Goal: Task Accomplishment & Management: Use online tool/utility

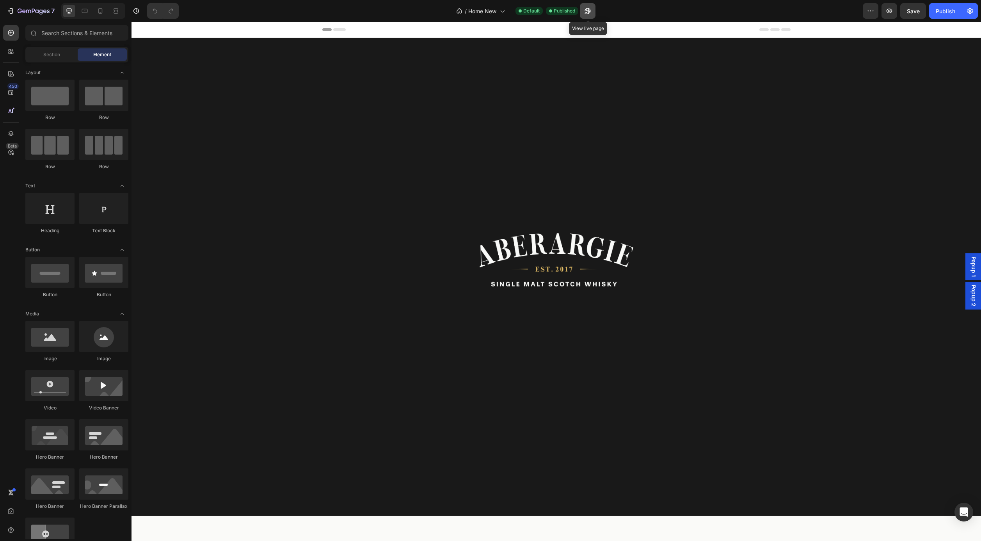
click at [587, 12] on icon "button" at bounding box center [586, 13] width 2 height 2
click at [588, 11] on icon "button" at bounding box center [588, 11] width 8 height 8
click at [585, 12] on icon "button" at bounding box center [586, 13] width 2 height 2
click at [14, 9] on icon "button" at bounding box center [11, 11] width 8 height 8
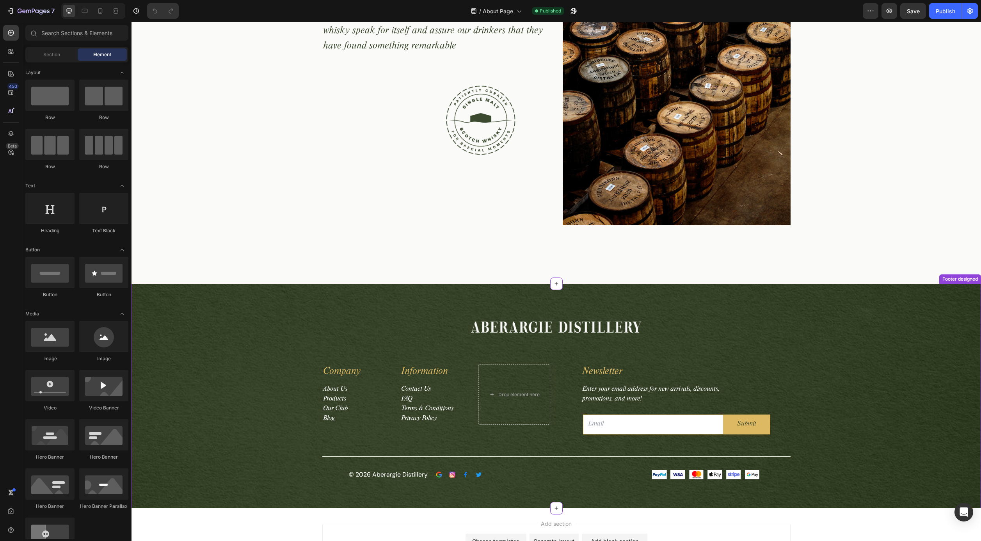
scroll to position [1745, 0]
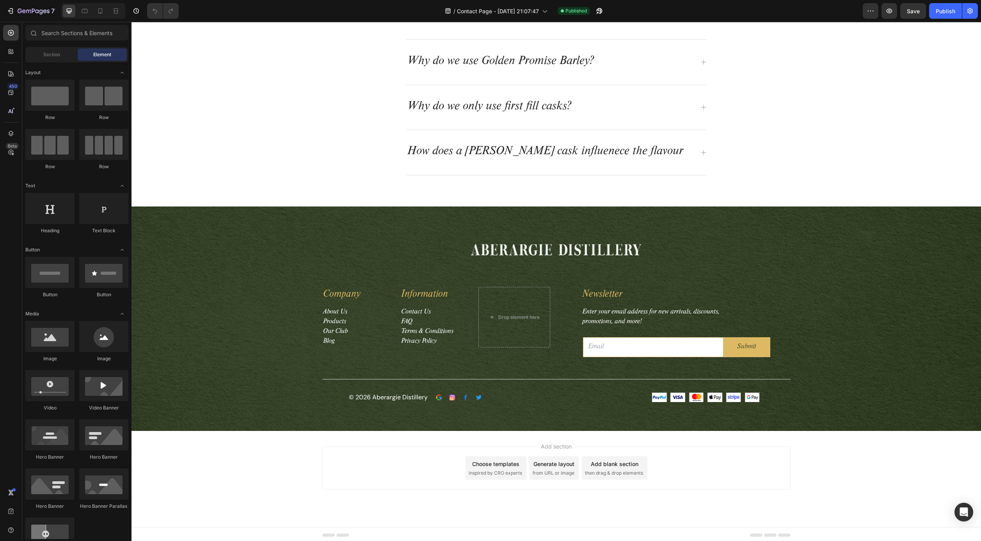
scroll to position [742, 0]
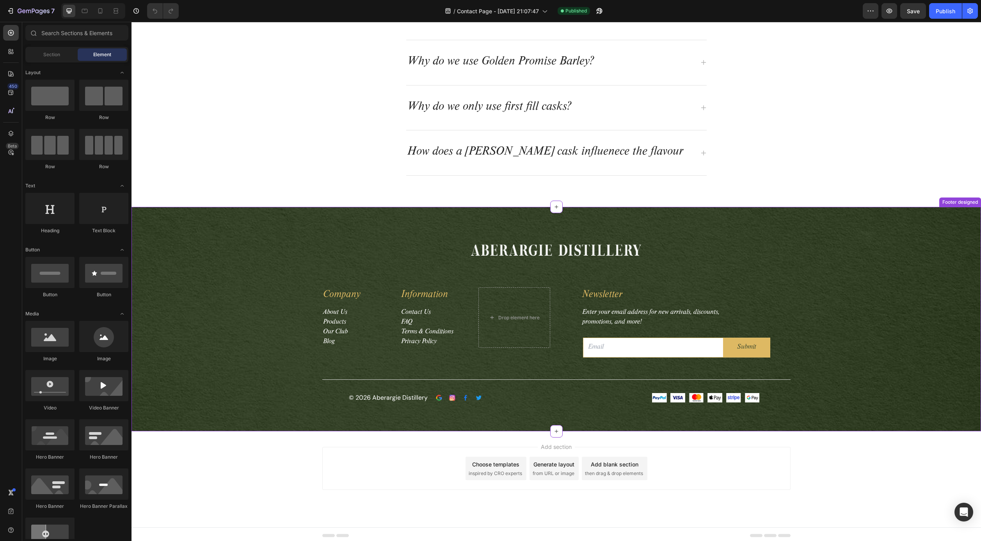
click at [352, 249] on div at bounding box center [556, 250] width 468 height 30
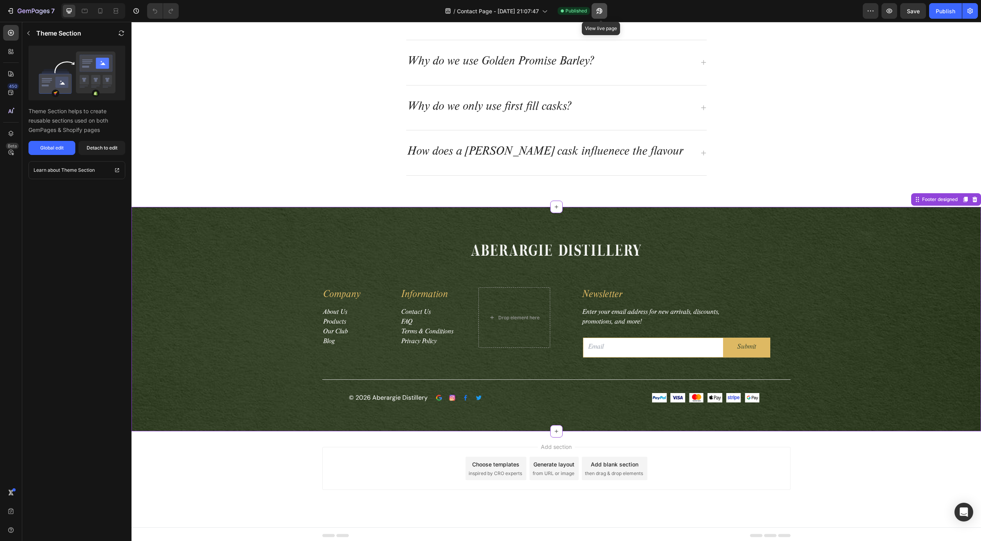
click at [599, 11] on icon "button" at bounding box center [600, 11] width 8 height 8
click at [973, 197] on icon at bounding box center [975, 199] width 5 height 5
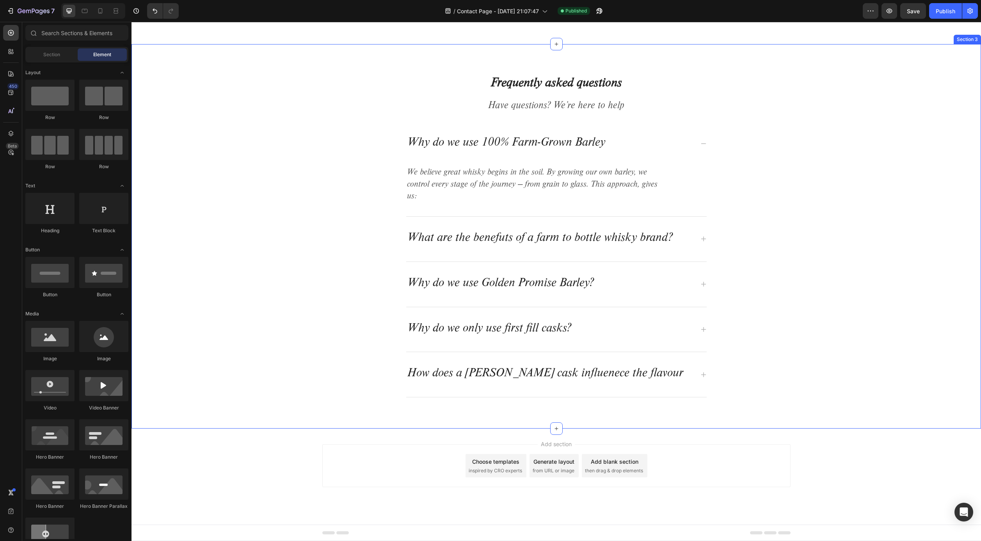
scroll to position [518, 0]
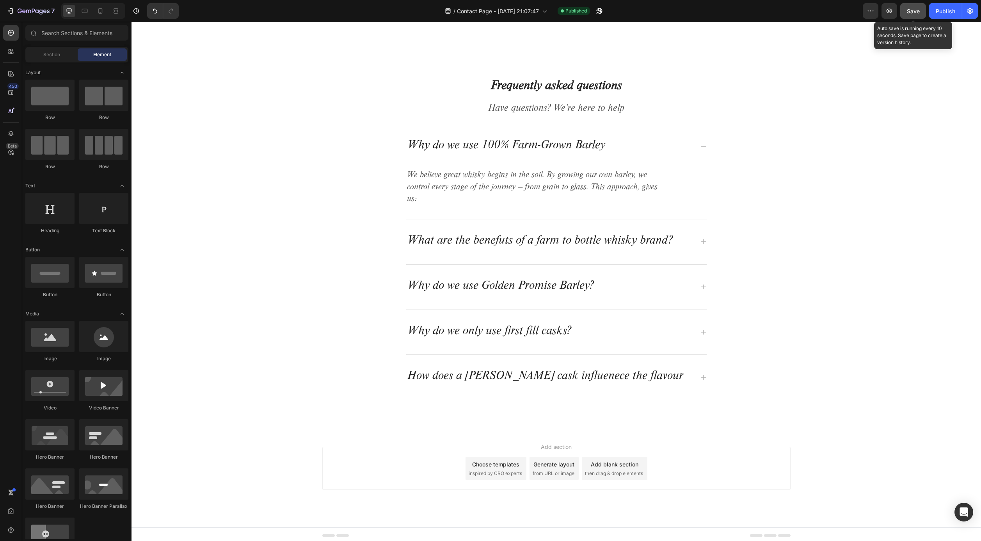
click at [915, 11] on span "Save" at bounding box center [913, 11] width 13 height 7
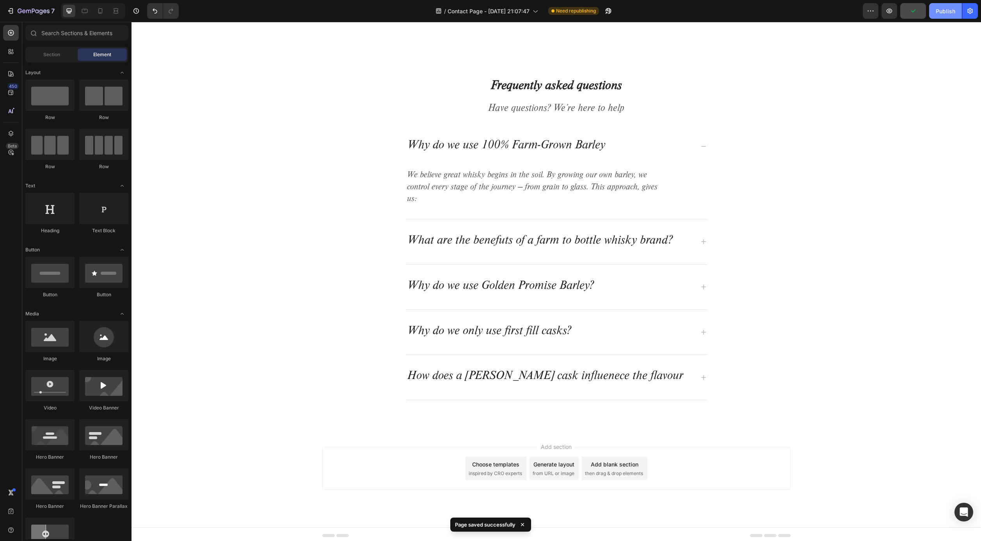
click at [943, 11] on div "Publish" at bounding box center [946, 11] width 20 height 8
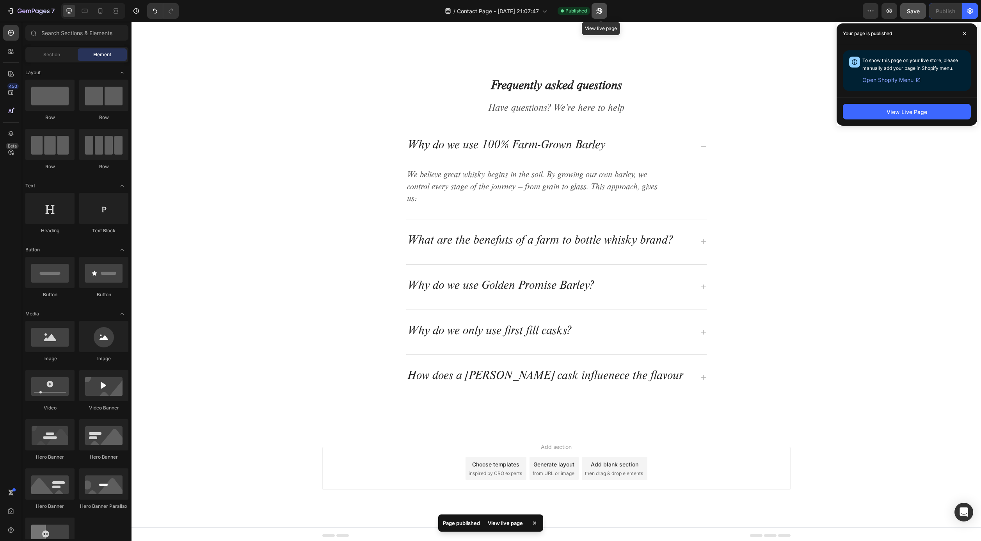
click at [598, 12] on icon "button" at bounding box center [597, 13] width 2 height 2
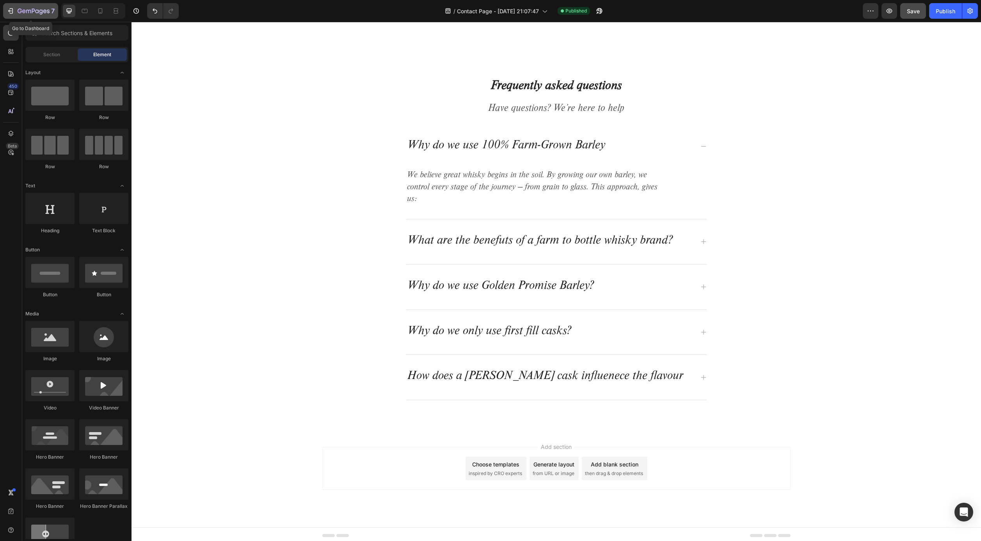
click at [27, 10] on icon "button" at bounding box center [34, 11] width 32 height 7
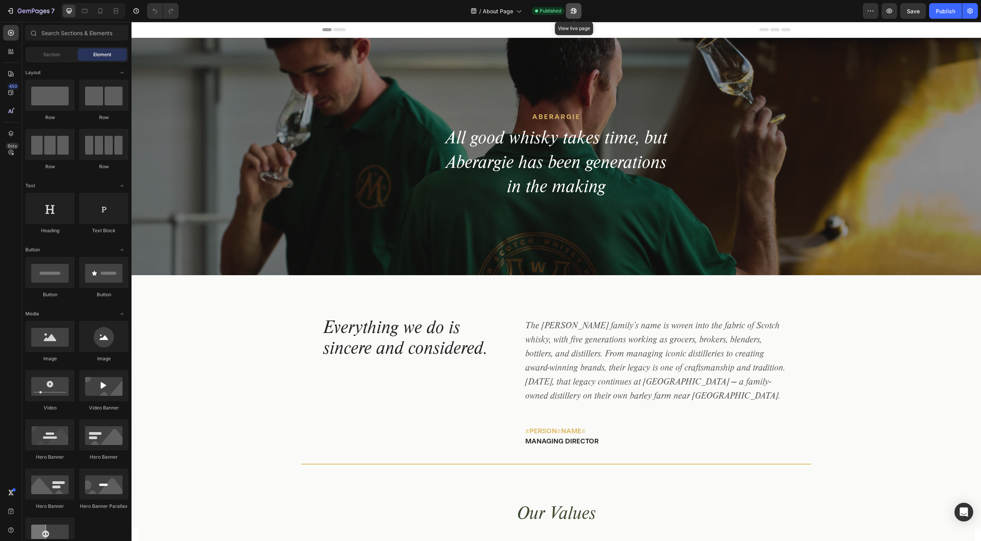
click at [574, 14] on icon "button" at bounding box center [574, 11] width 8 height 8
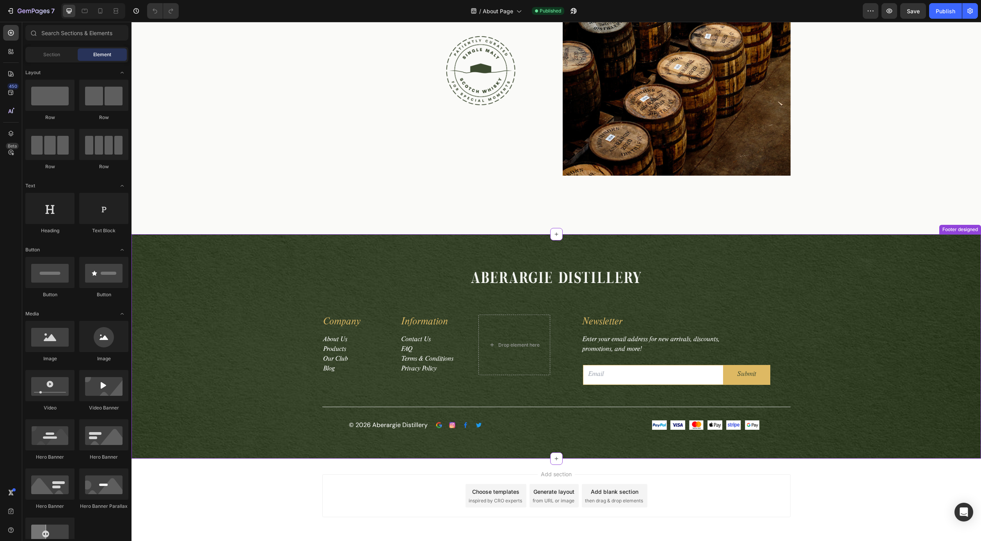
scroll to position [1794, 0]
click at [865, 269] on div "Image Row Company Text block About Us Products Our Club Blog Text block Informa…" at bounding box center [556, 347] width 838 height 168
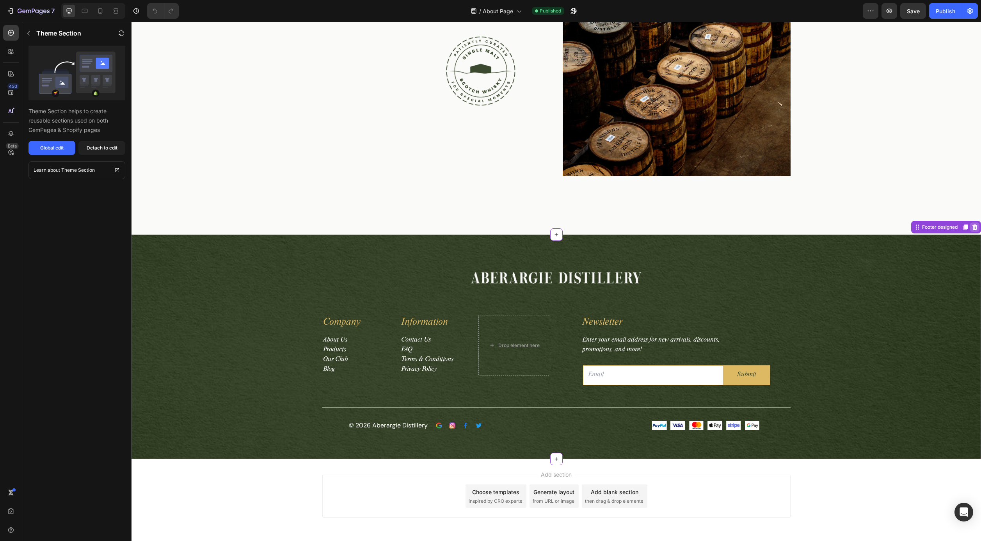
click at [973, 228] on icon at bounding box center [975, 227] width 6 height 6
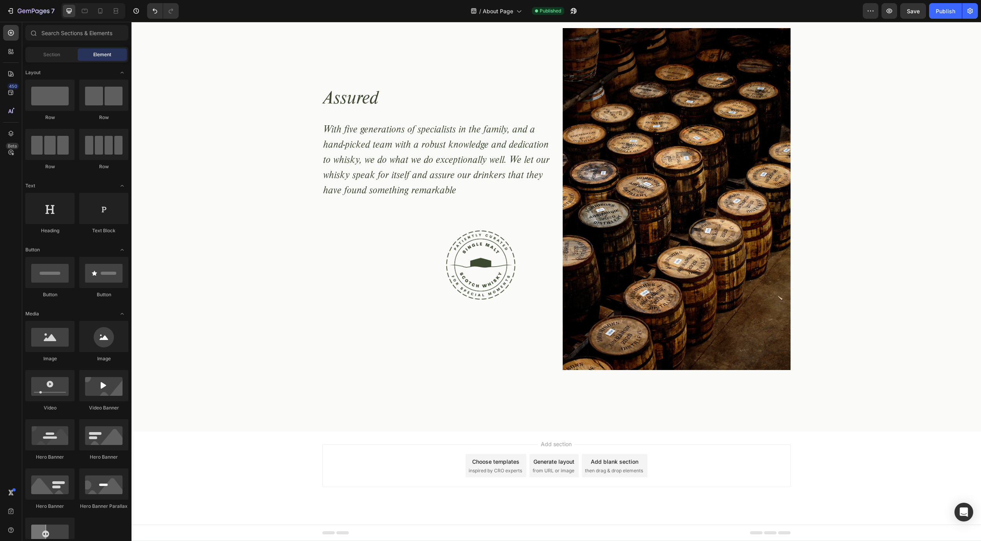
scroll to position [1600, 0]
click at [907, 9] on span "Save" at bounding box center [913, 11] width 13 height 7
click at [947, 8] on div "Publish" at bounding box center [946, 11] width 20 height 8
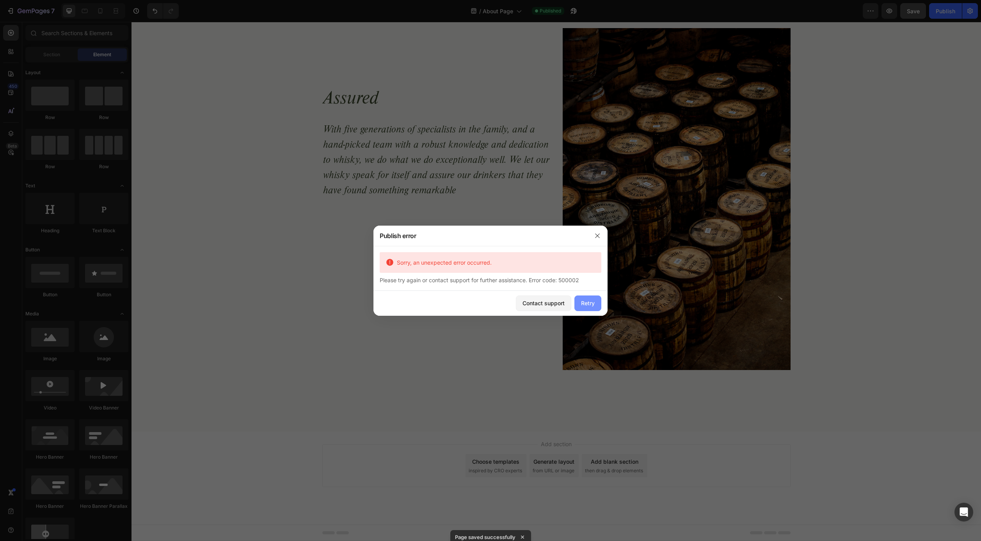
click at [585, 304] on div "Retry" at bounding box center [588, 303] width 14 height 8
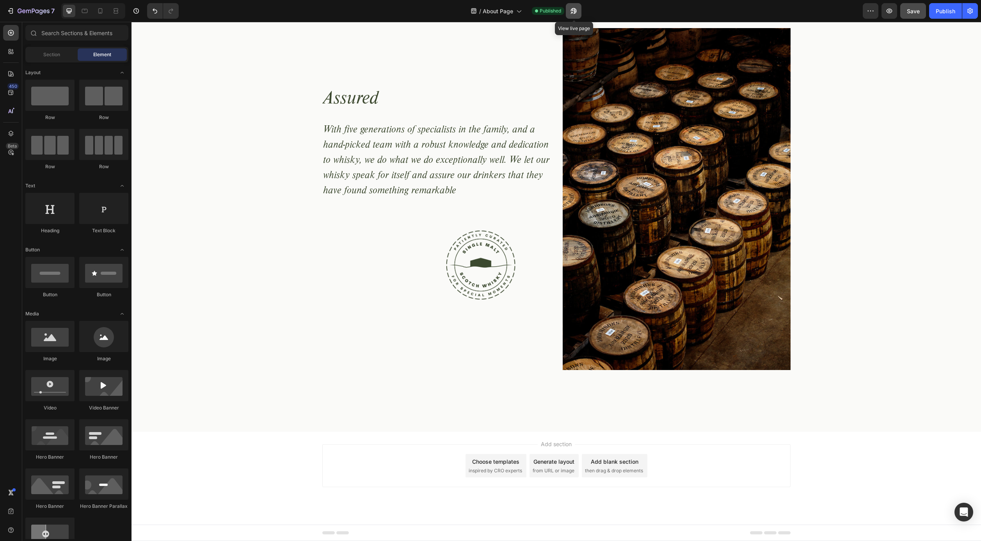
click at [576, 11] on icon "button" at bounding box center [574, 11] width 8 height 8
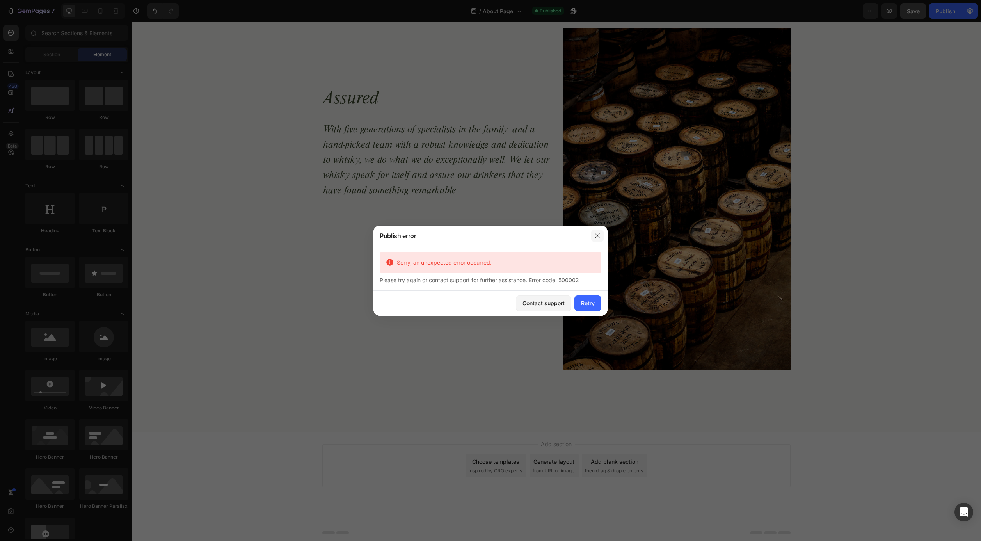
click at [599, 234] on icon "button" at bounding box center [597, 236] width 6 height 6
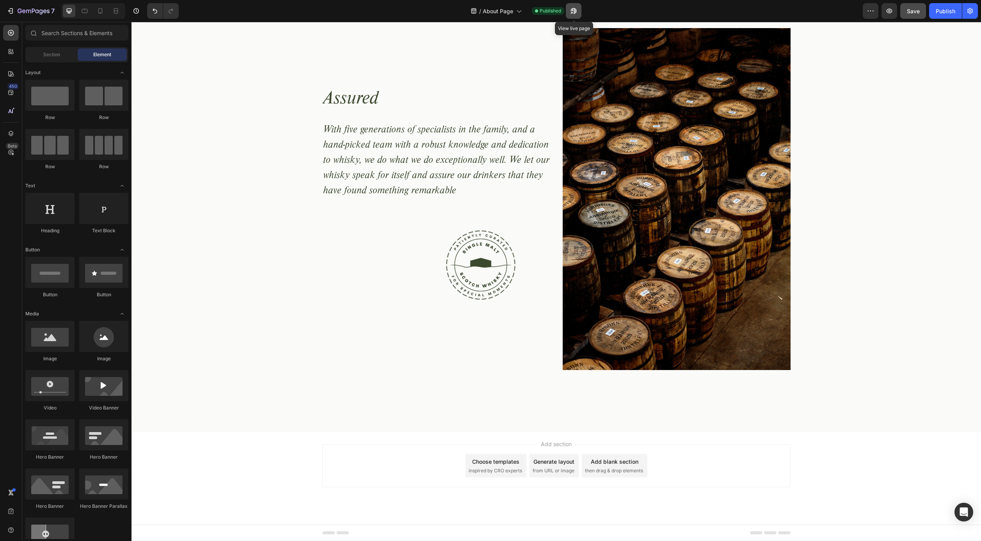
click at [573, 12] on icon "button" at bounding box center [572, 13] width 2 height 2
click at [12, 73] on icon at bounding box center [10, 73] width 5 height 5
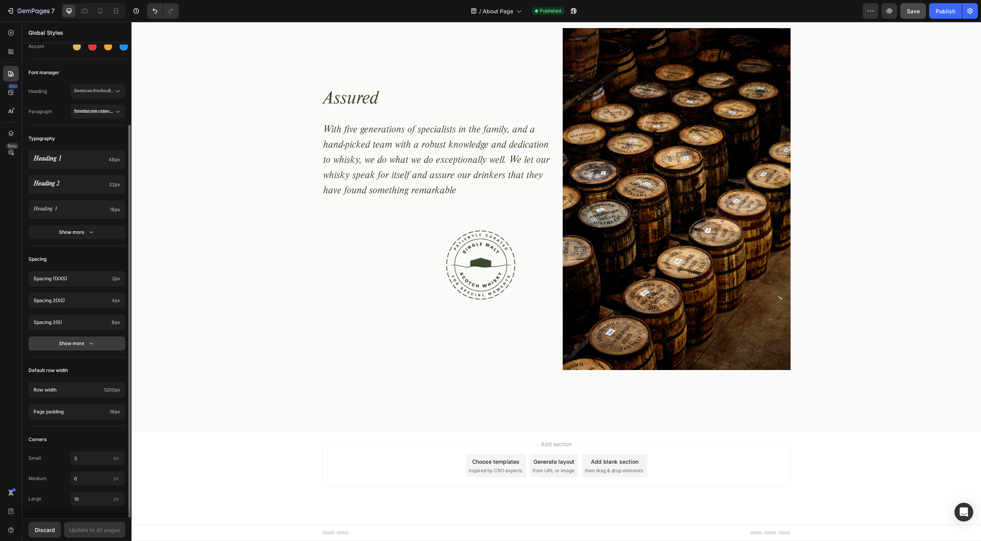
scroll to position [0, 0]
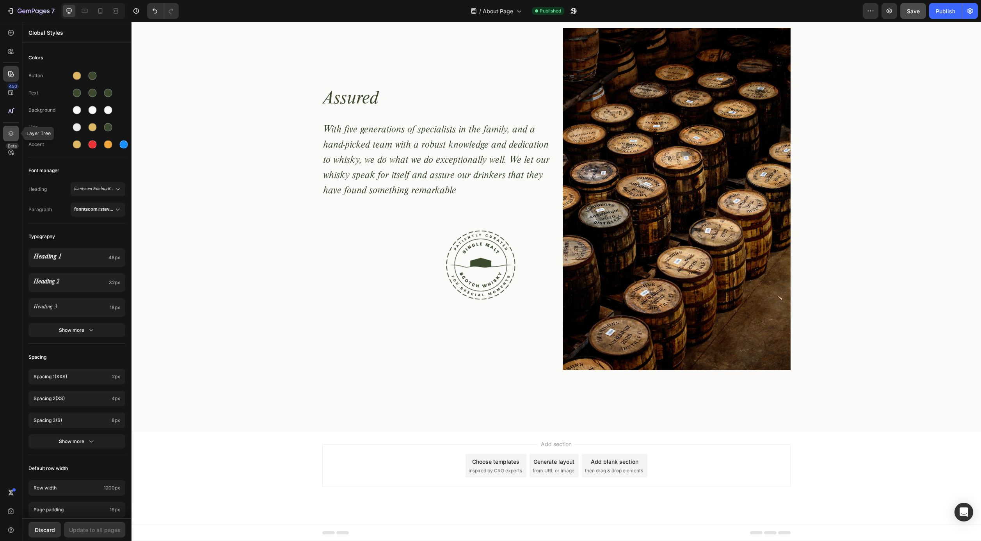
click at [11, 136] on icon at bounding box center [11, 133] width 5 height 5
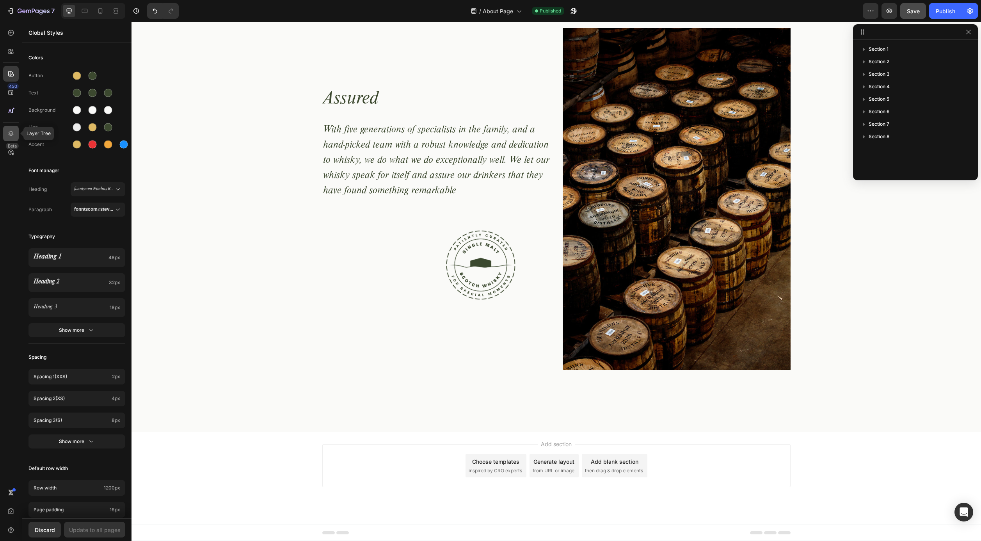
click at [11, 136] on icon at bounding box center [11, 133] width 5 height 5
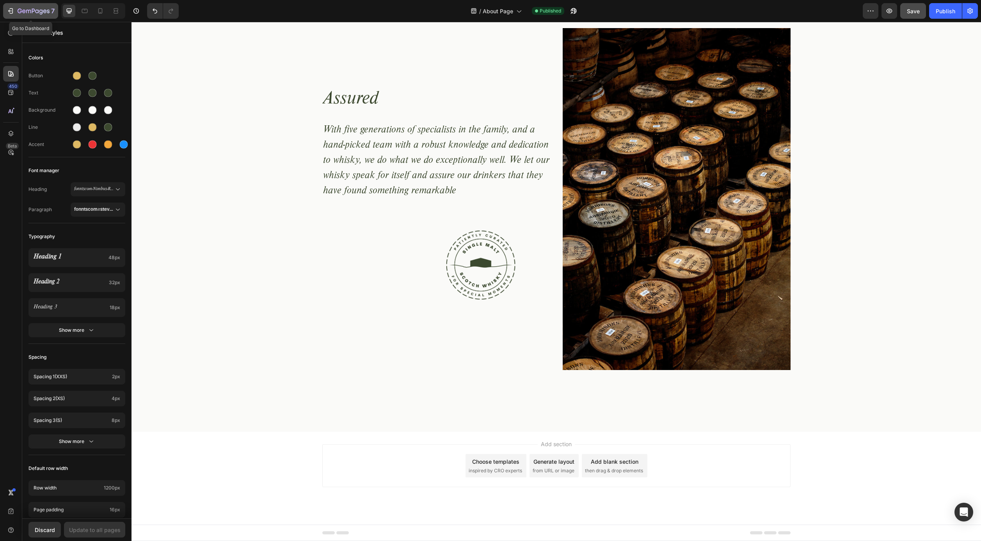
click at [9, 9] on icon "button" at bounding box center [11, 11] width 8 height 8
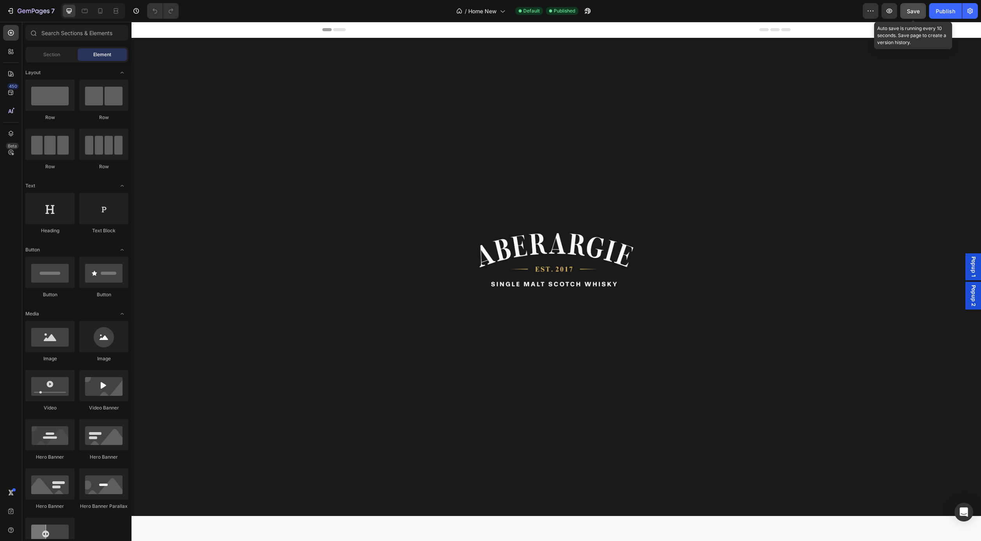
click at [913, 9] on span "Save" at bounding box center [913, 11] width 13 height 7
click at [945, 8] on div "Publish" at bounding box center [946, 11] width 20 height 8
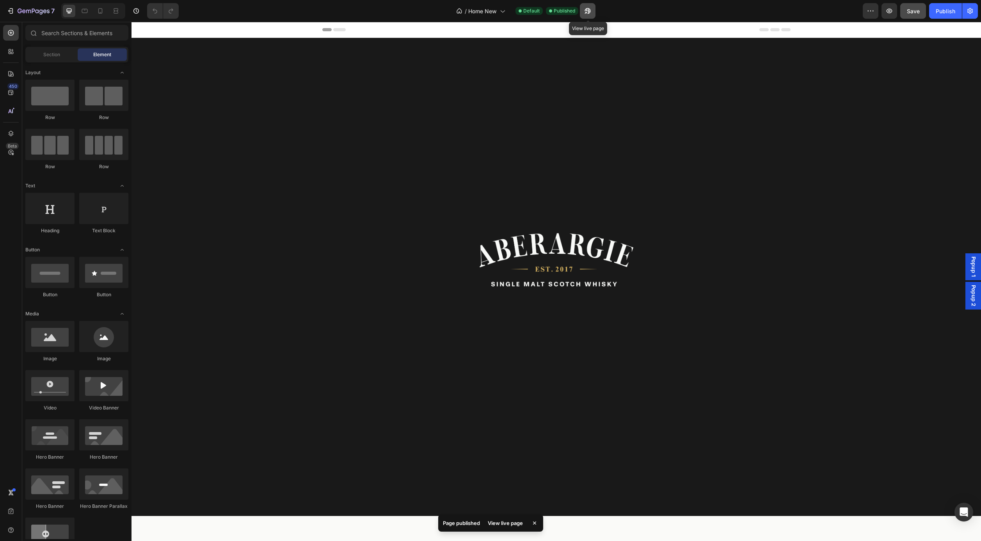
click at [587, 12] on icon "button" at bounding box center [586, 13] width 2 height 2
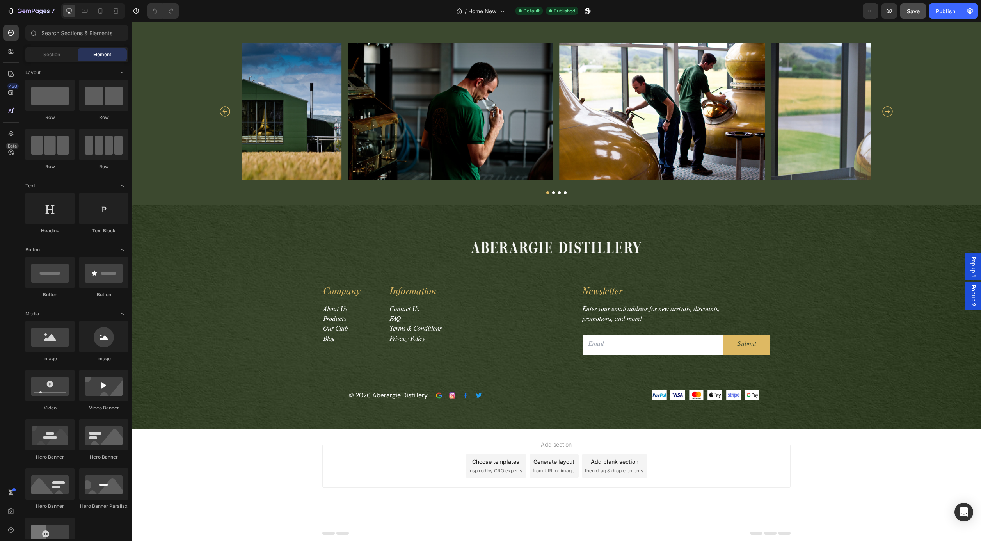
scroll to position [2642, 0]
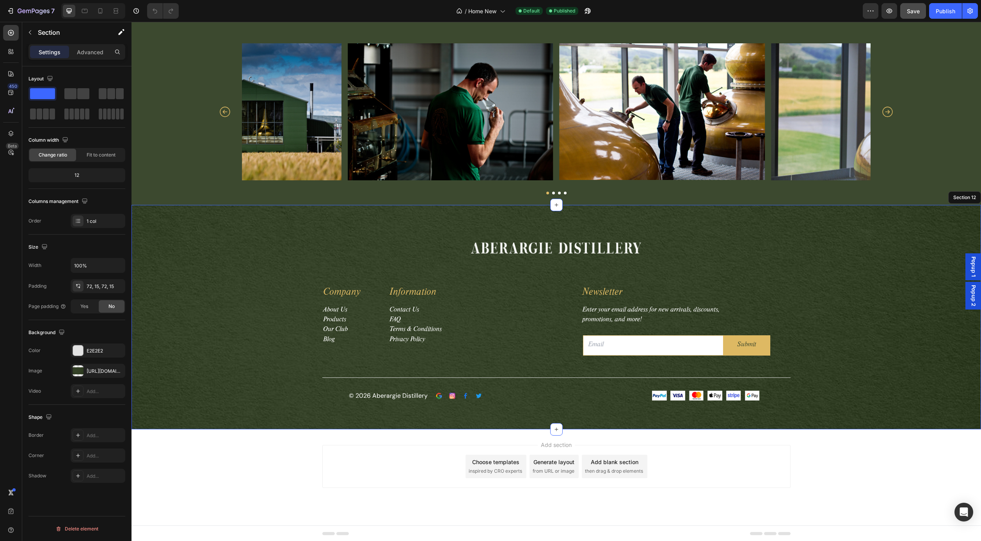
click at [885, 264] on div "Image Row Company Text block About Us Products Our Club Blog Text block Row Inf…" at bounding box center [556, 317] width 838 height 168
click at [28, 35] on icon "button" at bounding box center [30, 32] width 6 height 6
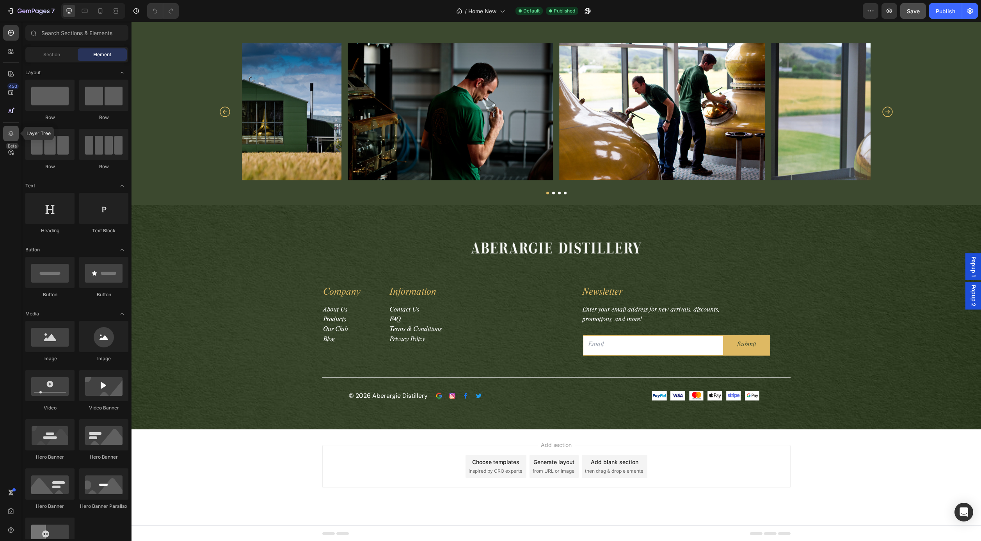
click at [10, 133] on icon at bounding box center [11, 134] width 8 height 8
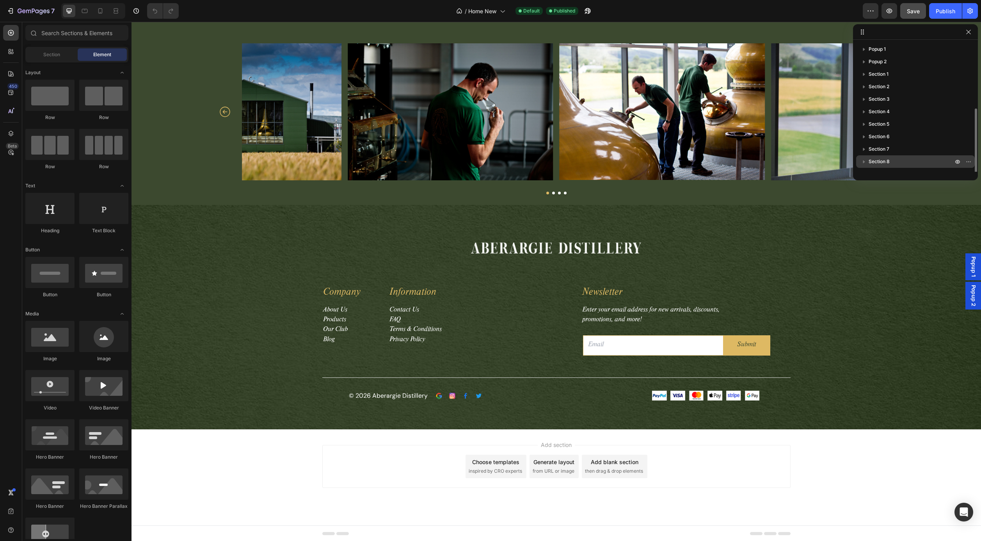
scroll to position [46, 0]
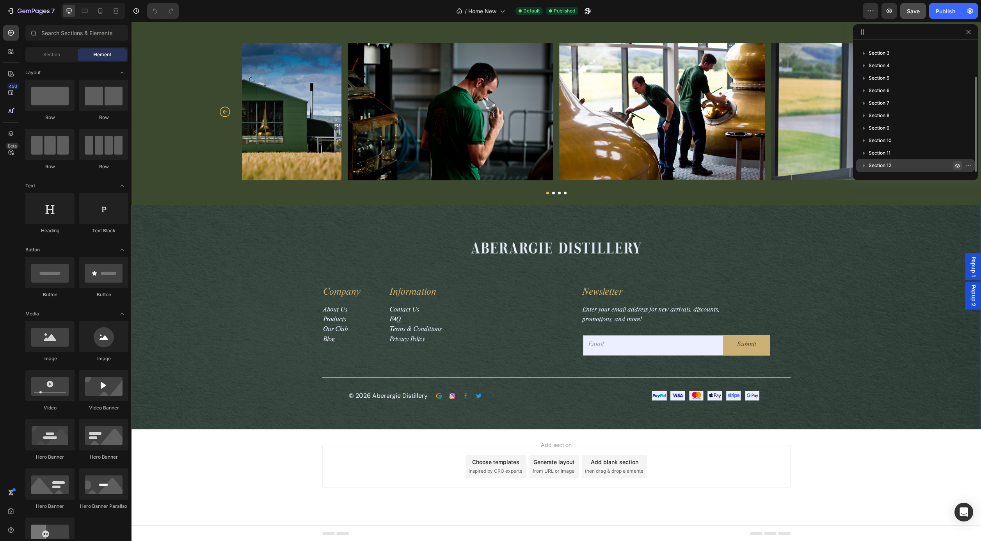
click at [957, 165] on icon "button" at bounding box center [958, 165] width 6 height 6
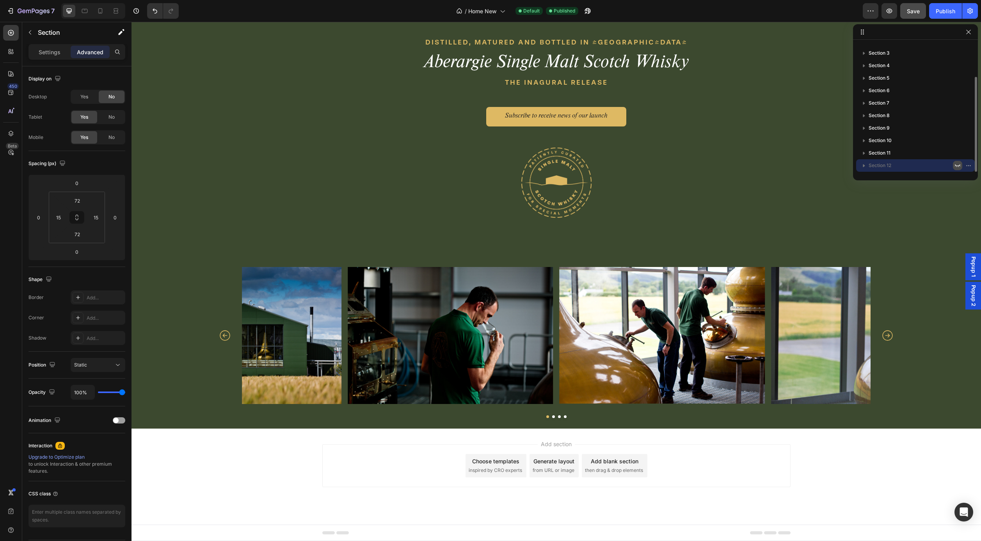
scroll to position [2418, 0]
click at [913, 10] on span "Save" at bounding box center [913, 11] width 13 height 7
click at [943, 11] on div "Publish" at bounding box center [946, 11] width 20 height 8
click at [587, 13] on icon "button" at bounding box center [586, 13] width 2 height 2
click at [8, 10] on icon "button" at bounding box center [11, 11] width 8 height 8
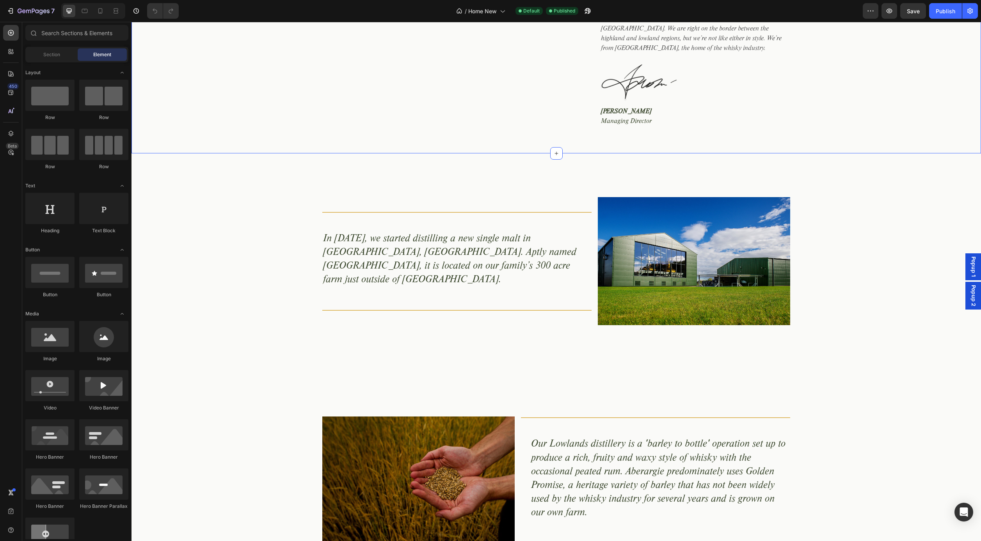
scroll to position [617, 0]
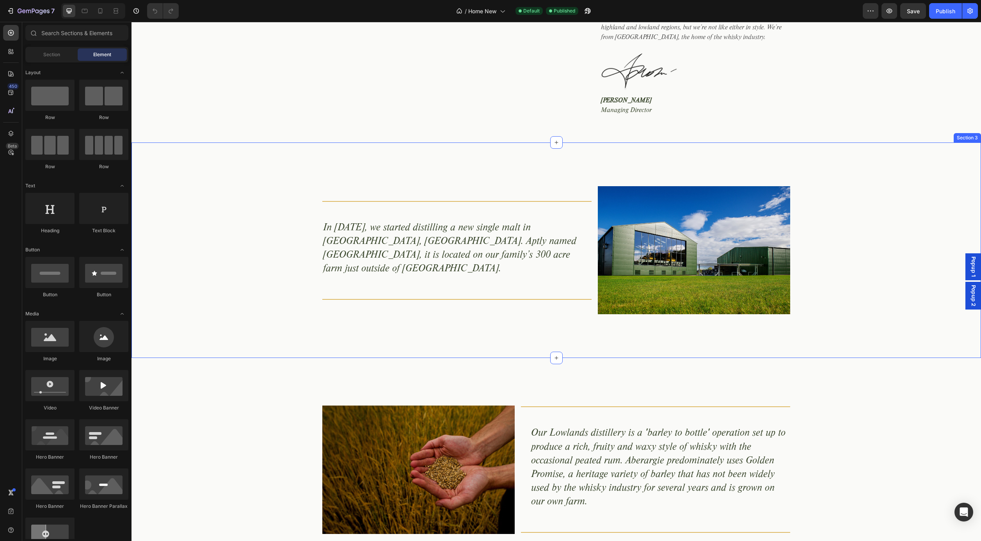
click at [176, 186] on div "Title Line In 2017, we started distilling a new single malt in Aberargie, Perth…" at bounding box center [557, 250] width 850 height 128
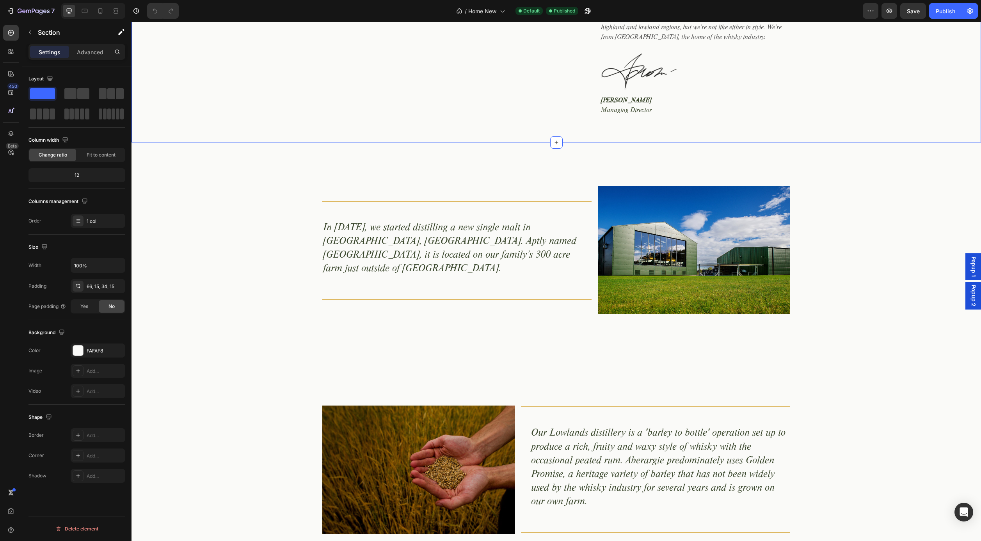
click at [193, 86] on div "Image Image Row Title Line Welcome to Aberargie Text Block All in good time, in…" at bounding box center [556, 27] width 838 height 205
click at [150, 186] on div "Title Line In 2017, we started distilling a new single malt in Aberargie, Perth…" at bounding box center [557, 250] width 850 height 128
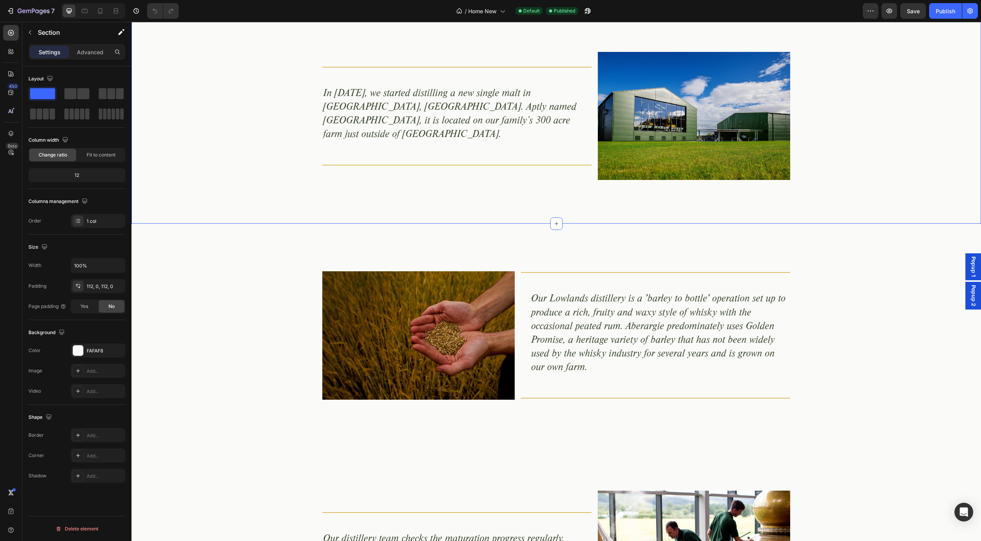
scroll to position [756, 0]
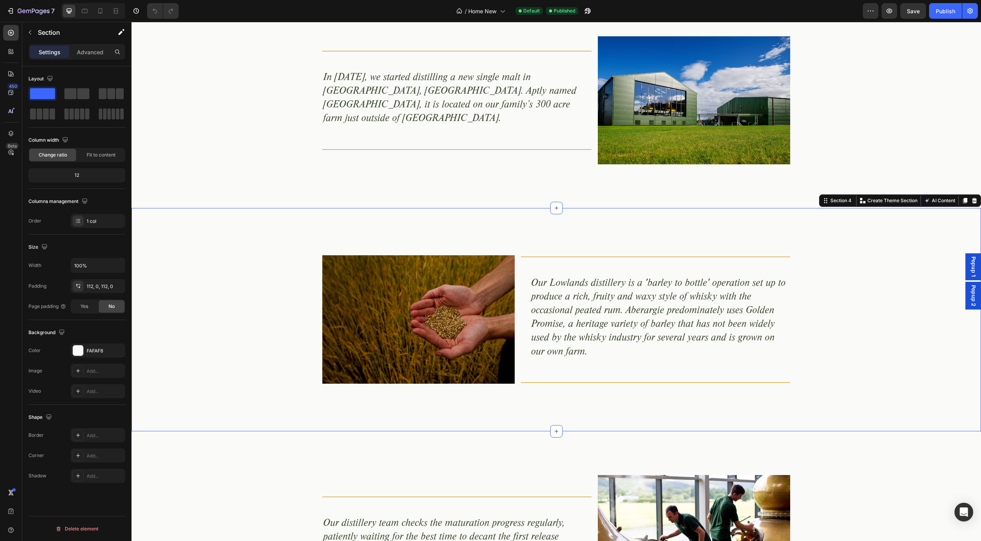
click at [150, 234] on div "Image Title Line Our Lowlands distillery is a 'barley to bottle' operation set …" at bounding box center [557, 319] width 850 height 223
click at [100, 10] on icon at bounding box center [100, 11] width 8 height 8
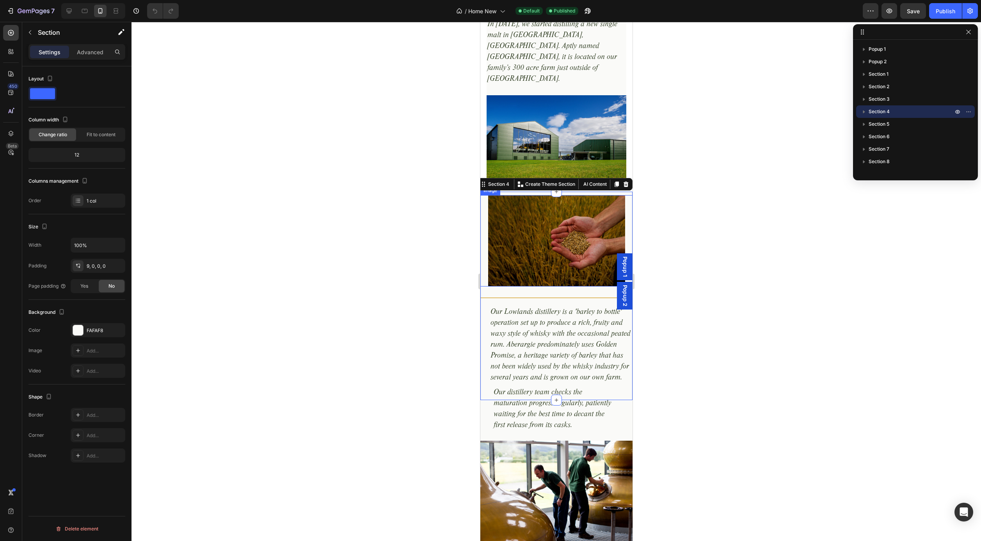
scroll to position [726, 0]
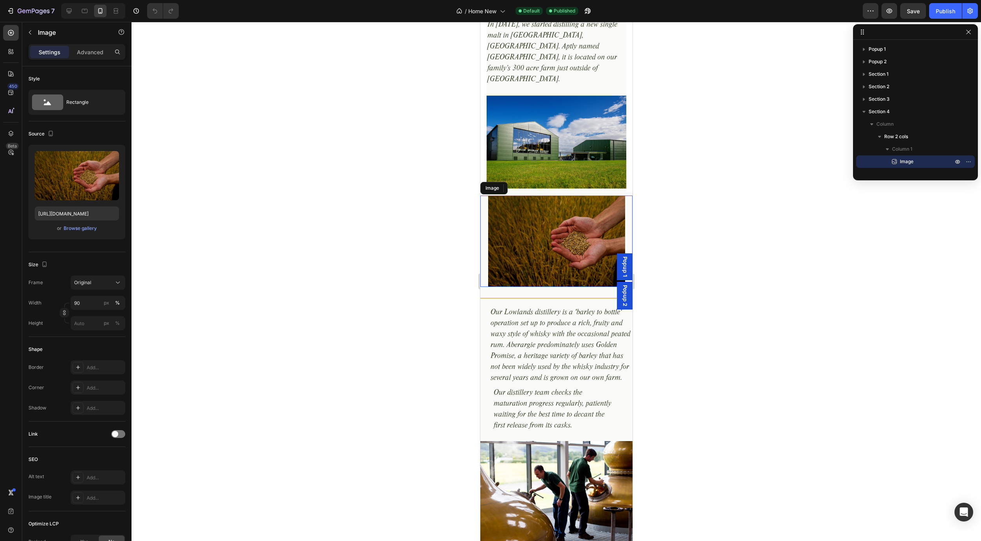
click at [482, 196] on div at bounding box center [556, 241] width 152 height 91
click at [484, 415] on div "Title Line Our distillery team checks the maturation progress regularly, patien…" at bounding box center [556, 424] width 152 height 48
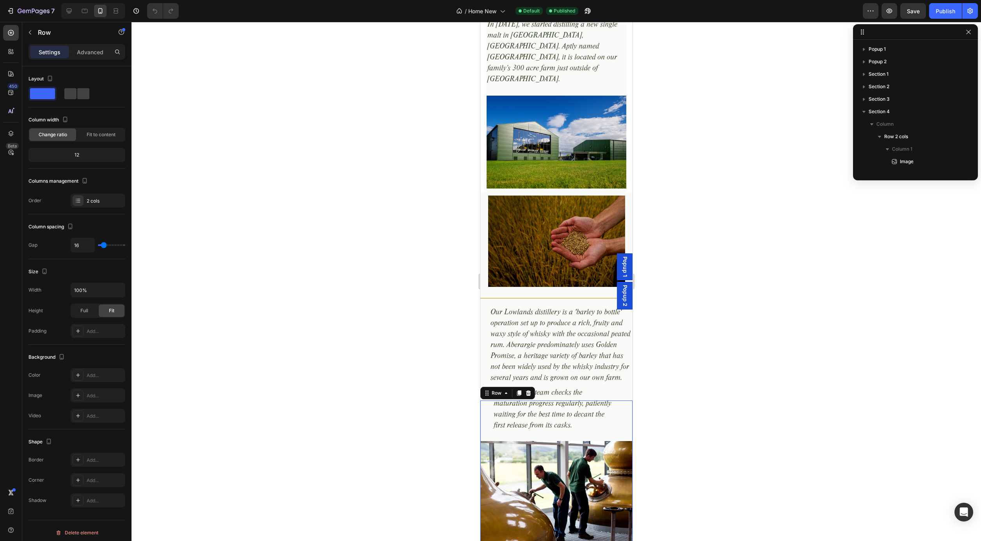
scroll to position [148, 0]
click at [497, 161] on img at bounding box center [556, 142] width 140 height 93
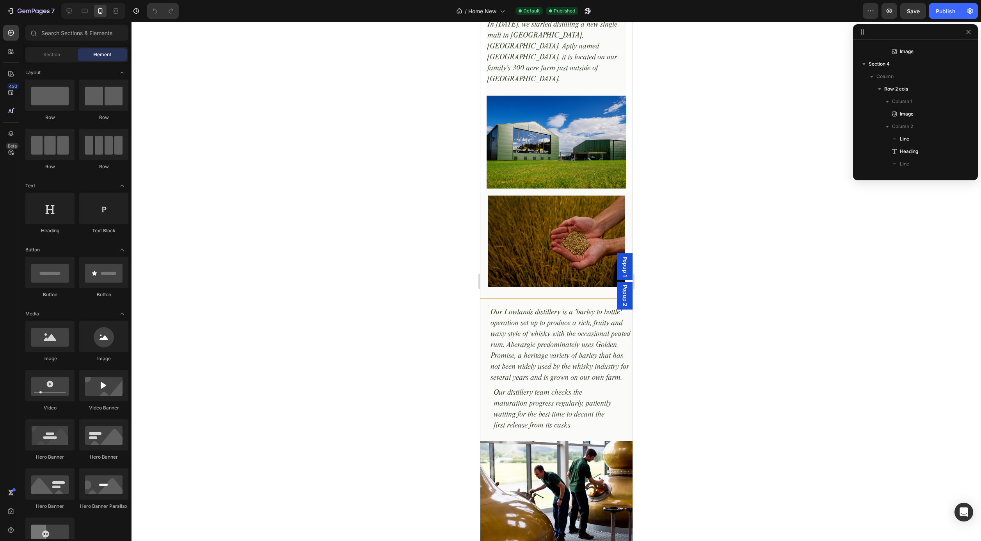
click at [482, 143] on section "Title Line In 2017, we started distilling a new single malt in Aberargie, Perth…" at bounding box center [556, 93] width 152 height 197
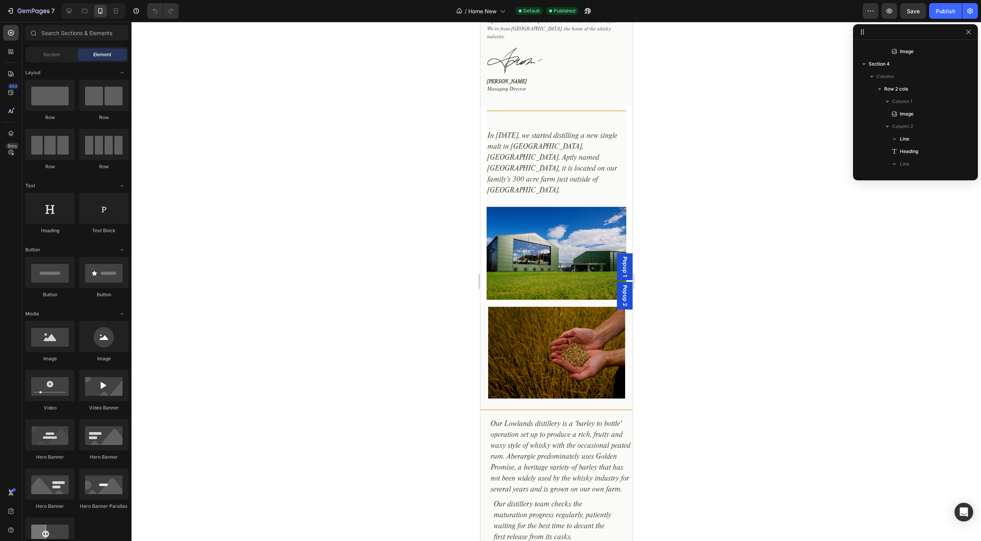
scroll to position [625, 0]
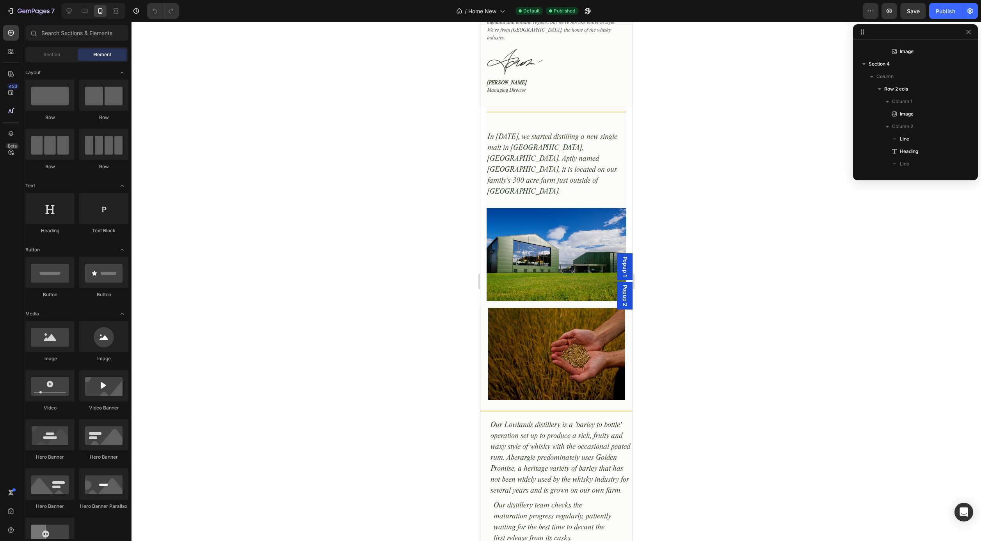
click at [483, 200] on section "Title Line In 2017, we started distilling a new single malt in Aberargie, Perth…" at bounding box center [556, 205] width 152 height 197
click at [499, 199] on div "Title Line In 2017, we started distilling a new single malt in Aberargie, Perth…" at bounding box center [556, 160] width 140 height 107
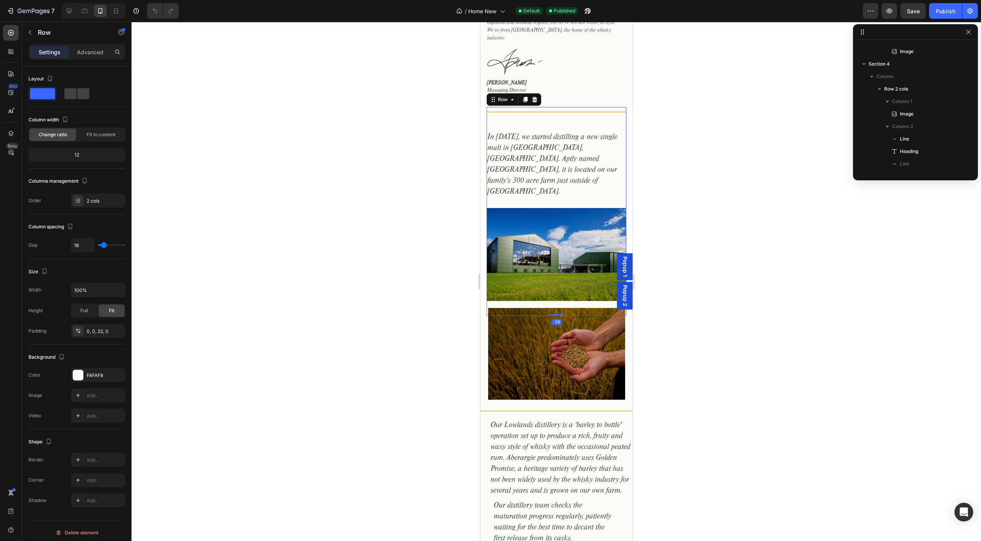
scroll to position [23, 0]
click at [483, 299] on section "Title Line In 2017, we started distilling a new single malt in Aberargie, Perth…" at bounding box center [556, 205] width 152 height 197
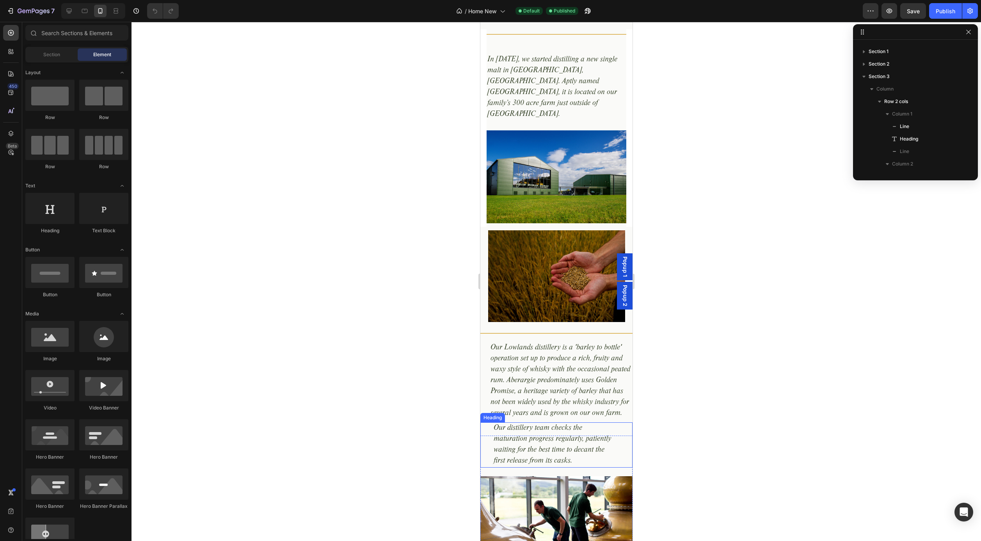
scroll to position [771, 0]
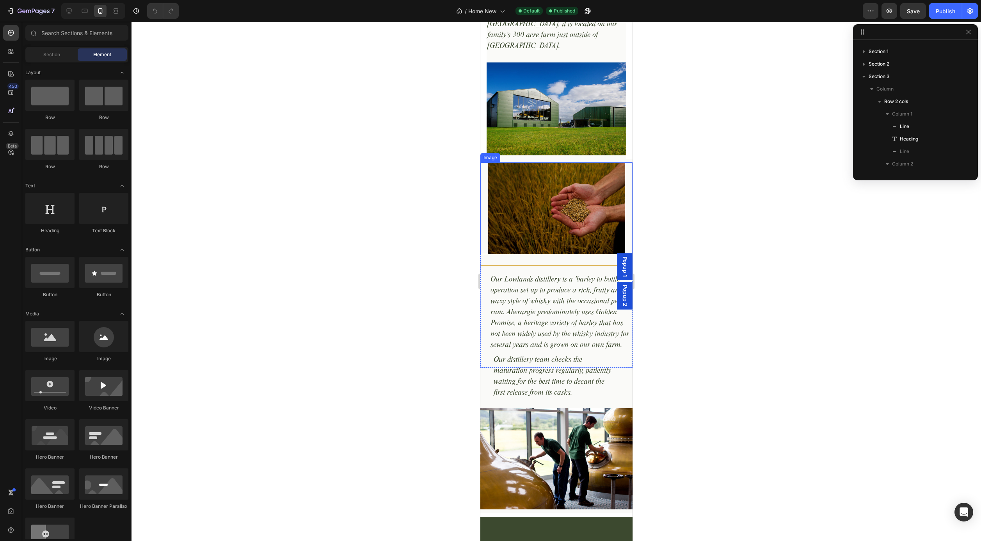
click at [483, 254] on div at bounding box center [556, 207] width 152 height 91
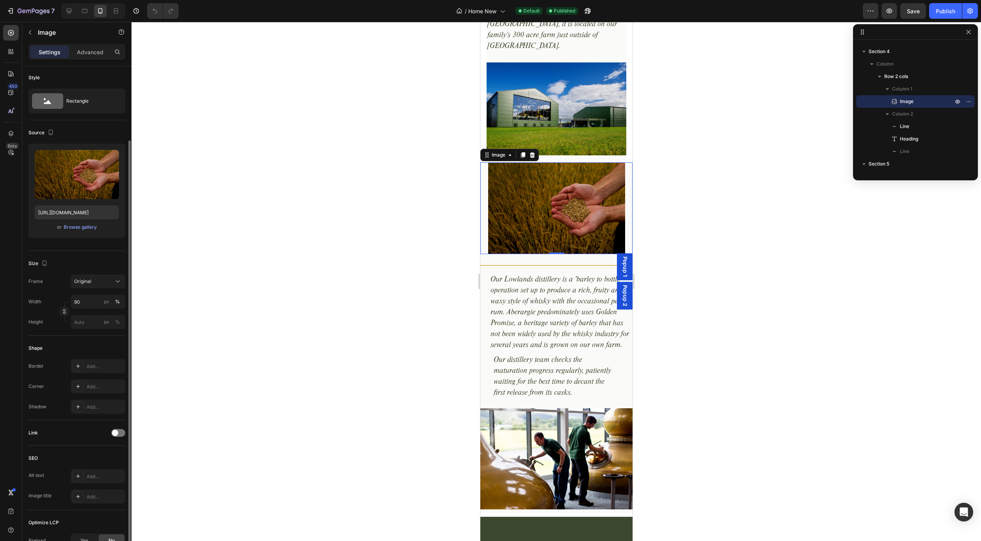
scroll to position [0, 0]
click at [528, 243] on img at bounding box center [556, 207] width 137 height 91
click at [489, 155] on img at bounding box center [556, 108] width 140 height 93
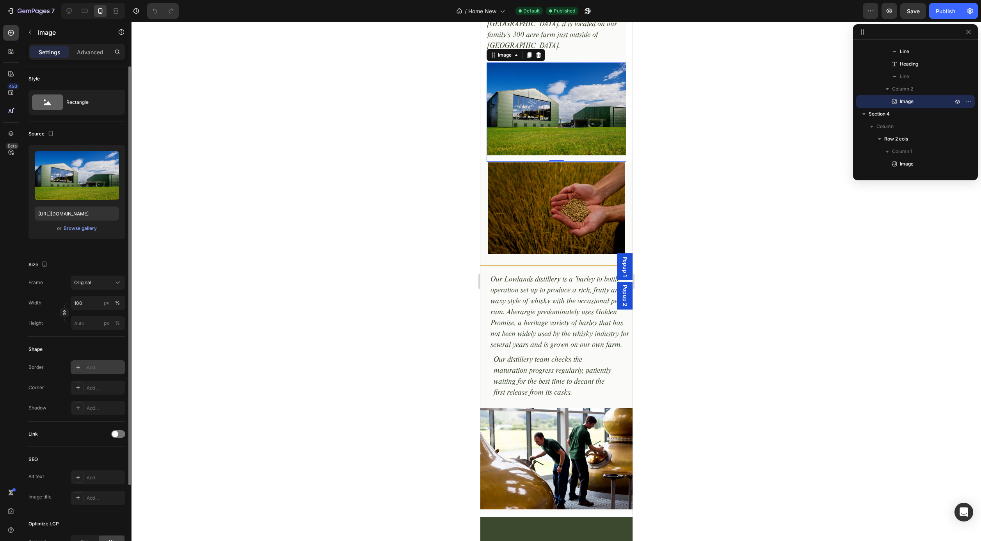
click at [101, 368] on div "Add..." at bounding box center [105, 367] width 37 height 7
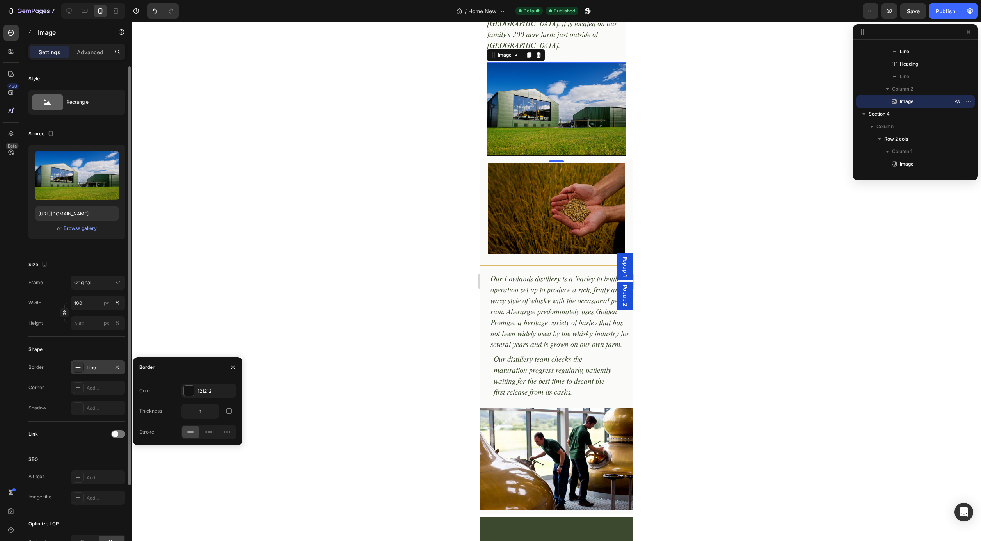
click at [101, 347] on div "Shape" at bounding box center [76, 349] width 97 height 12
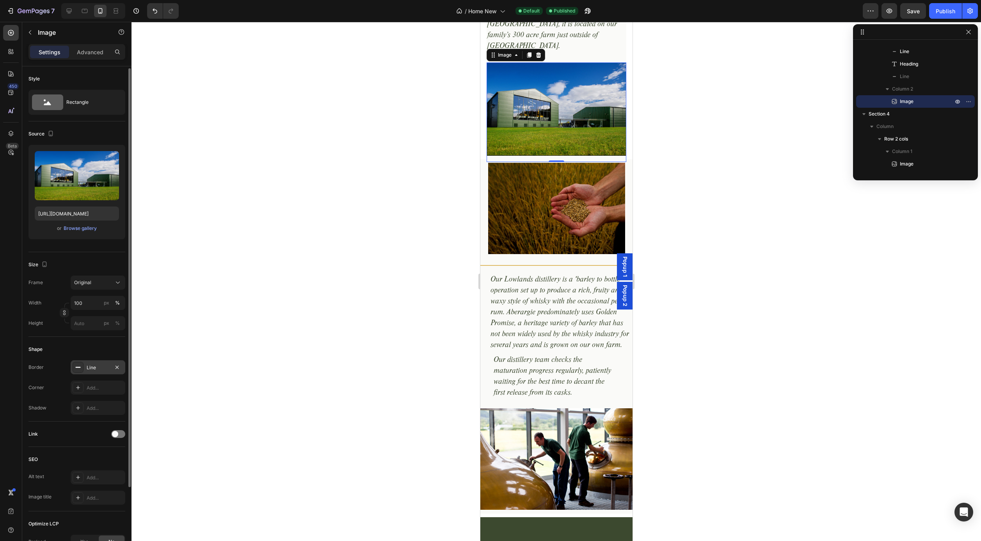
scroll to position [1, 0]
click at [116, 366] on icon "button" at bounding box center [117, 366] width 6 height 6
click at [88, 55] on p "Advanced" at bounding box center [90, 52] width 27 height 8
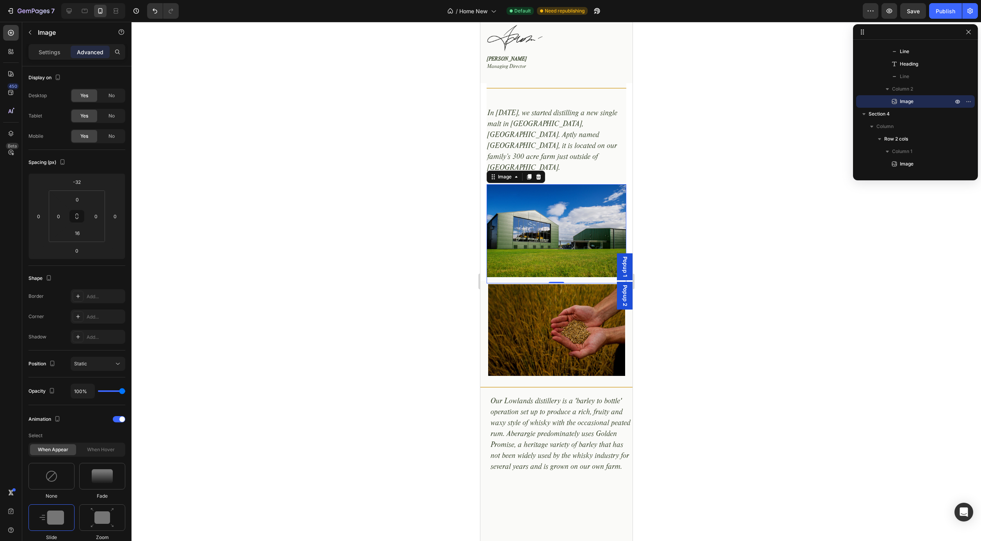
scroll to position [646, 0]
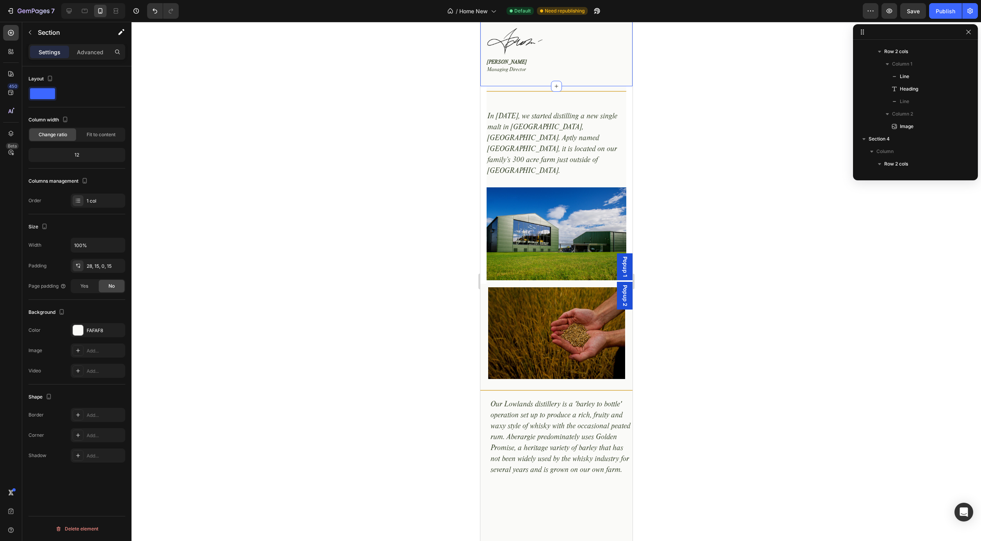
scroll to position [0, 0]
click at [72, 12] on icon at bounding box center [69, 11] width 8 height 8
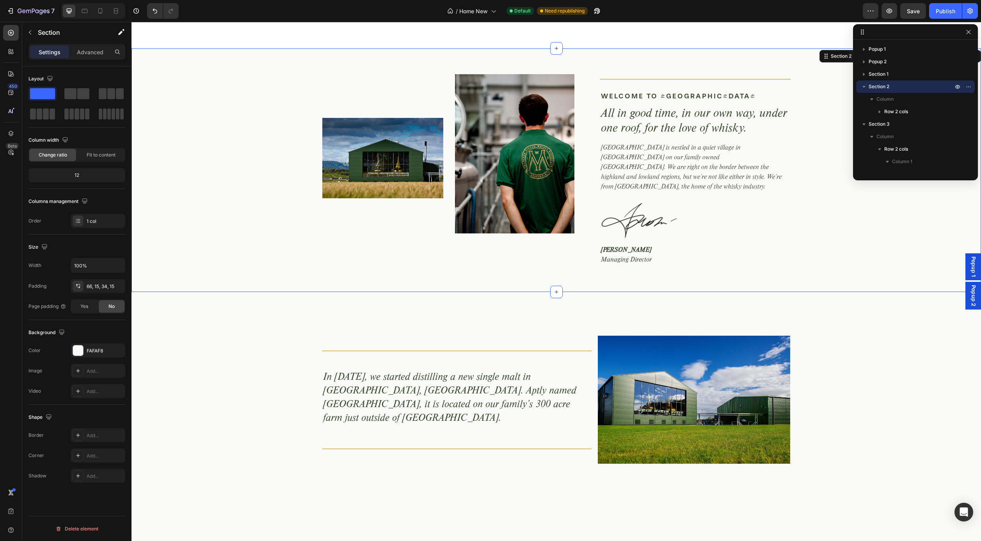
scroll to position [466, 0]
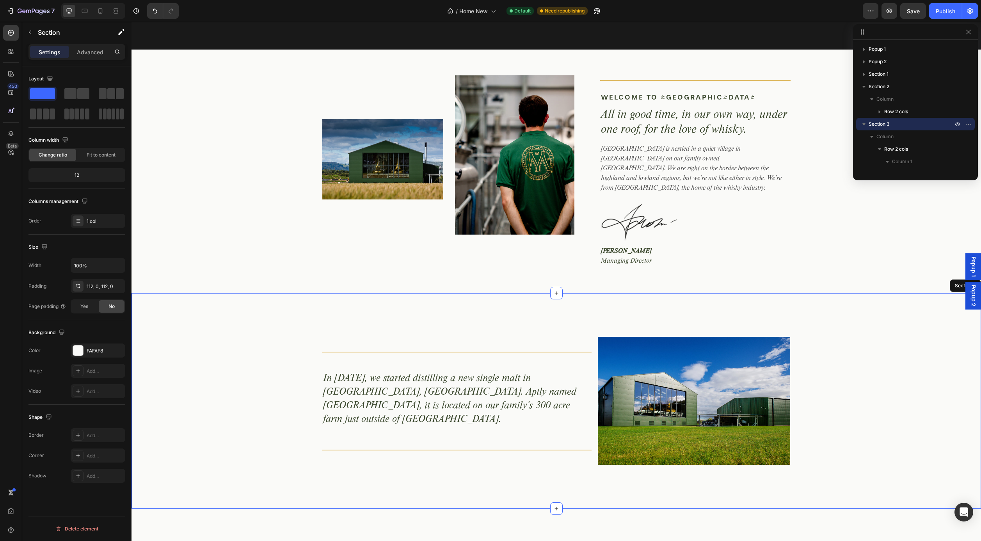
click at [335, 311] on div "Title Line In 2017, we started distilling a new single malt in Aberargie, Perth…" at bounding box center [557, 400] width 850 height 215
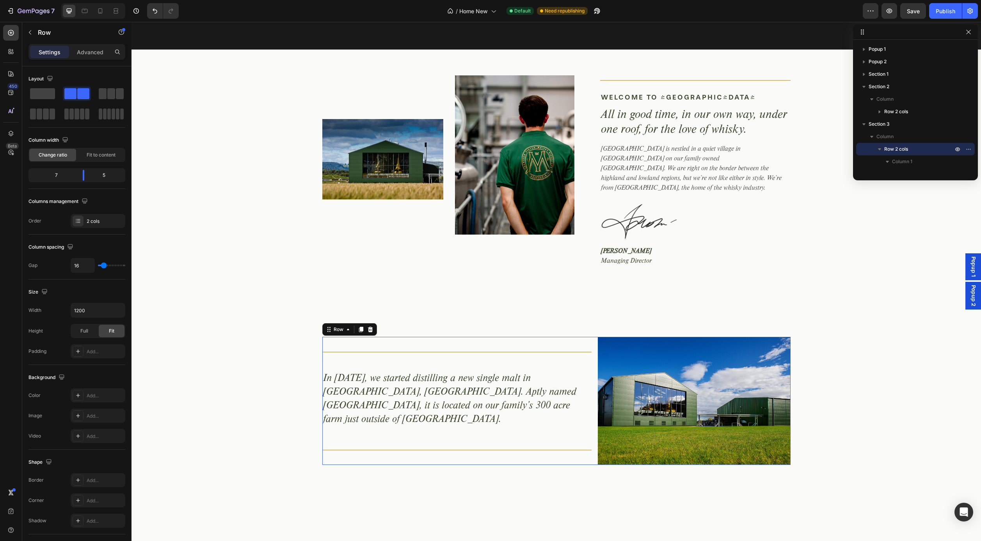
click at [329, 337] on div "Title Line In 2017, we started distilling a new single malt in Aberargie, Perth…" at bounding box center [457, 401] width 270 height 128
click at [101, 393] on div "Add..." at bounding box center [105, 395] width 37 height 7
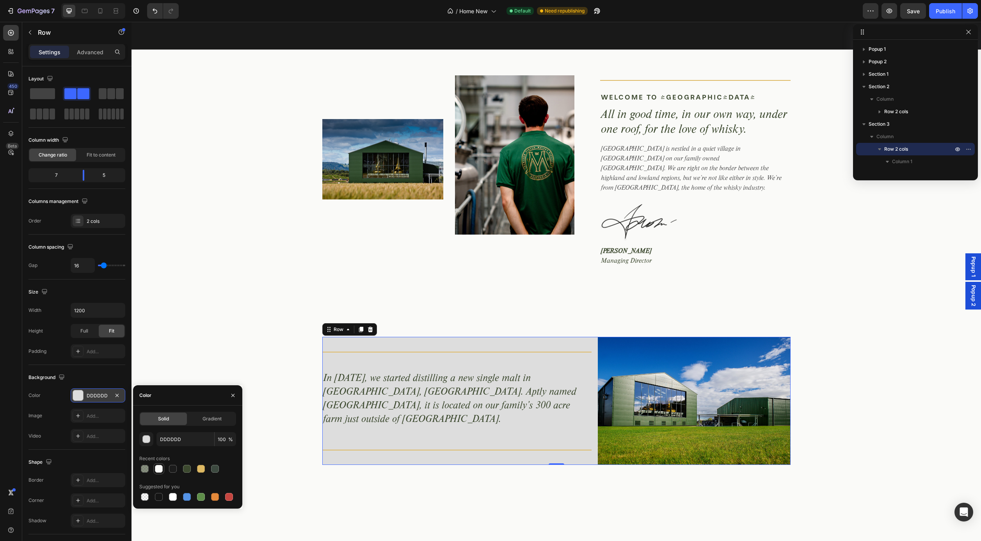
click at [160, 471] on div at bounding box center [159, 469] width 8 height 8
type input "FAFAF8"
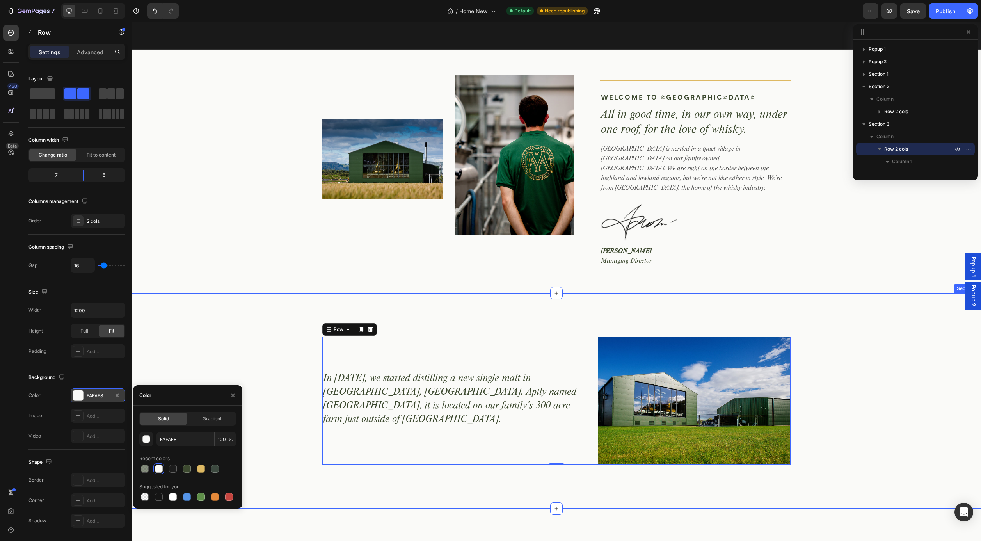
click at [245, 322] on div "Title Line In 2017, we started distilling a new single malt in Aberargie, Perth…" at bounding box center [557, 400] width 850 height 215
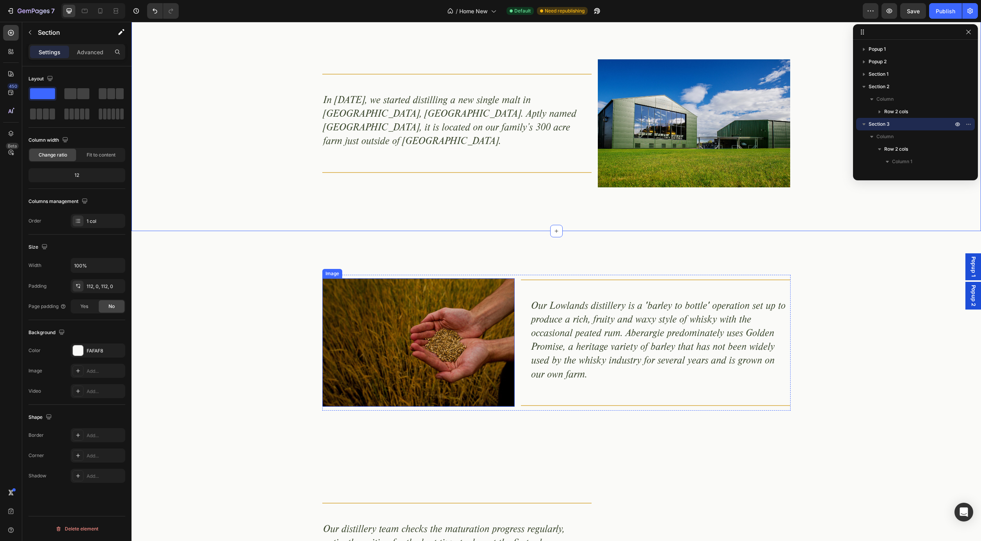
scroll to position [737, 0]
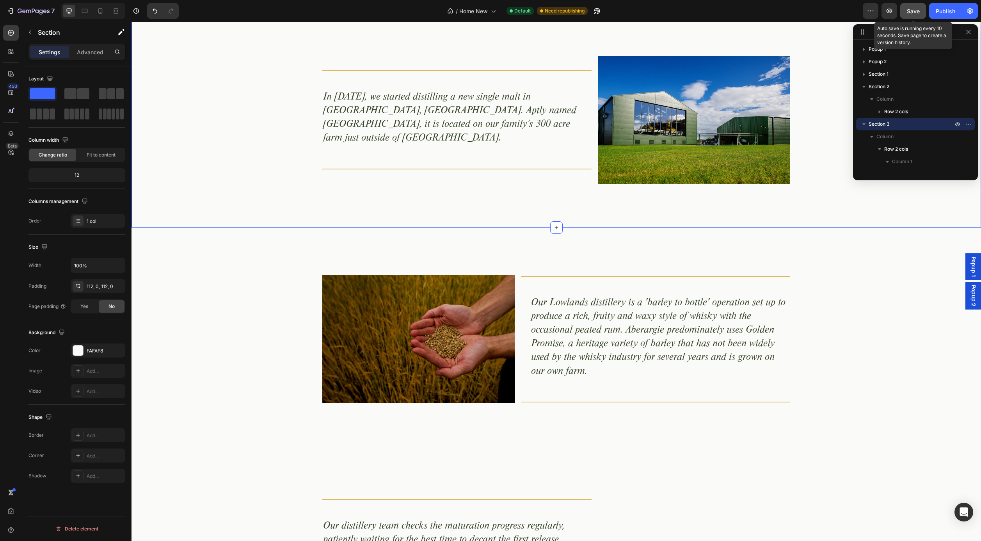
click at [911, 7] on div "Save" at bounding box center [913, 11] width 13 height 8
click at [96, 11] on icon at bounding box center [100, 11] width 8 height 8
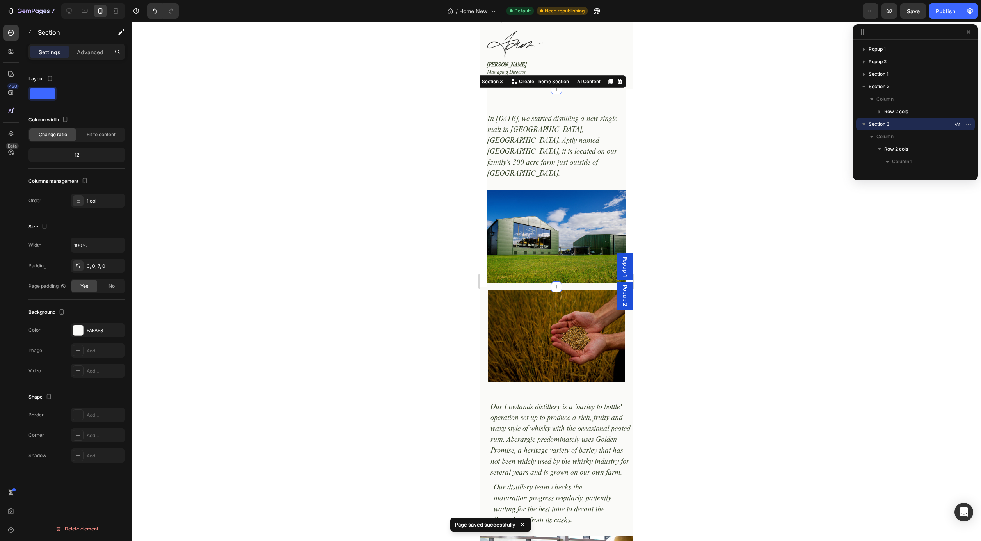
scroll to position [671, 0]
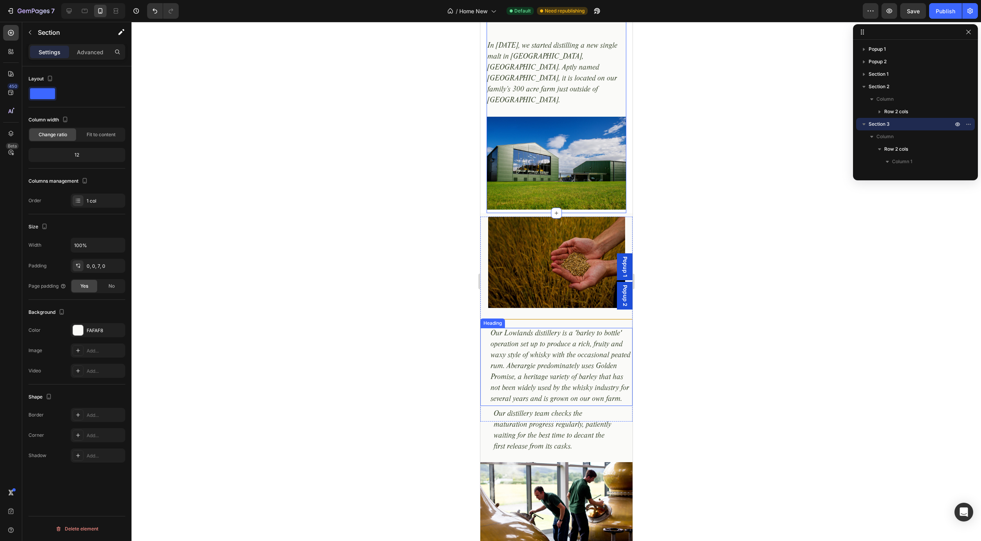
click at [405, 302] on div at bounding box center [557, 281] width 850 height 519
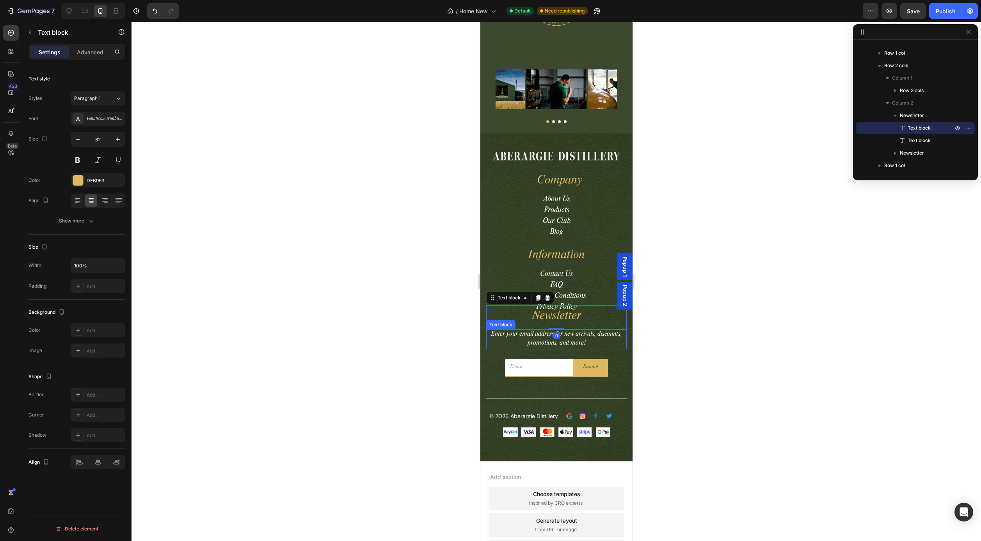
scroll to position [2600, 0]
click at [441, 347] on div at bounding box center [557, 281] width 850 height 519
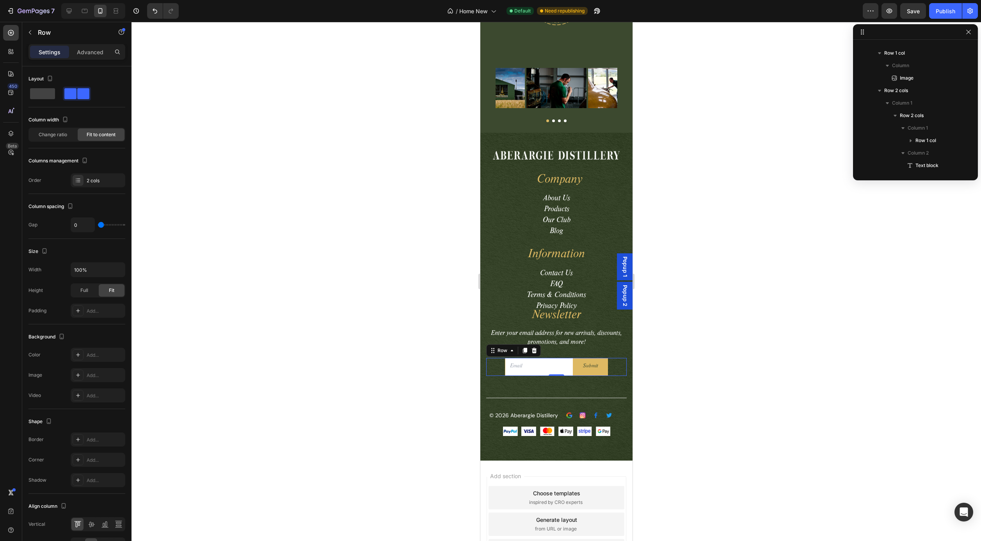
scroll to position [571, 0]
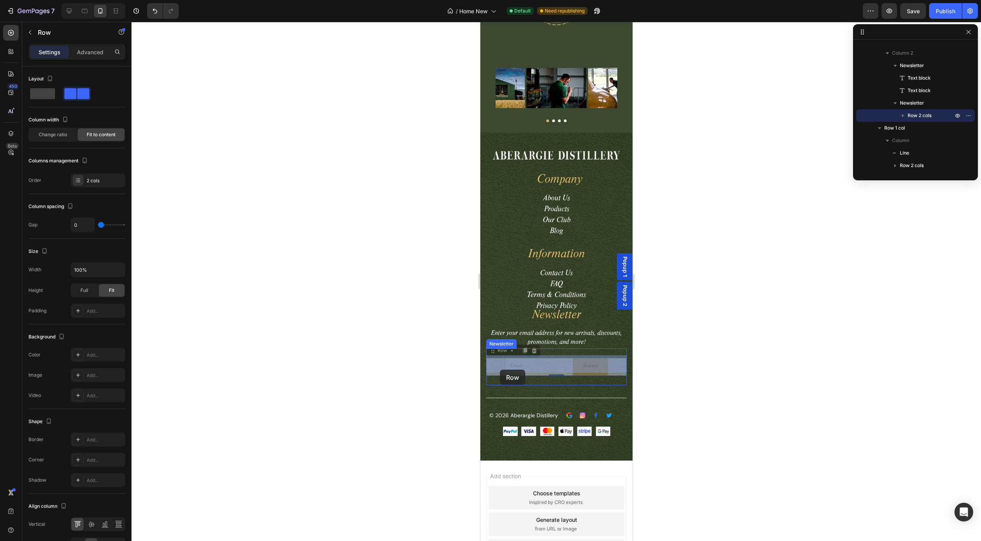
drag, startPoint x: 499, startPoint y: 365, endPoint x: 500, endPoint y: 370, distance: 5.1
click at [516, 318] on p "Newsletter" at bounding box center [556, 316] width 139 height 23
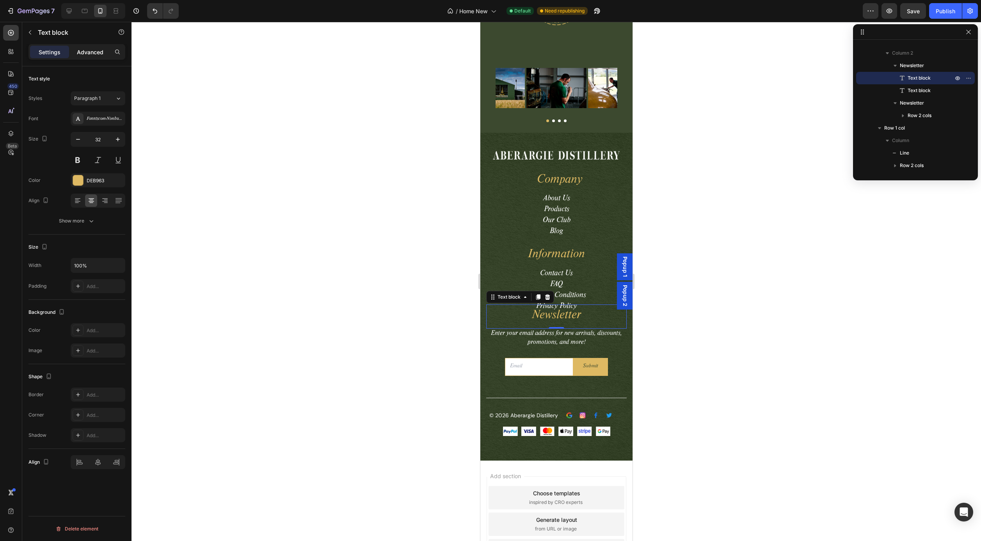
click at [85, 57] on div "Advanced" at bounding box center [90, 52] width 39 height 12
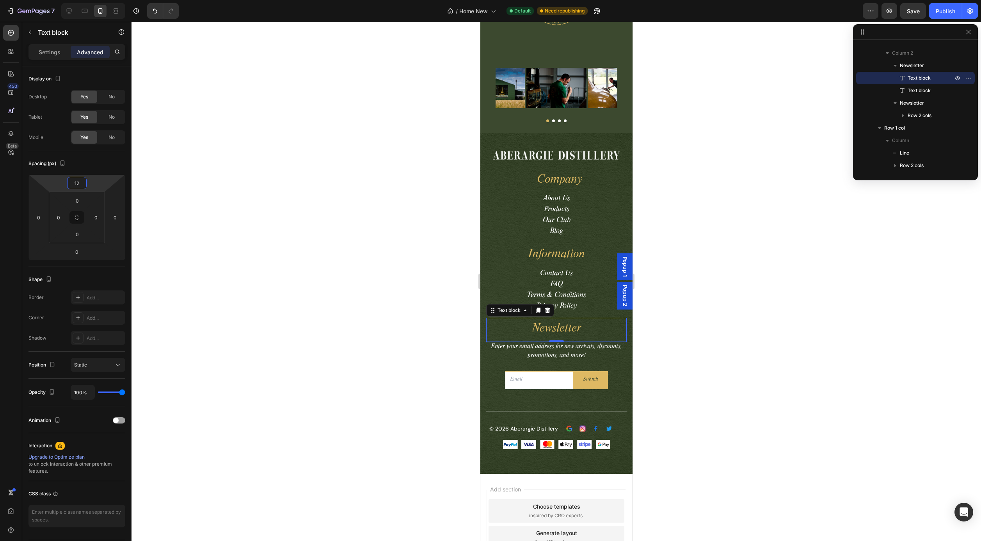
type input "14"
drag, startPoint x: 89, startPoint y: 184, endPoint x: 89, endPoint y: 174, distance: 9.8
click at [89, 0] on html "7 Version history / Home New Default Need republishing Preview Save Publish 450…" at bounding box center [490, 0] width 981 height 0
click at [354, 275] on div at bounding box center [557, 281] width 850 height 519
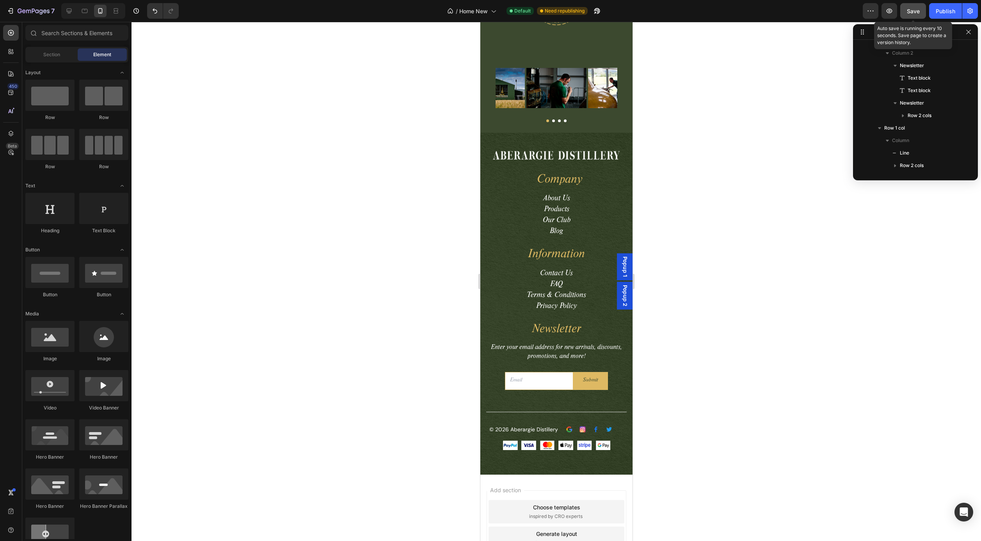
click at [914, 11] on span "Save" at bounding box center [913, 11] width 13 height 7
click at [948, 10] on div "Publish" at bounding box center [946, 11] width 20 height 8
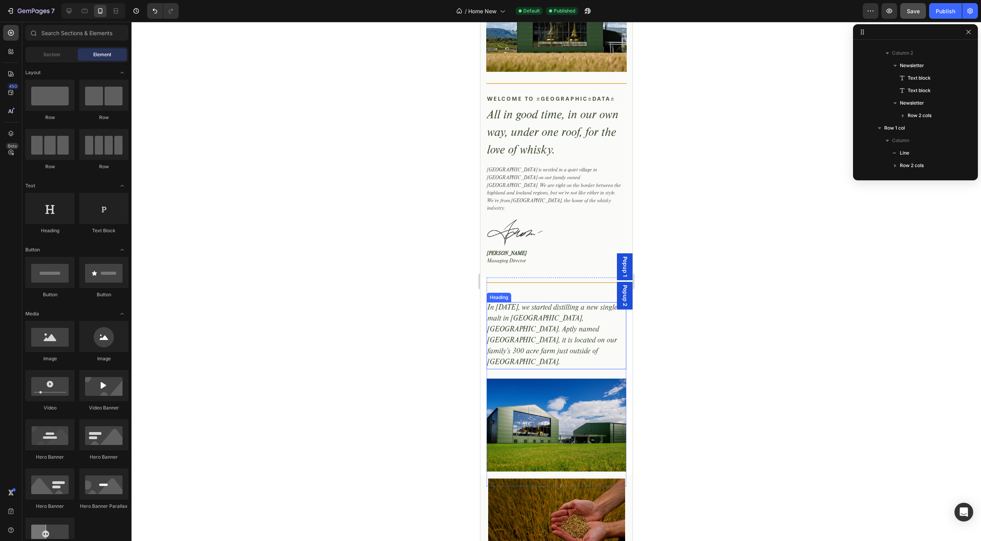
scroll to position [155, 0]
click at [482, 278] on section "Title Line In 2017, we started distilling a new single malt in Aberargie, Perth…" at bounding box center [556, 376] width 152 height 197
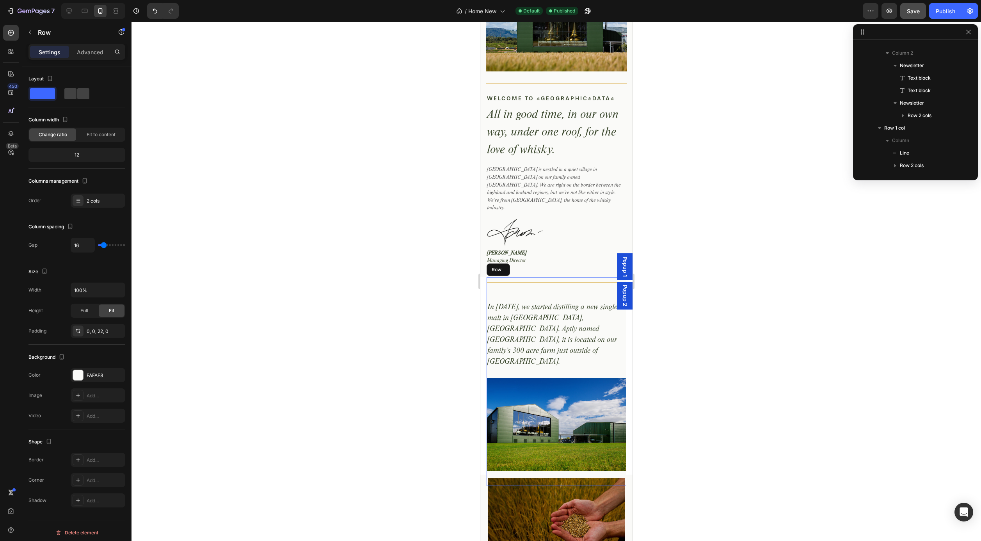
click at [499, 277] on div "Title Line In 2017, we started distilling a new single malt in Aberargie, Perth…" at bounding box center [556, 330] width 140 height 107
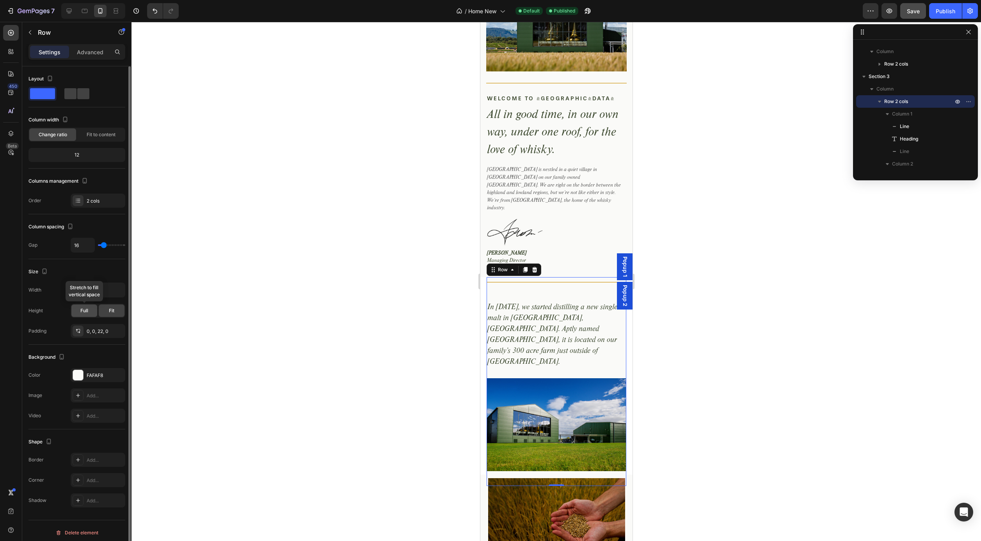
click at [88, 313] on span "Full" at bounding box center [84, 310] width 8 height 7
click at [110, 312] on span "Fit" at bounding box center [111, 310] width 5 height 7
click at [484, 279] on section "Title Line In 2017, we started distilling a new single malt in Aberargie, Perth…" at bounding box center [556, 375] width 152 height 197
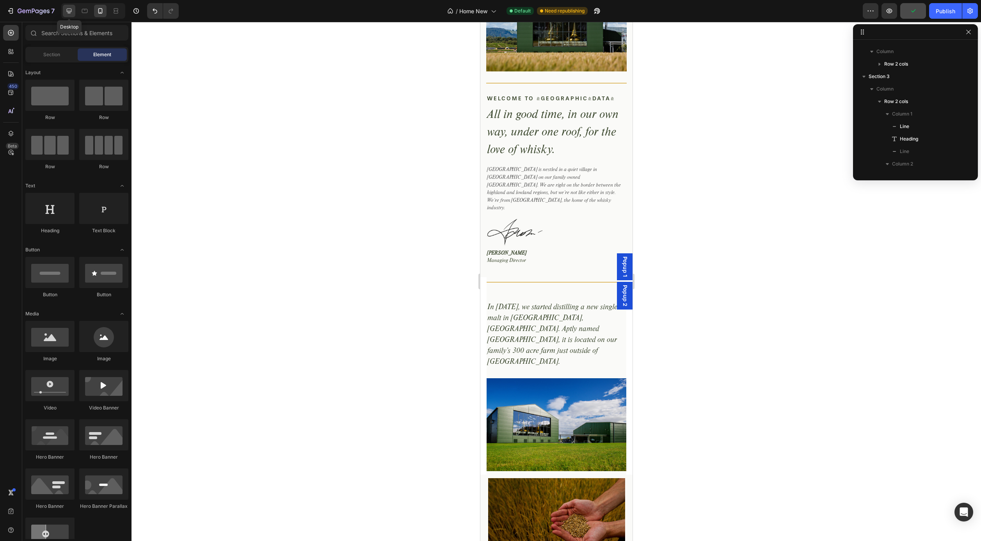
click at [69, 11] on icon at bounding box center [69, 11] width 8 height 8
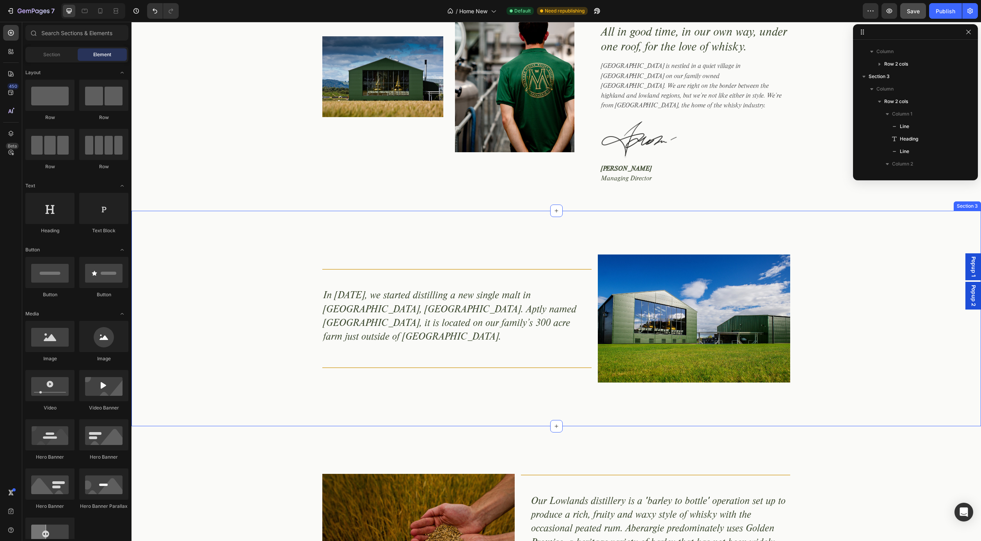
click at [260, 254] on div "Title Line In 2017, we started distilling a new single malt in Aberargie, Perth…" at bounding box center [557, 318] width 850 height 128
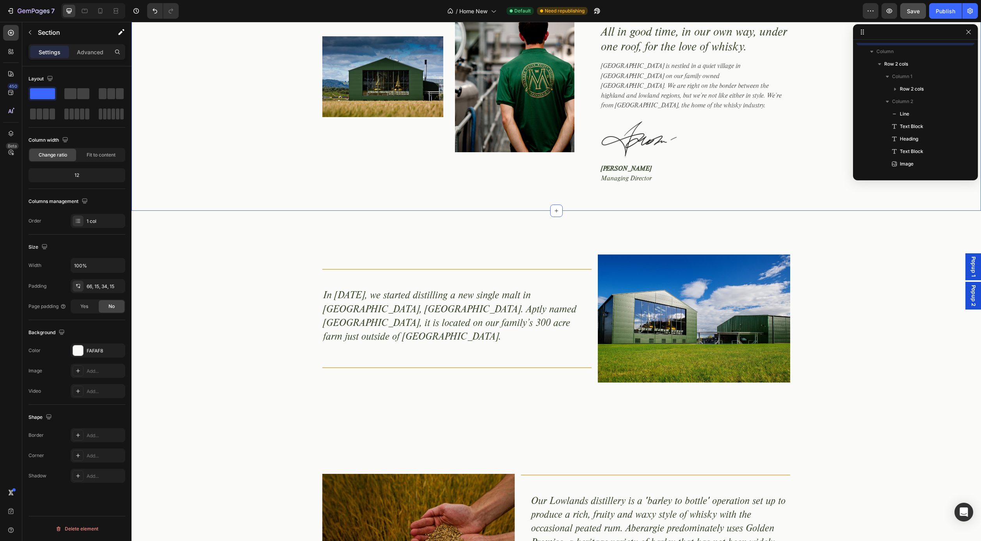
click at [253, 177] on div "Image Image Row Title Line Welcome to Aberargie Text Block All in good time, in…" at bounding box center [556, 95] width 838 height 205
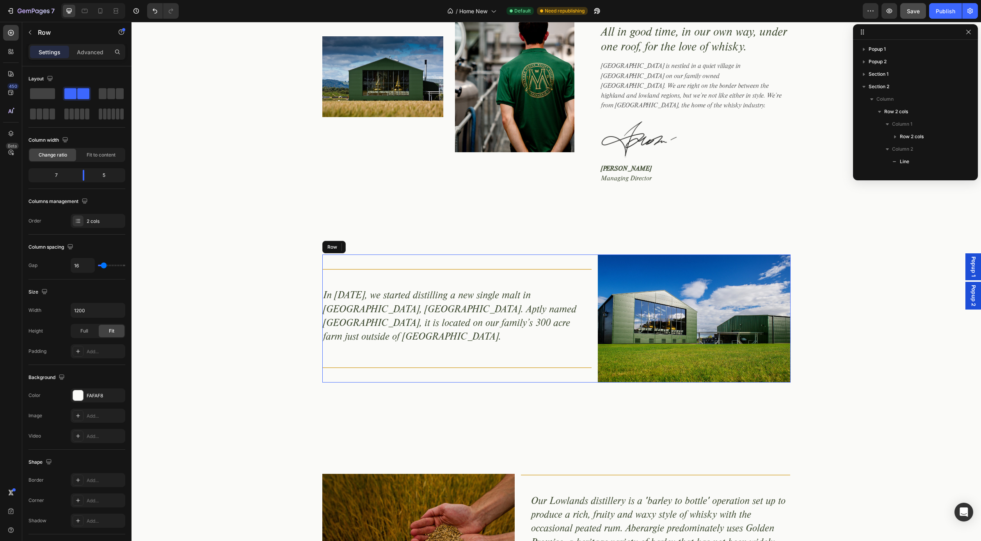
click at [342, 254] on div "Title Line In 2017, we started distilling a new single malt in Aberargie, Perth…" at bounding box center [457, 318] width 270 height 128
click at [249, 255] on div "Title Line In 2017, we started distilling a new single malt in Aberargie, Perth…" at bounding box center [557, 318] width 850 height 128
click at [372, 259] on div "Title Line In 2017, we started distilling a new single malt in Aberargie, Perth…" at bounding box center [457, 318] width 270 height 128
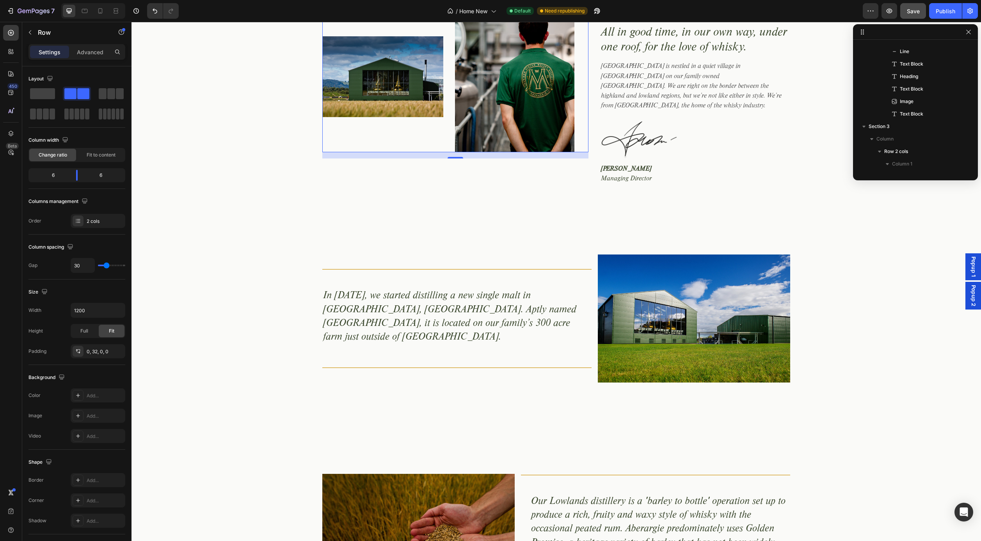
click at [365, 128] on div "Image" at bounding box center [382, 72] width 121 height 159
click at [362, 173] on div "Image Image Row 16" at bounding box center [455, 92] width 267 height 199
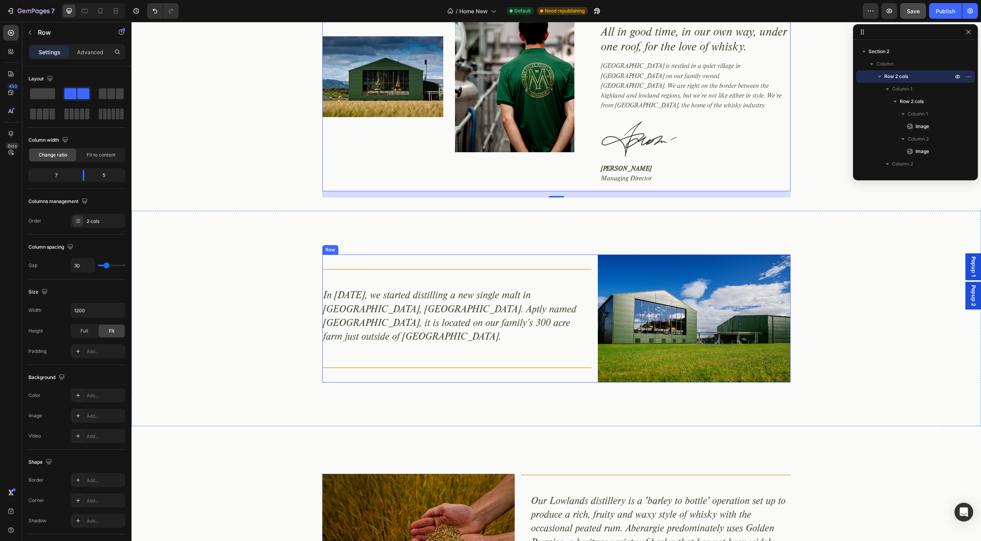
click at [355, 254] on div "Title Line In 2017, we started distilling a new single malt in Aberargie, Perth…" at bounding box center [457, 318] width 270 height 128
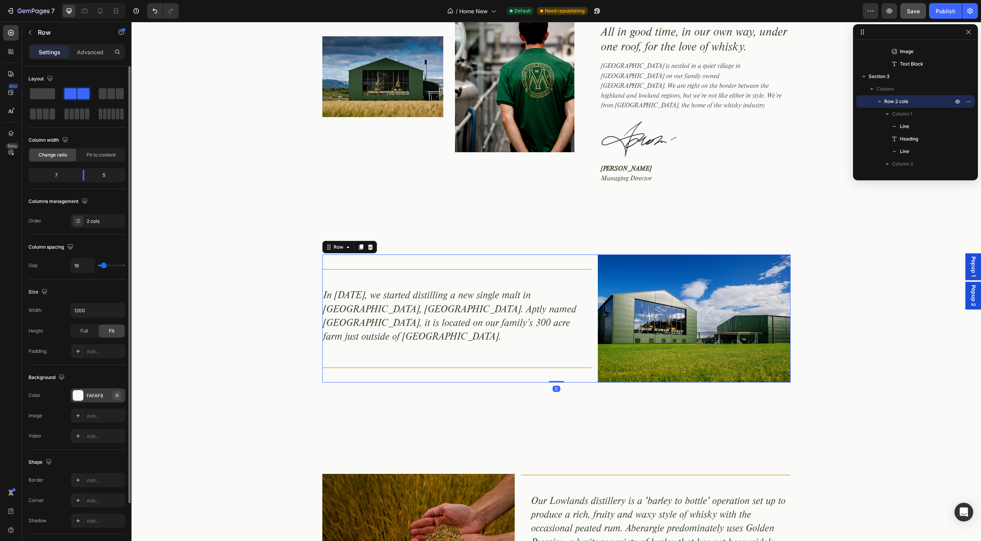
click at [118, 395] on icon "button" at bounding box center [117, 395] width 6 height 6
click at [267, 310] on div "Title Line In 2017, we started distilling a new single malt in Aberargie, Perth…" at bounding box center [557, 318] width 850 height 128
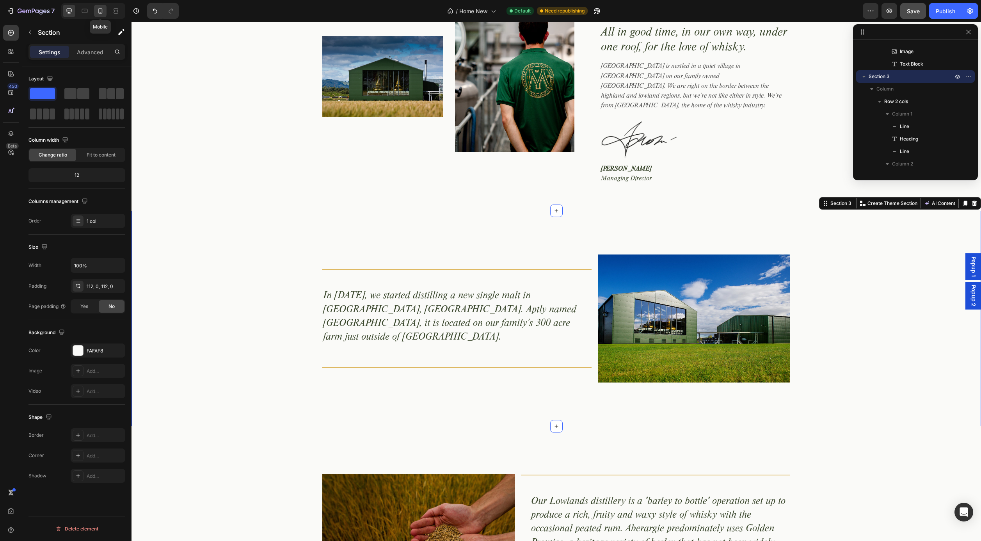
click at [98, 11] on icon at bounding box center [100, 10] width 4 height 5
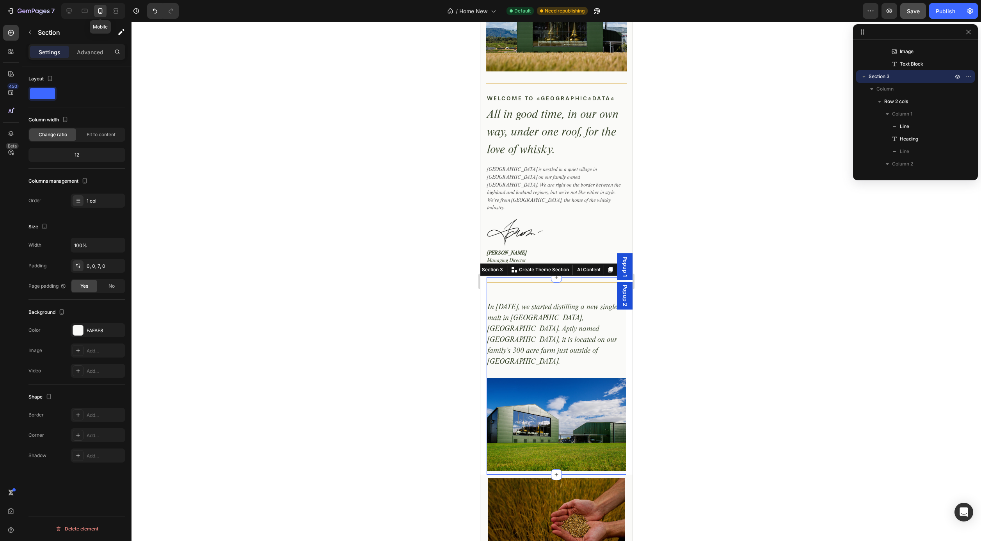
scroll to position [366, 0]
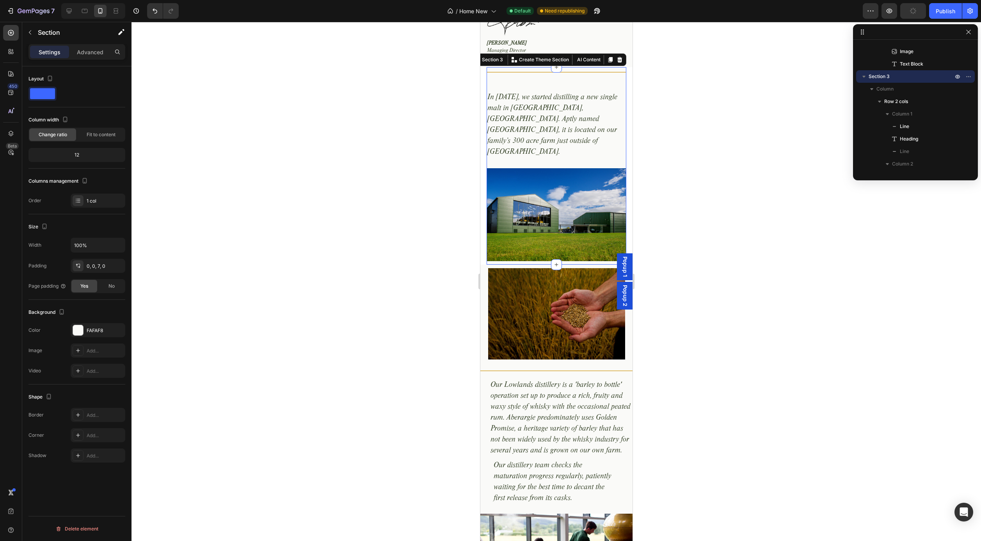
click at [397, 131] on div at bounding box center [557, 281] width 850 height 519
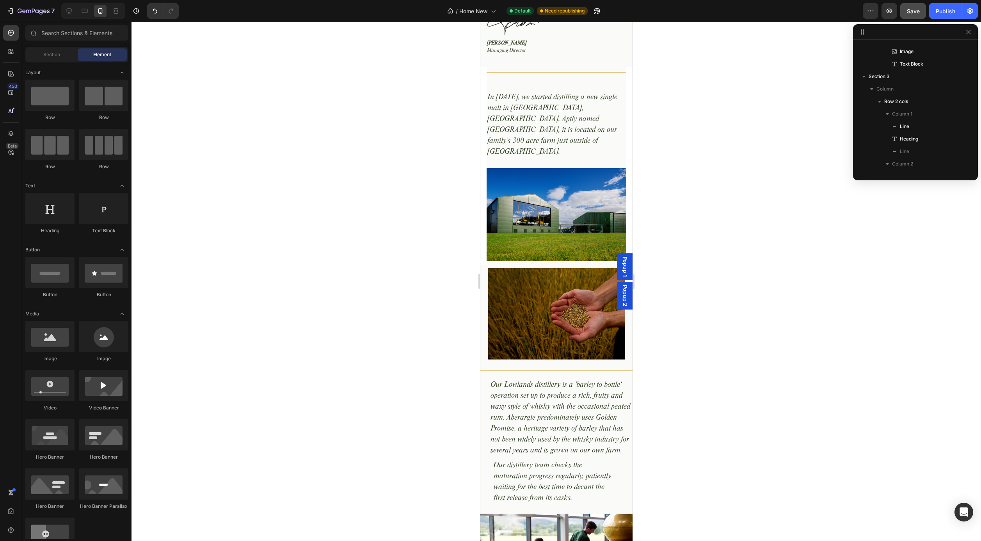
click at [484, 110] on section "Title Line In 2017, we started distilling a new single malt in Aberargie, Perth…" at bounding box center [556, 165] width 152 height 197
click at [59, 54] on span "Section" at bounding box center [51, 54] width 17 height 7
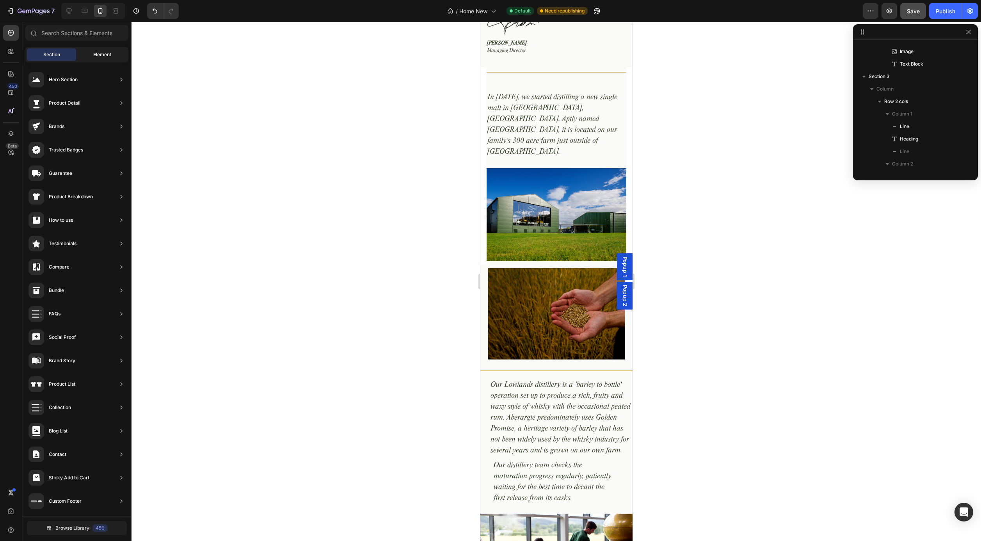
click at [95, 52] on span "Element" at bounding box center [102, 54] width 18 height 7
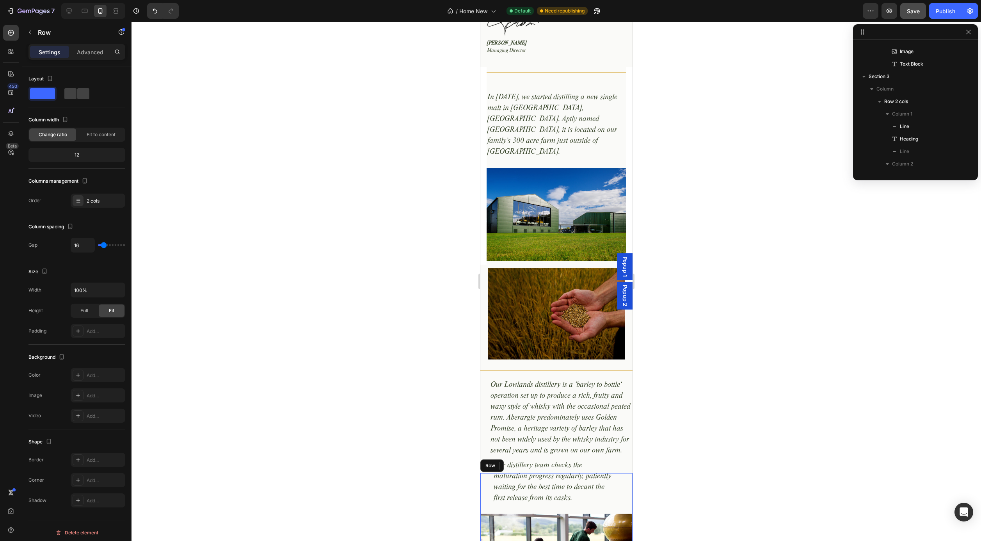
click at [481, 473] on div "Title Line Our distillery team checks the maturation progress regularly, patien…" at bounding box center [556, 497] width 152 height 48
click at [87, 55] on p "Advanced" at bounding box center [90, 52] width 27 height 8
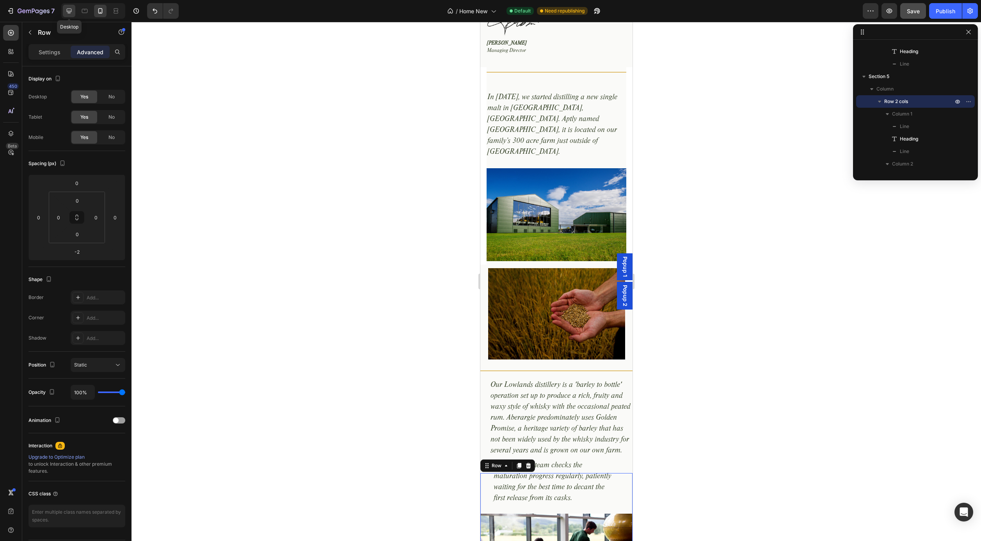
click at [72, 9] on icon at bounding box center [69, 11] width 8 height 8
type input "0"
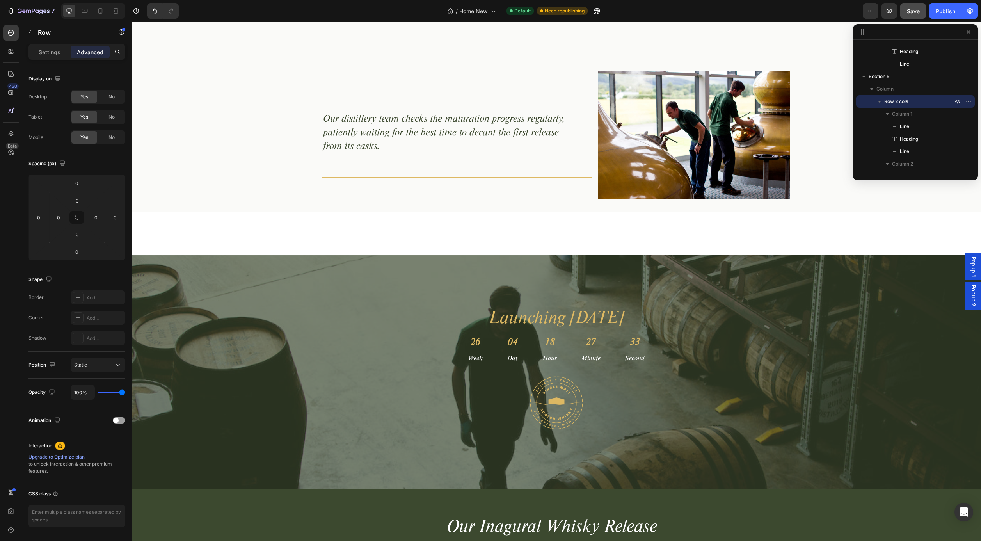
scroll to position [814, 0]
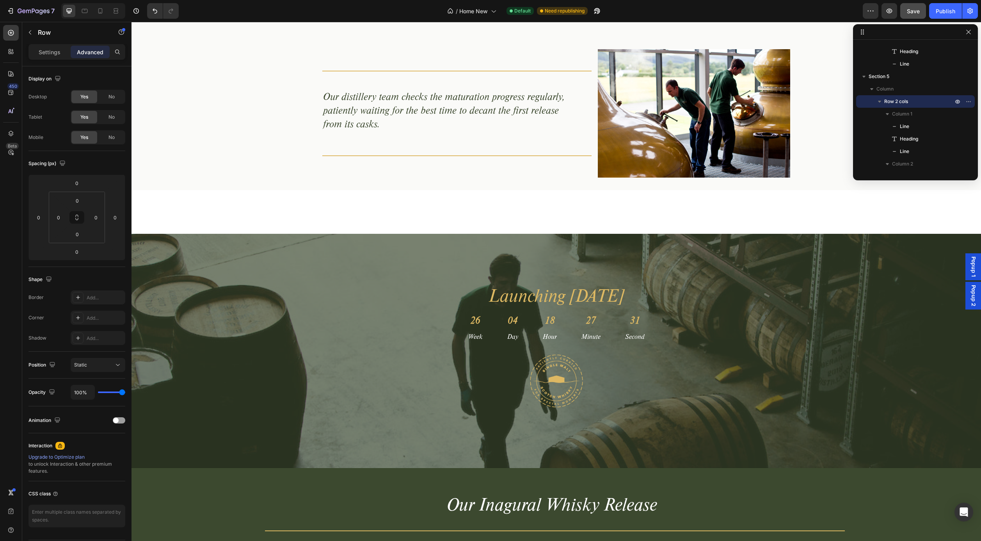
click at [241, 208] on div "Title Line Our distillery team checks the maturation progress regularly, patien…" at bounding box center [557, 399] width 850 height 2350
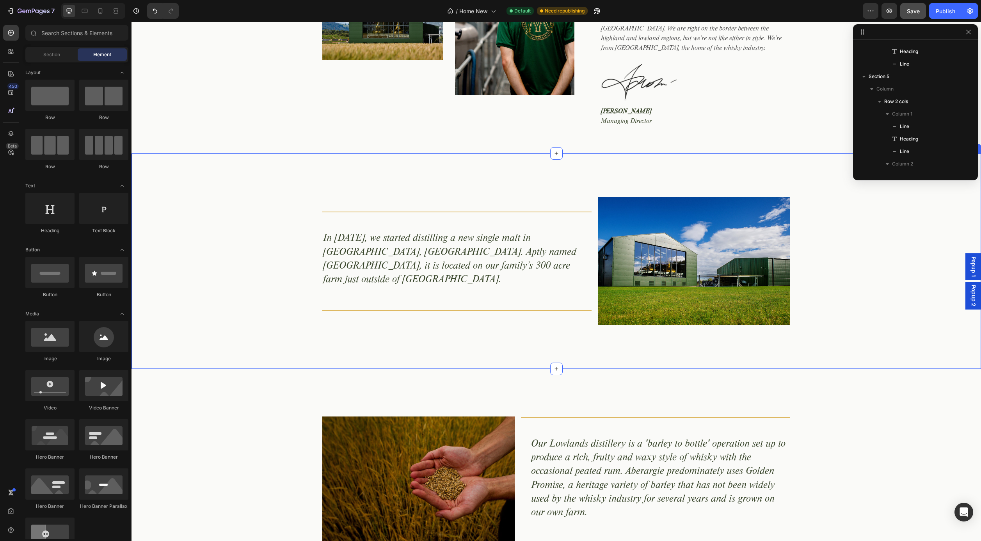
scroll to position [213, 0]
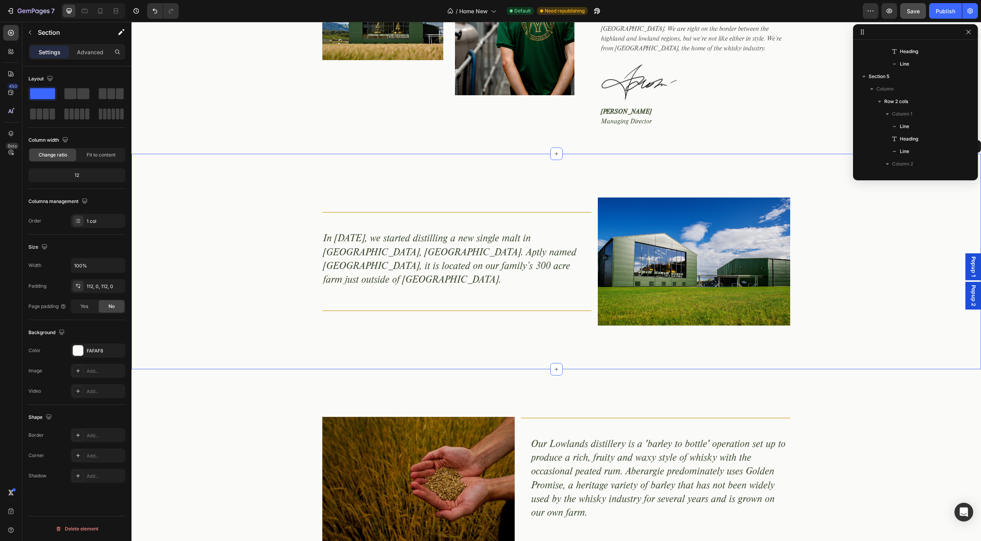
click at [180, 162] on div "Title Line In 2017, we started distilling a new single malt in Aberargie, Perth…" at bounding box center [557, 261] width 850 height 215
click at [100, 352] on div "FAFAF8" at bounding box center [98, 350] width 23 height 7
click at [113, 250] on div "Size" at bounding box center [76, 247] width 97 height 12
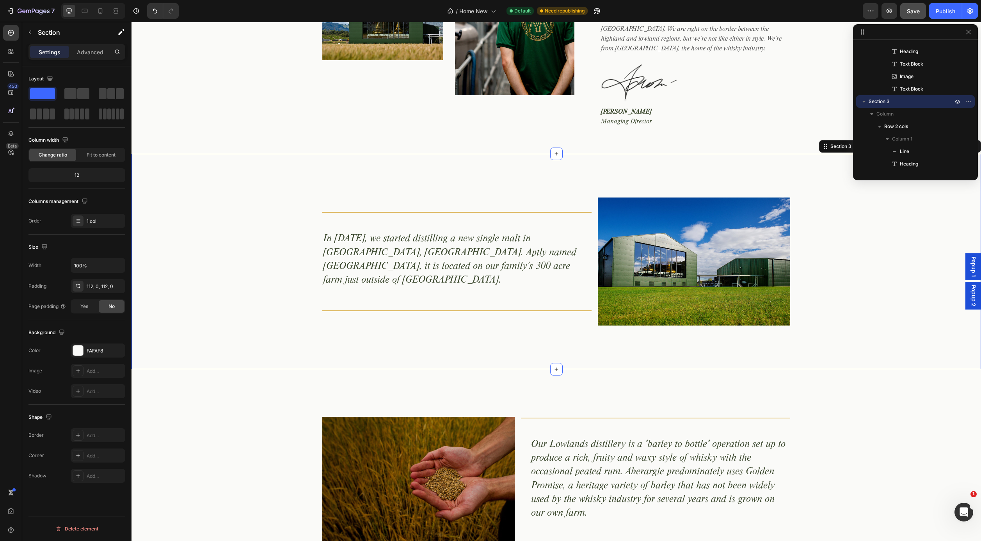
click at [201, 185] on div "Title Line In 2017, we started distilling a new single malt in Aberargie, Perth…" at bounding box center [557, 261] width 850 height 215
click at [174, 393] on div "Image Title Line Our Lowlands distillery is a 'barley to bottle' operation set …" at bounding box center [557, 480] width 850 height 223
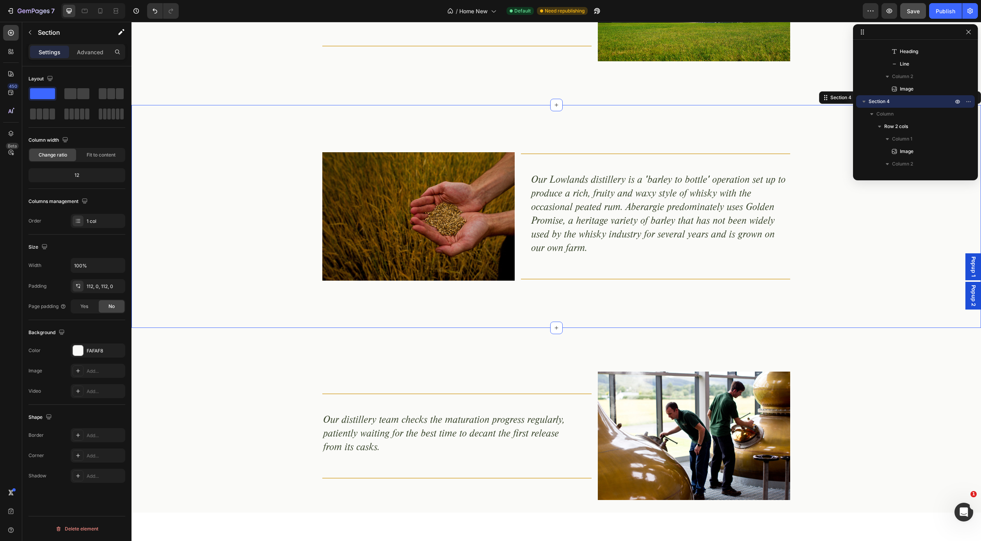
scroll to position [578, 0]
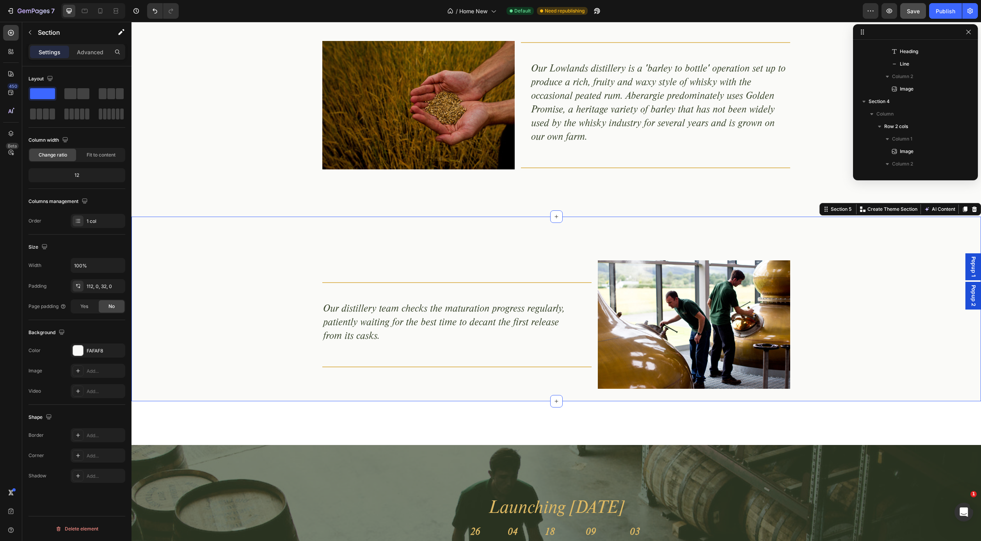
click at [215, 255] on div "Title Line Our distillery team checks the maturation progress regularly, patien…" at bounding box center [557, 309] width 850 height 185
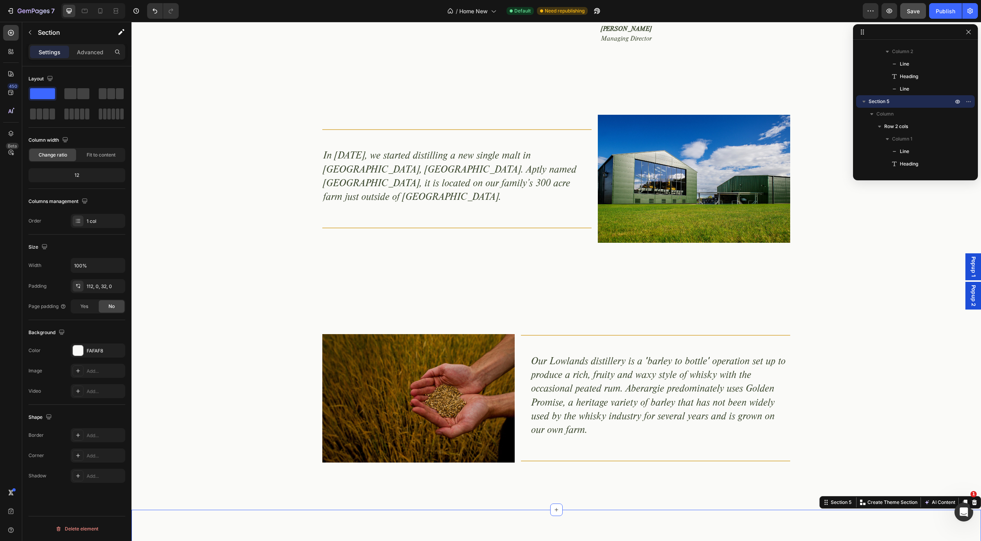
scroll to position [292, 0]
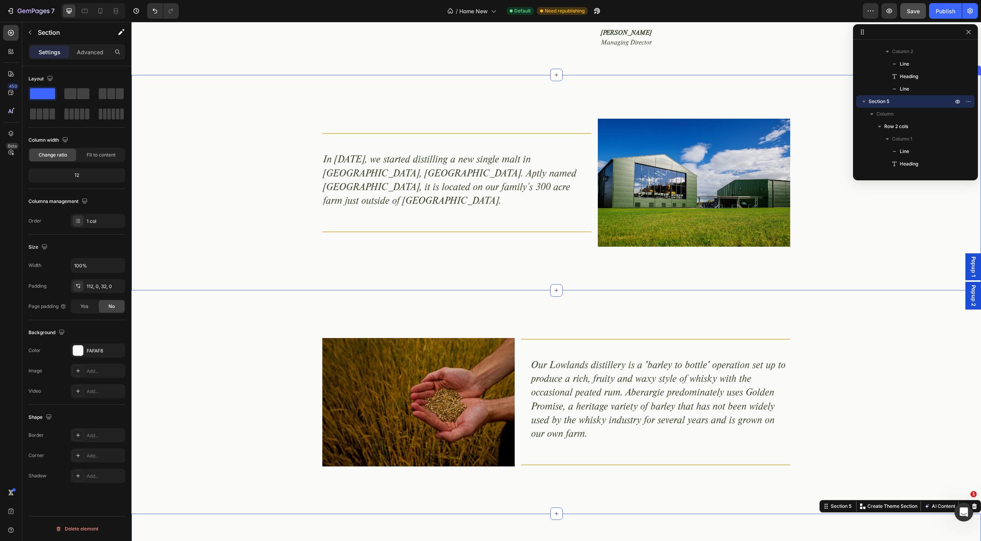
click at [207, 232] on div "Title Line In 2017, we started distilling a new single malt in Aberargie, Perth…" at bounding box center [557, 183] width 850 height 128
click at [162, 88] on div "Title Line In 2017, we started distilling a new single malt in Aberargie, Perth…" at bounding box center [557, 182] width 850 height 215
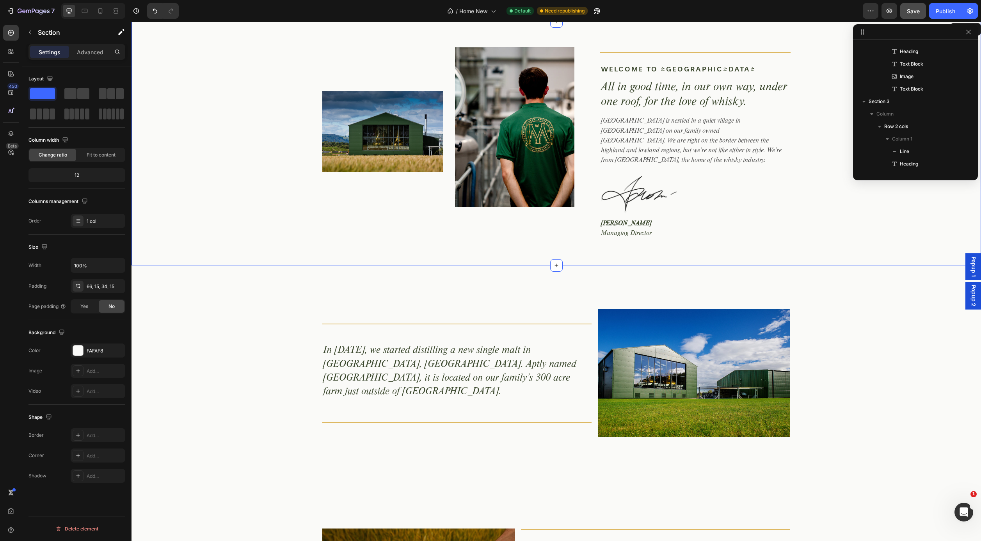
scroll to position [0, 0]
click at [167, 142] on div "Image Image Row Title Line Welcome to Aberargie Text Block All in good time, in…" at bounding box center [556, 149] width 838 height 205
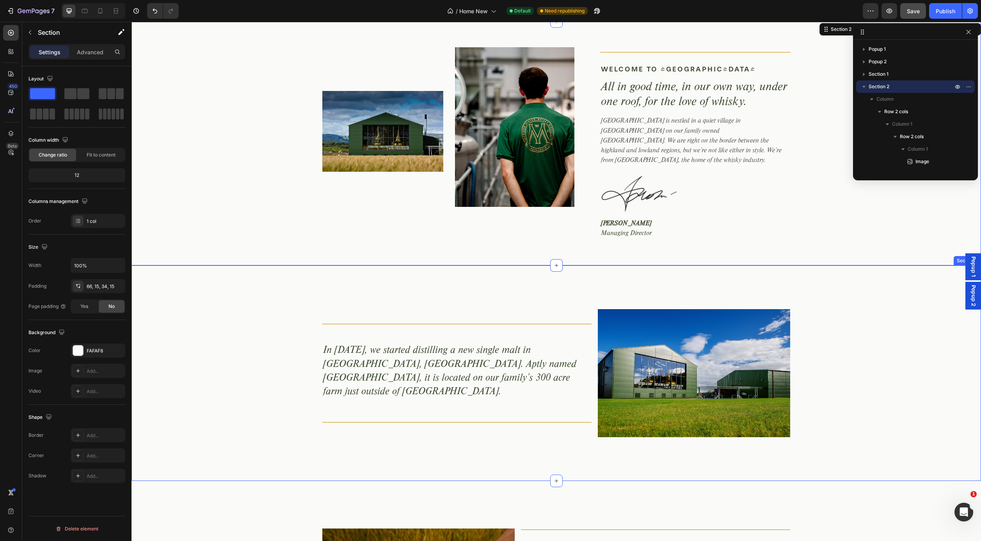
scroll to position [185, 0]
click at [168, 265] on div "Title Line In 2017, we started distilling a new single malt in Aberargie, Perth…" at bounding box center [557, 372] width 850 height 215
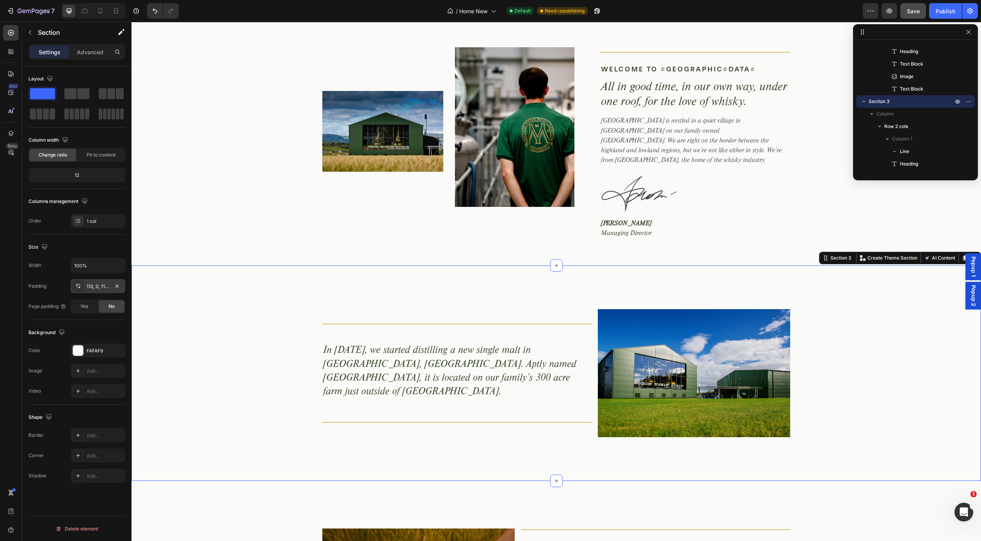
click at [101, 286] on div "112, 0, 112, 0" at bounding box center [98, 286] width 23 height 7
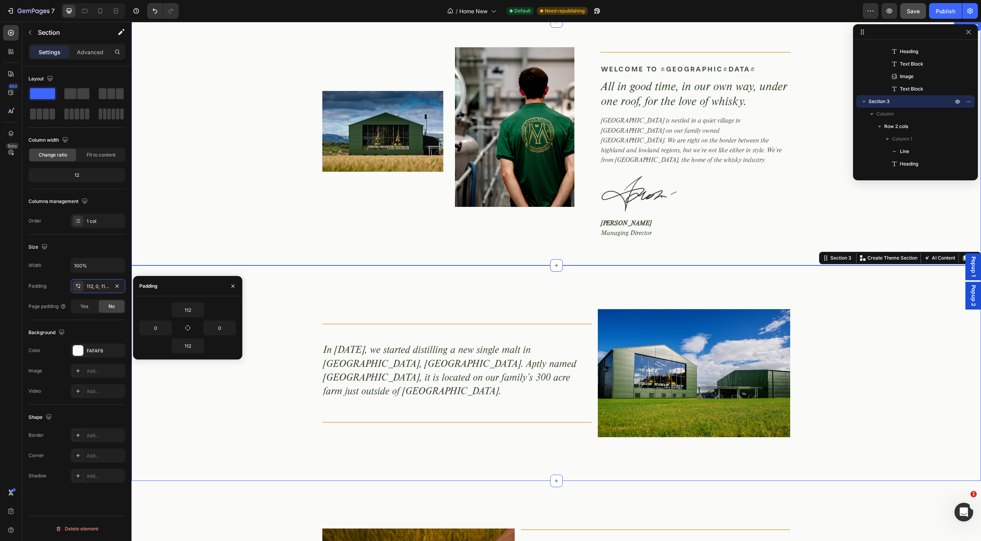
click at [222, 228] on div "Image Image Row Title Line Welcome to Aberargie Text Block All in good time, in…" at bounding box center [556, 149] width 838 height 205
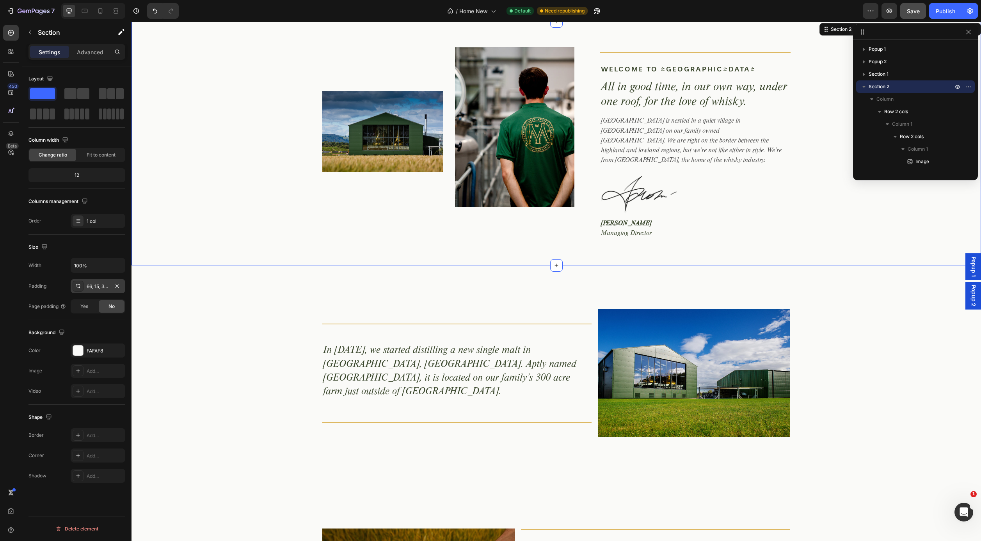
click at [93, 286] on div "66, 15, 34, 15" at bounding box center [98, 286] width 23 height 7
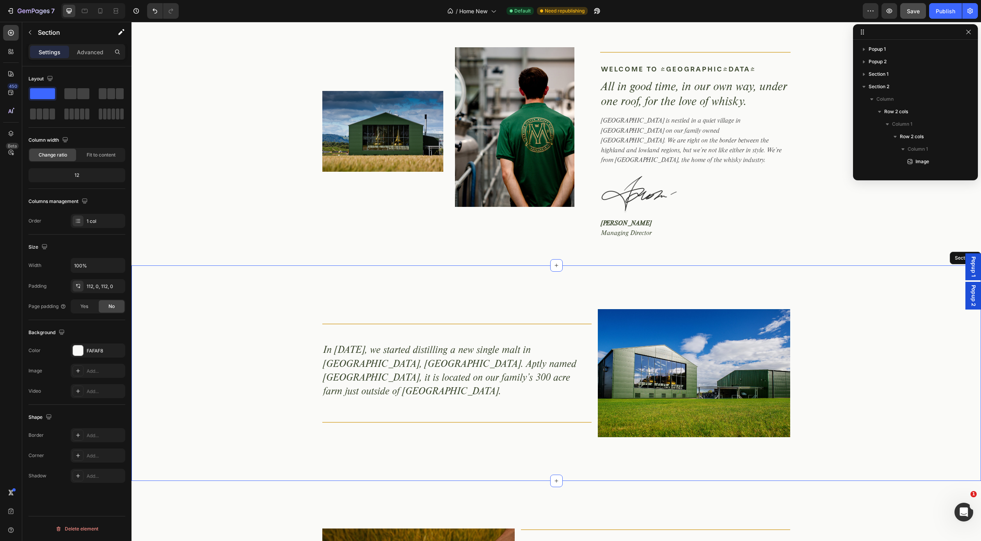
click at [278, 288] on div "Title Line In 2017, we started distilling a new single malt in Aberargie, Perth…" at bounding box center [557, 372] width 850 height 215
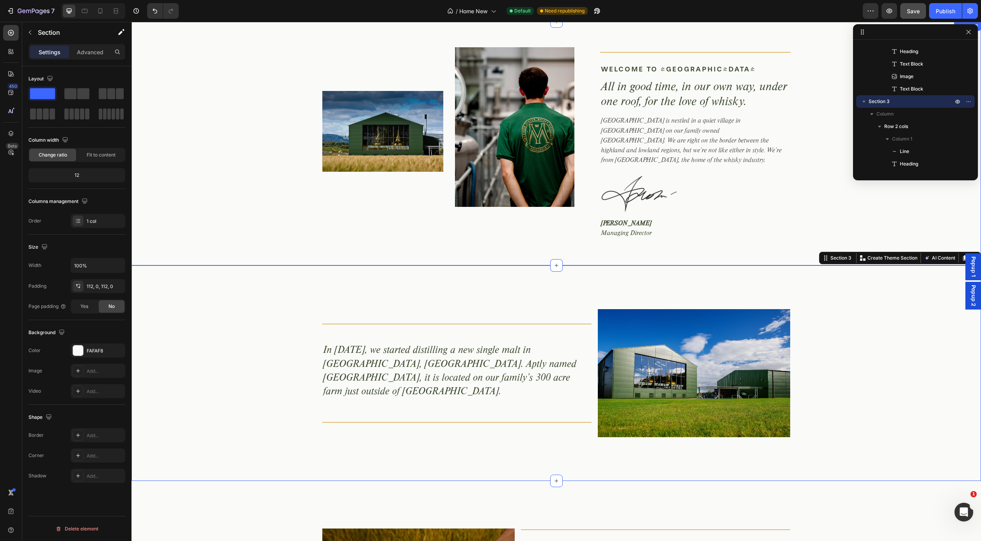
click at [185, 215] on div "Image Image Row Title Line Welcome to Aberargie Text Block All in good time, in…" at bounding box center [556, 149] width 838 height 205
click at [188, 266] on div "Title Line In 2017, we started distilling a new single malt in Aberargie, Perth…" at bounding box center [557, 372] width 850 height 215
click at [192, 215] on div "Image Image Row Title Line Welcome to Aberargie Text Block All in good time, in…" at bounding box center [556, 149] width 838 height 205
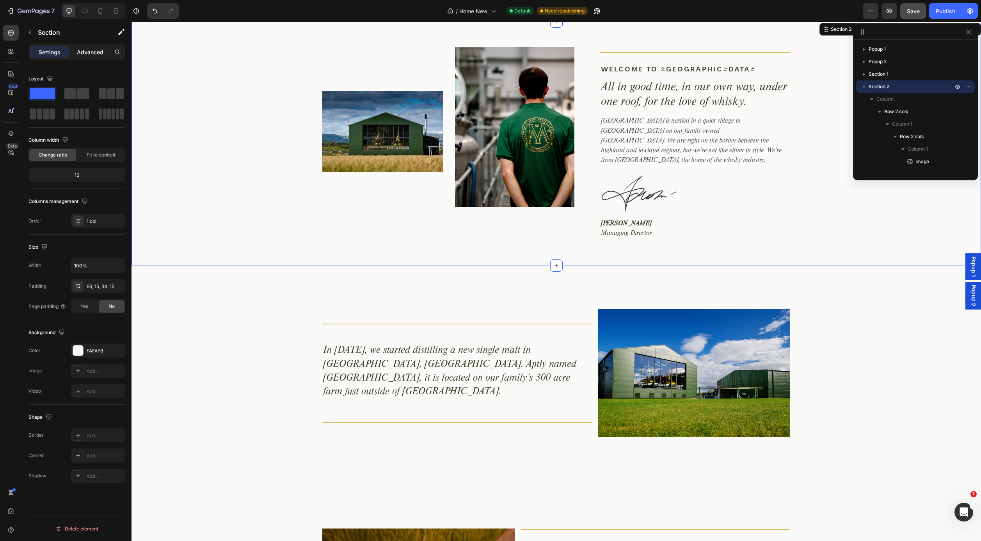
click at [91, 52] on p "Advanced" at bounding box center [90, 52] width 27 height 8
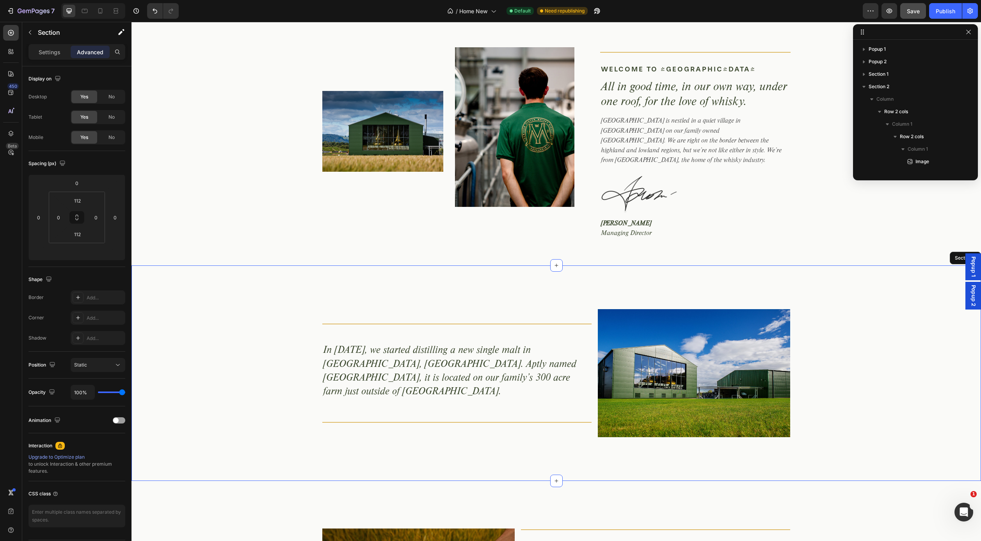
click at [210, 285] on div "Title Line In 2017, we started distilling a new single malt in Aberargie, Perth…" at bounding box center [557, 372] width 850 height 215
click at [205, 205] on div "Image Image Row Title Line Welcome to Aberargie Text Block All in good time, in…" at bounding box center [556, 149] width 838 height 205
click at [218, 275] on div "Title Line In 2017, we started distilling a new single malt in Aberargie, Perth…" at bounding box center [557, 372] width 850 height 215
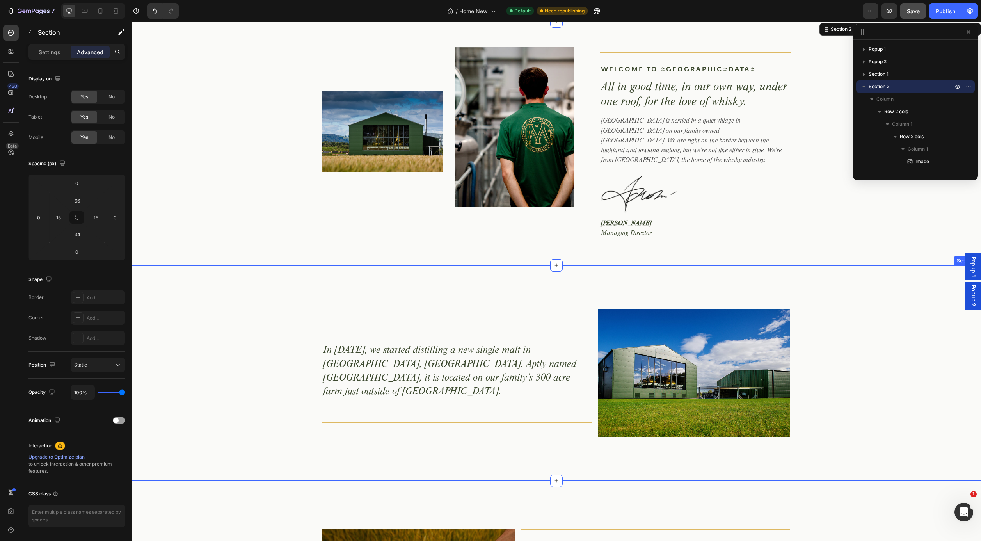
scroll to position [185, 0]
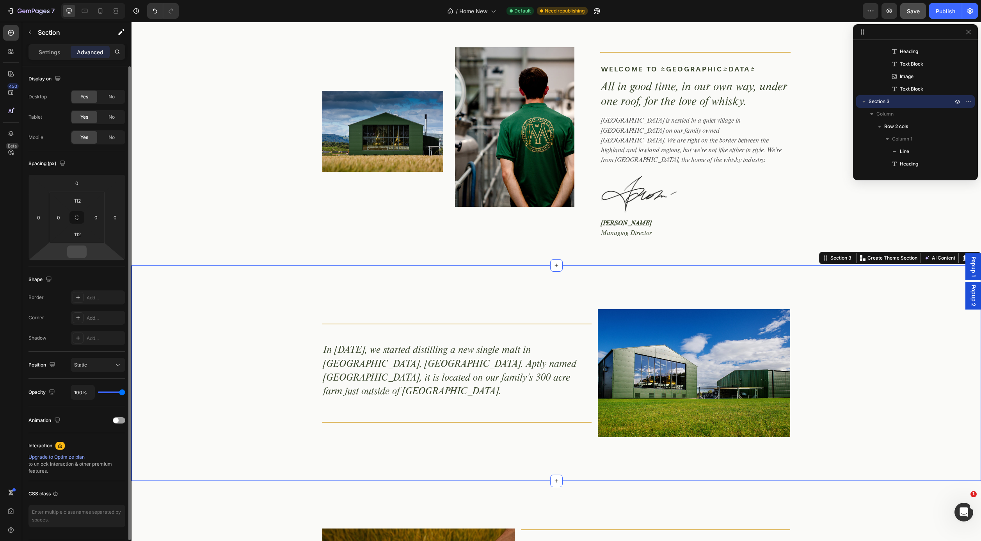
click at [83, 255] on input "number" at bounding box center [77, 252] width 16 height 12
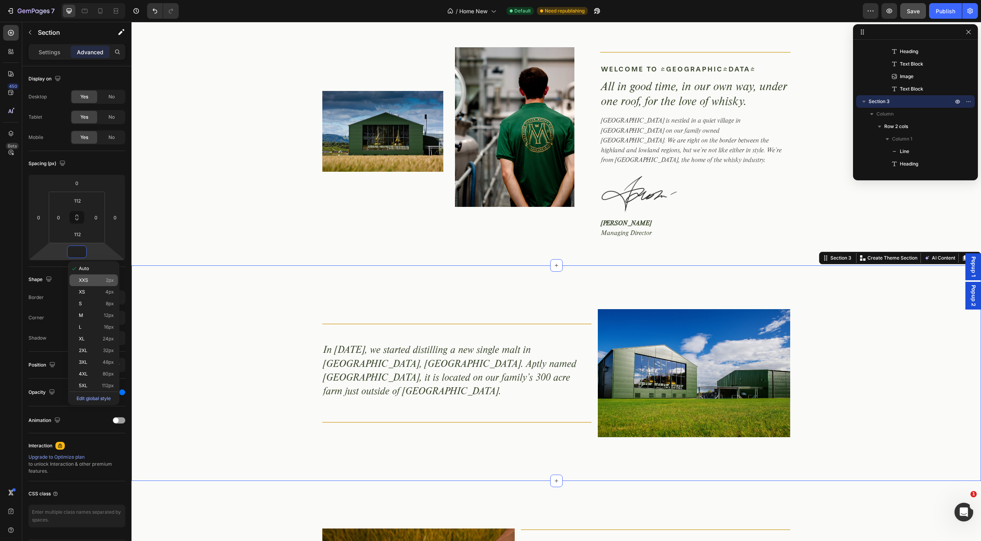
click at [94, 279] on p "XXS 2px" at bounding box center [96, 280] width 35 height 5
type input "2"
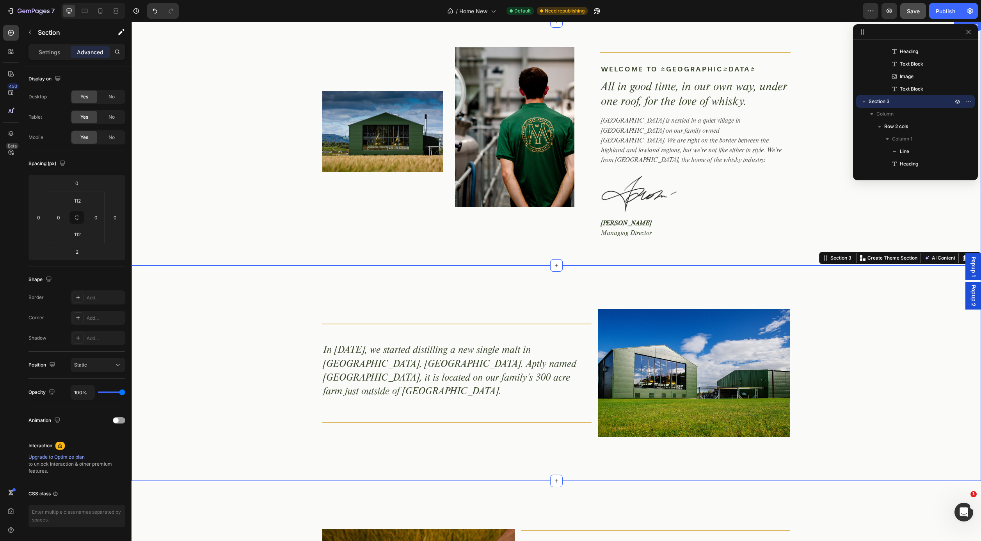
click at [182, 236] on div "Image Image Row Title Line Welcome to Aberargie Text Block All in good time, in…" at bounding box center [556, 149] width 838 height 205
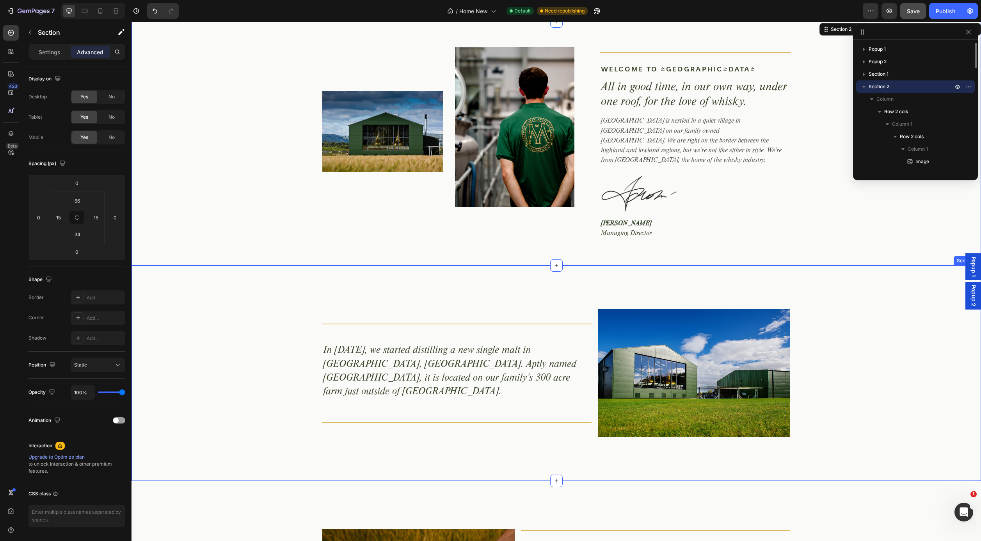
click at [183, 269] on div "Title Line In 2017, we started distilling a new single malt in Aberargie, Perth…" at bounding box center [557, 372] width 850 height 215
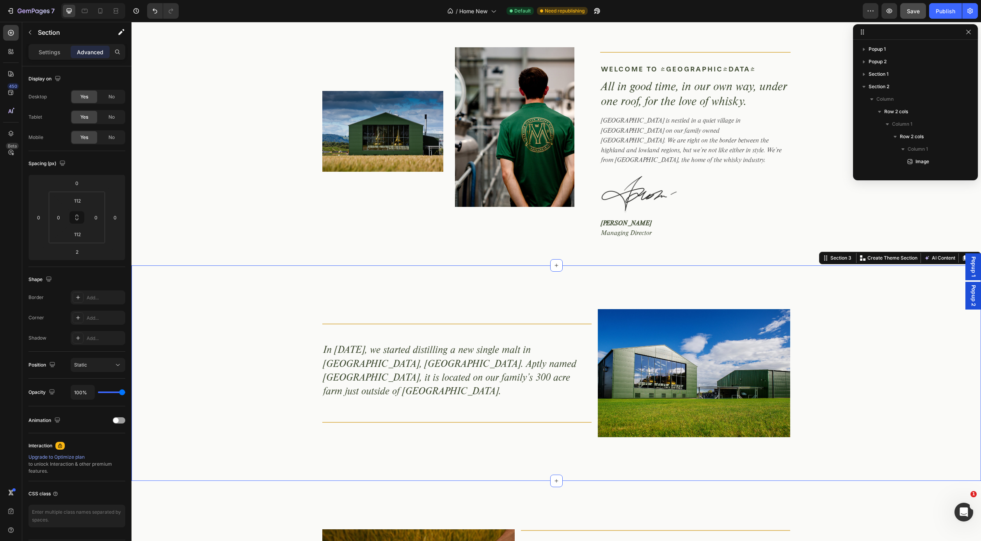
scroll to position [185, 0]
click at [189, 229] on div "Image Image Row Title Line Welcome to Aberargie Text Block All in good time, in…" at bounding box center [556, 149] width 838 height 205
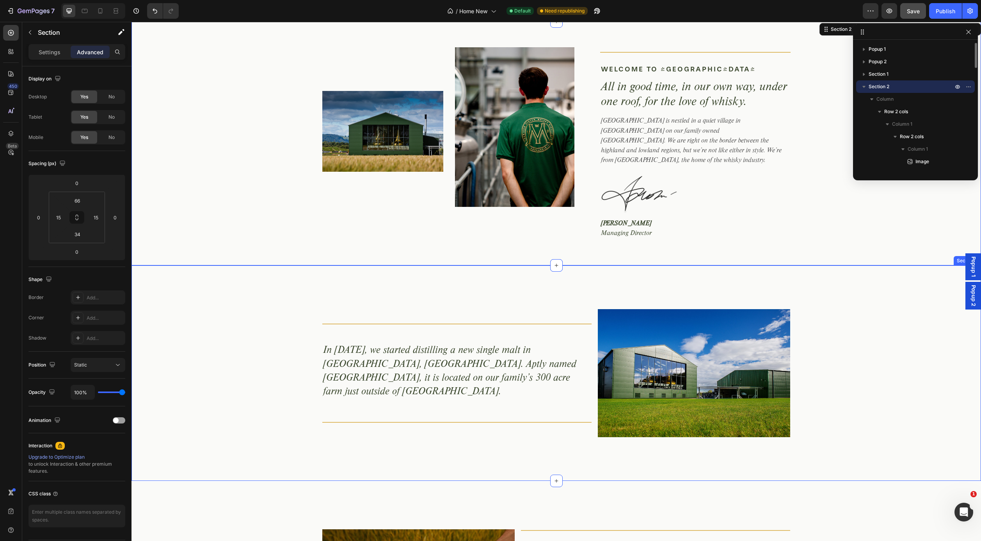
click at [188, 273] on div "Title Line In 2017, we started distilling a new single malt in Aberargie, Perth…" at bounding box center [557, 372] width 850 height 215
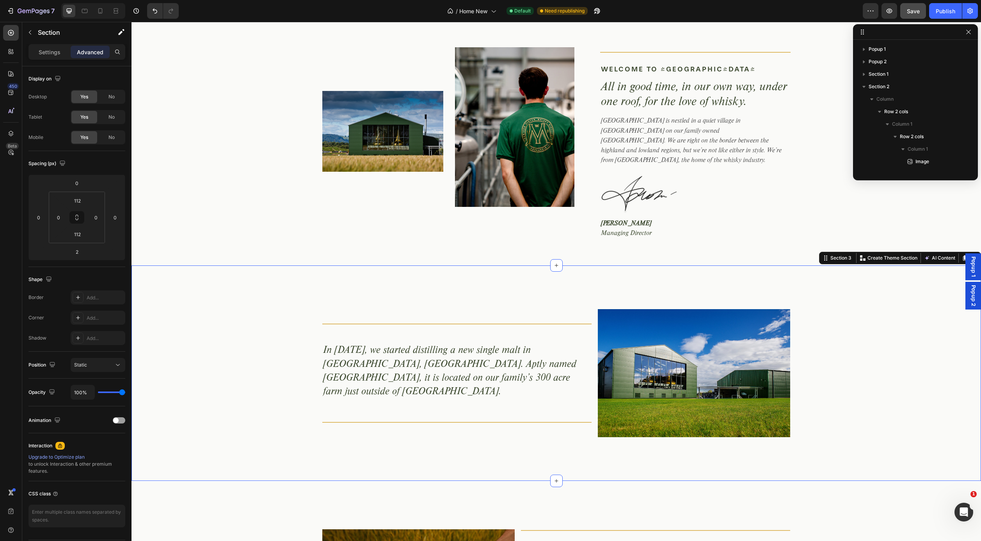
scroll to position [185, 0]
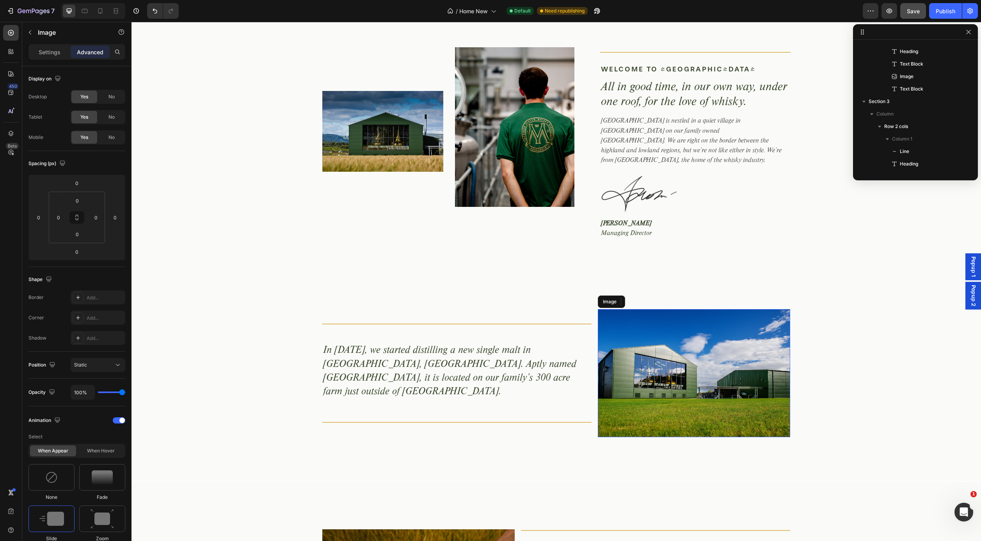
click at [617, 311] on img at bounding box center [694, 373] width 192 height 128
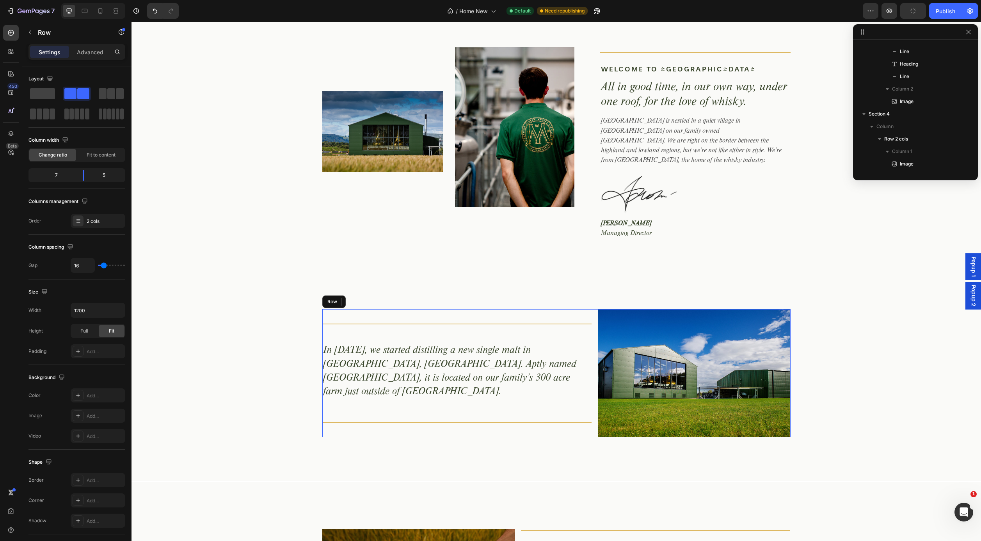
click at [571, 309] on div "Title Line In 2017, we started distilling a new single malt in Aberargie, Perth…" at bounding box center [457, 373] width 270 height 128
click at [437, 219] on div "Image Image Row" at bounding box center [455, 146] width 267 height 199
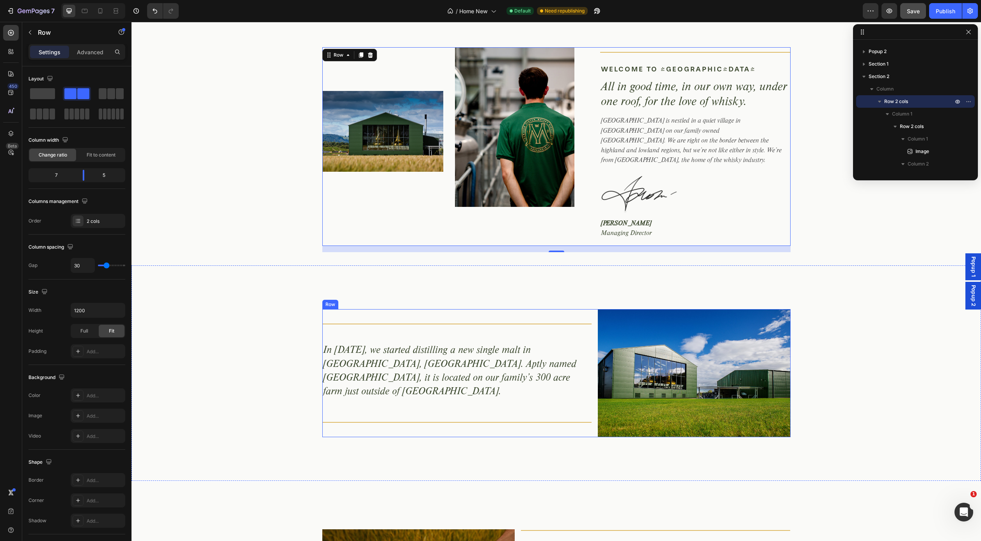
click at [528, 309] on div "Title Line In 2017, we started distilling a new single malt in Aberargie, Perth…" at bounding box center [457, 373] width 270 height 128
click at [348, 218] on div "Image Image Row" at bounding box center [455, 146] width 267 height 199
click at [283, 212] on div "Image Image Row Title Line Welcome to Aberargie Text Block All in good time, in…" at bounding box center [556, 149] width 838 height 205
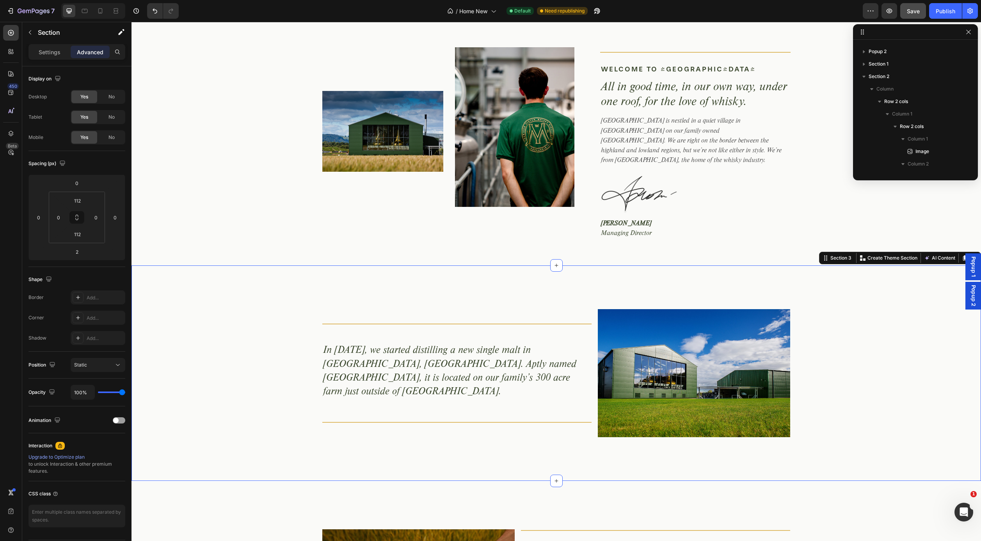
click at [263, 309] on div "Title Line In 2017, we started distilling a new single malt in Aberargie, Perth…" at bounding box center [557, 373] width 850 height 128
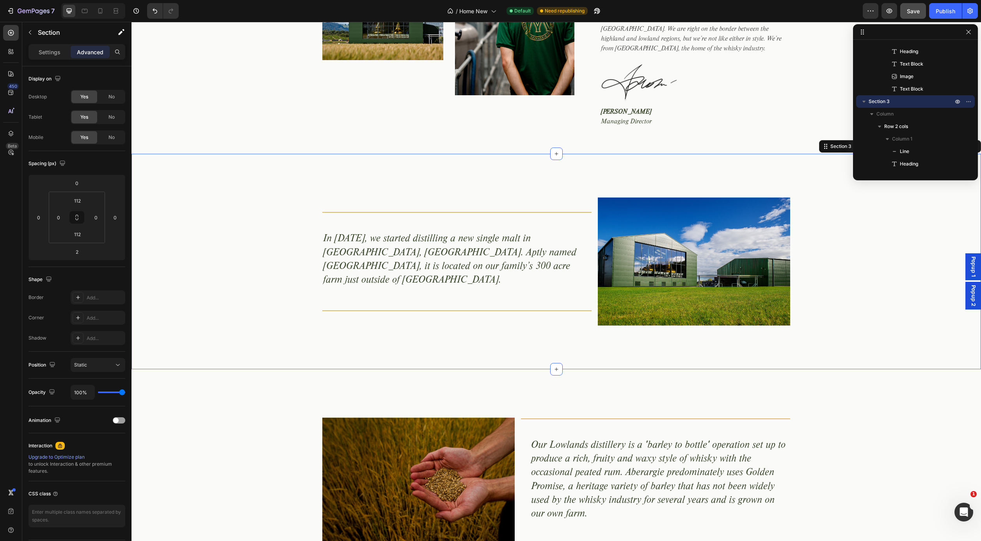
scroll to position [219, 0]
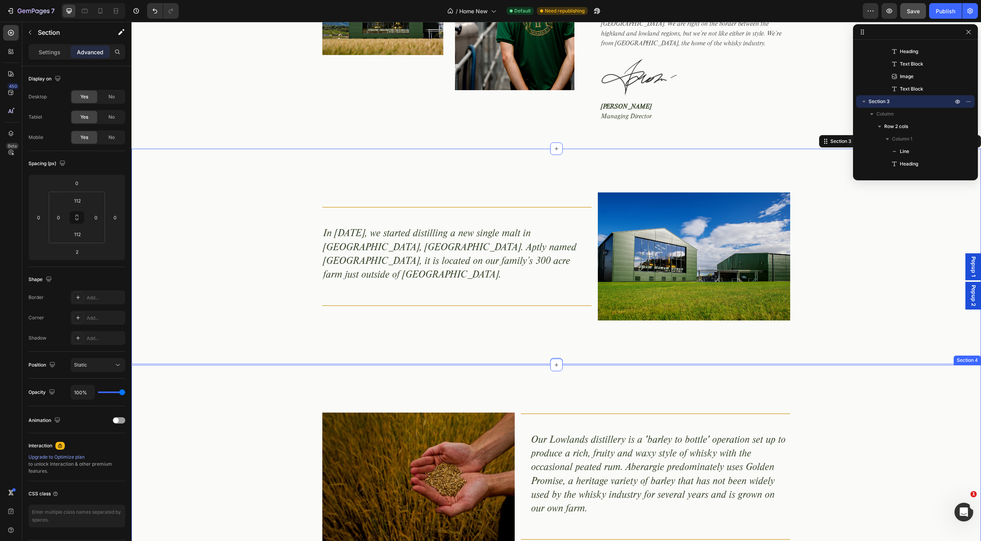
click at [241, 366] on div "Image Title Line Our Lowlands distillery is a 'barley to bottle' operation set …" at bounding box center [557, 476] width 850 height 223
click at [240, 353] on div "Title Line In 2017, we started distilling a new single malt in Aberargie, Perth…" at bounding box center [557, 256] width 850 height 215
click at [239, 365] on div "Image Title Line Our Lowlands distillery is a 'barley to bottle' operation set …" at bounding box center [557, 476] width 850 height 223
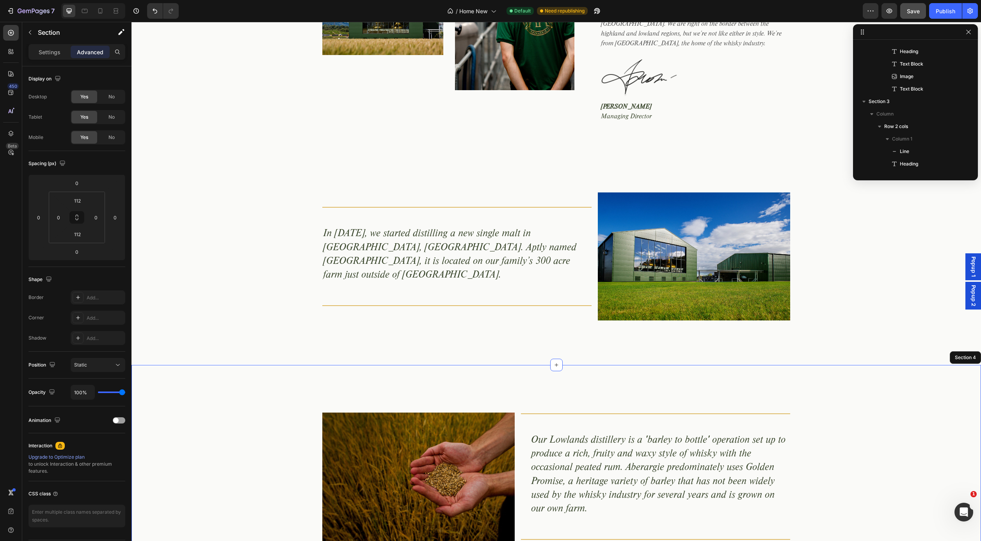
scroll to position [297, 0]
click at [51, 48] on p "Settings" at bounding box center [50, 52] width 22 height 8
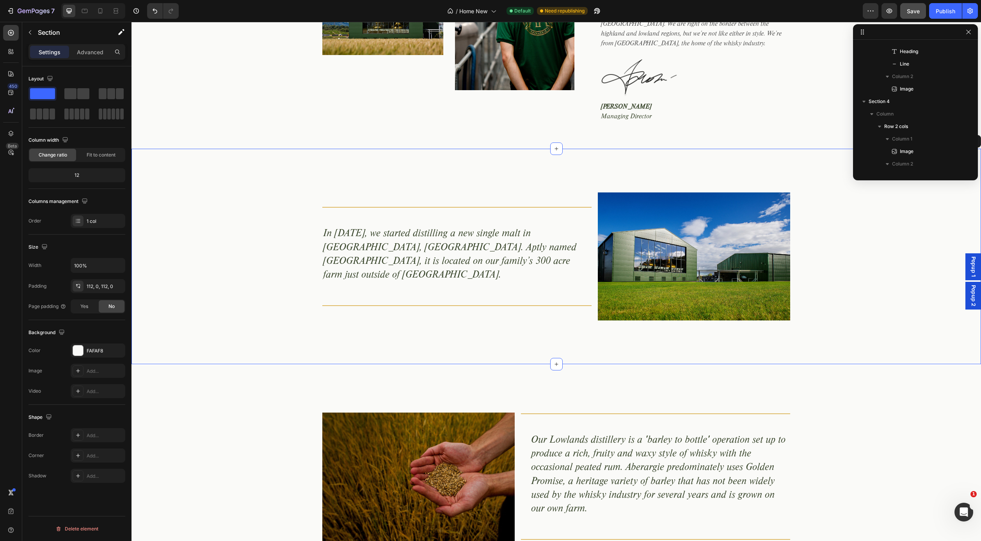
click at [147, 352] on div "Title Line In 2017, we started distilling a new single malt in Aberargie, Perth…" at bounding box center [557, 256] width 850 height 215
click at [968, 33] on icon "button" at bounding box center [968, 32] width 4 height 4
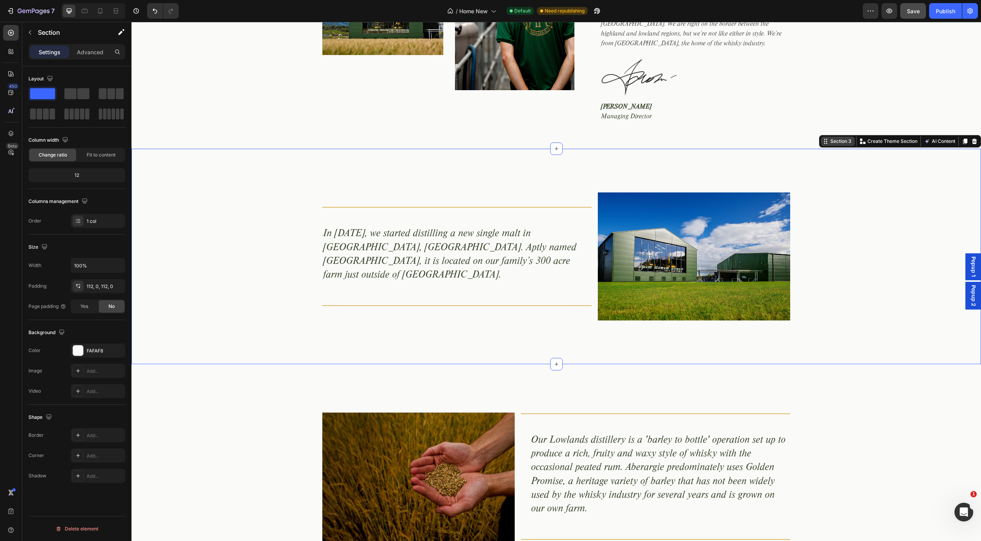
click at [839, 138] on div "Section 3" at bounding box center [841, 141] width 24 height 7
click at [89, 53] on p "Advanced" at bounding box center [90, 52] width 27 height 8
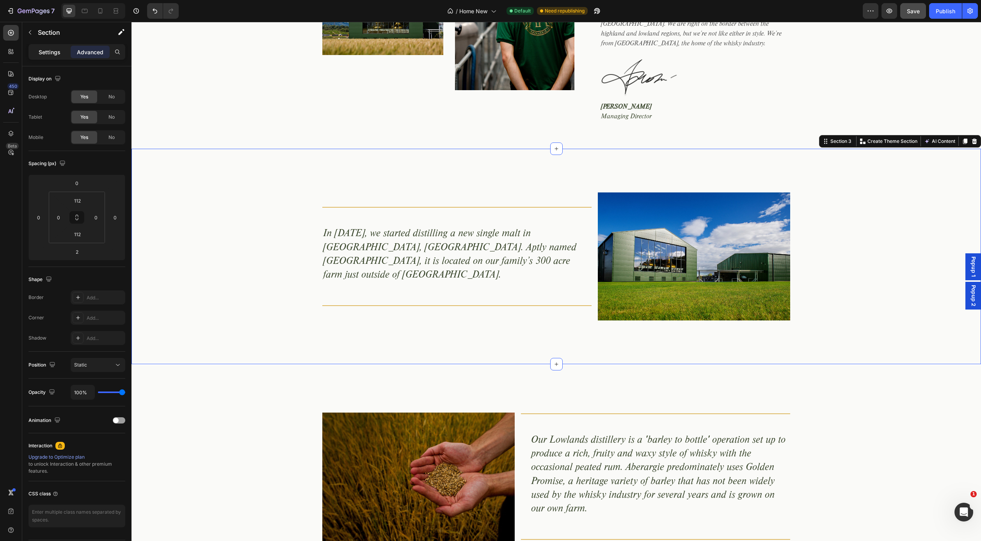
click at [46, 53] on p "Settings" at bounding box center [50, 52] width 22 height 8
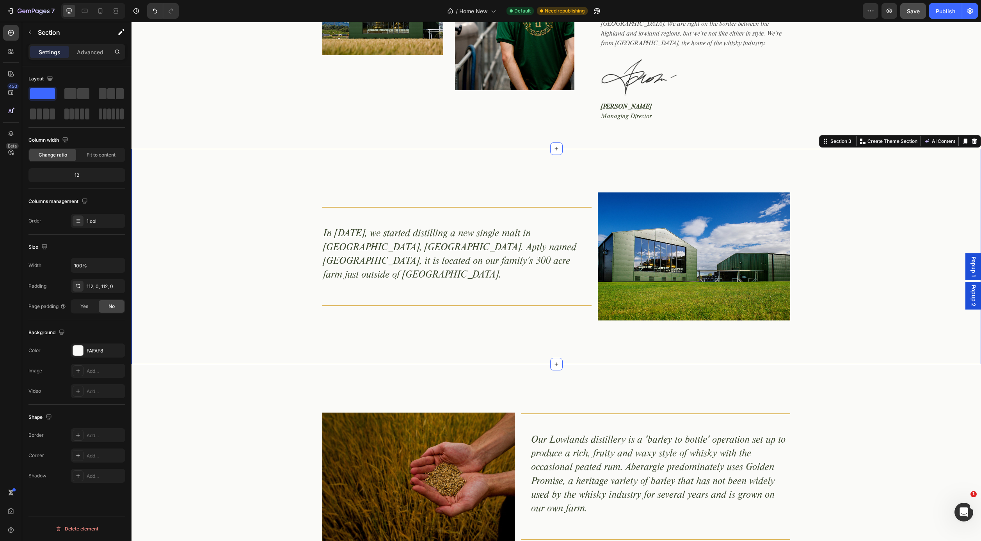
click at [48, 52] on p "Settings" at bounding box center [50, 52] width 22 height 8
click at [87, 49] on p "Advanced" at bounding box center [90, 52] width 27 height 8
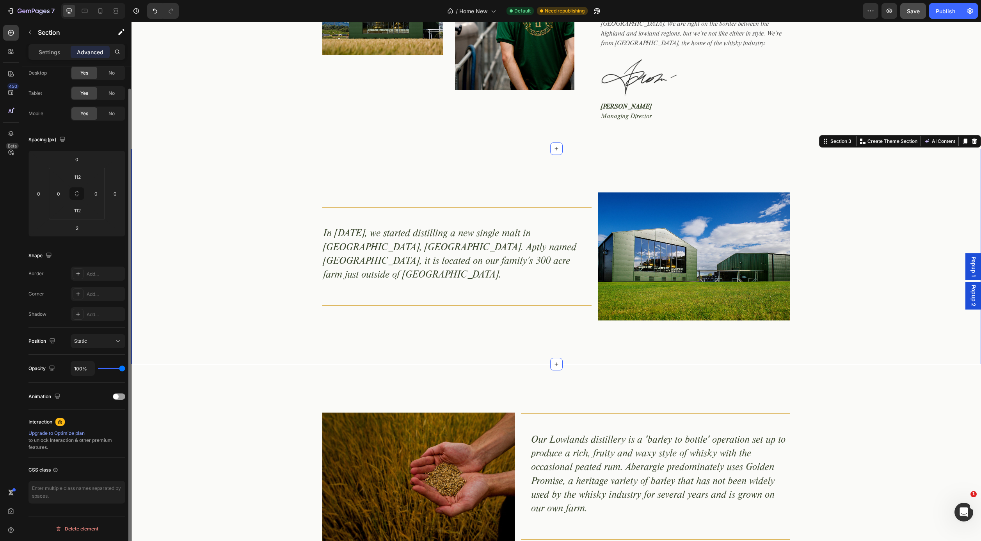
scroll to position [0, 0]
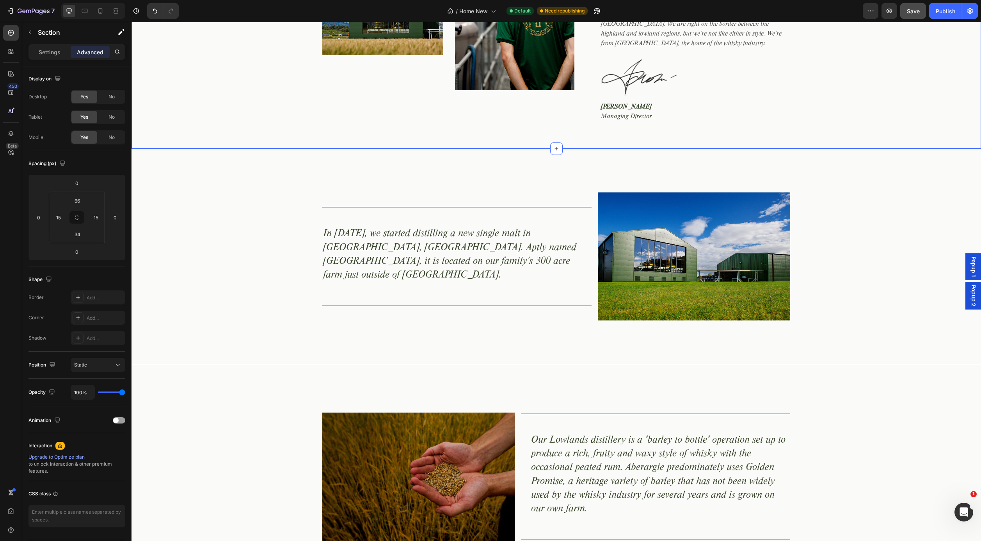
click at [170, 126] on div "Image Image Row Title Line Welcome to Aberargie Text Block All in good time, in…" at bounding box center [557, 27] width 850 height 244
click at [167, 160] on div "Title Line In 2017, we started distilling a new single malt in Aberargie, Perth…" at bounding box center [557, 256] width 850 height 215
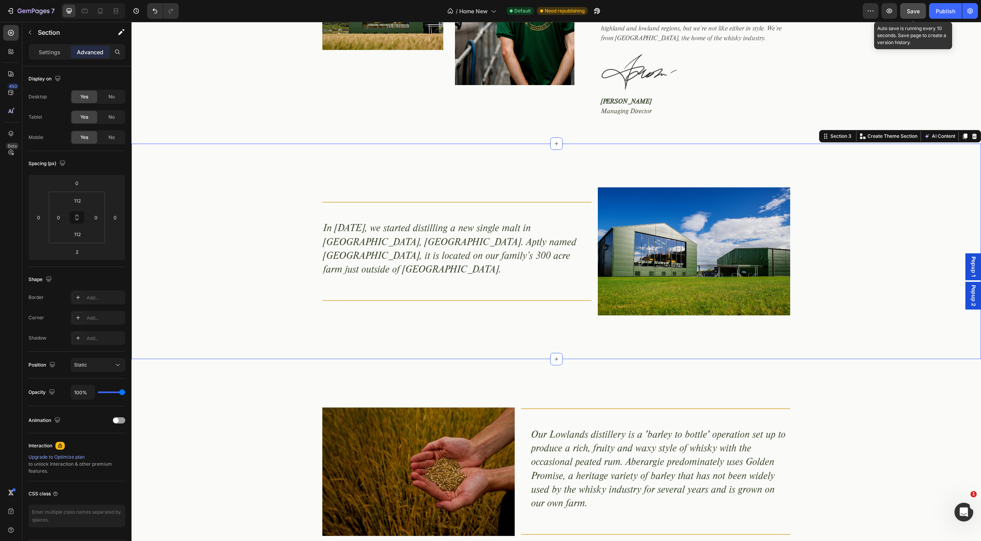
click at [910, 10] on span "Save" at bounding box center [913, 11] width 13 height 7
click at [944, 10] on div "Publish" at bounding box center [946, 11] width 20 height 8
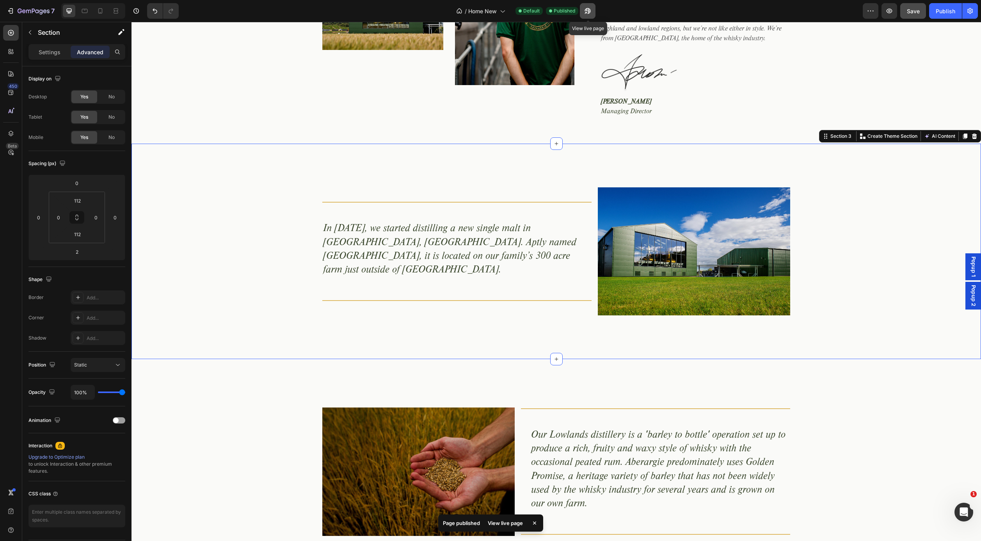
click at [587, 12] on icon "button" at bounding box center [586, 13] width 2 height 2
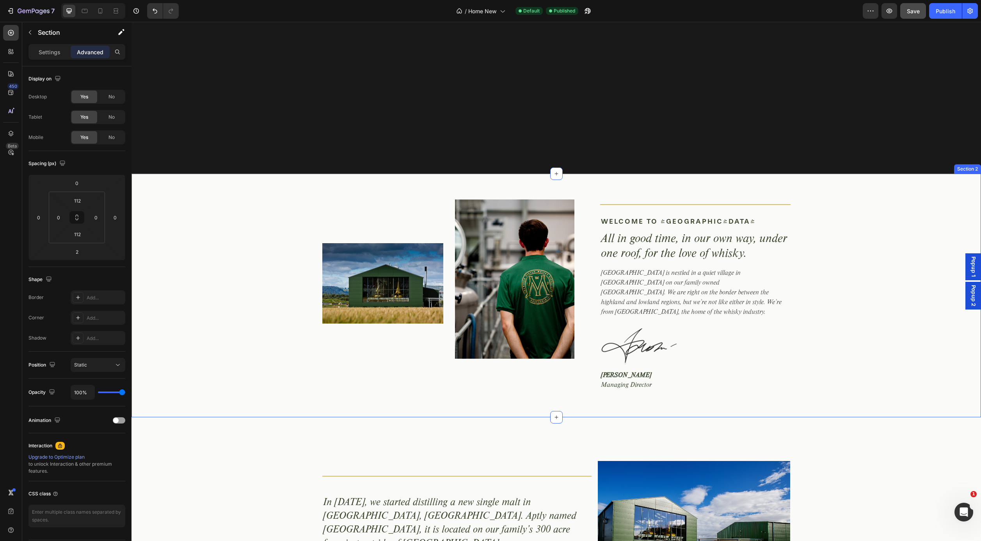
scroll to position [343, 0]
click at [210, 201] on div "Image Image Row Title Line Welcome to Aberargie Text Block All in good time, in…" at bounding box center [556, 301] width 838 height 205
click at [53, 52] on p "Settings" at bounding box center [50, 52] width 22 height 8
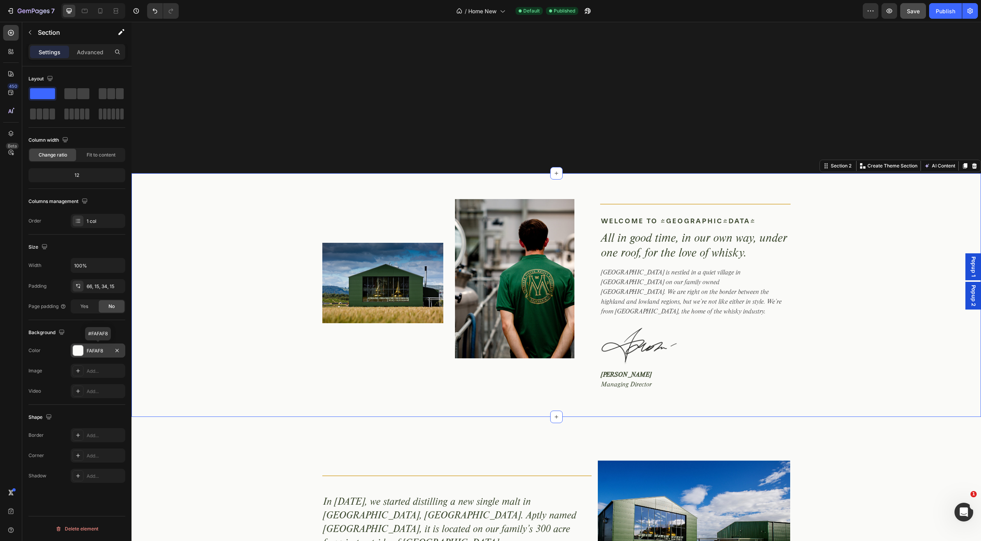
click at [106, 352] on div "FAFAF8" at bounding box center [98, 350] width 23 height 7
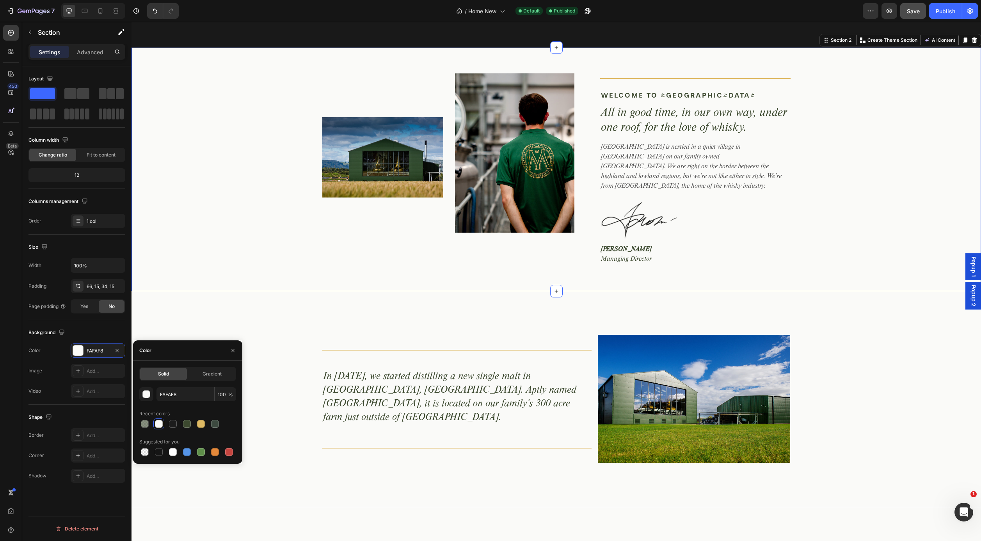
scroll to position [477, 0]
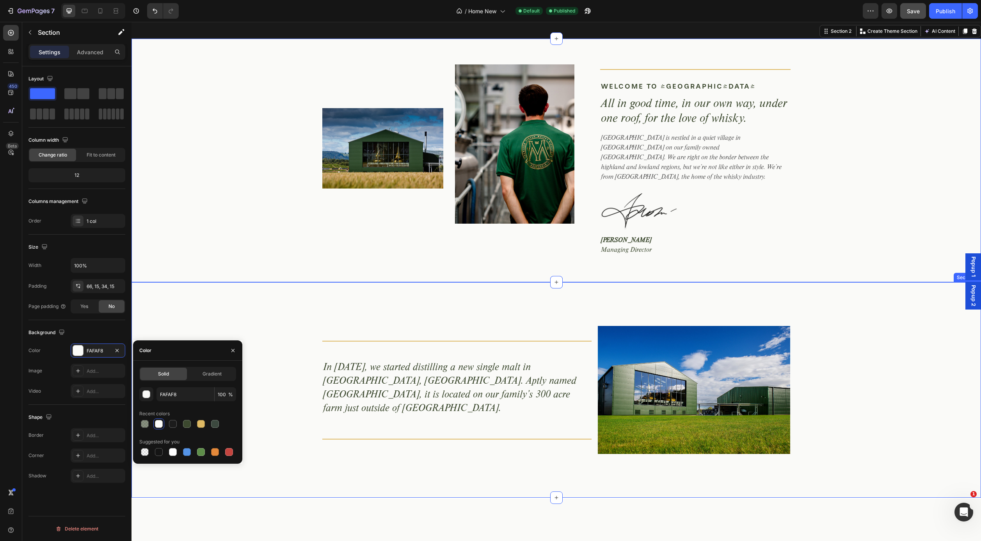
click at [262, 326] on div "Title Line In 2017, we started distilling a new single malt in Aberargie, Perth…" at bounding box center [557, 390] width 850 height 128
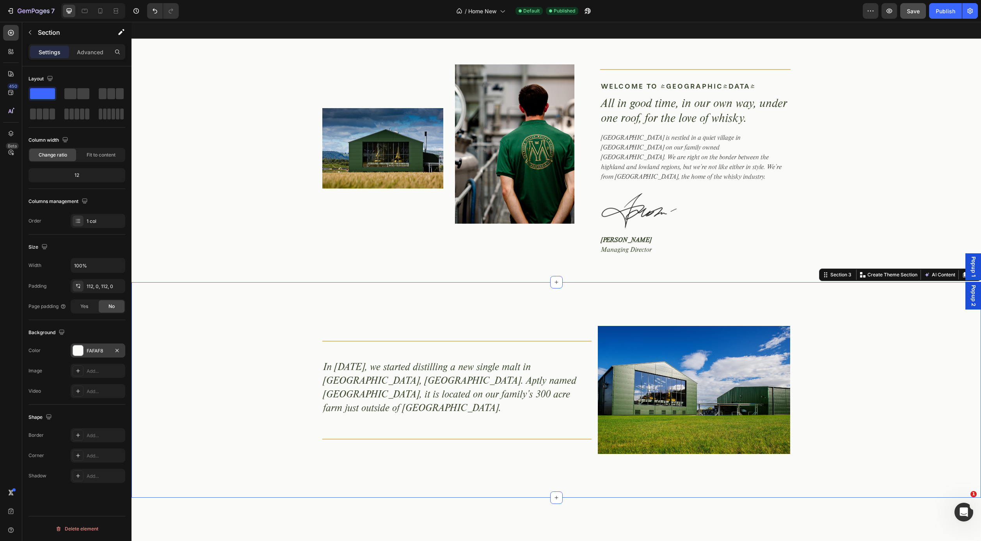
click at [91, 347] on div "FAFAF8" at bounding box center [98, 350] width 23 height 7
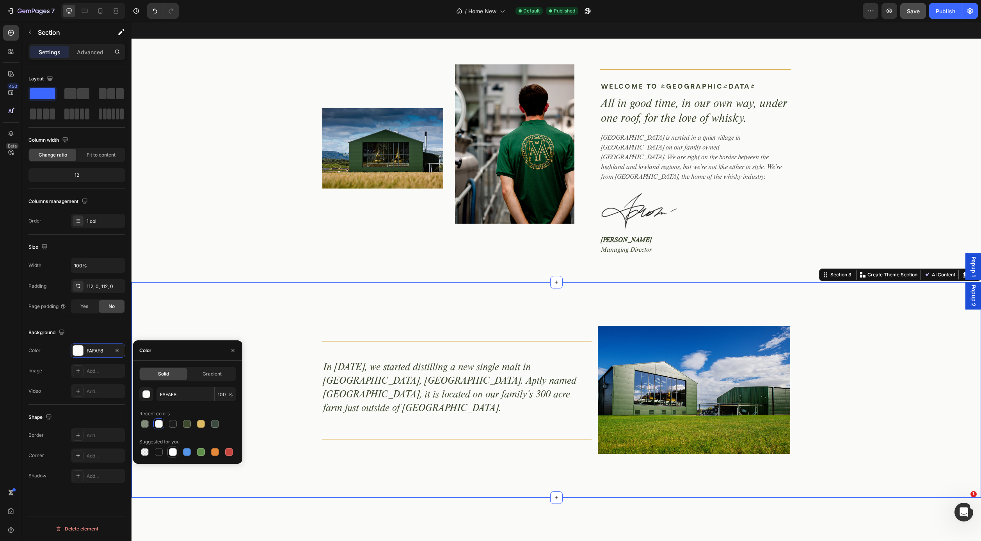
click at [173, 451] on div at bounding box center [173, 452] width 8 height 8
click at [160, 425] on div at bounding box center [159, 424] width 8 height 8
type input "FAFAF8"
click at [222, 395] on input "100" at bounding box center [225, 394] width 21 height 14
click at [259, 378] on div "Title Line In 2017, we started distilling a new single malt in Aberargie, Perth…" at bounding box center [557, 390] width 850 height 128
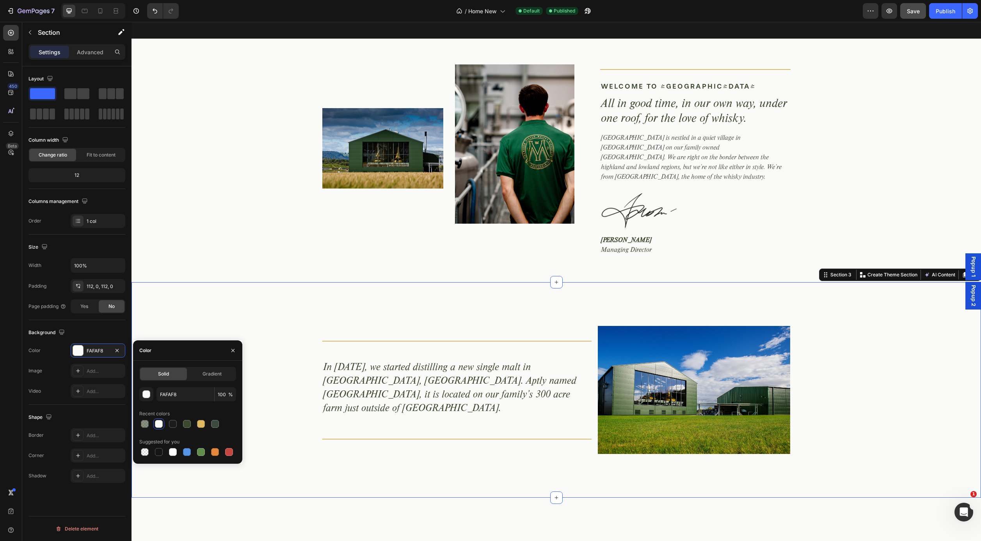
scroll to position [478, 0]
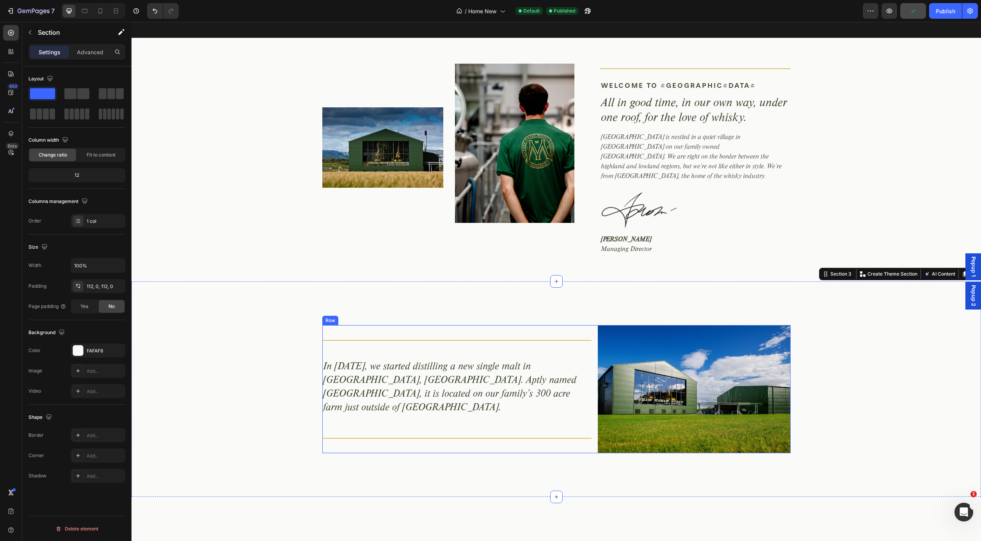
click at [360, 328] on div "Title Line In 2017, we started distilling a new single malt in Aberargie, Perth…" at bounding box center [457, 389] width 270 height 128
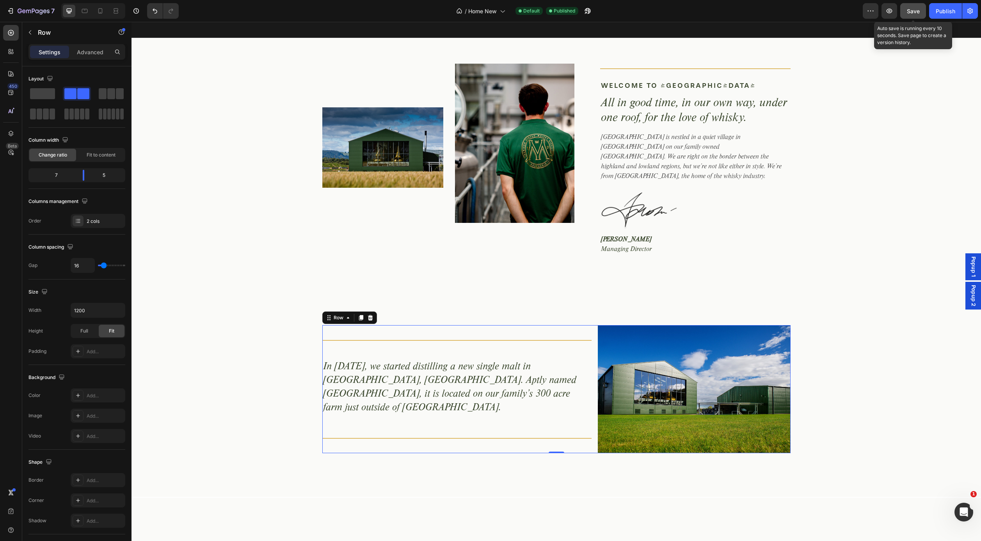
click at [911, 14] on span "Save" at bounding box center [913, 11] width 13 height 7
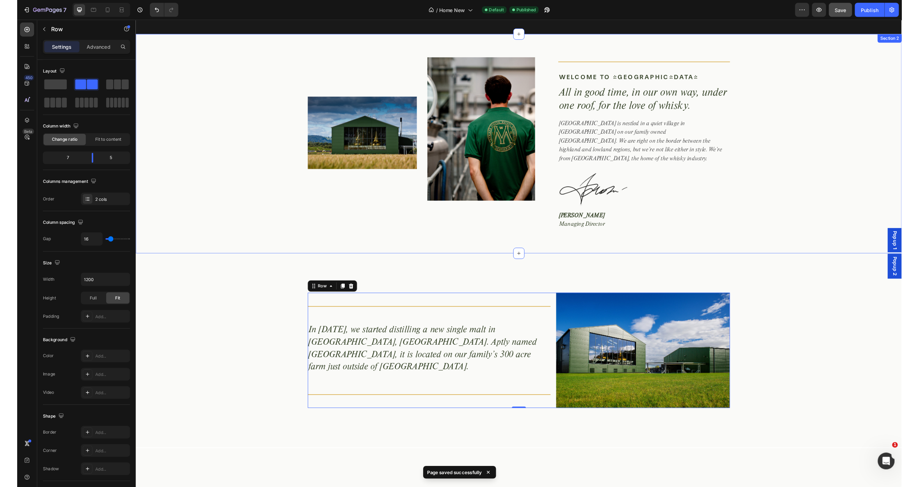
scroll to position [486, 0]
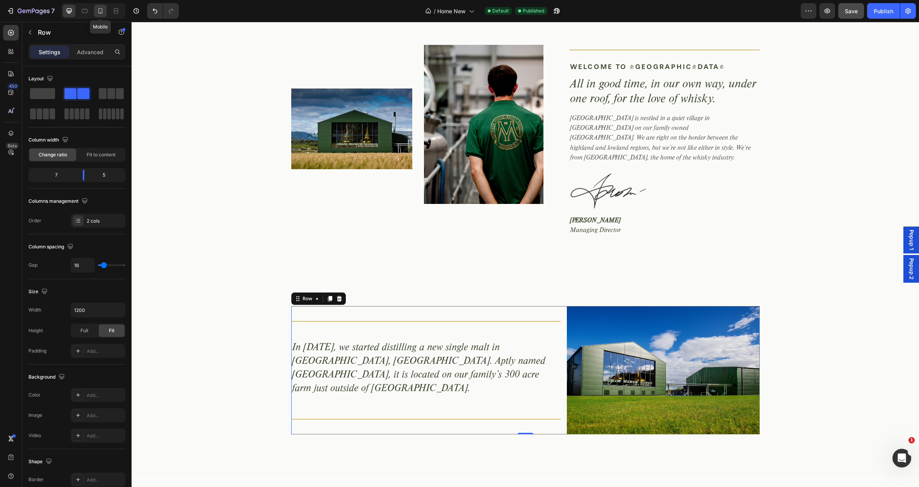
click at [99, 13] on icon at bounding box center [100, 10] width 4 height 5
type input "100%"
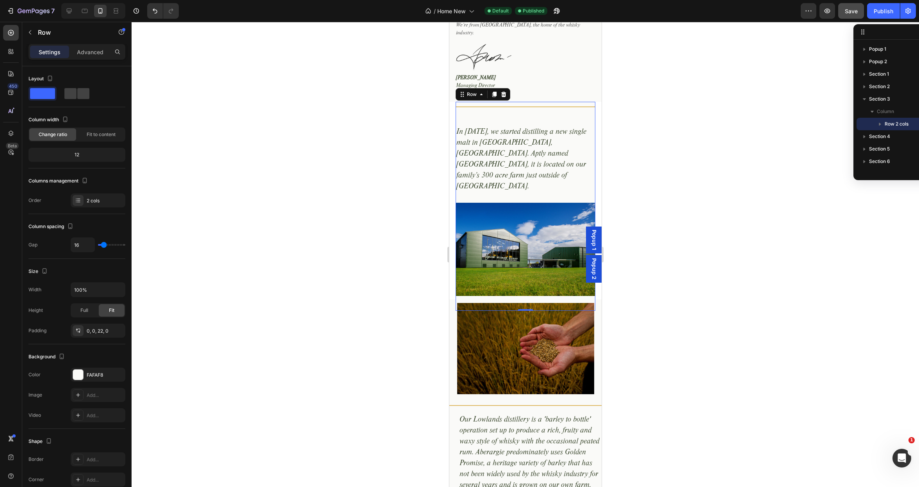
scroll to position [747, 0]
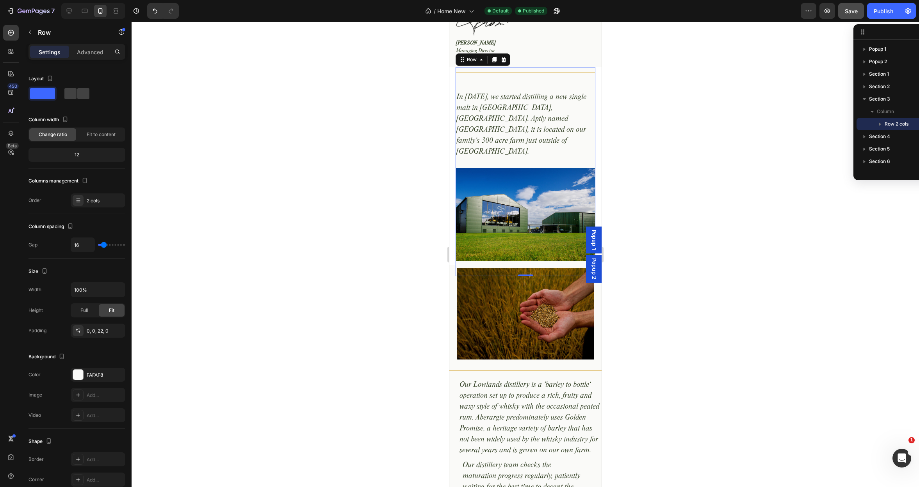
click at [340, 230] on div at bounding box center [525, 255] width 787 height 466
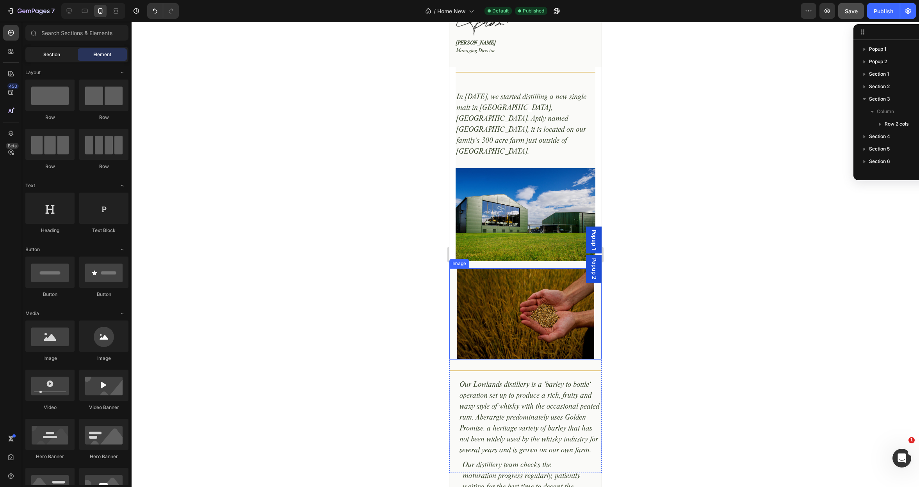
click at [54, 57] on span "Section" at bounding box center [51, 54] width 17 height 7
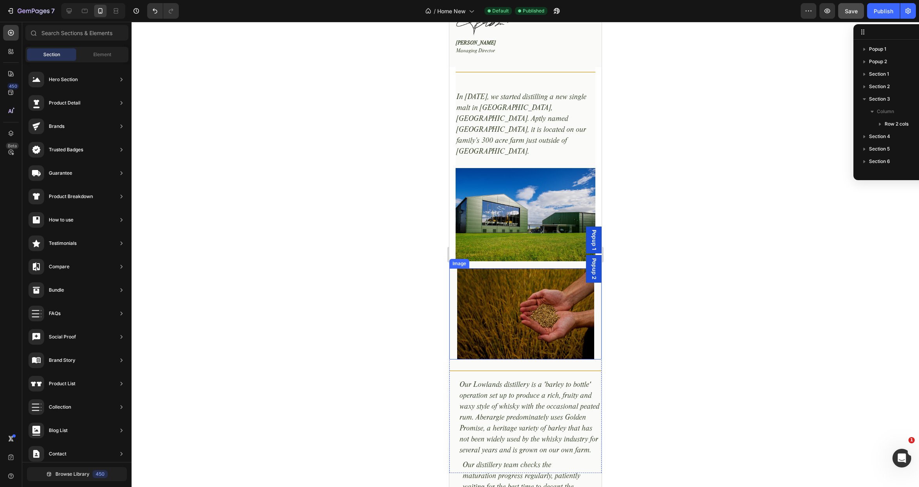
click at [452, 269] on div at bounding box center [525, 314] width 152 height 91
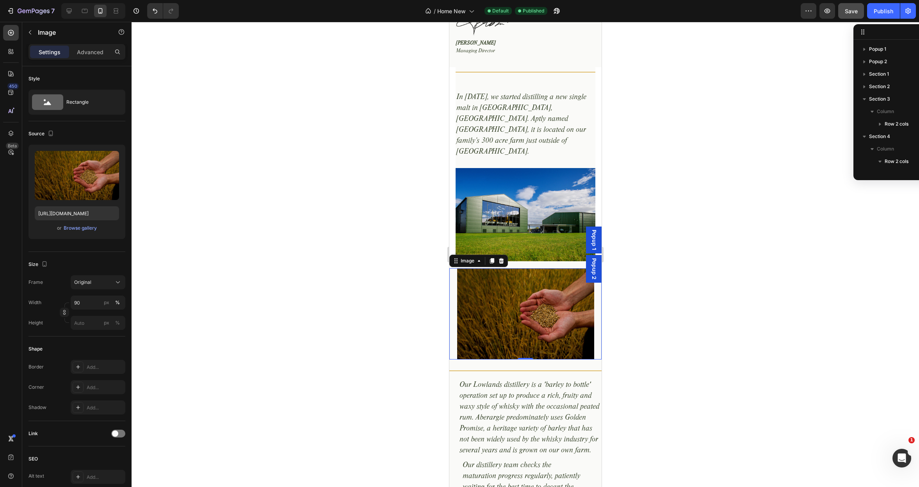
scroll to position [85, 0]
click at [93, 54] on p "Advanced" at bounding box center [90, 52] width 27 height 8
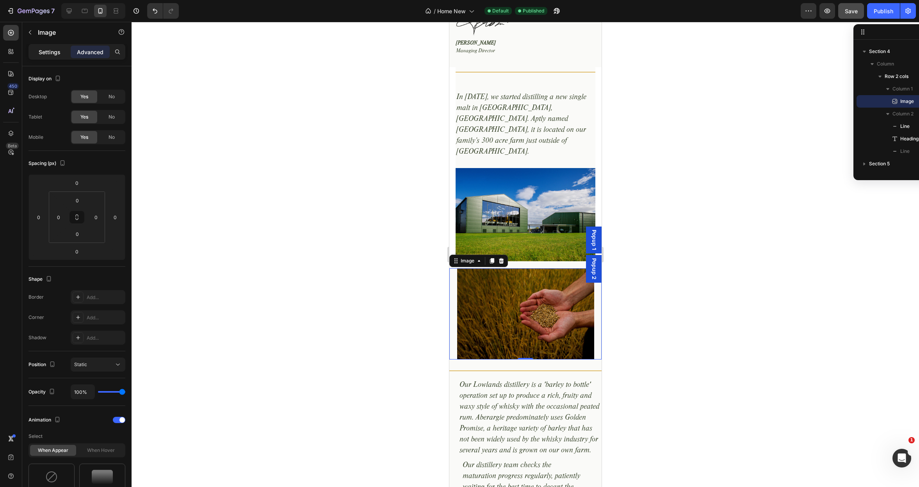
click at [52, 52] on p "Settings" at bounding box center [50, 52] width 22 height 8
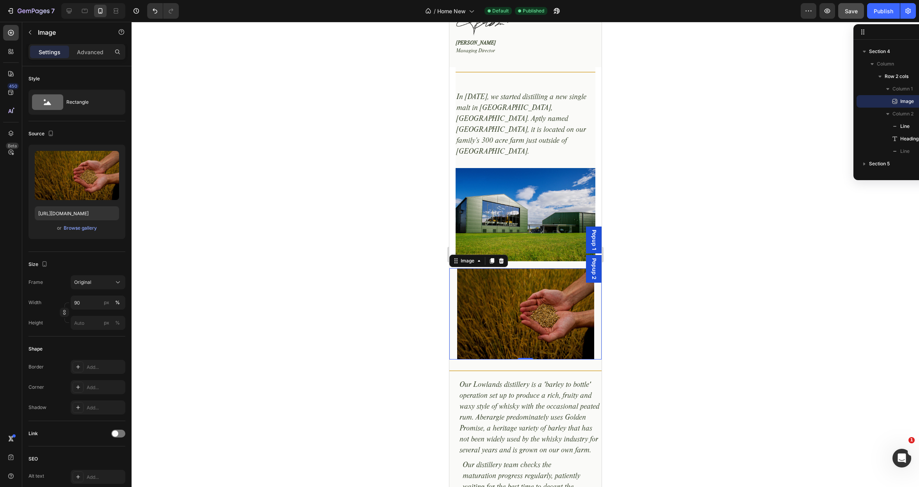
click at [451, 179] on section "Title Line In 2017, we started distilling a new single malt in Aberargie, Perth…" at bounding box center [525, 165] width 152 height 197
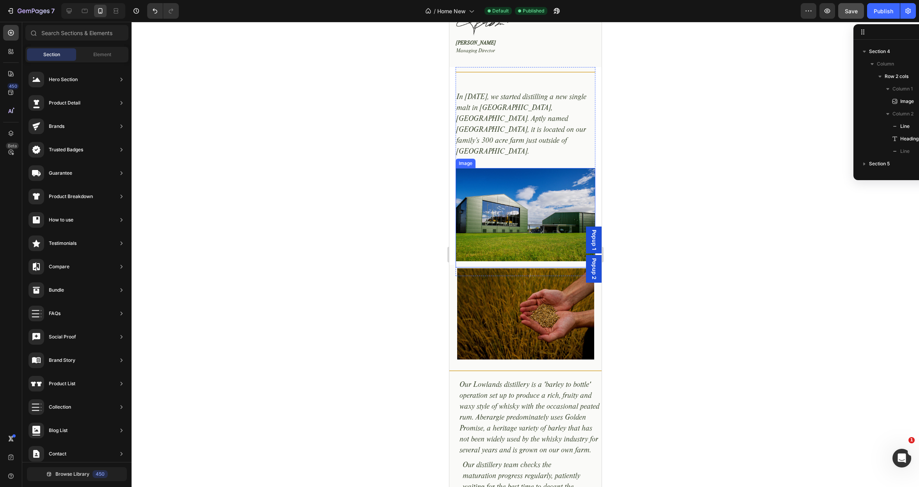
click at [467, 176] on img at bounding box center [525, 214] width 140 height 93
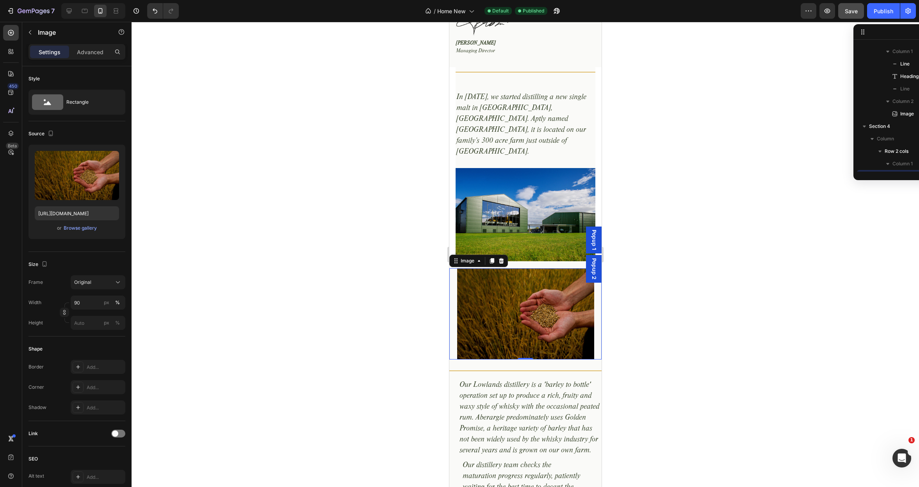
click at [461, 269] on img at bounding box center [525, 314] width 137 height 91
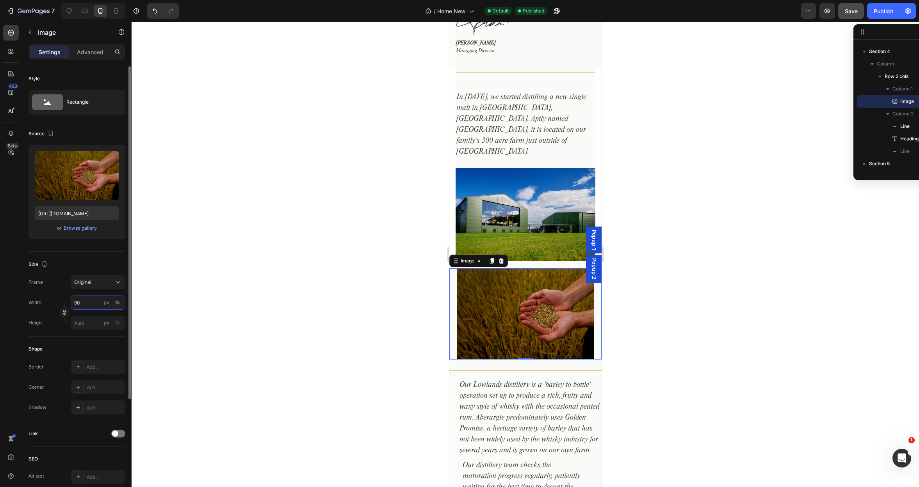
click at [87, 304] on input "90" at bounding box center [98, 303] width 55 height 14
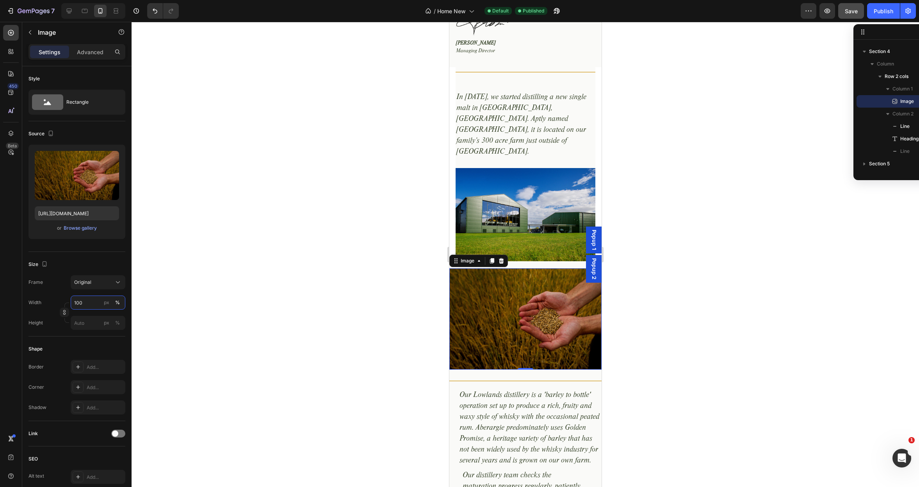
type input "100"
click at [215, 286] on div at bounding box center [525, 255] width 787 height 466
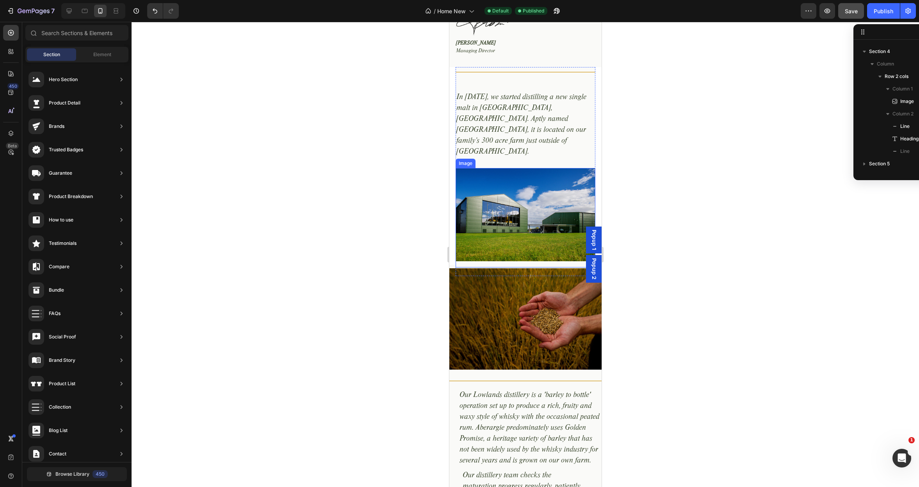
click at [473, 206] on img at bounding box center [525, 214] width 140 height 93
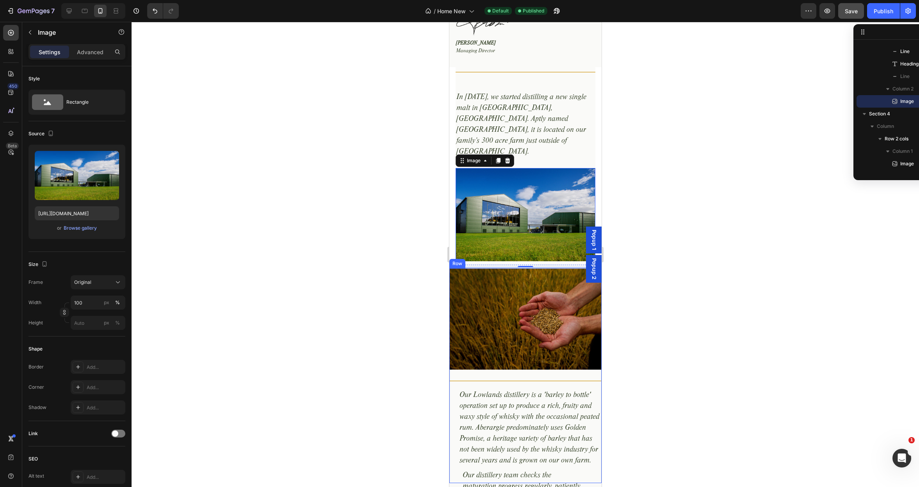
click at [493, 376] on div "Title Line Our Lowlands distillery is a 'barley to bottle' operation set up to …" at bounding box center [525, 429] width 152 height 107
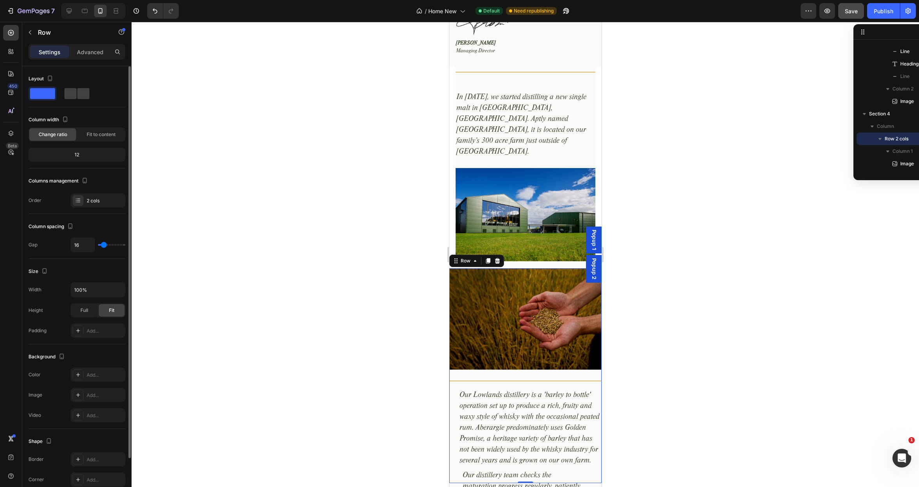
type input "28"
type input "31"
type input "33"
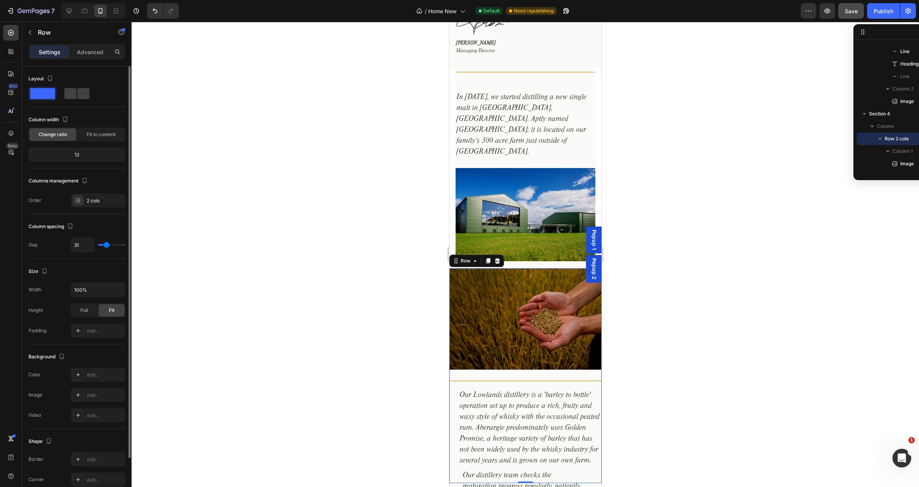
type input "33"
type input "35"
type input "31"
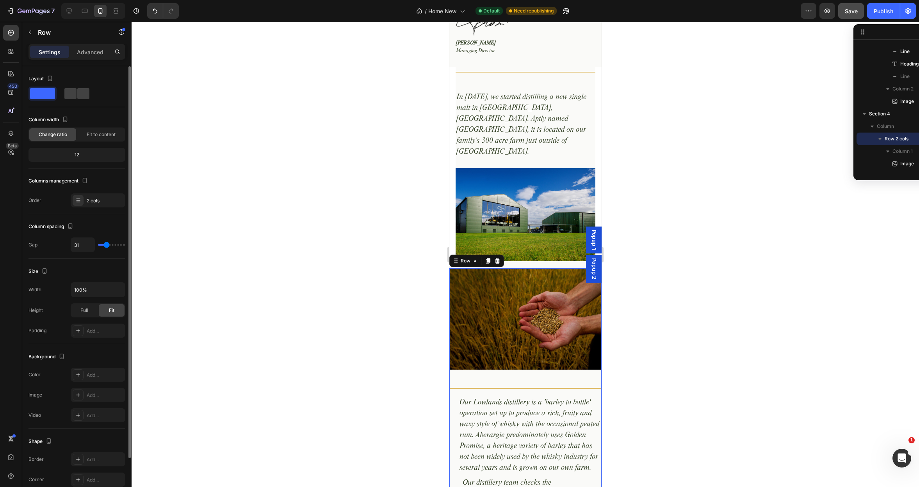
type input "28"
type input "26"
type input "24"
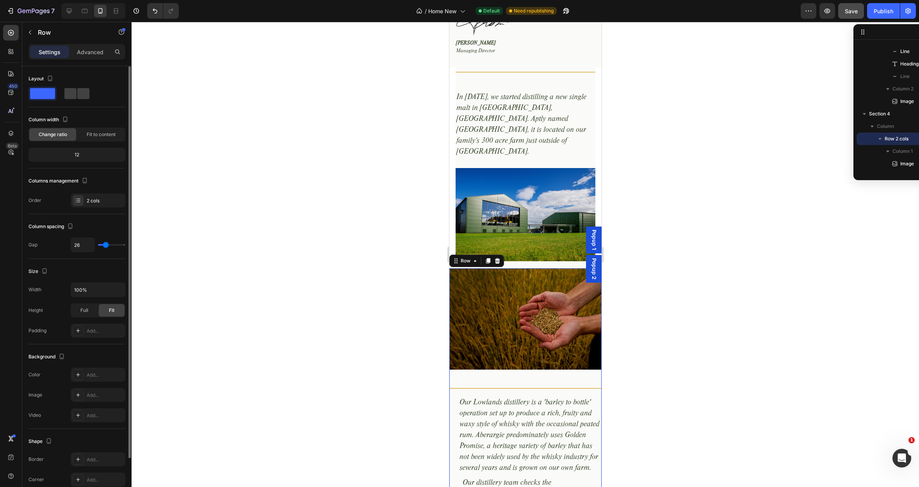
type input "24"
type input "22"
type input "18"
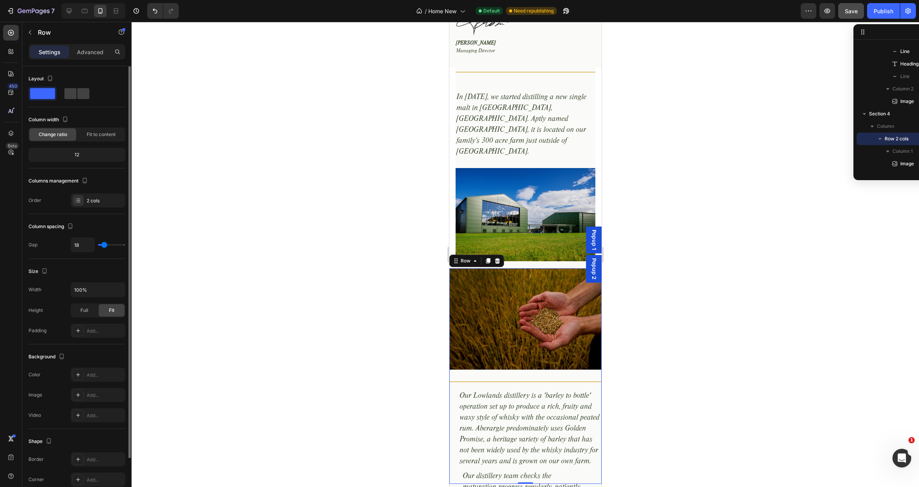
type input "16"
click at [103, 244] on input "range" at bounding box center [111, 245] width 27 height 2
click at [88, 54] on p "Advanced" at bounding box center [90, 52] width 27 height 8
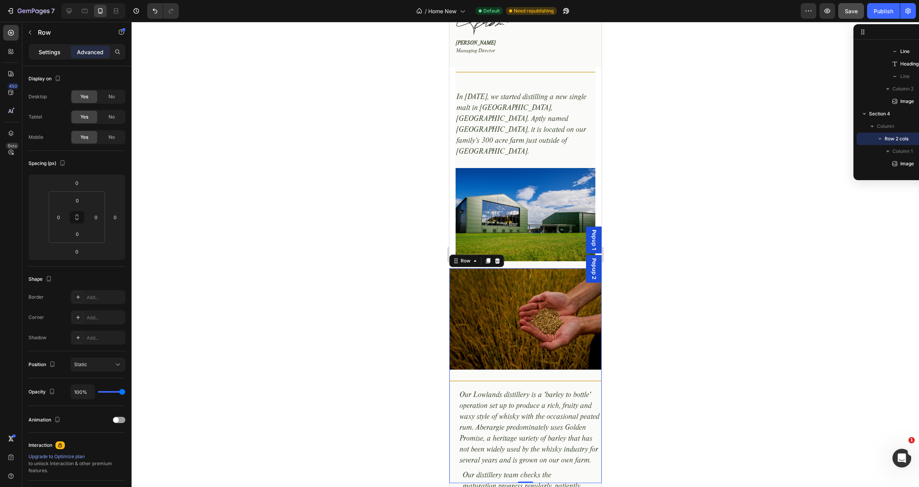
click at [54, 52] on p "Settings" at bounding box center [50, 52] width 22 height 8
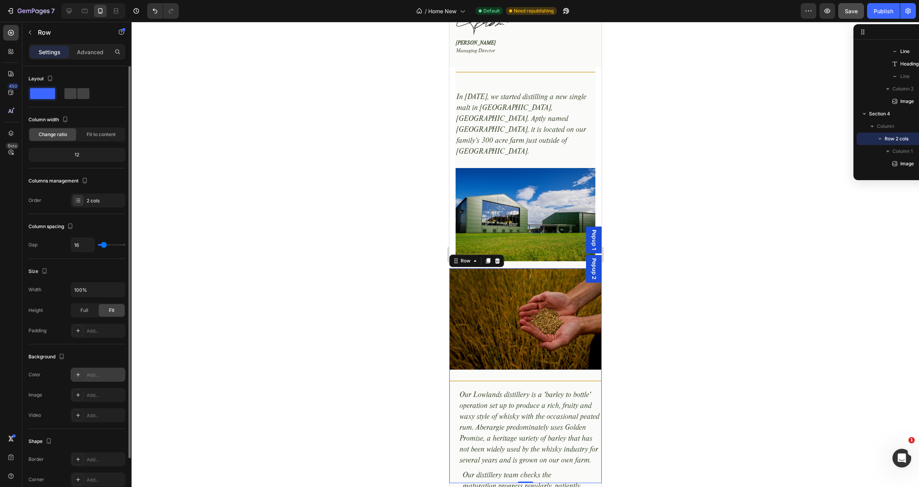
click at [100, 375] on div "Add..." at bounding box center [105, 375] width 37 height 7
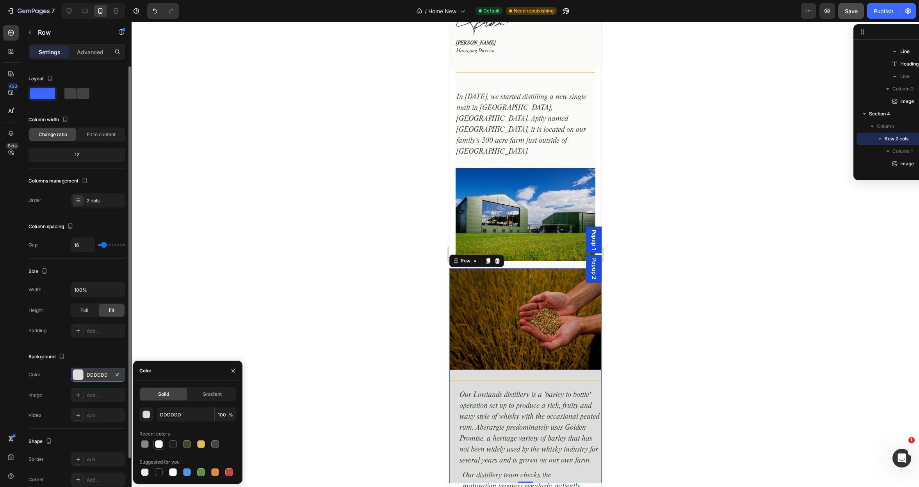
click at [160, 446] on div at bounding box center [159, 445] width 8 height 8
type input "FAFAF8"
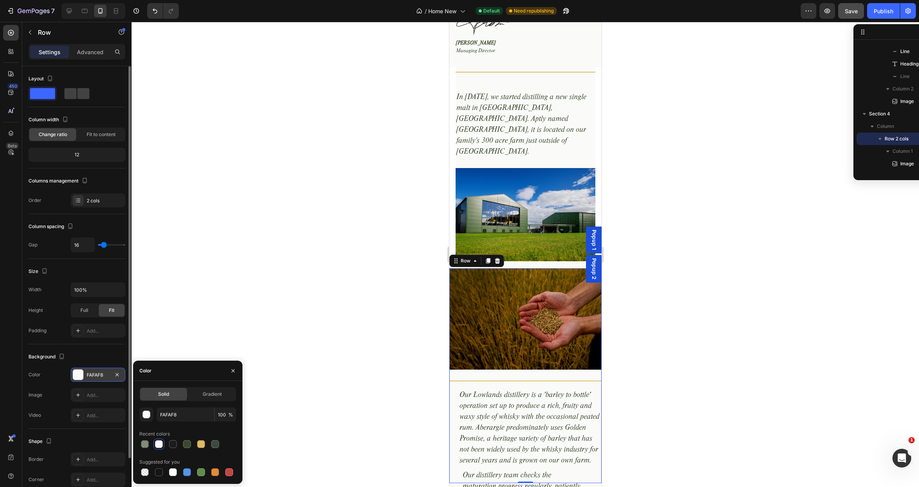
click at [263, 301] on div at bounding box center [525, 255] width 787 height 466
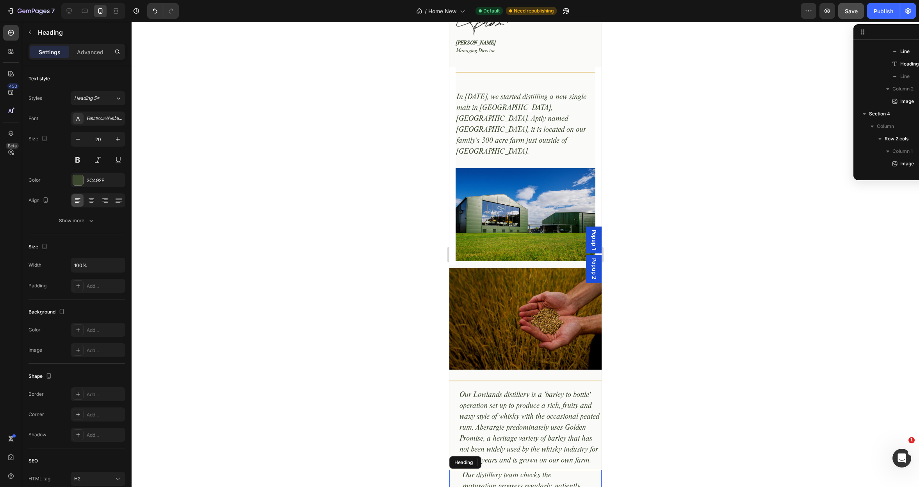
scroll to position [285, 0]
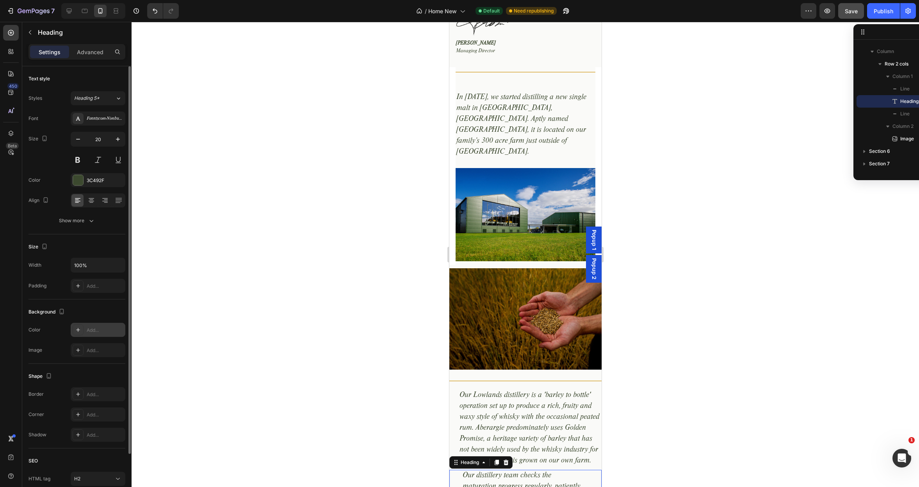
click at [106, 329] on div "Add..." at bounding box center [105, 330] width 37 height 7
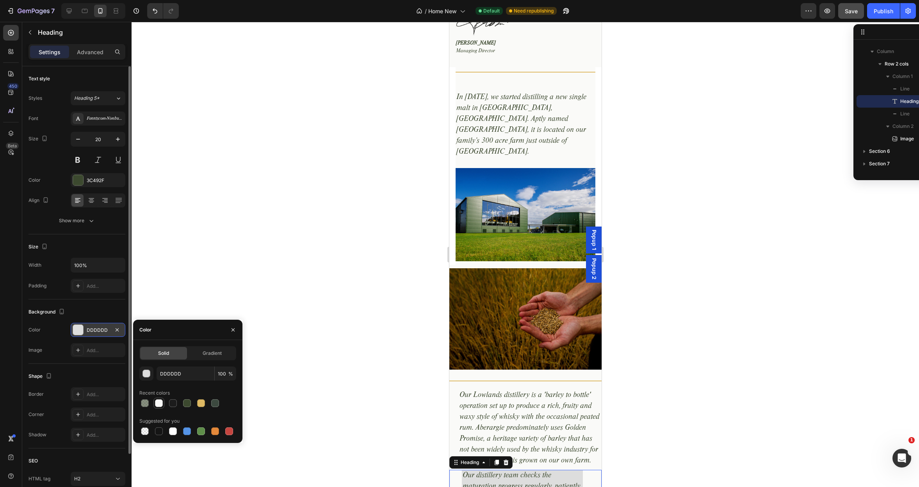
click at [162, 401] on div at bounding box center [159, 404] width 8 height 8
type input "FAFAF8"
click at [347, 295] on div at bounding box center [525, 255] width 787 height 466
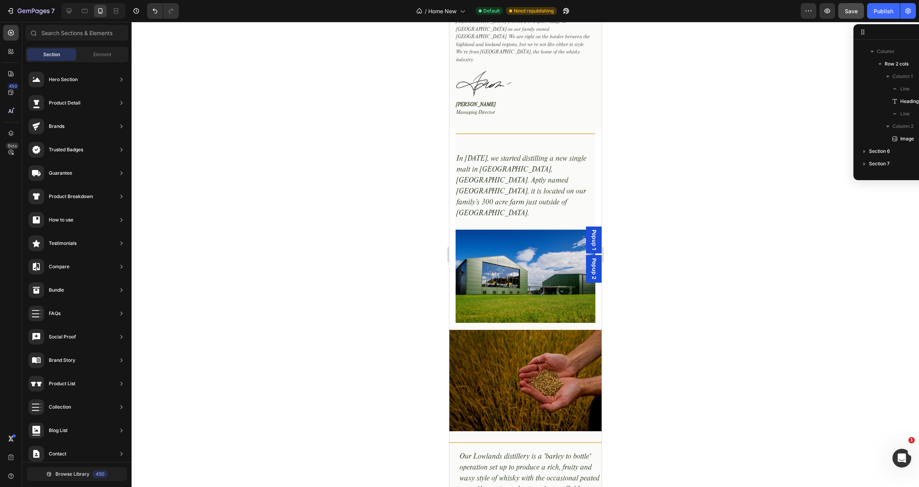
click at [452, 210] on section "Title Line In 2017, we started distilling a new single malt in Aberargie, Perth…" at bounding box center [525, 227] width 152 height 197
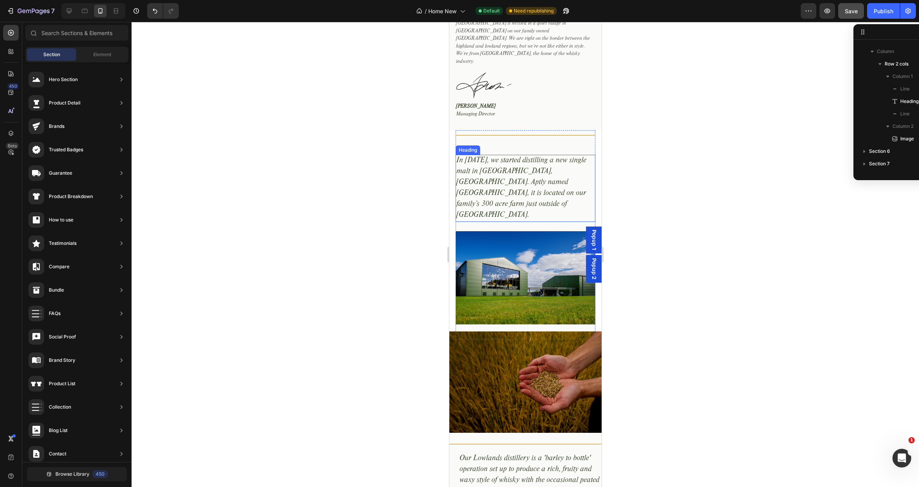
scroll to position [686, 0]
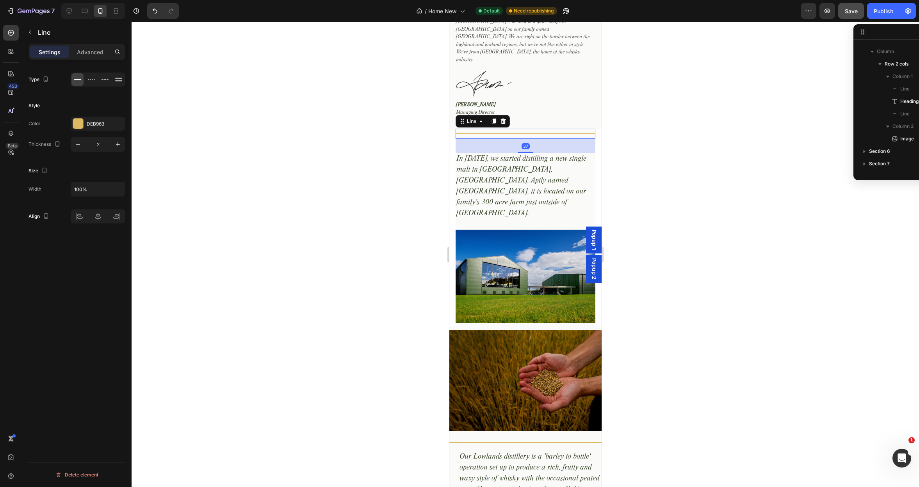
click at [459, 129] on div "Title Line 37" at bounding box center [525, 134] width 140 height 10
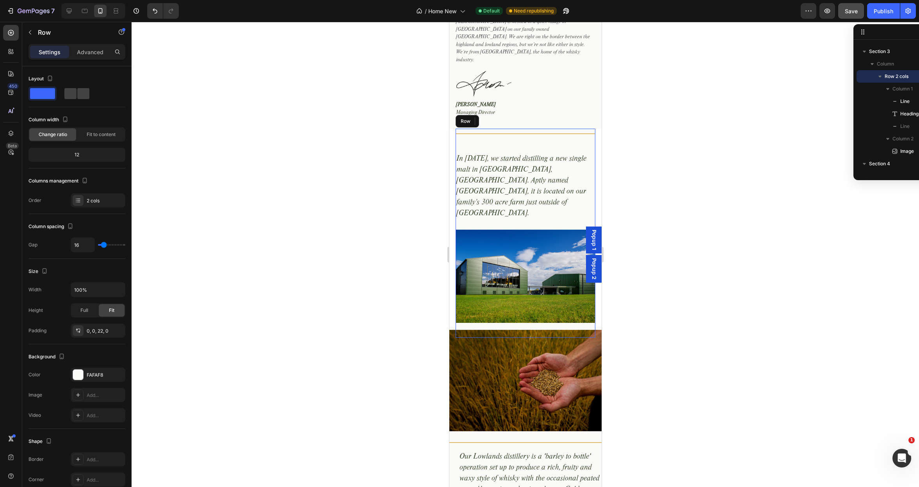
click at [468, 186] on div "Title Line 37 In 2017, we started distilling a new single malt in Aberargie, Pe…" at bounding box center [525, 182] width 140 height 107
click at [119, 290] on icon "button" at bounding box center [117, 290] width 3 height 2
type input "18"
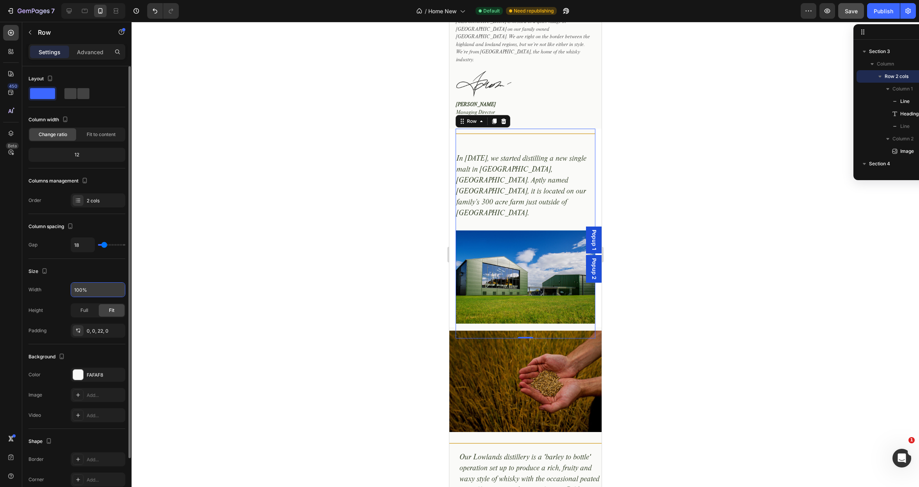
type input "14"
type input "7"
type input "1"
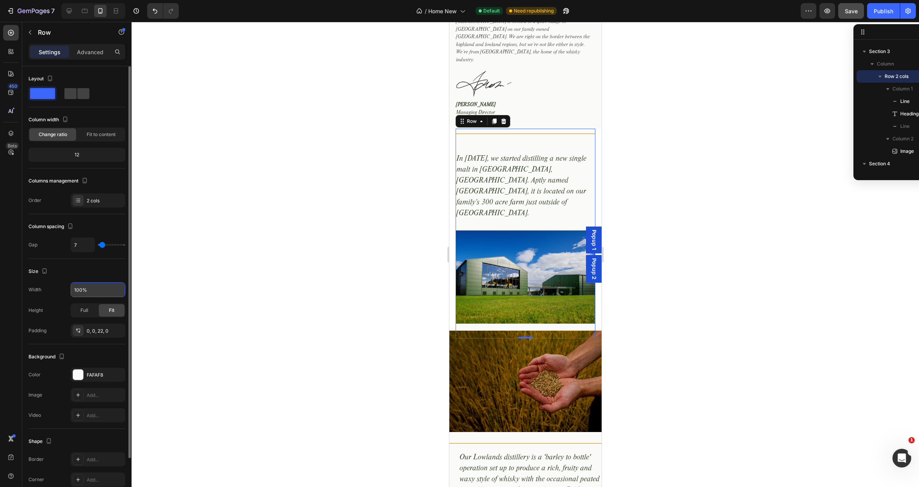
type input "1"
type input "0"
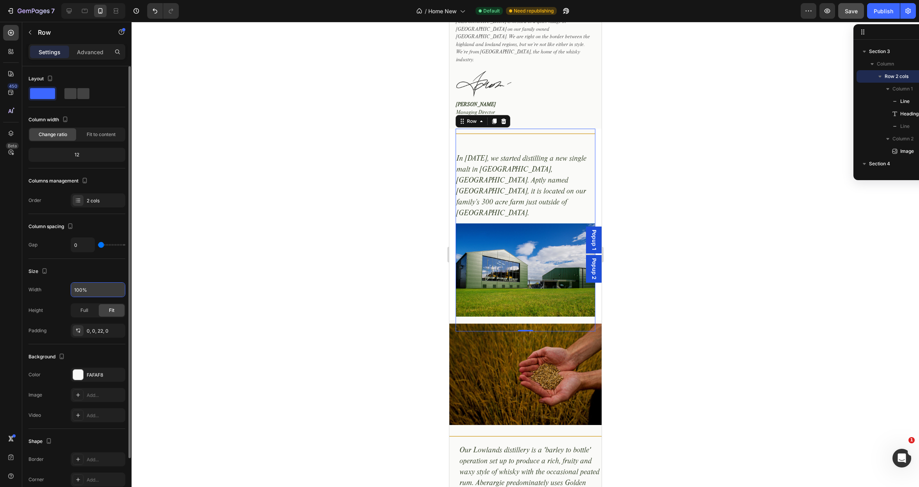
type input "3"
type input "5"
type input "9"
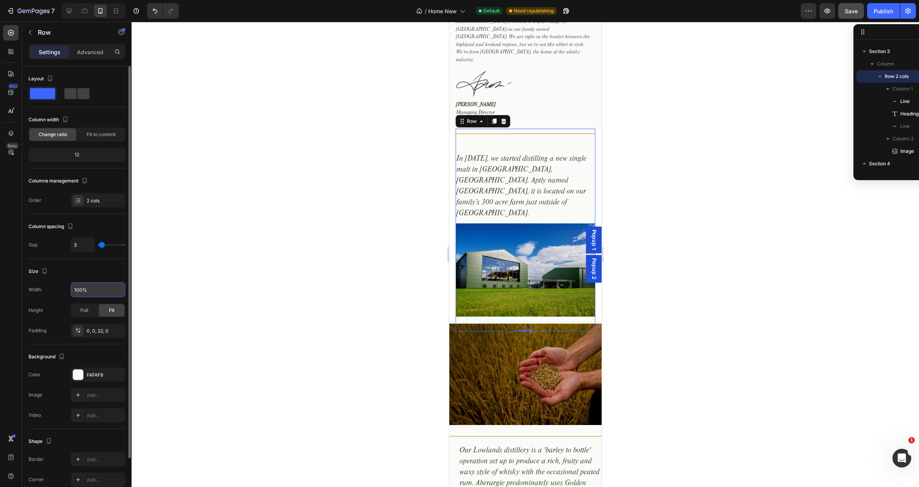
type input "9"
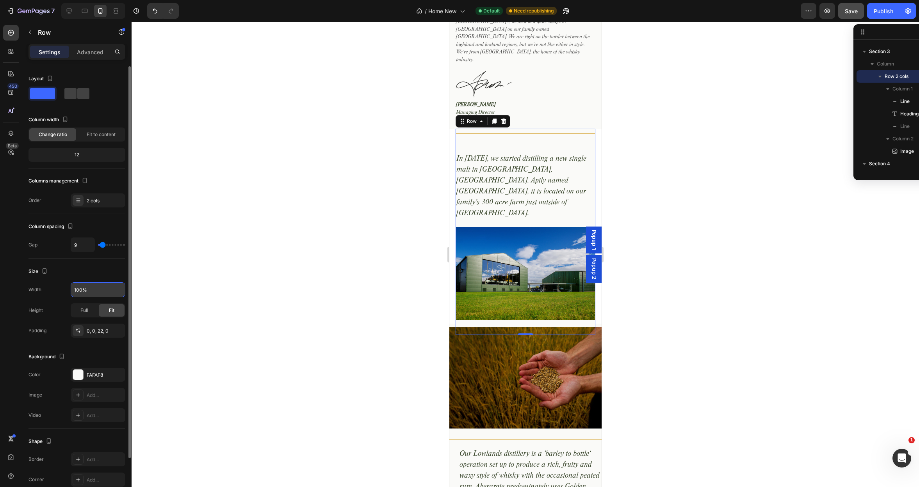
type input "12"
type input "14"
type input "16"
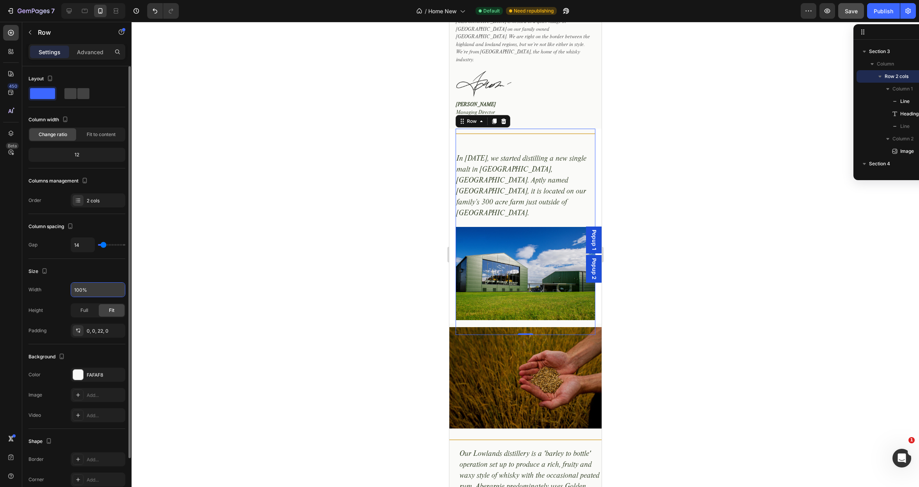
type input "16"
type input "18"
type input "20"
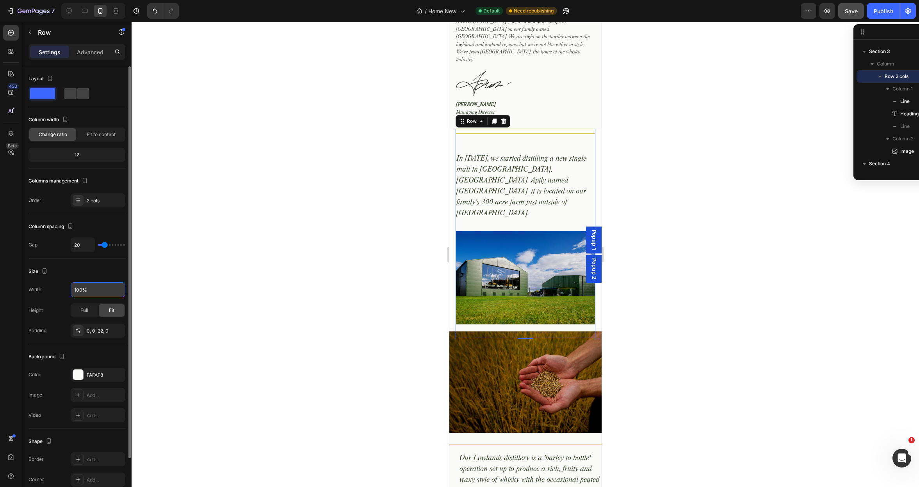
type input "18"
type input "14"
type input "12"
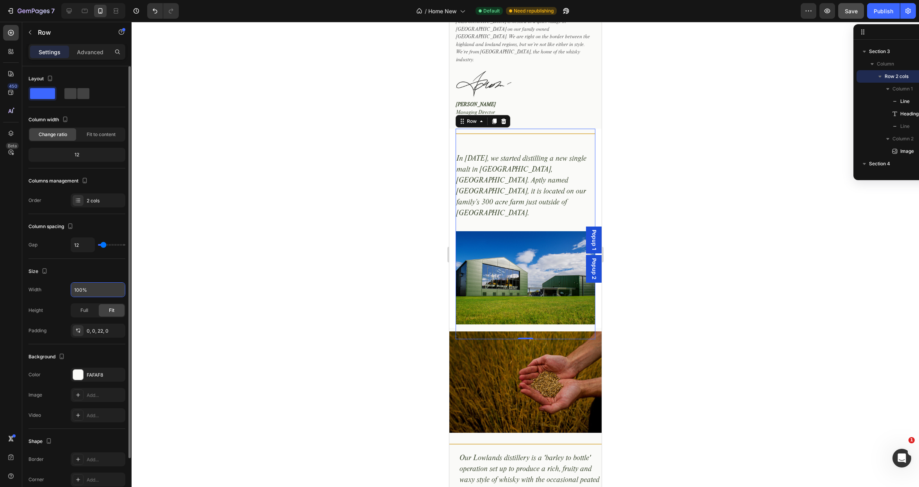
type input "12"
type input "9"
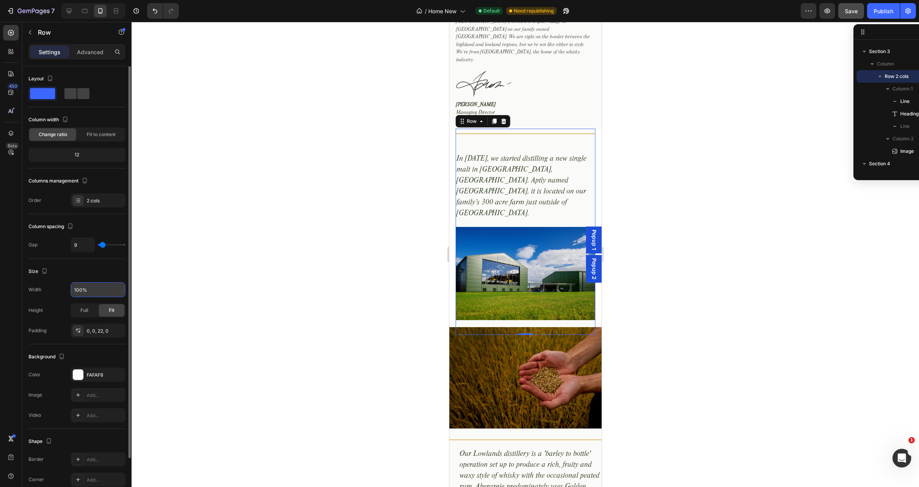
type input "9"
click at [101, 245] on input "range" at bounding box center [111, 245] width 27 height 2
click at [112, 326] on div "0, 0, 22, 0" at bounding box center [98, 331] width 55 height 14
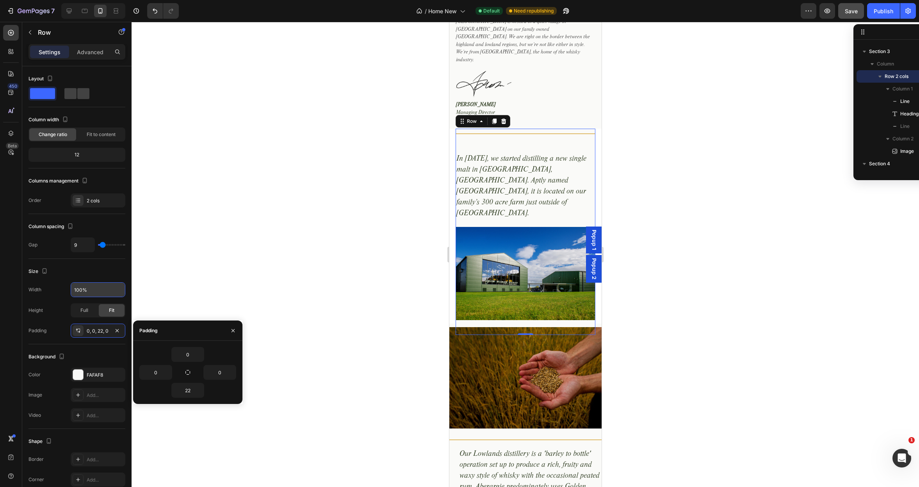
click at [183, 292] on div at bounding box center [525, 255] width 787 height 466
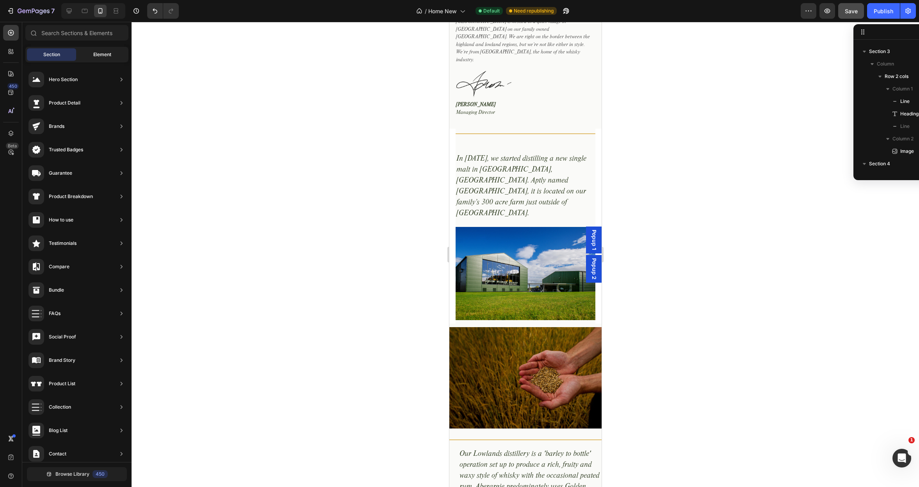
click at [93, 58] on div "Element" at bounding box center [102, 54] width 49 height 12
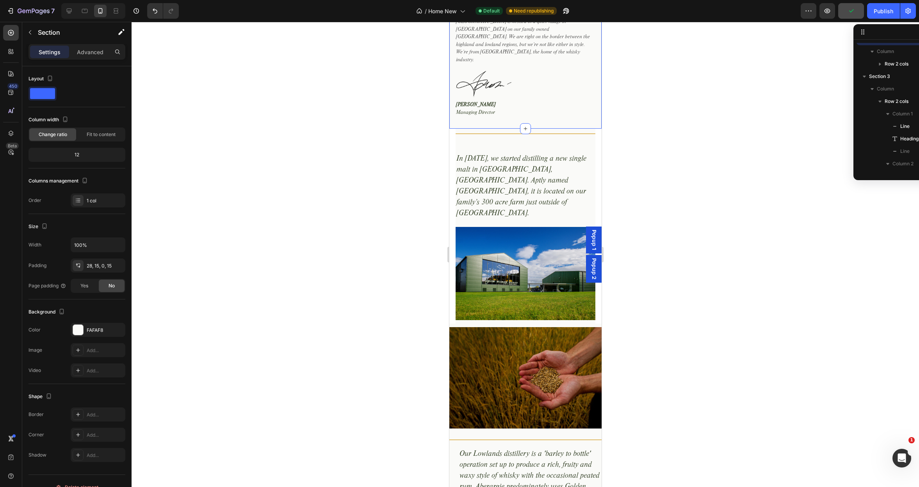
scroll to position [0, 0]
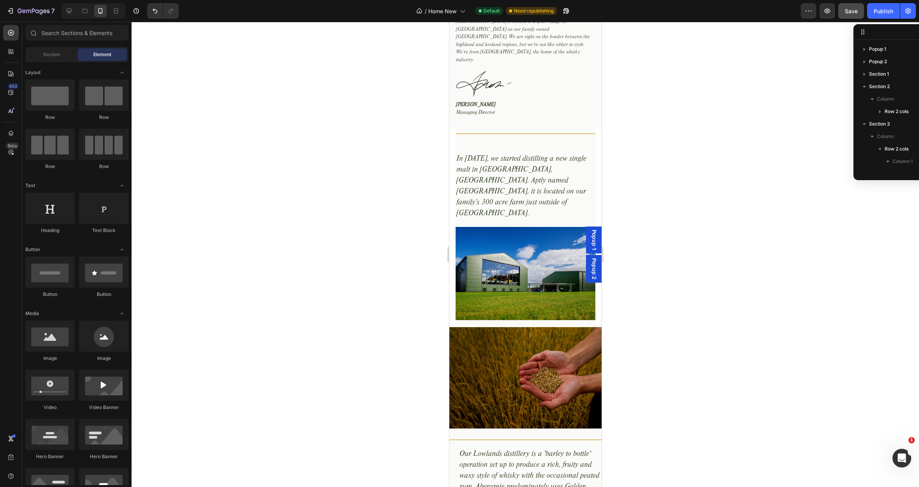
click at [451, 129] on section "Title Line In 2017, we started distilling a new single malt in Aberargie, Perth…" at bounding box center [525, 226] width 152 height 195
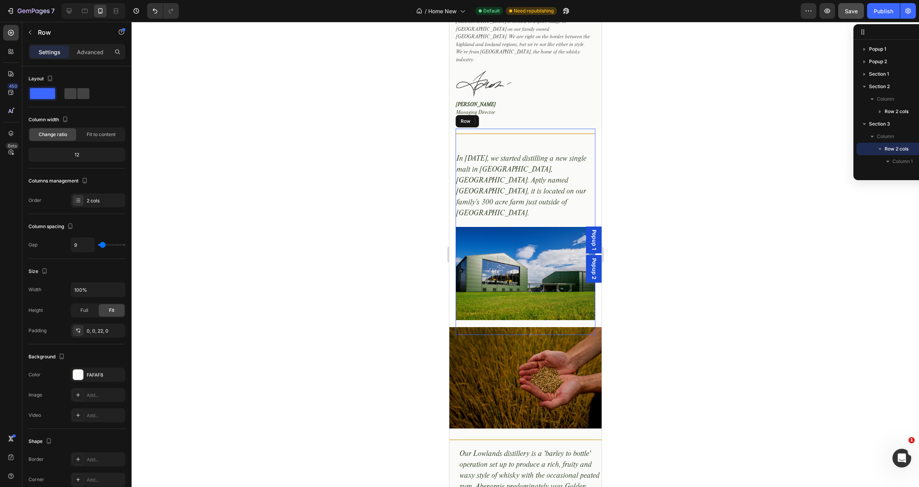
click at [461, 129] on div "Title Line In 2017, we started distilling a new single malt in Aberargie, Perth…" at bounding box center [525, 182] width 140 height 107
click at [91, 52] on p "Advanced" at bounding box center [90, 52] width 27 height 8
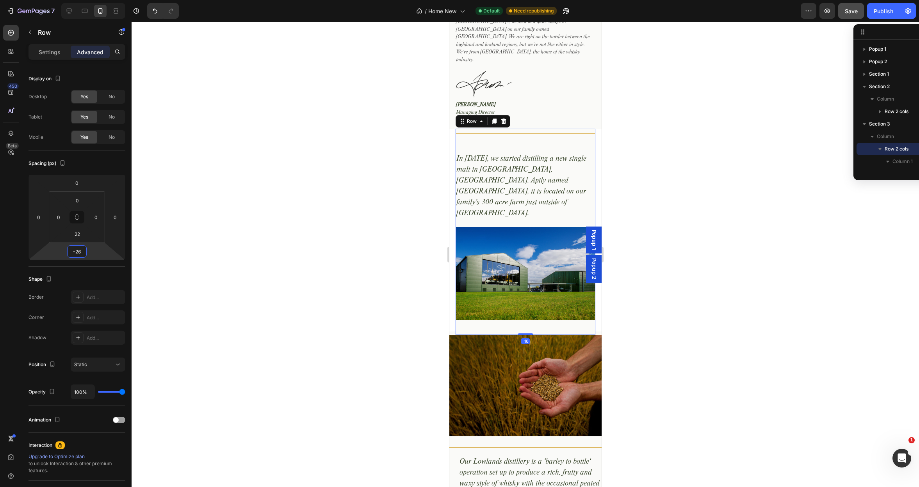
type input "-28"
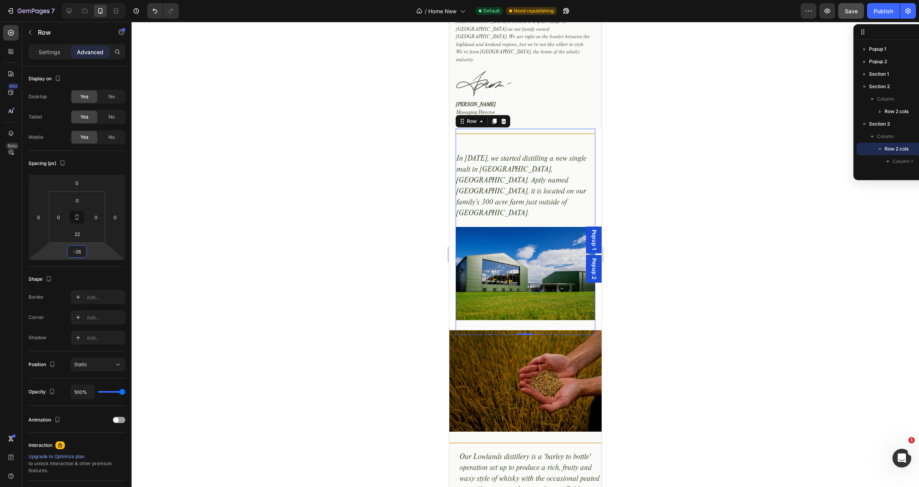
click at [87, 0] on html "7 Version history / Home New Default Need republishing Preview Save Publish 450…" at bounding box center [459, 0] width 919 height 0
type input "0"
drag, startPoint x: 42, startPoint y: 203, endPoint x: 48, endPoint y: 204, distance: 6.3
click at [48, 0] on html "7 Version history / Home New Default Need republishing Preview Save Publish 450…" at bounding box center [459, 0] width 919 height 0
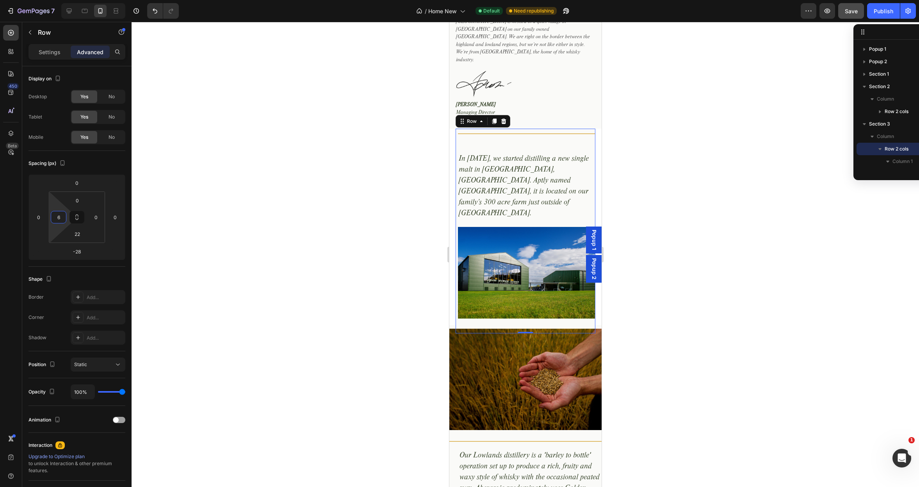
click at [59, 0] on html "7 Version history / Home New Default Need republishing Preview Save Publish 450…" at bounding box center [459, 0] width 919 height 0
type input "0"
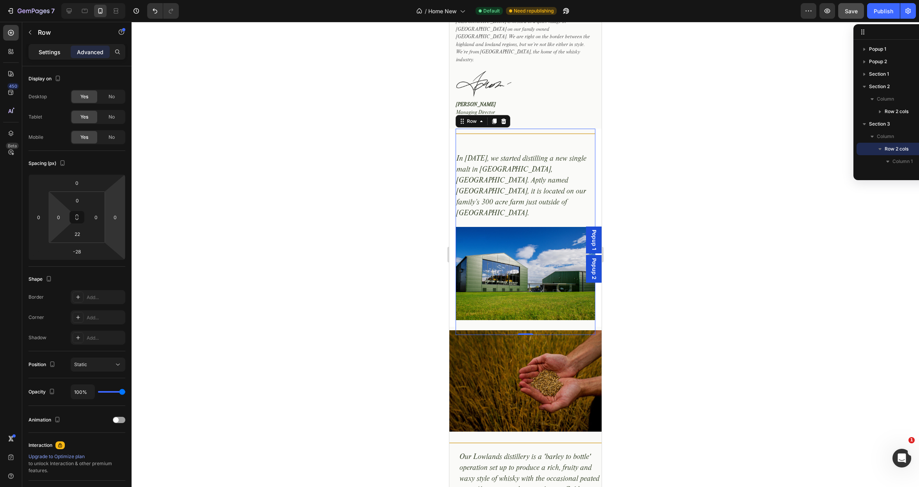
click at [50, 53] on p "Settings" at bounding box center [50, 52] width 22 height 8
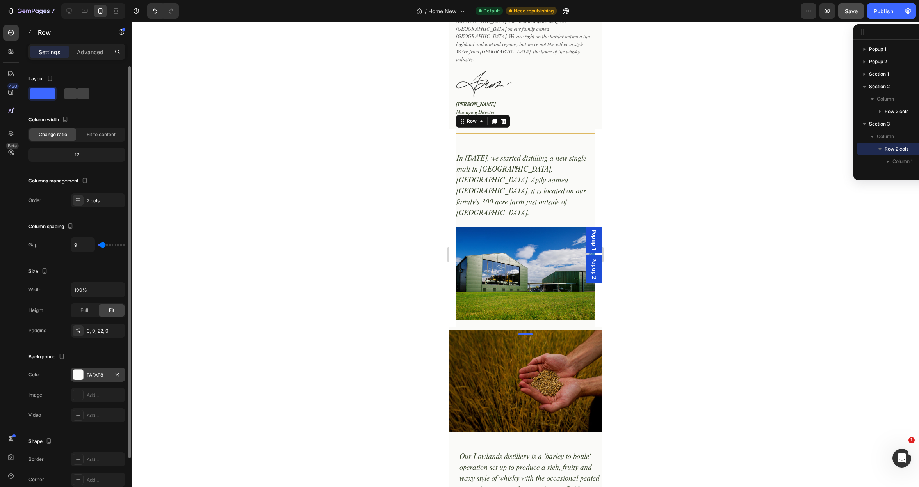
click at [100, 373] on div "FAFAF8" at bounding box center [98, 375] width 23 height 7
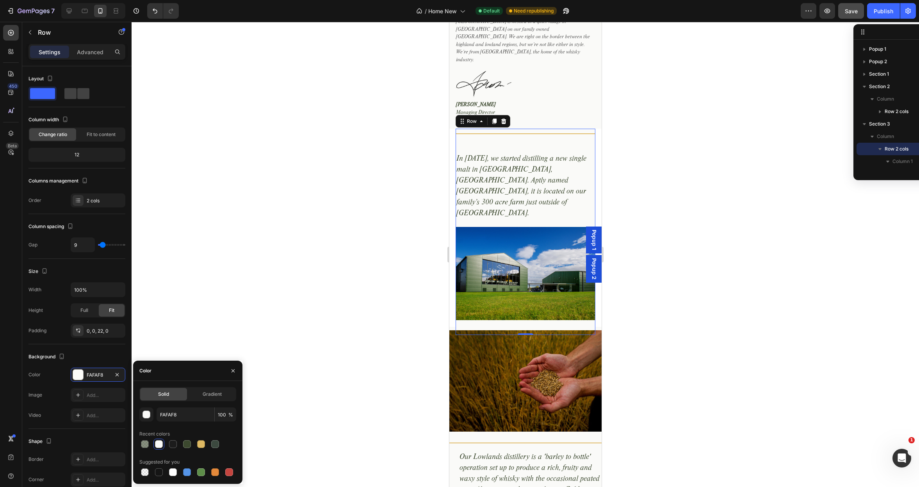
click at [202, 335] on div at bounding box center [525, 255] width 787 height 466
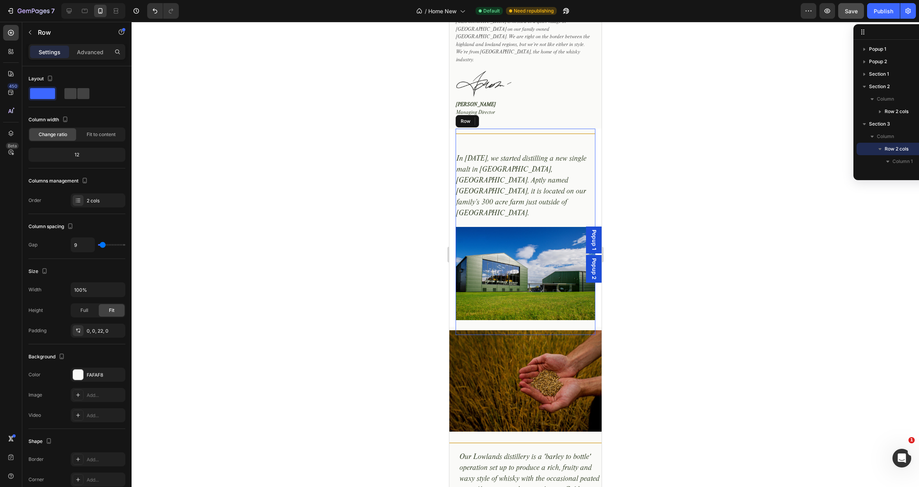
click at [460, 185] on div "Title Line In 2017, we started distilling a new single malt in Aberargie, Perth…" at bounding box center [525, 182] width 140 height 107
click at [89, 202] on div "2 cols" at bounding box center [105, 200] width 37 height 7
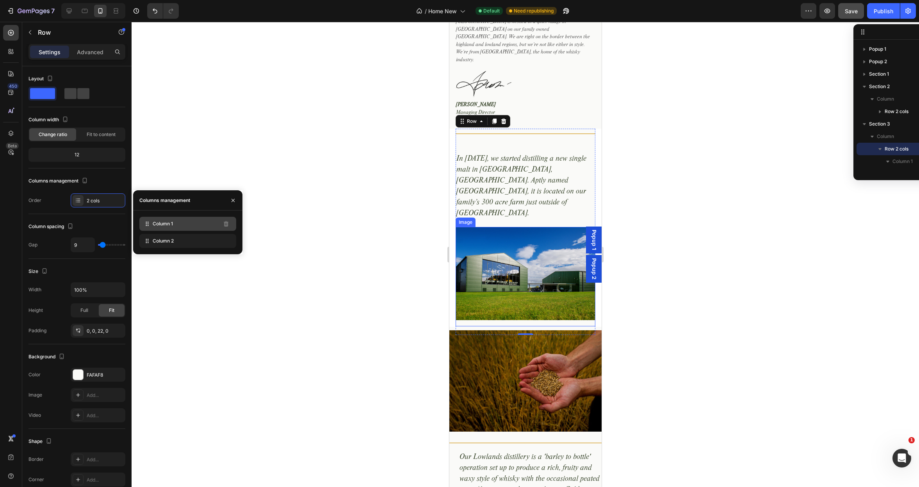
click at [163, 223] on span "Column 1" at bounding box center [163, 224] width 20 height 7
click at [101, 178] on div "Columns management" at bounding box center [76, 181] width 97 height 12
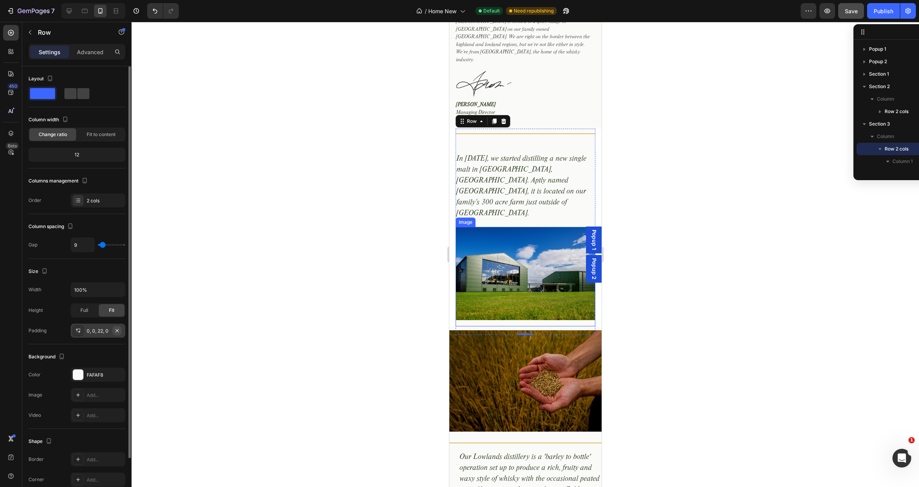
click at [117, 331] on icon "button" at bounding box center [117, 330] width 3 height 3
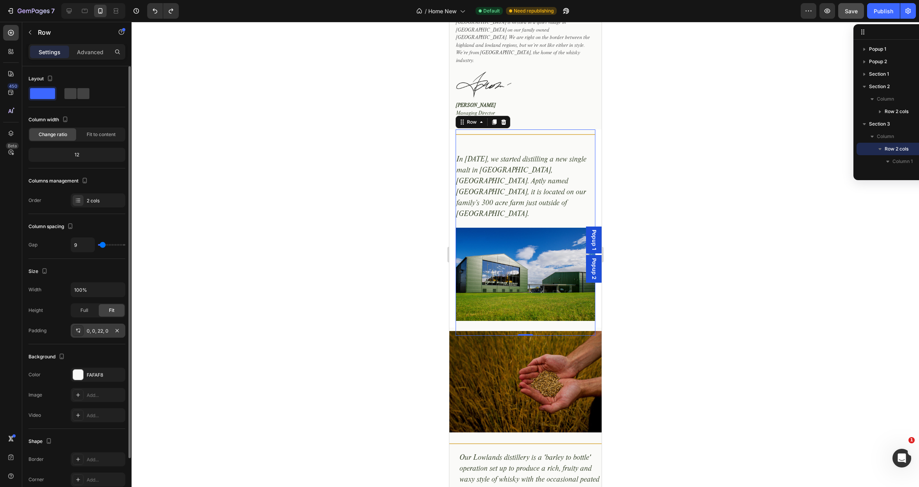
click at [452, 224] on section "Title Line In 2017, we started distilling a new single malt in Aberargie, Perth…" at bounding box center [525, 229] width 152 height 198
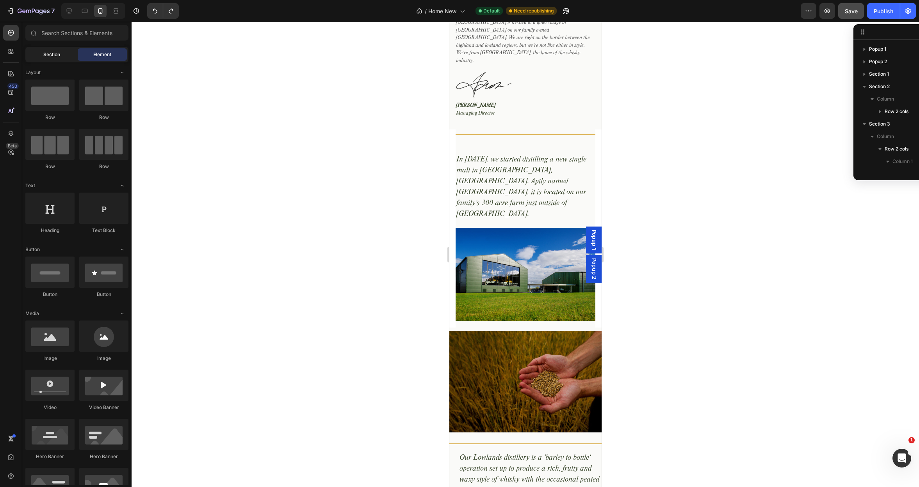
click at [56, 57] on span "Section" at bounding box center [51, 54] width 17 height 7
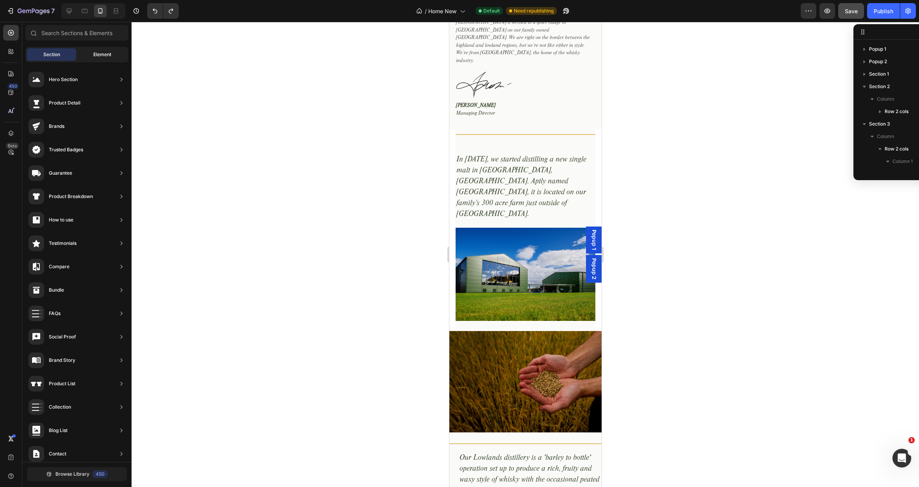
click at [110, 54] on span "Element" at bounding box center [102, 54] width 18 height 7
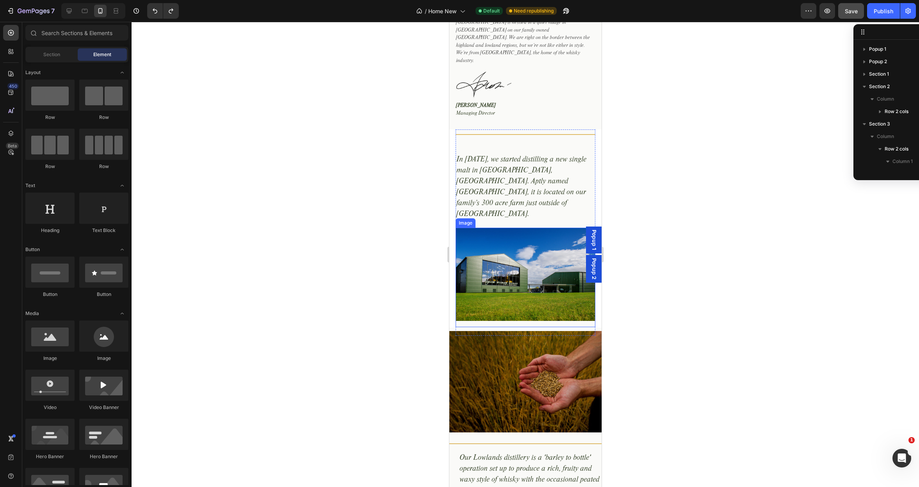
click at [461, 228] on img at bounding box center [525, 274] width 140 height 93
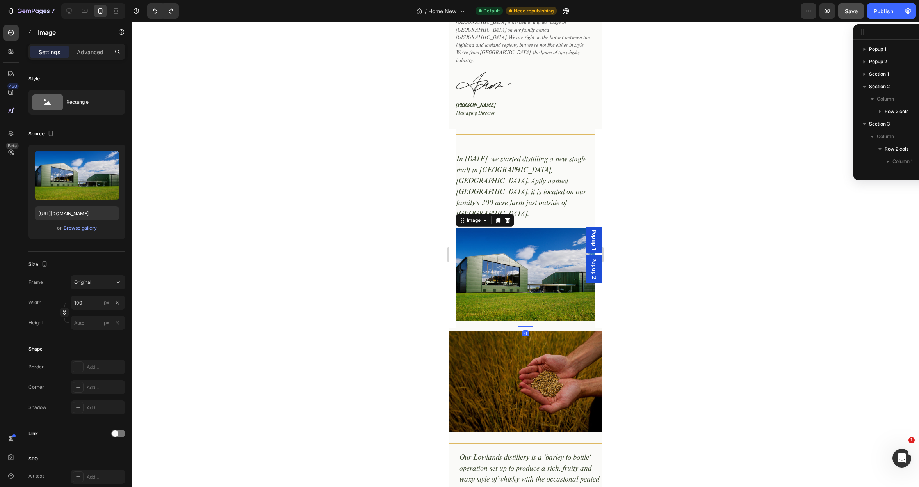
scroll to position [123, 0]
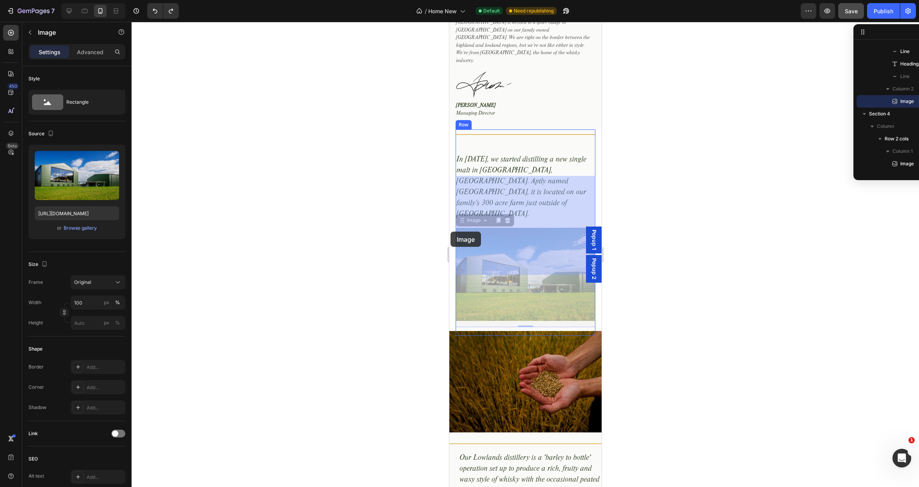
drag, startPoint x: 489, startPoint y: 223, endPoint x: 450, endPoint y: 232, distance: 40.4
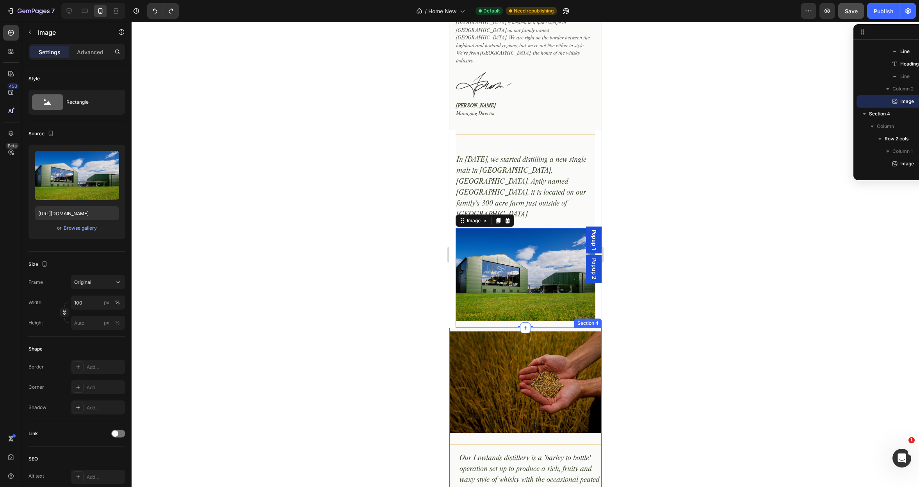
scroll to position [683, 0]
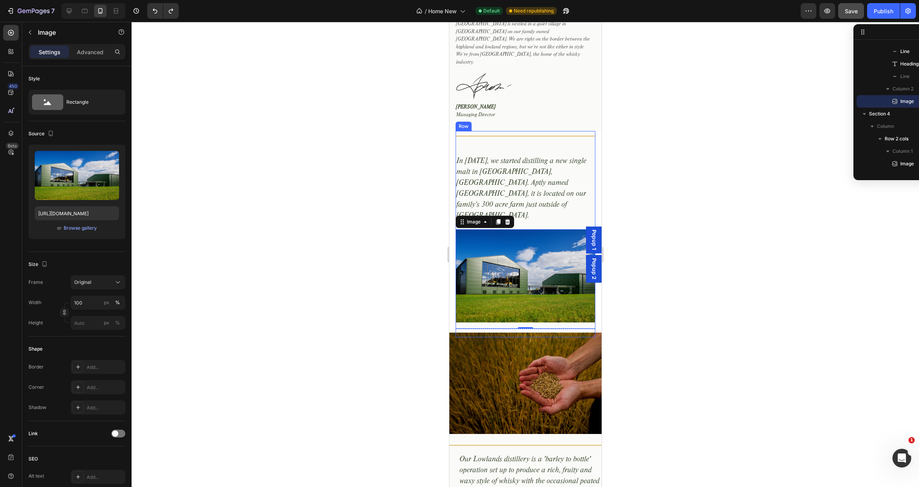
click at [489, 131] on div "Title Line In 2017, we started distilling a new single malt in Aberargie, Perth…" at bounding box center [525, 184] width 140 height 107
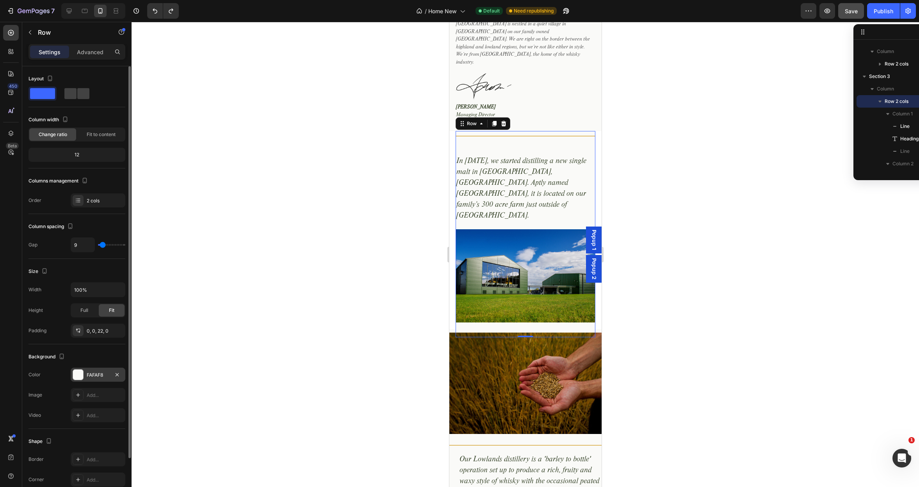
click at [100, 376] on div "FAFAF8" at bounding box center [98, 375] width 23 height 7
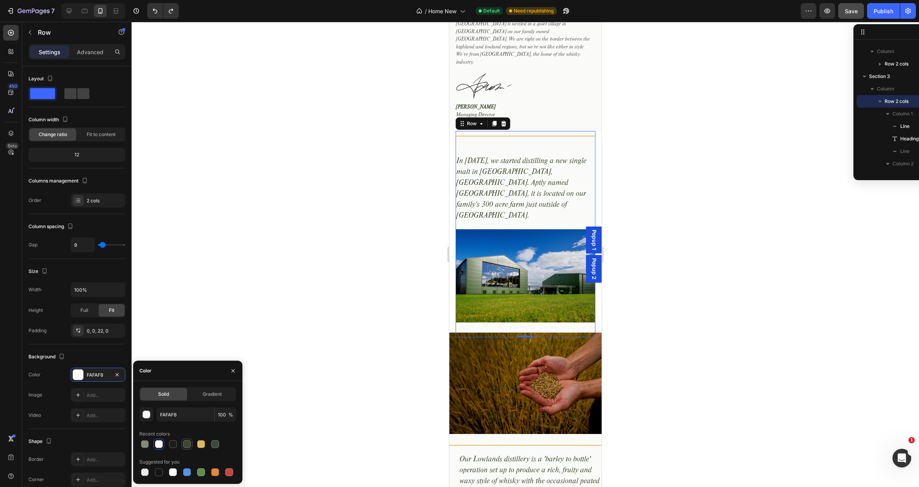
click at [185, 444] on div at bounding box center [187, 445] width 8 height 8
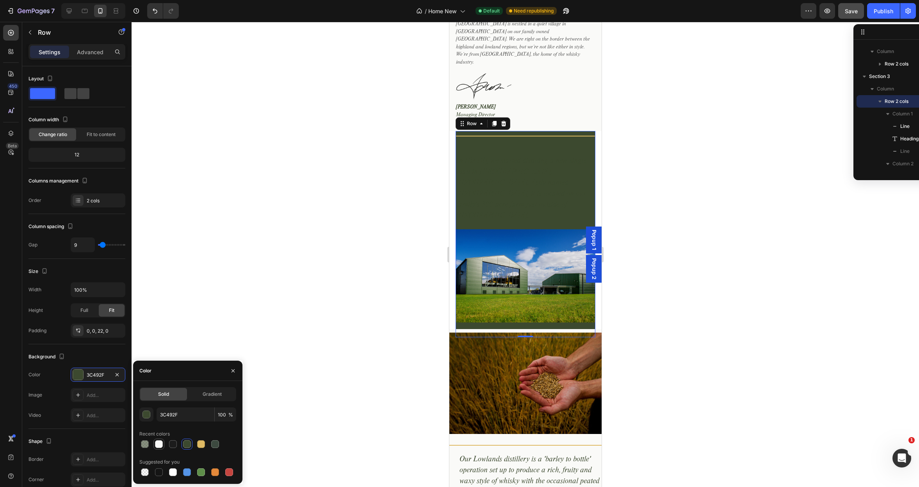
click at [160, 445] on div at bounding box center [159, 445] width 8 height 8
type input "FAFAF8"
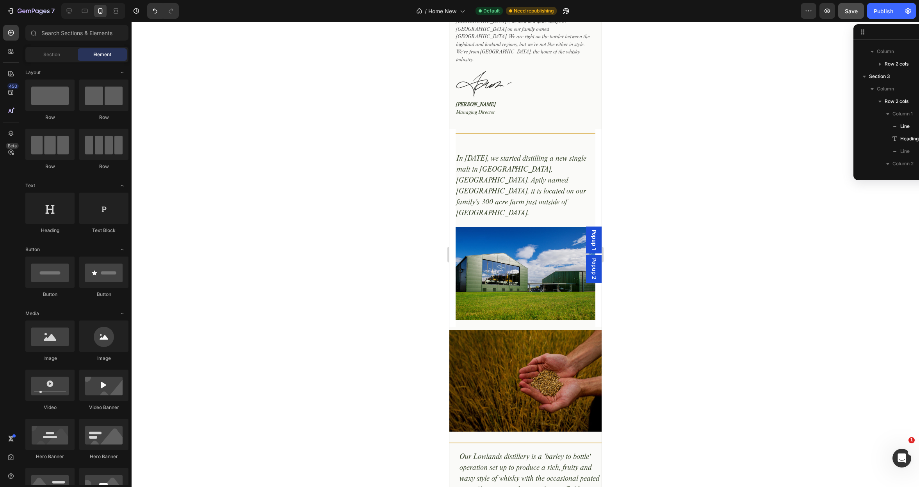
scroll to position [687, 0]
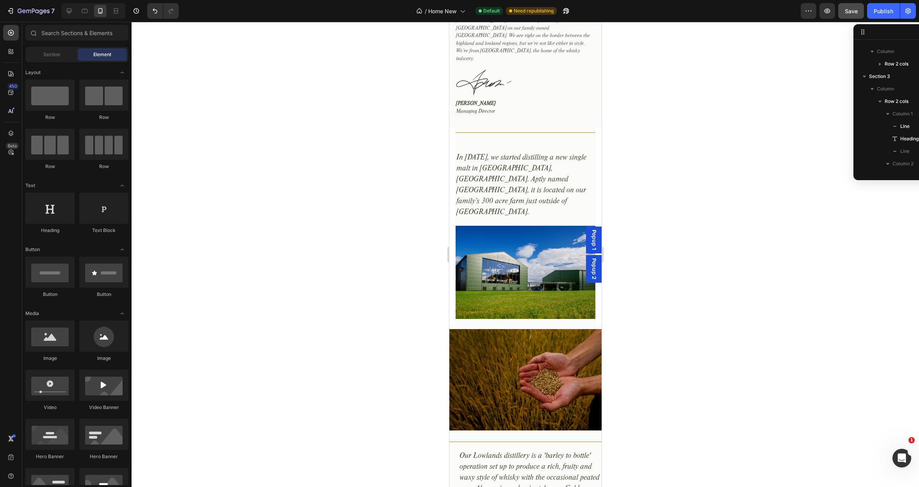
click at [452, 207] on section "Title Line In 2017, we started distilling a new single malt in Aberargie, Perth…" at bounding box center [525, 227] width 152 height 198
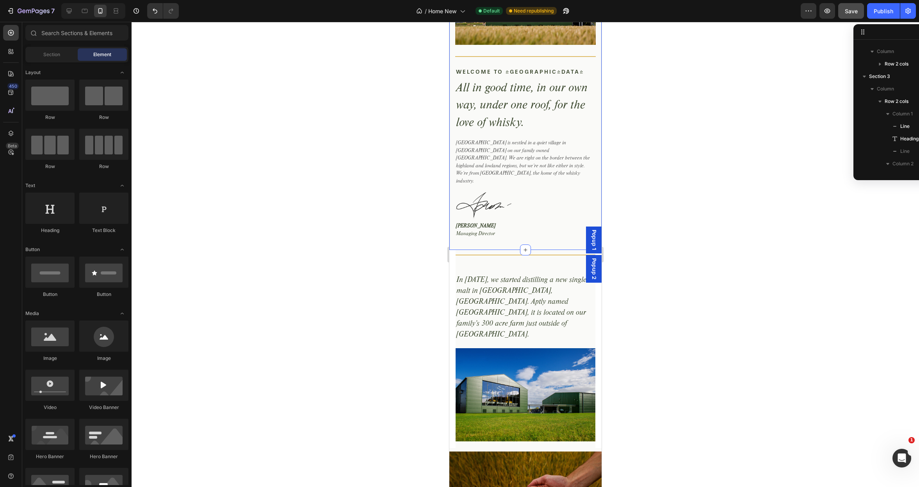
scroll to position [565, 0]
click at [454, 196] on div "Image Image Row Title Line Welcome to Aberargie Text Block All in good time, in…" at bounding box center [525, 95] width 152 height 310
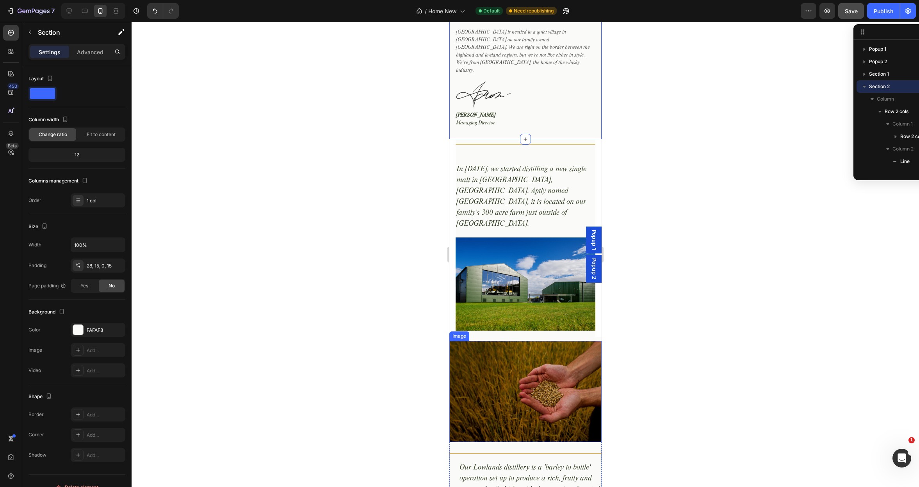
scroll to position [676, 0]
click at [70, 9] on icon at bounding box center [69, 11] width 5 height 5
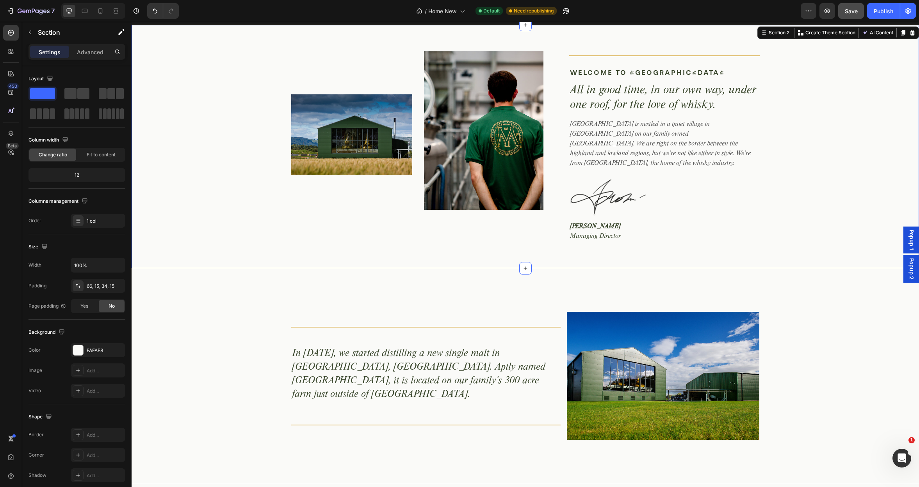
scroll to position [455, 0]
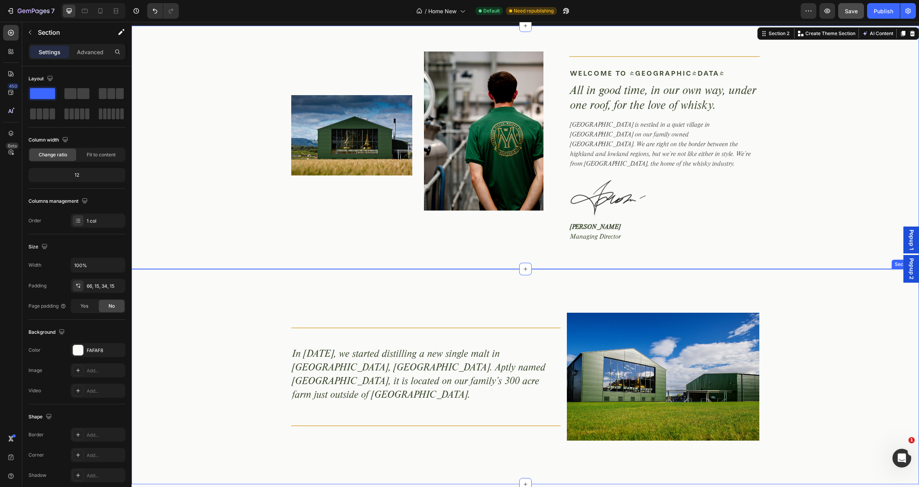
click at [401, 275] on div "Title Line In 2017, we started distilling a new single malt in Aberargie, Perth…" at bounding box center [525, 376] width 787 height 215
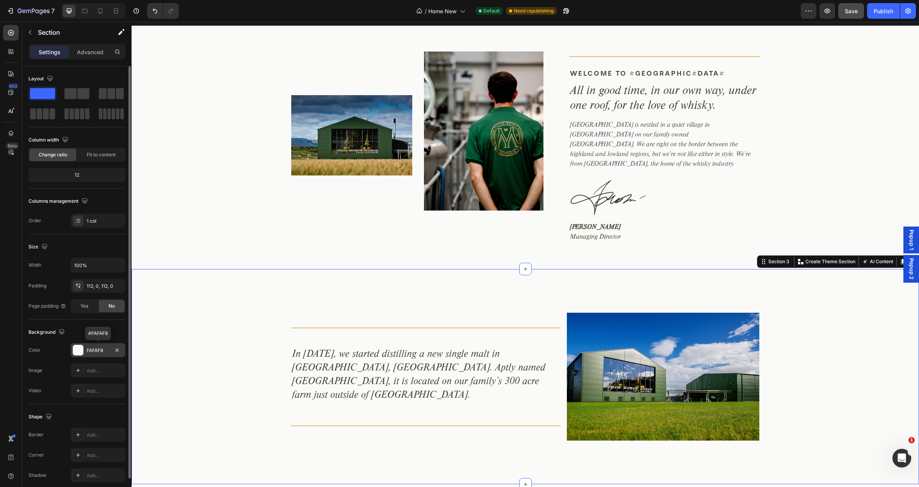
click at [107, 351] on div "FAFAF8" at bounding box center [98, 350] width 23 height 7
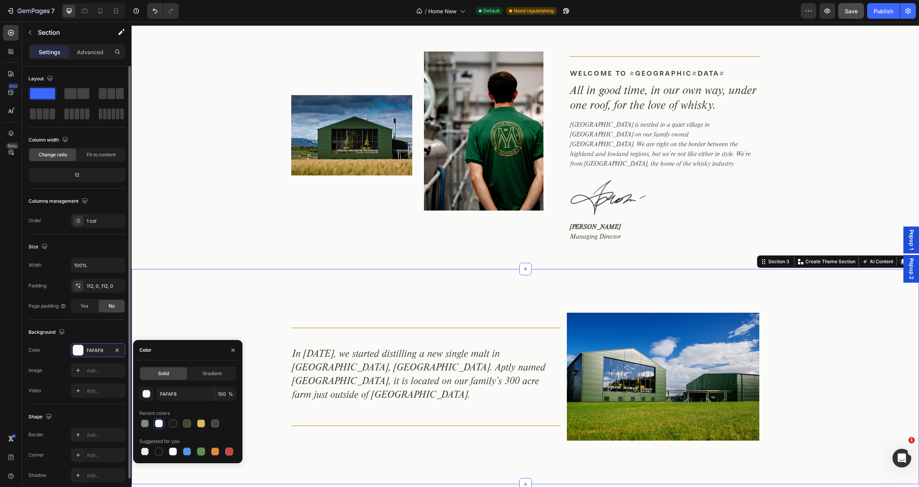
click at [107, 305] on div "No" at bounding box center [112, 306] width 26 height 12
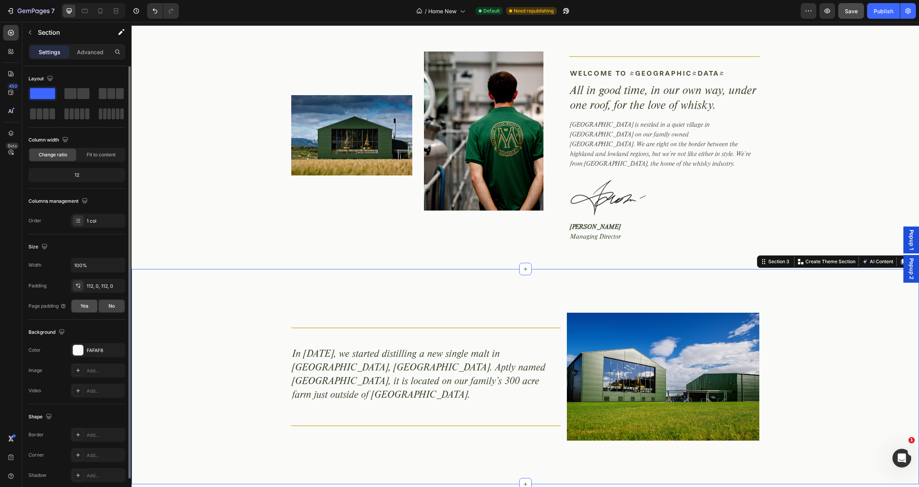
click at [88, 307] on span "Yes" at bounding box center [84, 306] width 8 height 7
click at [108, 306] on div "No" at bounding box center [112, 306] width 26 height 12
click at [98, 9] on icon at bounding box center [100, 11] width 8 height 8
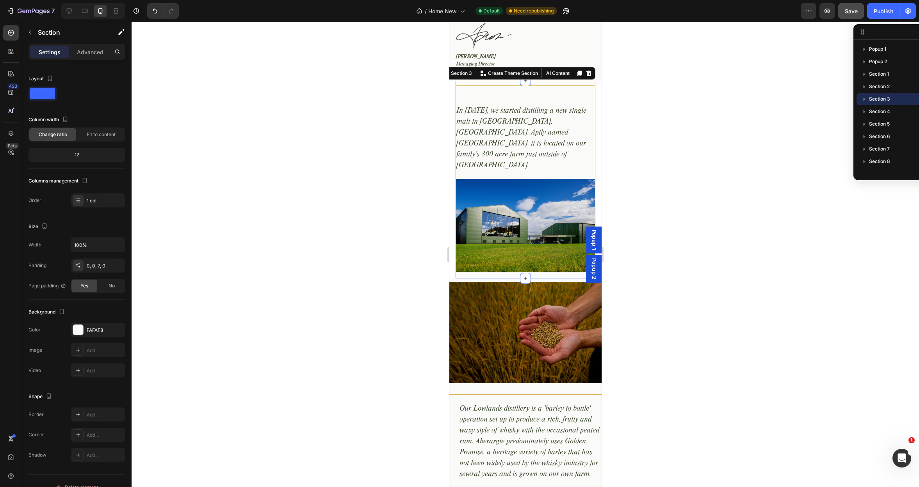
scroll to position [626, 0]
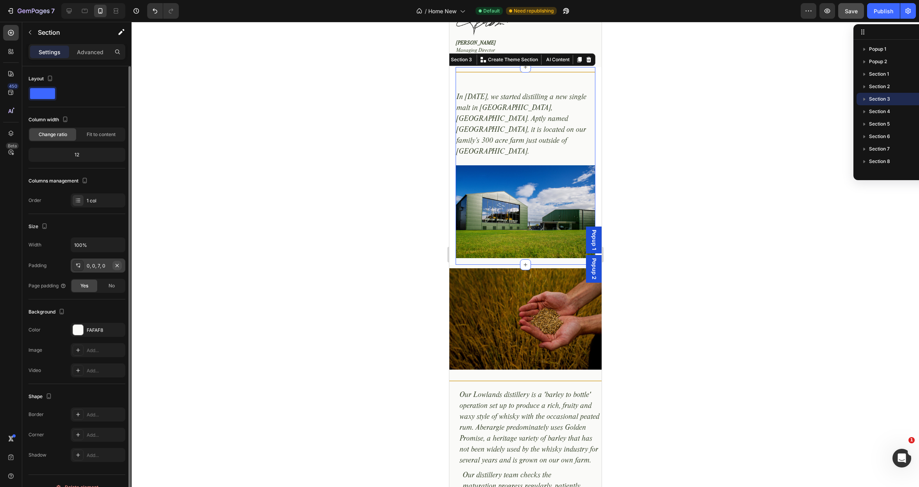
click at [117, 265] on icon "button" at bounding box center [117, 265] width 3 height 3
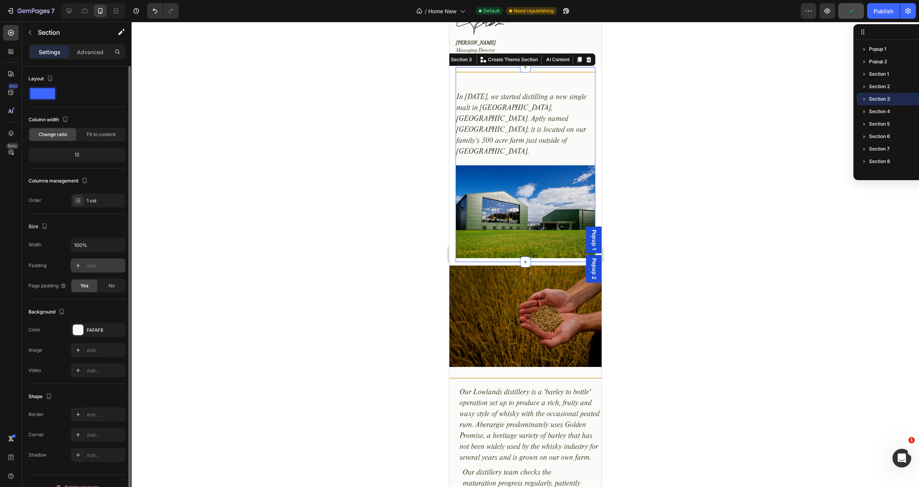
click at [371, 167] on div at bounding box center [525, 255] width 787 height 466
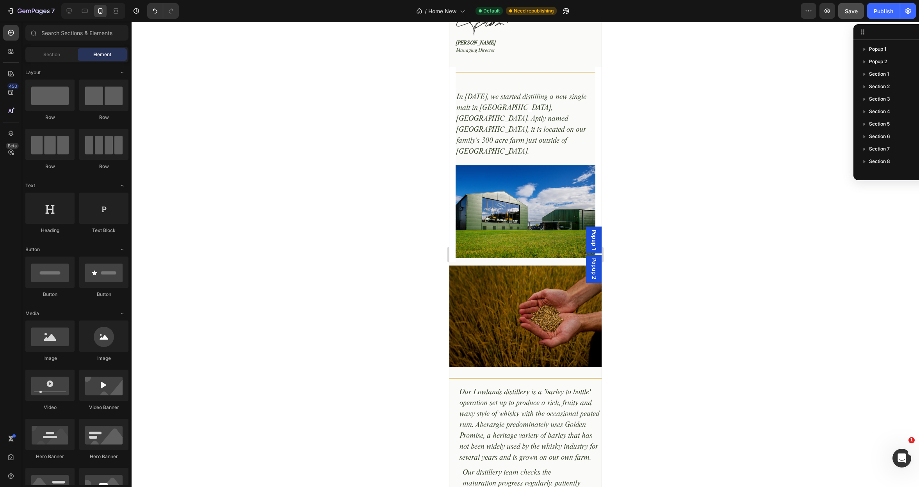
click at [454, 83] on section "Title Line In 2017, we started distilling a new single malt in Aberargie, Perth…" at bounding box center [525, 164] width 152 height 195
click at [67, 11] on icon at bounding box center [69, 11] width 5 height 5
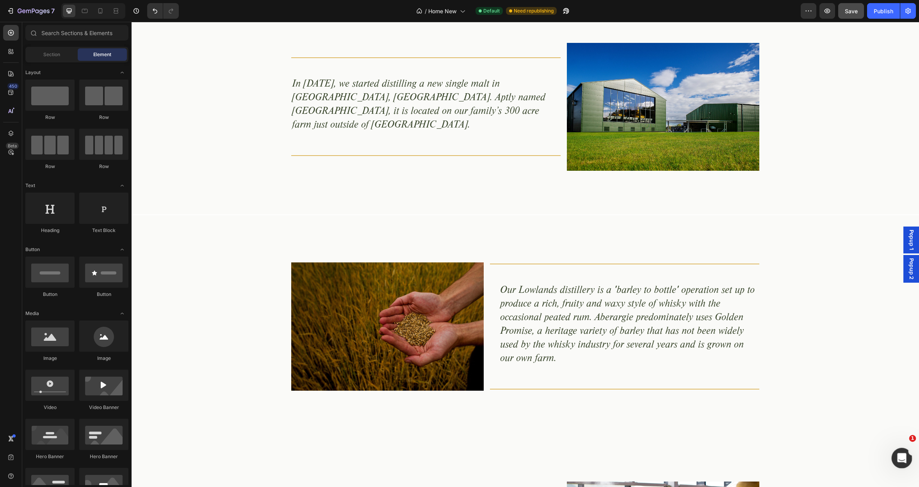
click at [902, 456] on icon "Open Intercom Messenger" at bounding box center [900, 457] width 13 height 13
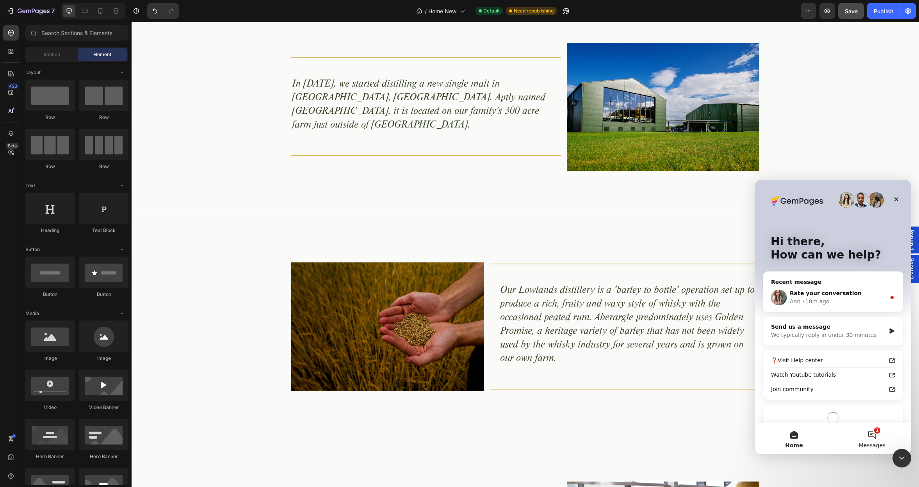
click at [874, 438] on button "1 Messages" at bounding box center [872, 438] width 78 height 31
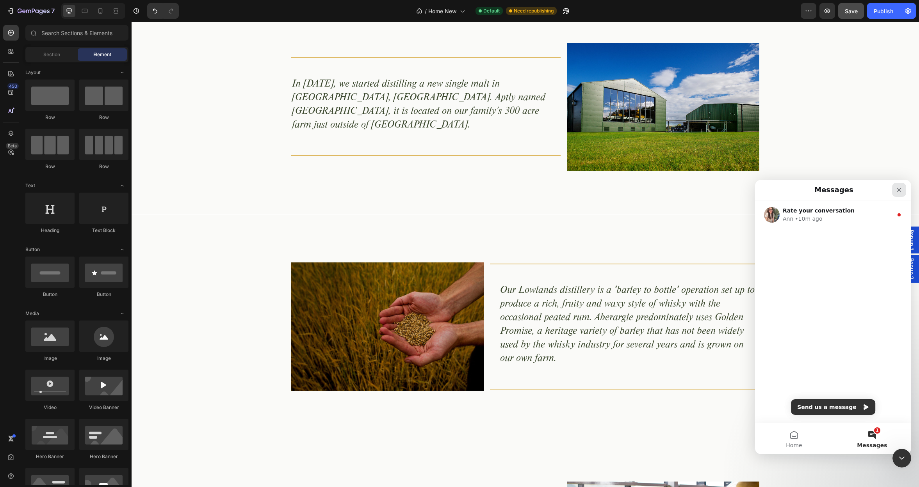
click at [902, 189] on icon "Close" at bounding box center [899, 190] width 6 height 6
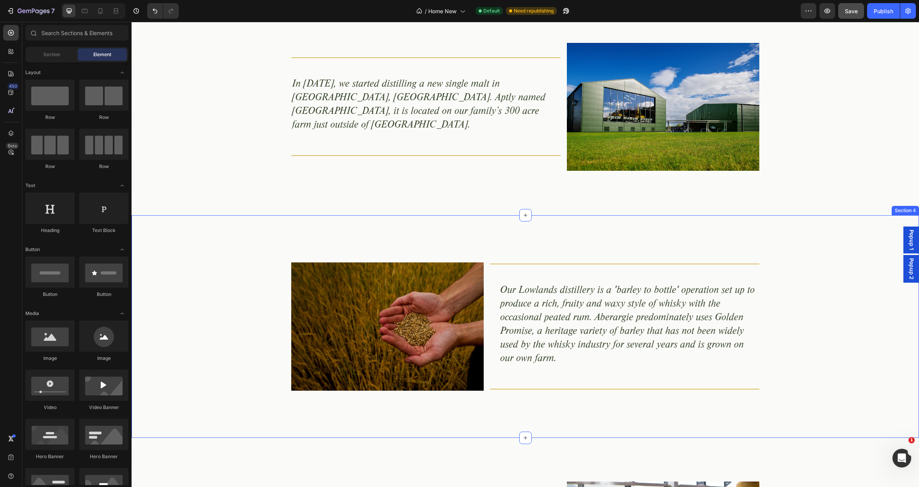
click at [203, 236] on div "Image Title Line Our Lowlands distillery is a 'barley to bottle' operation set …" at bounding box center [525, 326] width 787 height 223
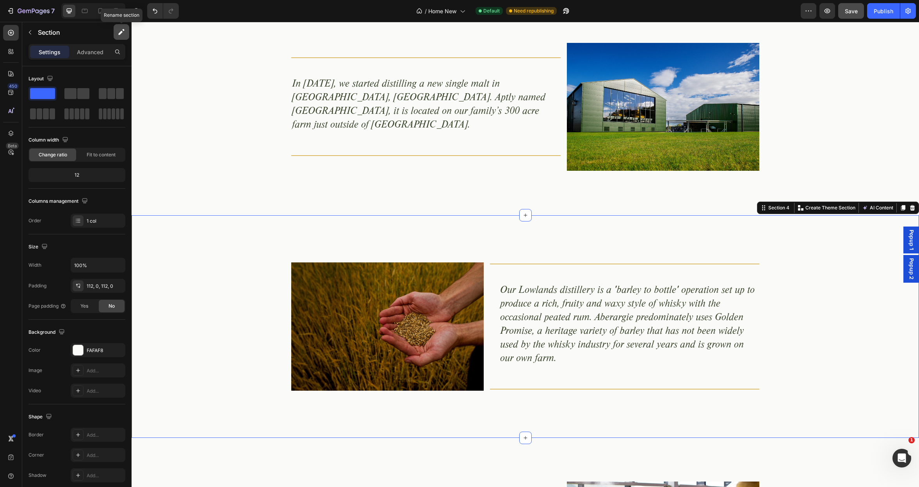
click at [122, 33] on icon "button" at bounding box center [121, 32] width 8 height 8
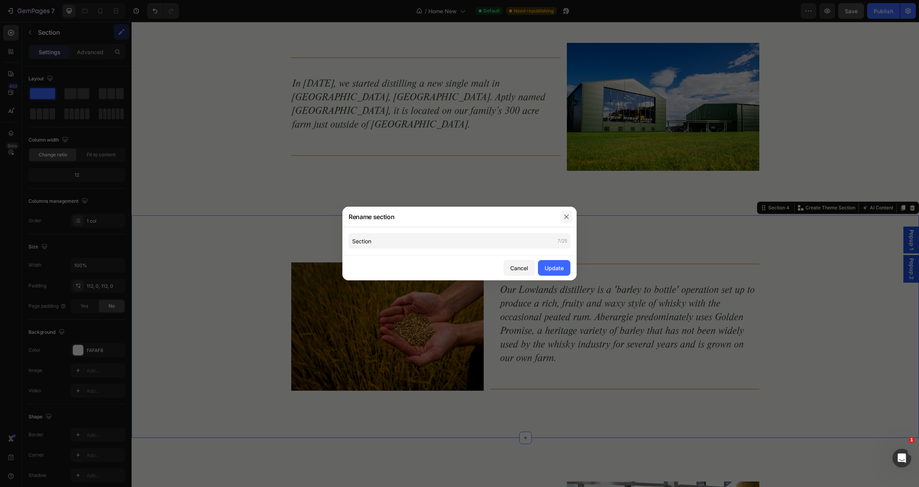
click at [569, 216] on icon "button" at bounding box center [566, 217] width 6 height 6
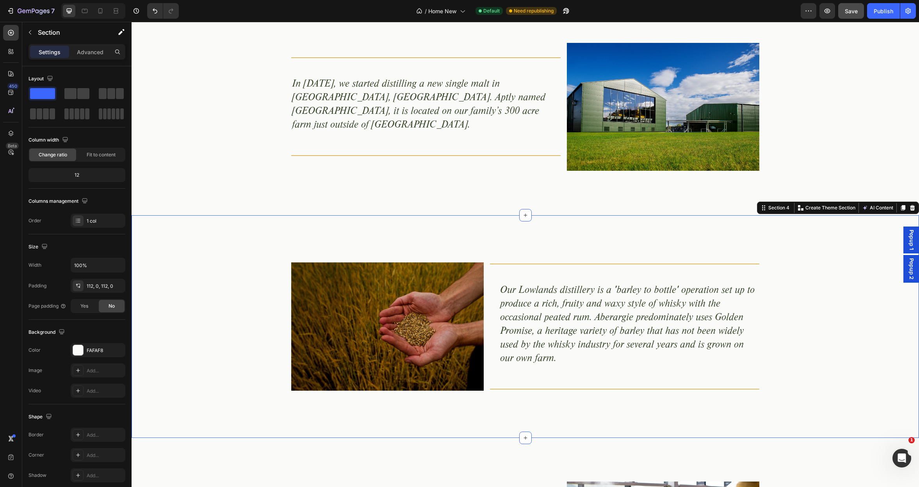
click at [242, 255] on div "Image Title Line Our Lowlands distillery is a 'barley to bottle' operation set …" at bounding box center [525, 326] width 787 height 223
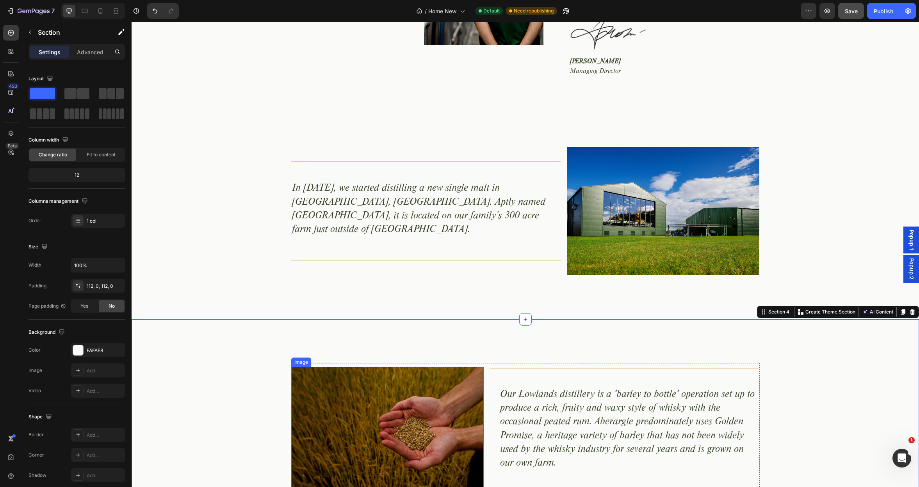
scroll to position [513, 0]
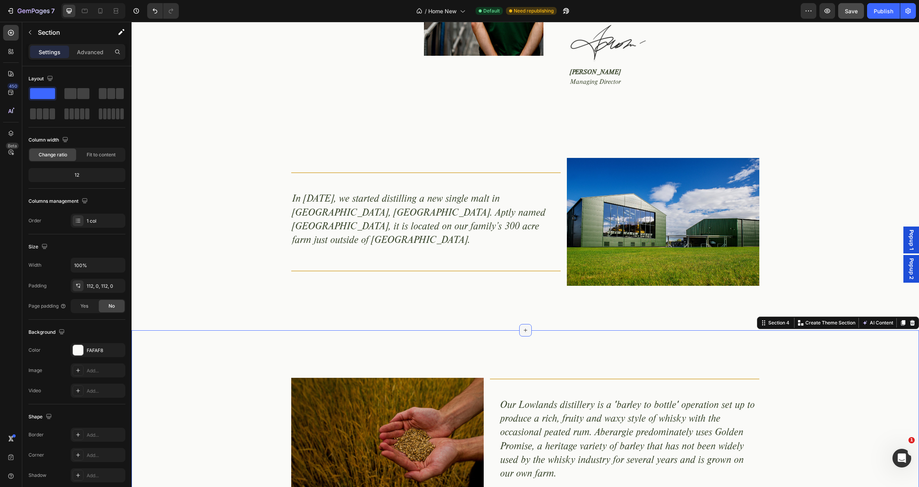
click at [527, 327] on icon at bounding box center [525, 330] width 6 height 6
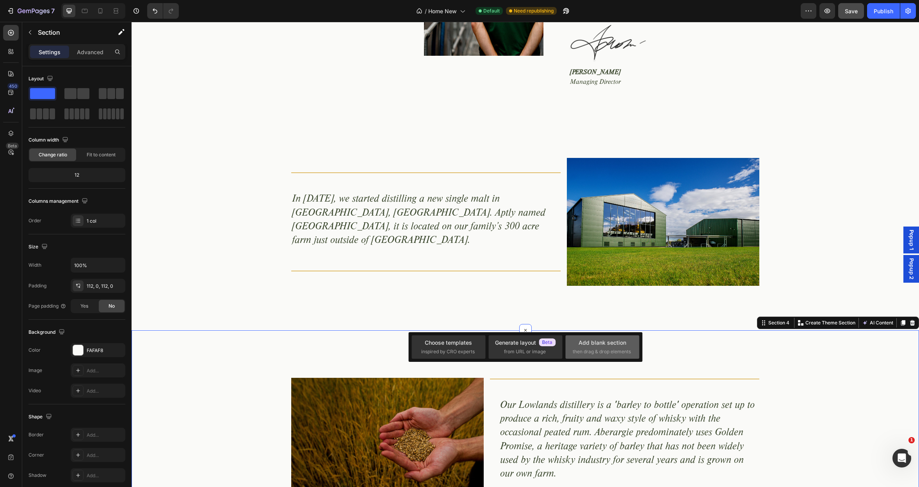
click at [591, 350] on span "then drag & drop elements" at bounding box center [602, 352] width 58 height 7
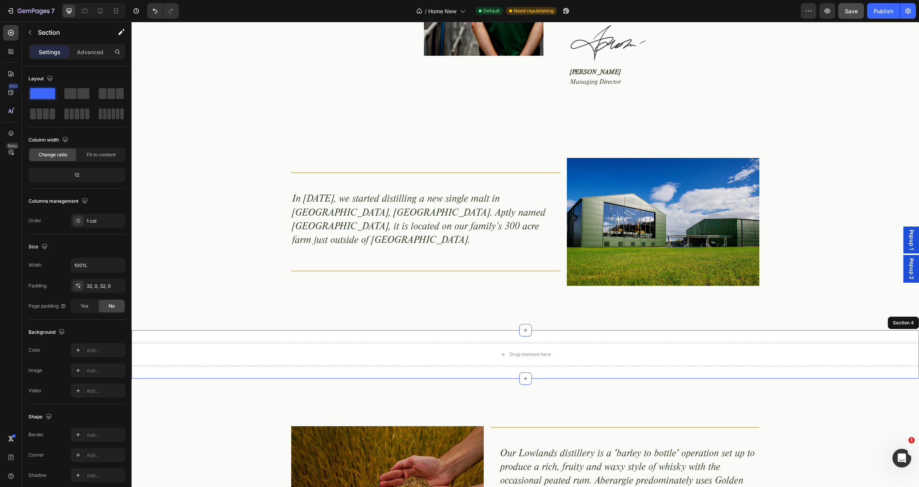
click at [358, 331] on div "Drop element here Section 4" at bounding box center [525, 355] width 787 height 48
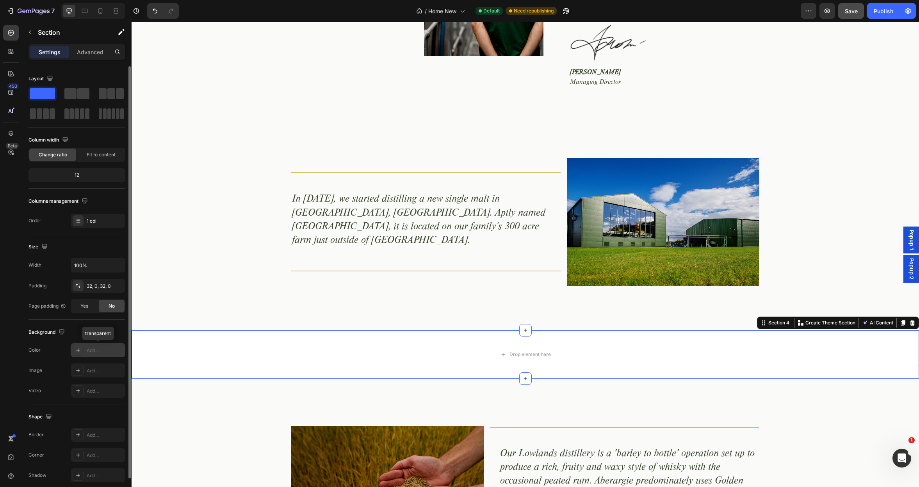
click at [102, 349] on div "Add..." at bounding box center [105, 350] width 37 height 7
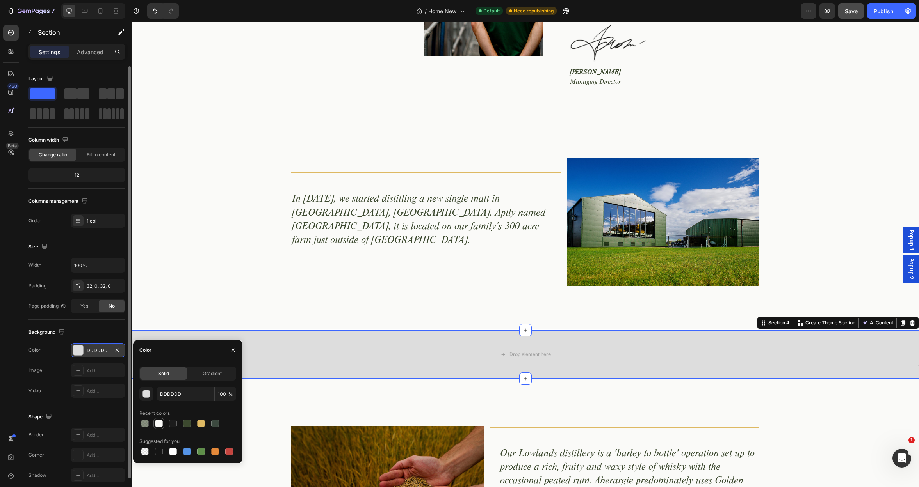
click at [159, 425] on div at bounding box center [159, 424] width 8 height 8
type input "FAFAF8"
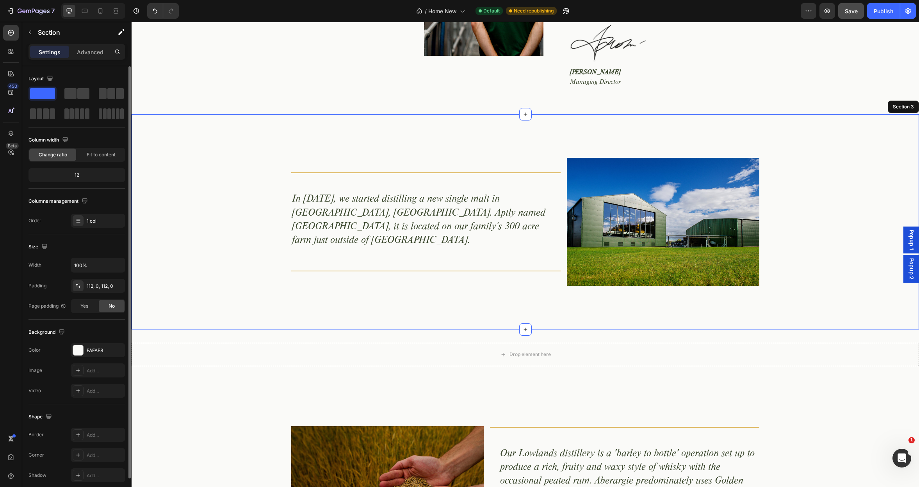
click at [176, 289] on div "Title Line In 2017, we started distilling a new single malt in Aberargie, Perth…" at bounding box center [525, 221] width 787 height 215
click at [301, 343] on div "Drop element here" at bounding box center [525, 354] width 787 height 23
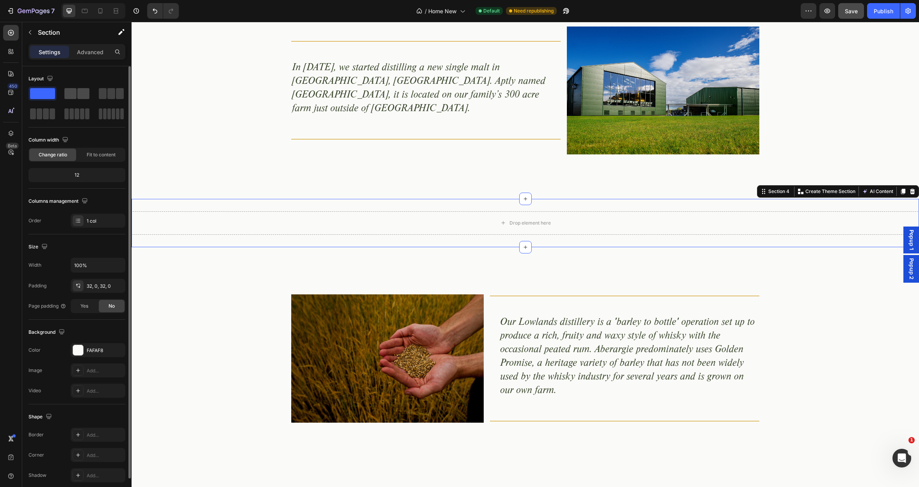
scroll to position [1, 0]
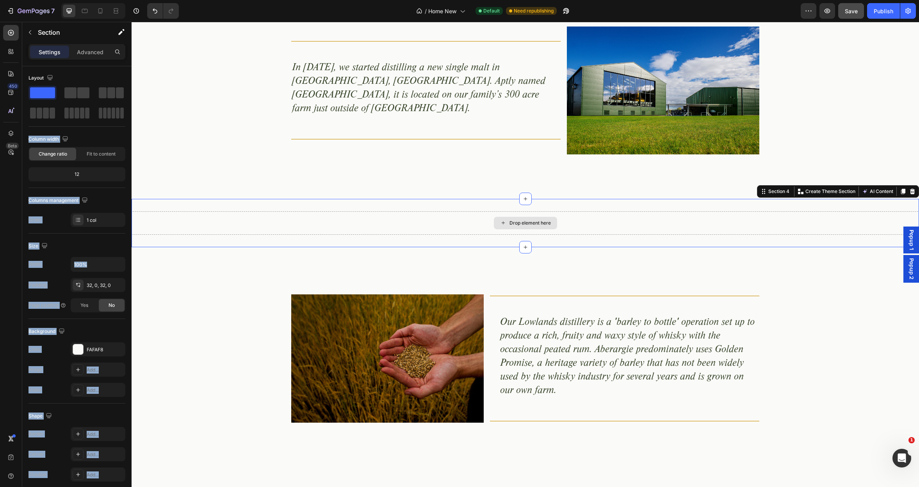
drag, startPoint x: 210, startPoint y: 114, endPoint x: 454, endPoint y: 216, distance: 264.6
click at [473, 223] on div "Drop element here" at bounding box center [525, 223] width 787 height 23
click at [505, 224] on icon at bounding box center [503, 223] width 6 height 7
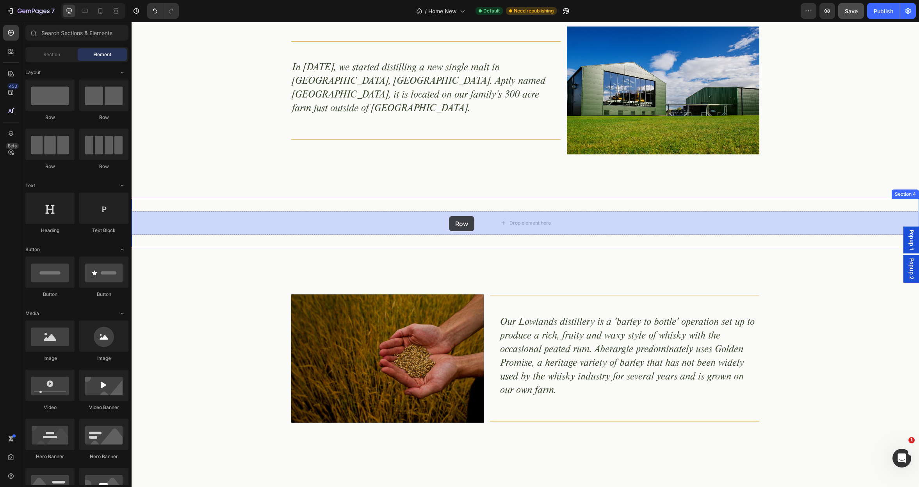
drag, startPoint x: 239, startPoint y: 119, endPoint x: 449, endPoint y: 216, distance: 230.9
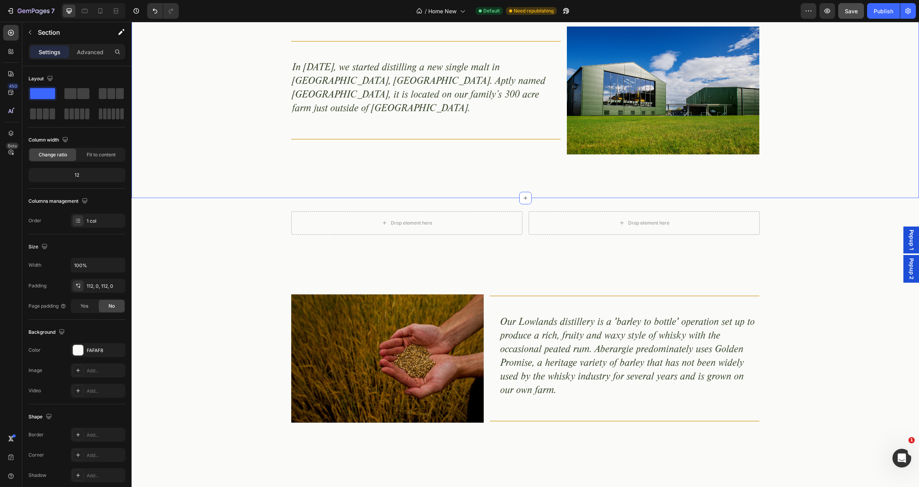
click at [240, 151] on div "Title Line In 2017, we started distilling a new single malt in Aberargie, Perth…" at bounding box center [525, 91] width 787 height 128
click at [352, 229] on div "Drop element here" at bounding box center [406, 223] width 231 height 23
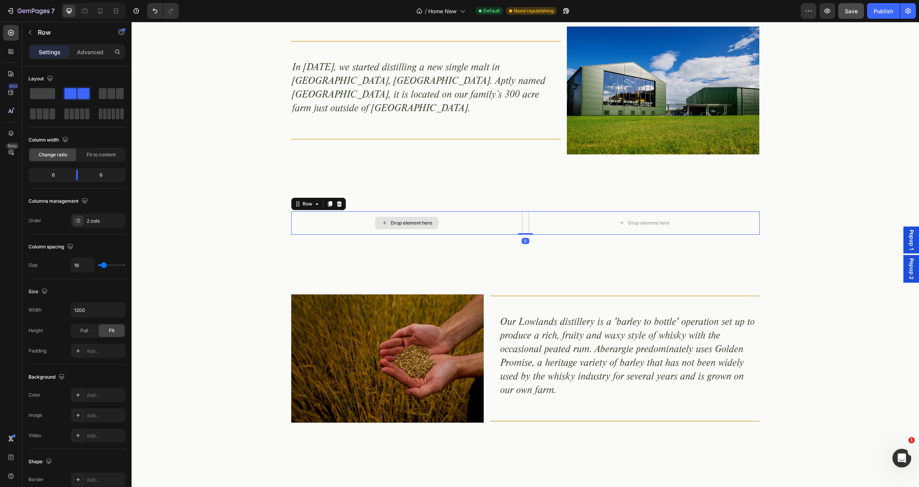
click at [404, 224] on div "Drop element here" at bounding box center [411, 223] width 41 height 6
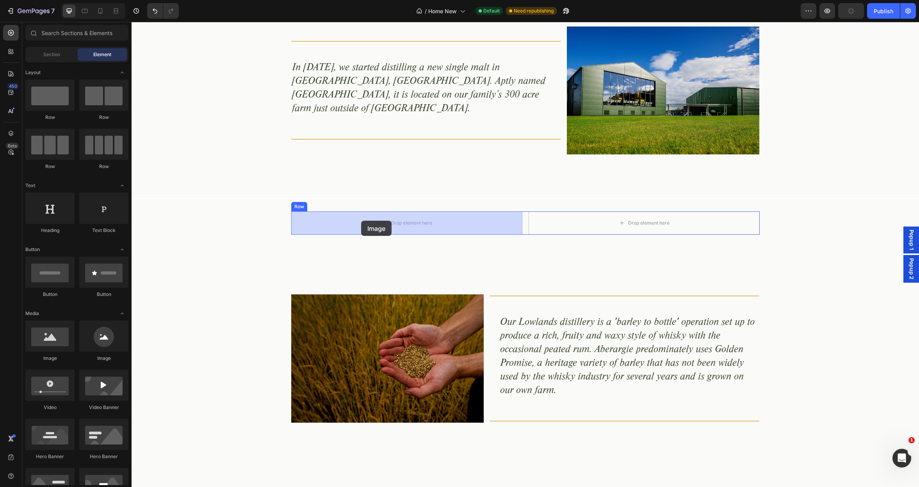
drag, startPoint x: 208, startPoint y: 351, endPoint x: 361, endPoint y: 221, distance: 201.3
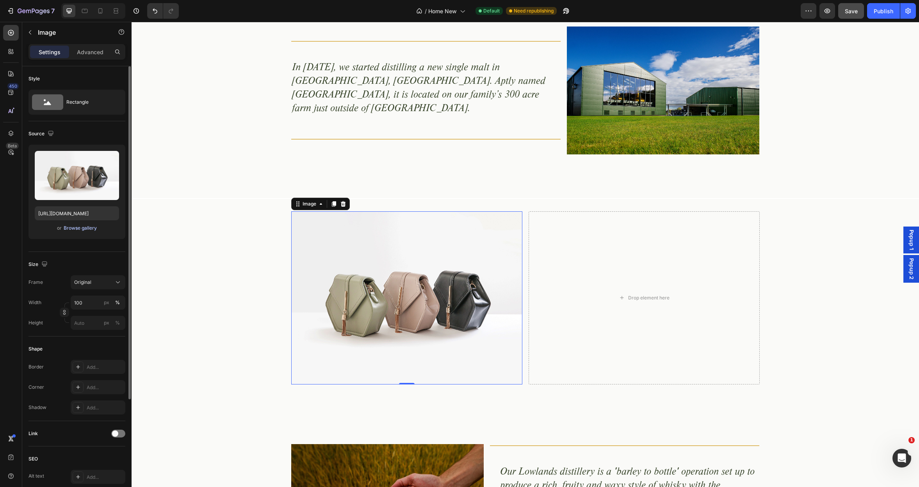
click at [75, 228] on div "Browse gallery" at bounding box center [80, 228] width 33 height 7
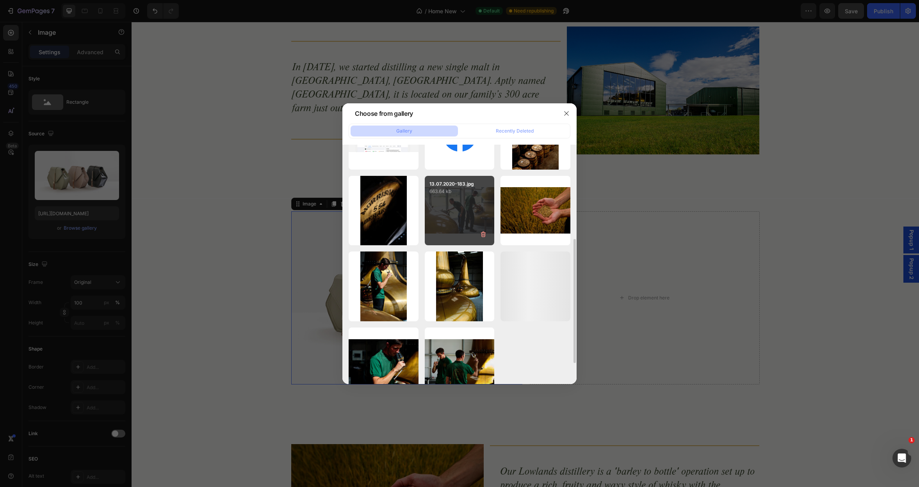
scroll to position [205, 0]
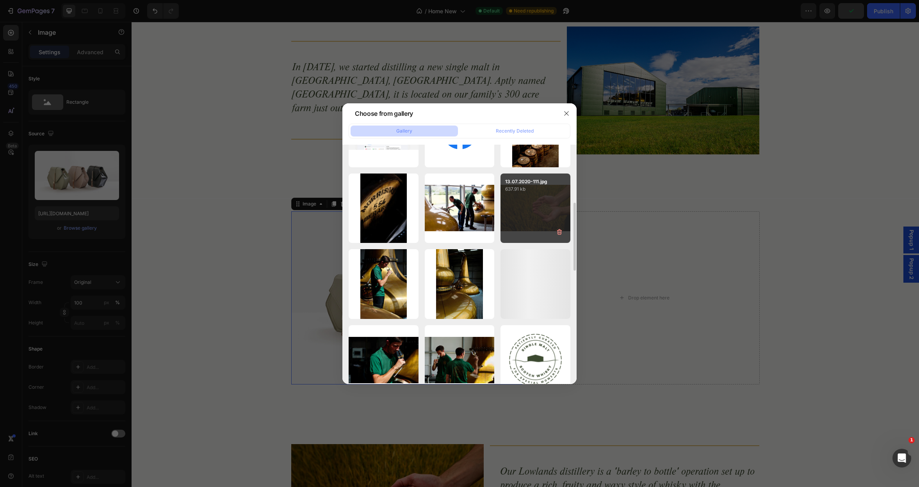
click at [523, 224] on div "13.07.2020-111.jpg 637.91 kb" at bounding box center [535, 209] width 70 height 70
type input "https://cdn.shopify.com/s/files/1/0981/0172/3400/files/gempages_579512807838450…"
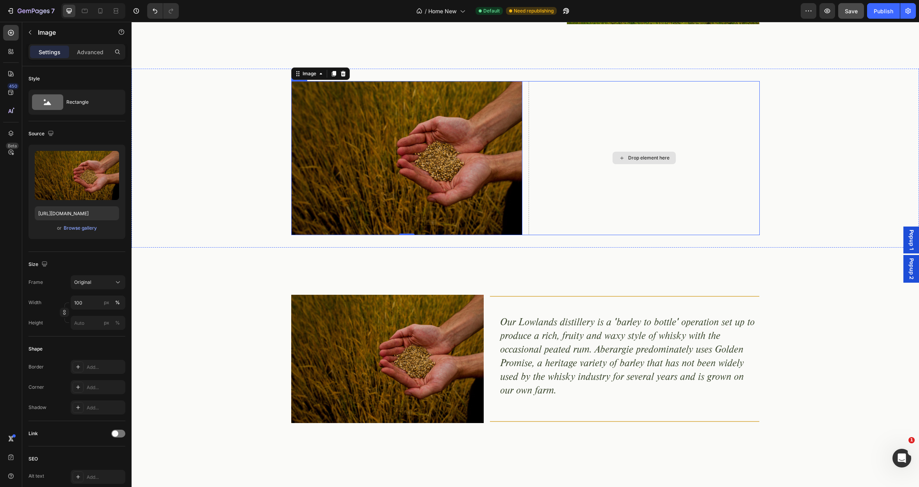
scroll to position [763, 0]
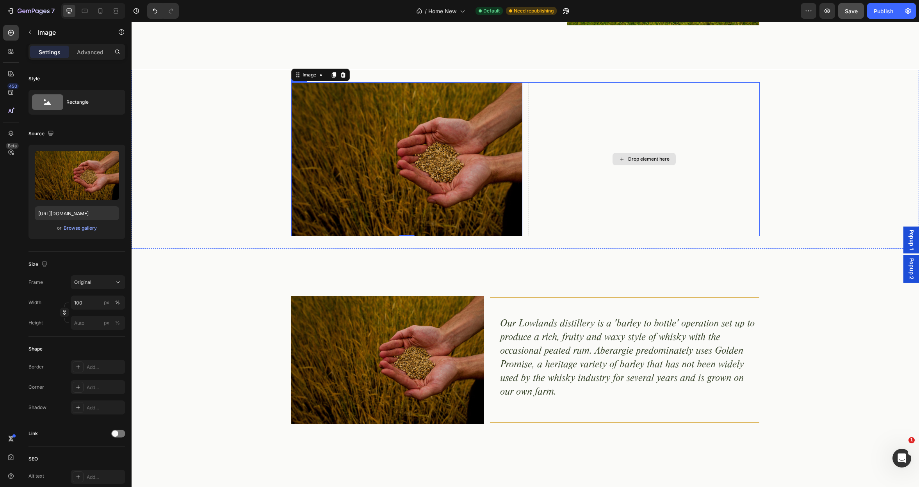
click at [597, 183] on div "Drop element here" at bounding box center [643, 159] width 231 height 154
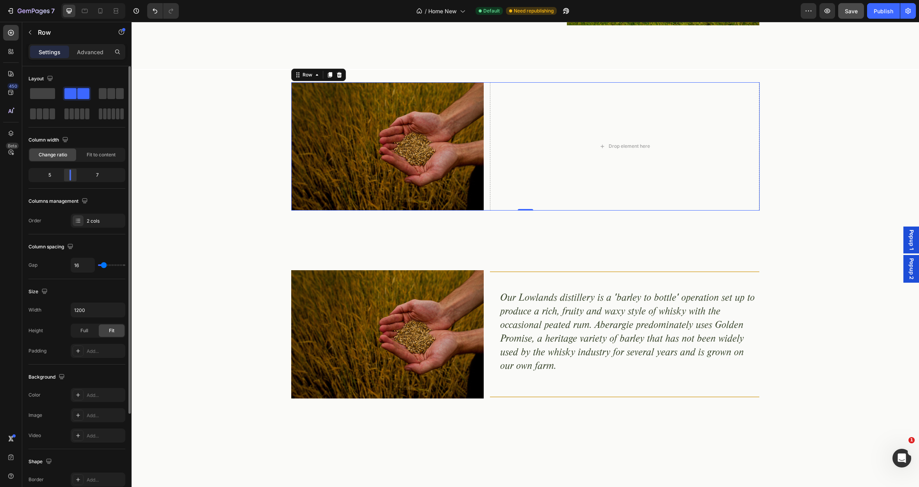
drag, startPoint x: 79, startPoint y: 173, endPoint x: 68, endPoint y: 174, distance: 11.0
click at [68, 174] on div at bounding box center [70, 175] width 14 height 11
click at [30, 31] on icon "button" at bounding box center [30, 32] width 2 height 4
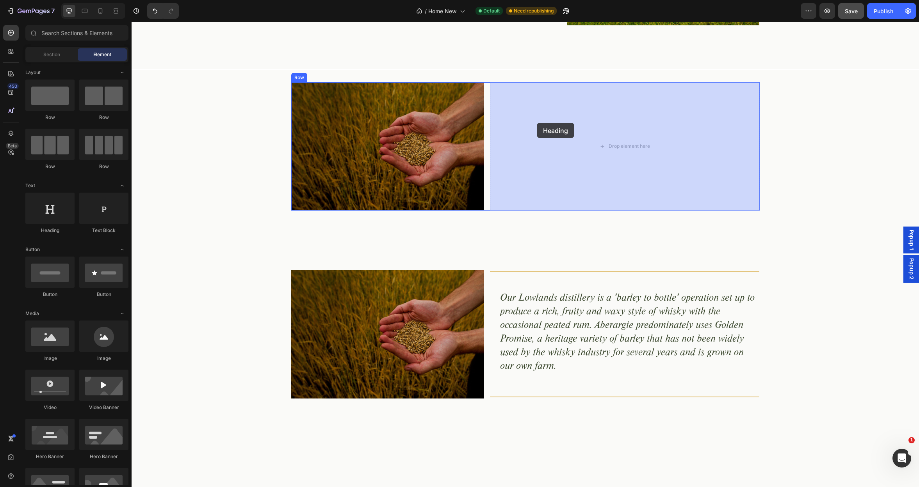
drag, startPoint x: 189, startPoint y: 236, endPoint x: 537, endPoint y: 123, distance: 366.0
drag, startPoint x: 226, startPoint y: 236, endPoint x: 503, endPoint y: 162, distance: 287.7
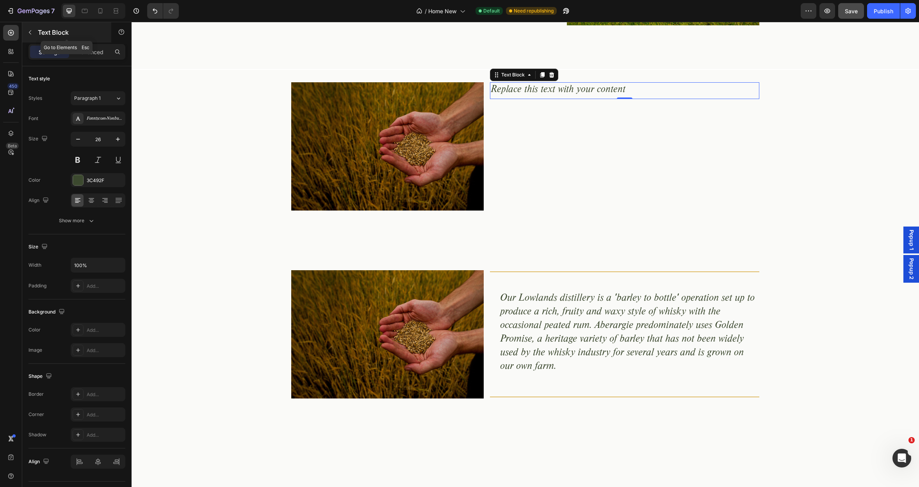
click at [30, 32] on icon "button" at bounding box center [30, 32] width 6 height 6
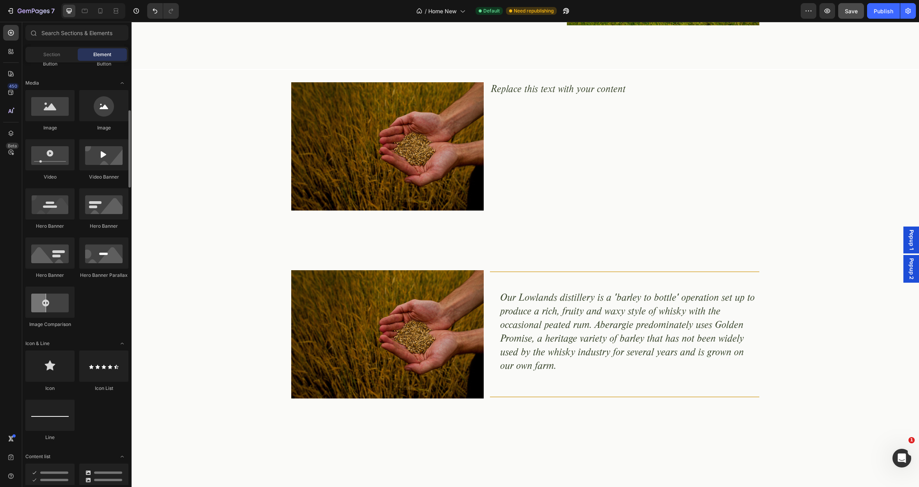
scroll to position [236, 0]
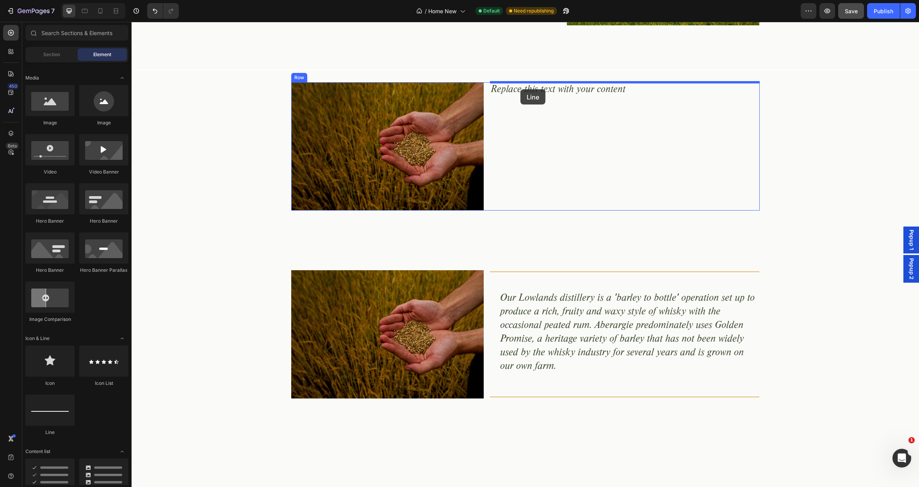
drag, startPoint x: 191, startPoint y: 443, endPoint x: 520, endPoint y: 89, distance: 483.0
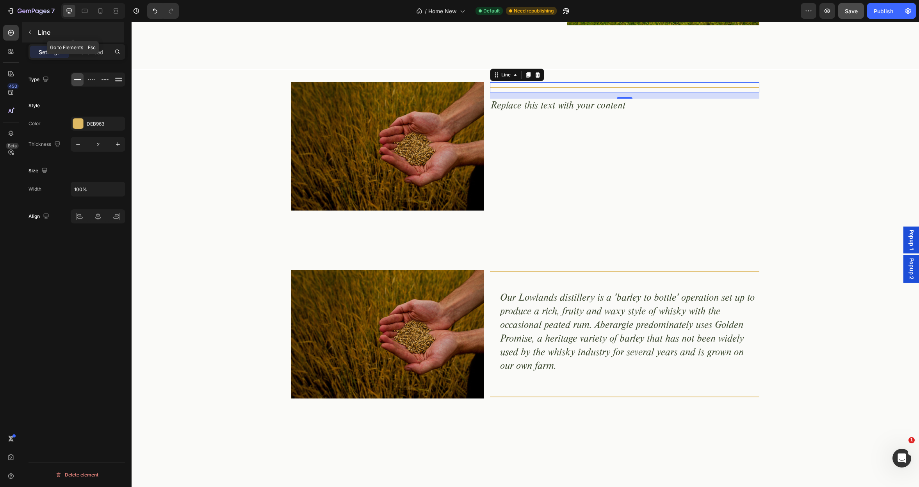
click at [30, 32] on icon "button" at bounding box center [30, 32] width 6 height 6
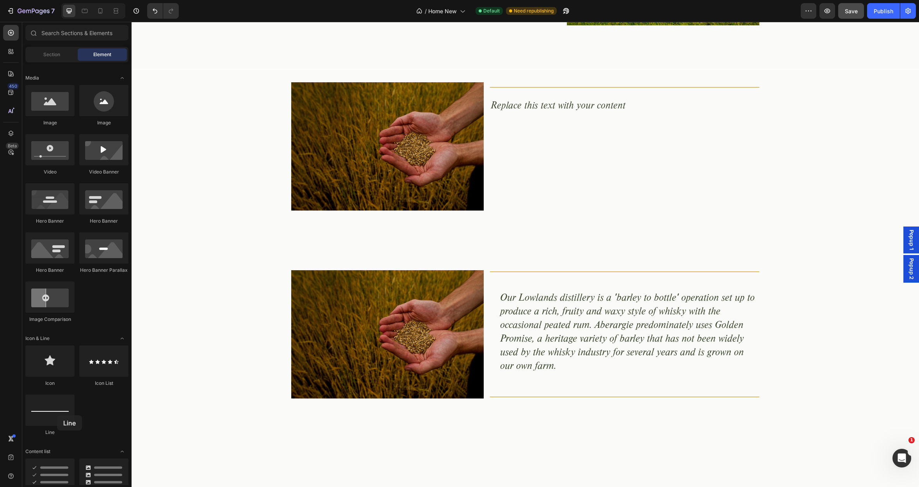
scroll to position [235, 0]
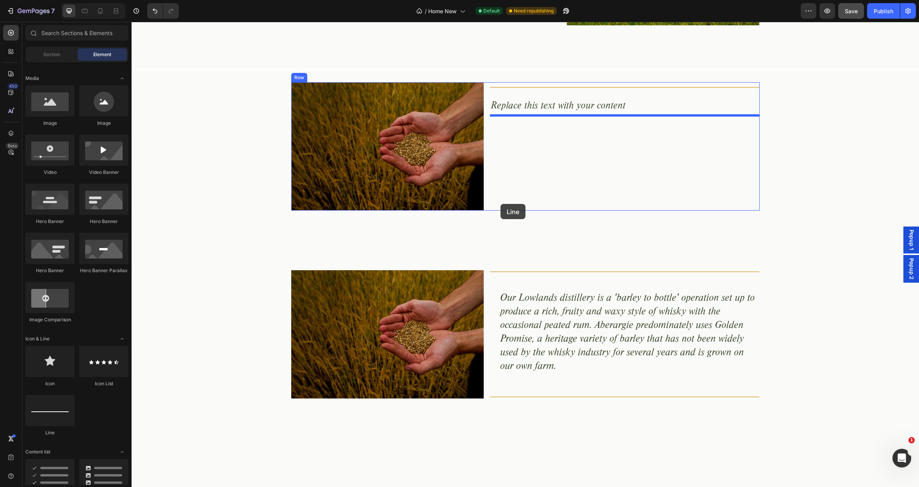
drag, startPoint x: 189, startPoint y: 438, endPoint x: 500, endPoint y: 204, distance: 389.5
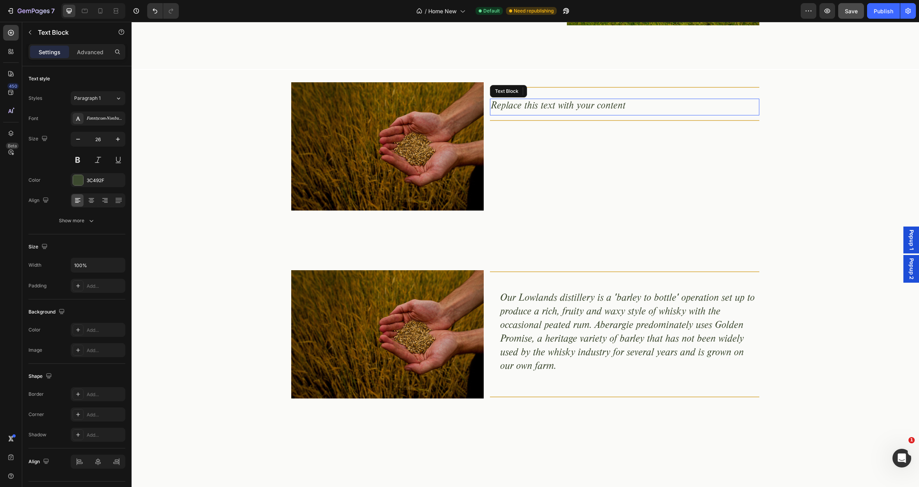
click at [626, 104] on div "Replace this text with your content" at bounding box center [625, 107] width 270 height 17
click at [571, 306] on h2 "Our Lowlands distillery is a 'barley to bottle' operation set up to produce a r…" at bounding box center [629, 334] width 260 height 84
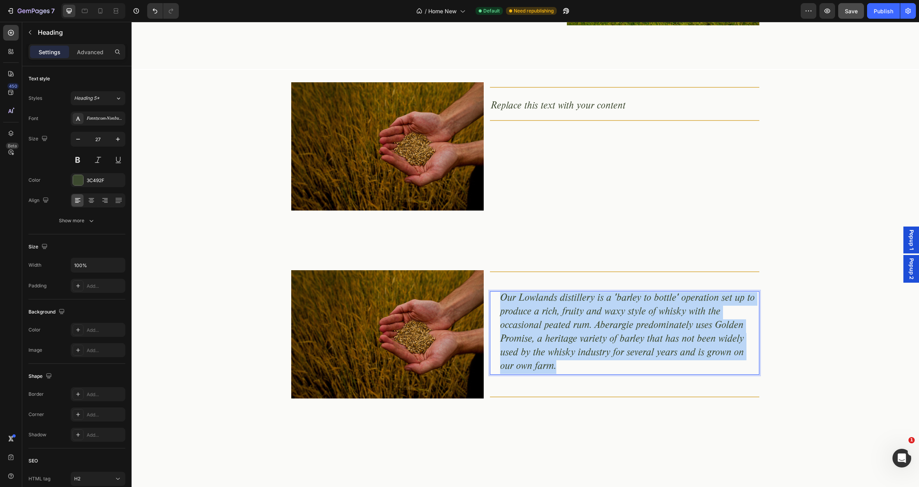
click at [571, 306] on p "Our Lowlands distillery is a 'barley to bottle' operation set up to produce a r…" at bounding box center [629, 333] width 259 height 82
click at [566, 108] on div "Replace this text with your content" at bounding box center [625, 107] width 270 height 17
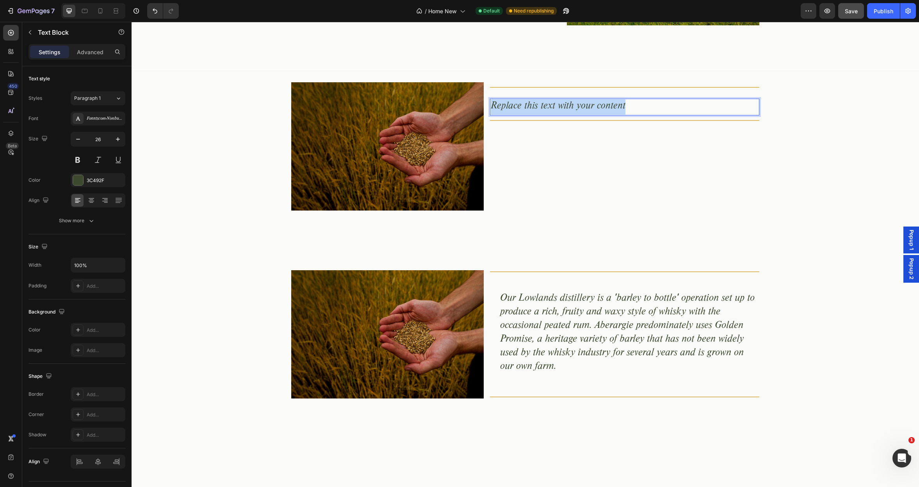
click at [566, 108] on p "Replace this text with your content" at bounding box center [625, 107] width 268 height 15
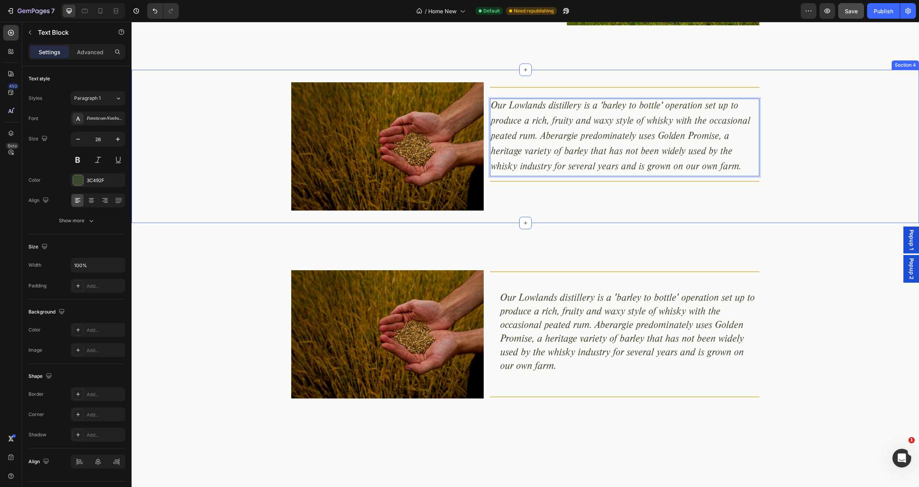
click at [258, 154] on div "Image Title Line Our Lowlands distillery is a 'barley to bottle' operation set …" at bounding box center [525, 146] width 787 height 128
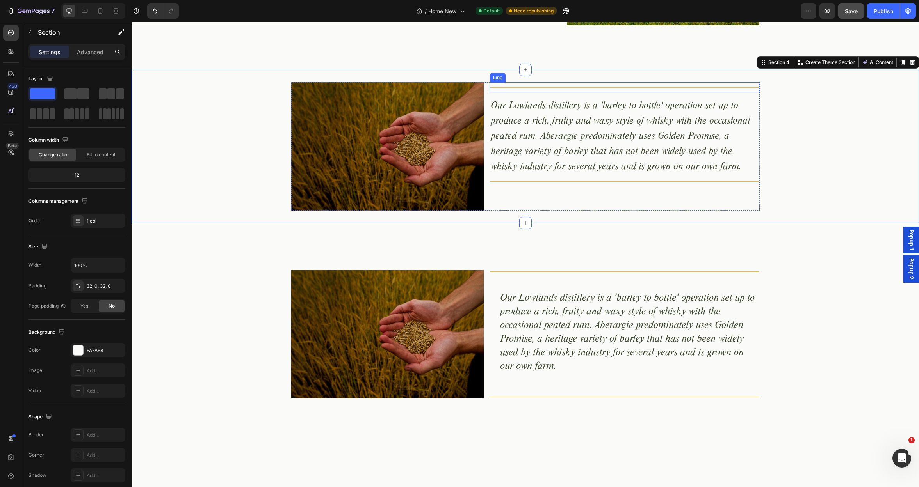
click at [622, 92] on div "Title Line" at bounding box center [625, 87] width 270 height 10
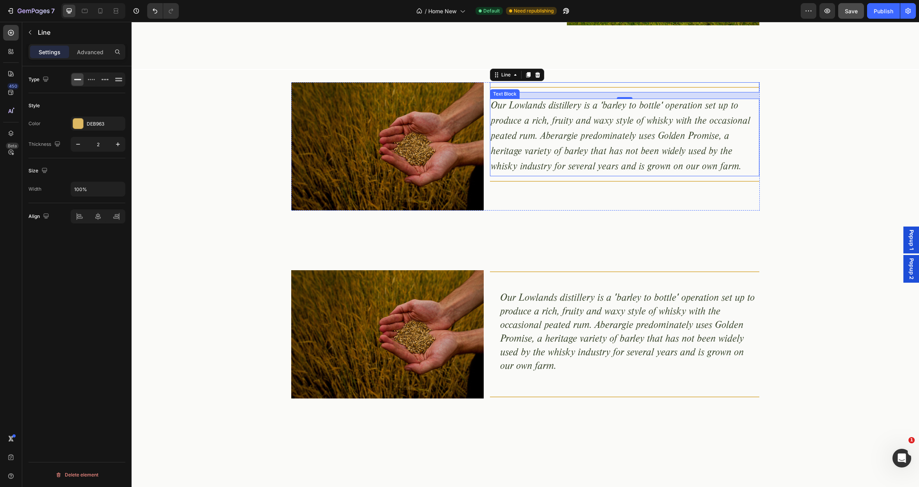
click at [611, 151] on p "Our Lowlands distillery is a 'barley to bottle' operation set up to produce a r…" at bounding box center [625, 138] width 268 height 76
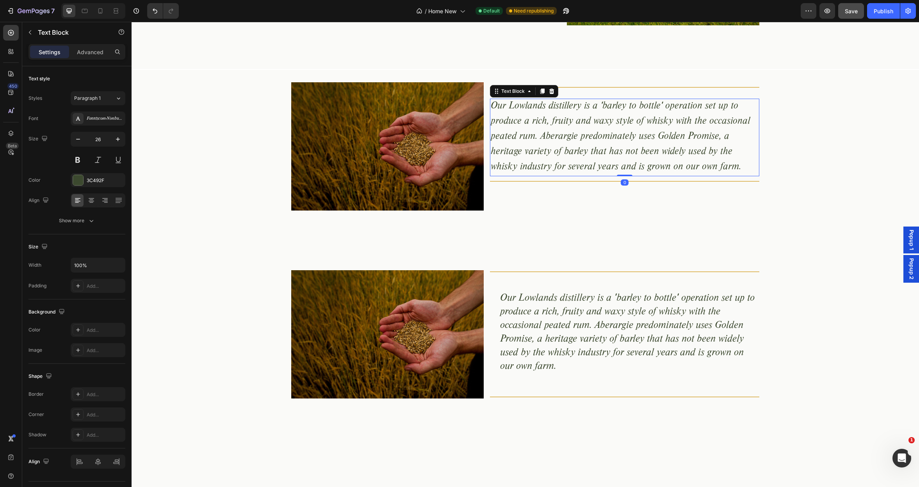
drag, startPoint x: 626, startPoint y: 175, endPoint x: 633, endPoint y: 168, distance: 10.0
click at [627, 174] on div "Our Lowlands distillery is a 'barley to bottle' operation set up to produce a r…" at bounding box center [625, 138] width 270 height 78
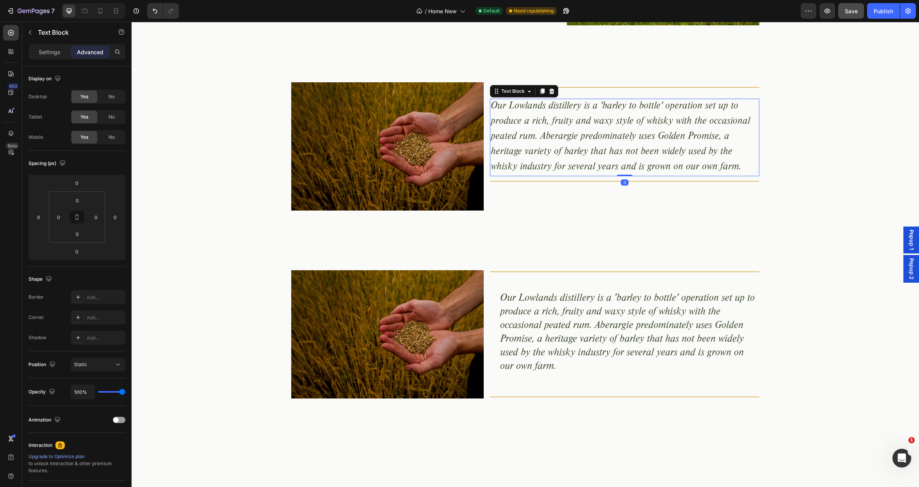
click at [94, 53] on p "Advanced" at bounding box center [90, 52] width 27 height 8
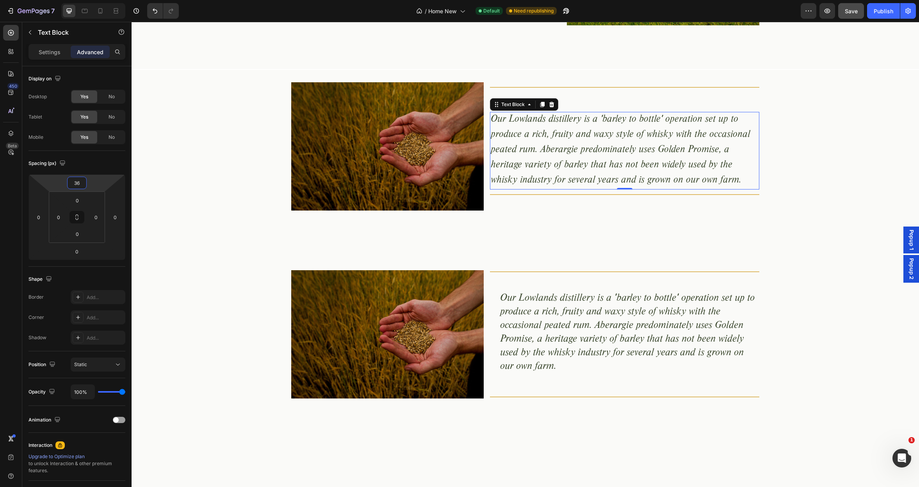
type input "38"
drag, startPoint x: 92, startPoint y: 180, endPoint x: 91, endPoint y: 173, distance: 7.0
click at [91, 0] on html "7 Version history / Home New Default Need republishing Preview Save Publish 450…" at bounding box center [459, 0] width 919 height 0
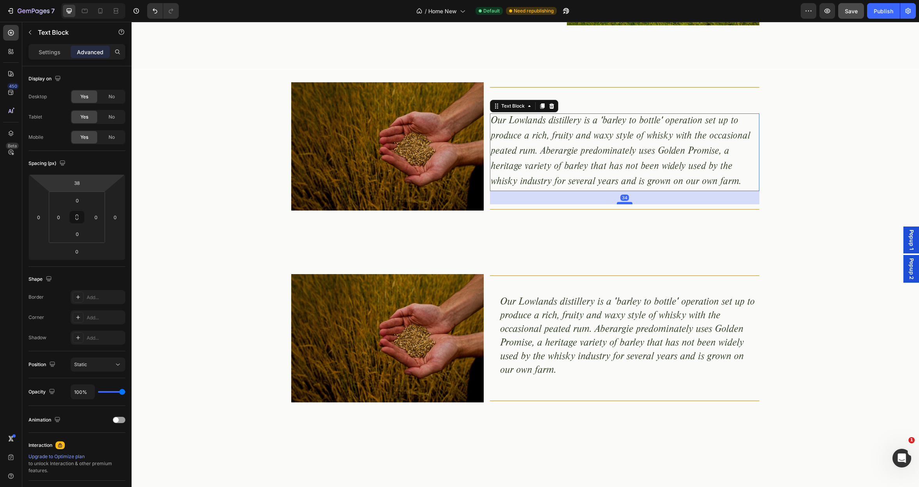
drag, startPoint x: 626, startPoint y: 190, endPoint x: 627, endPoint y: 204, distance: 13.3
click at [627, 204] on div at bounding box center [625, 203] width 16 height 2
type input "34"
click at [603, 89] on div "Title Line" at bounding box center [625, 87] width 270 height 10
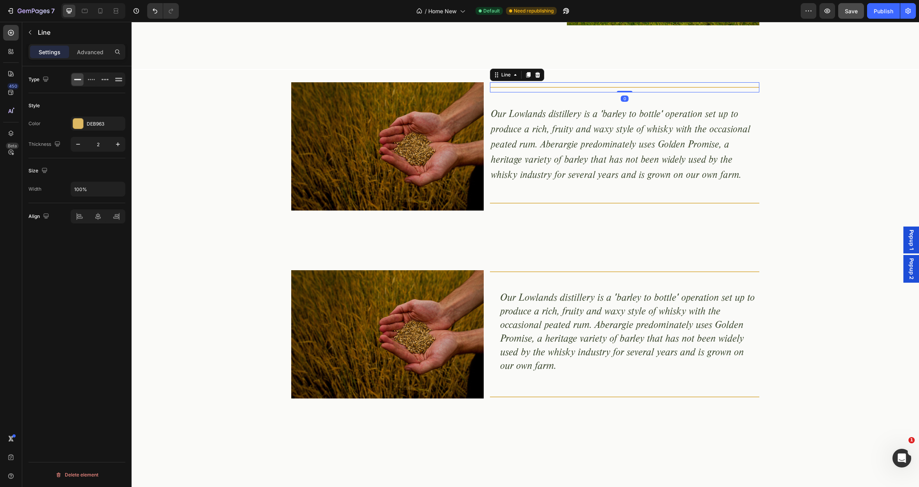
click at [625, 89] on div "Title Line 0" at bounding box center [625, 87] width 270 height 10
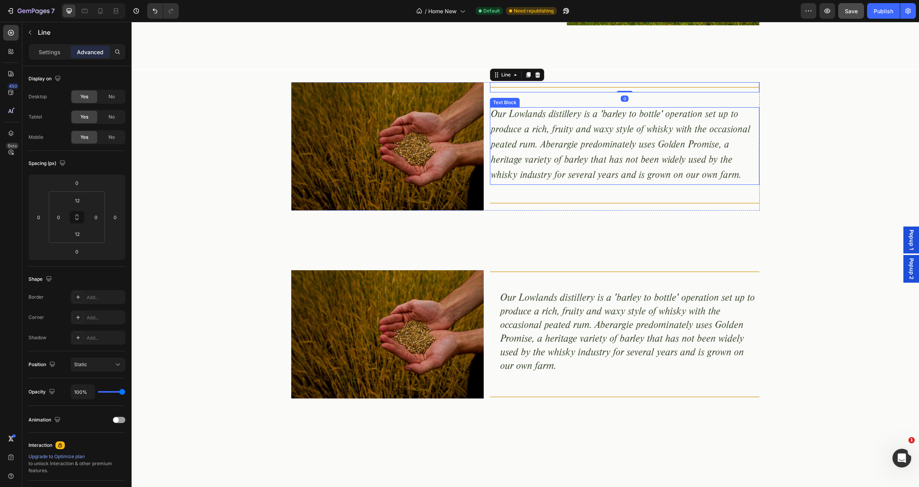
click at [598, 185] on div "Our Lowlands distillery is a 'barley to bottle' operation set up to produce a r…" at bounding box center [625, 146] width 270 height 78
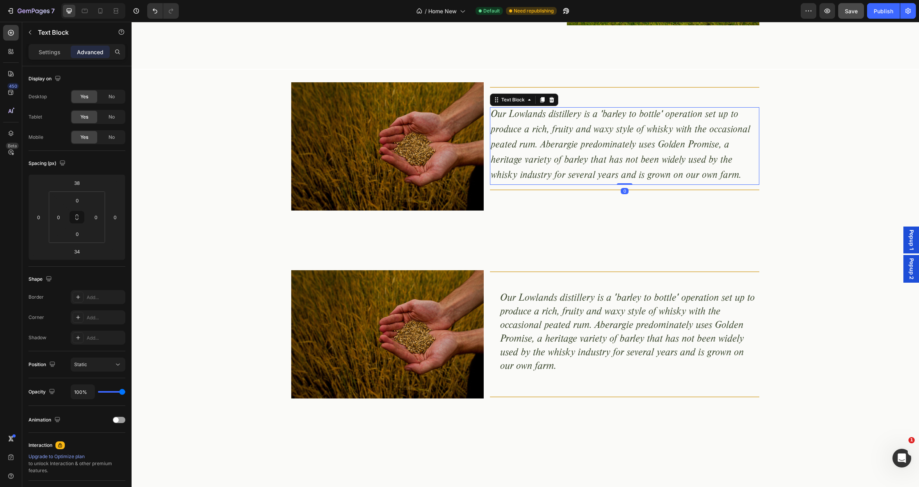
drag, startPoint x: 623, startPoint y: 197, endPoint x: 598, endPoint y: 157, distance: 48.4
click at [621, 182] on div "Our Lowlands distillery is a 'barley to bottle' operation set up to produce a r…" at bounding box center [625, 146] width 270 height 78
type input "0"
click at [55, 53] on p "Settings" at bounding box center [50, 52] width 22 height 8
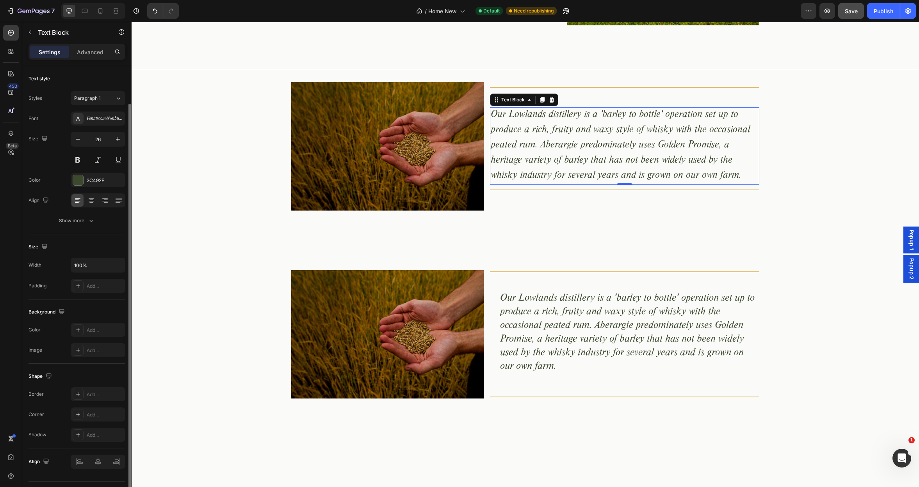
scroll to position [19, 0]
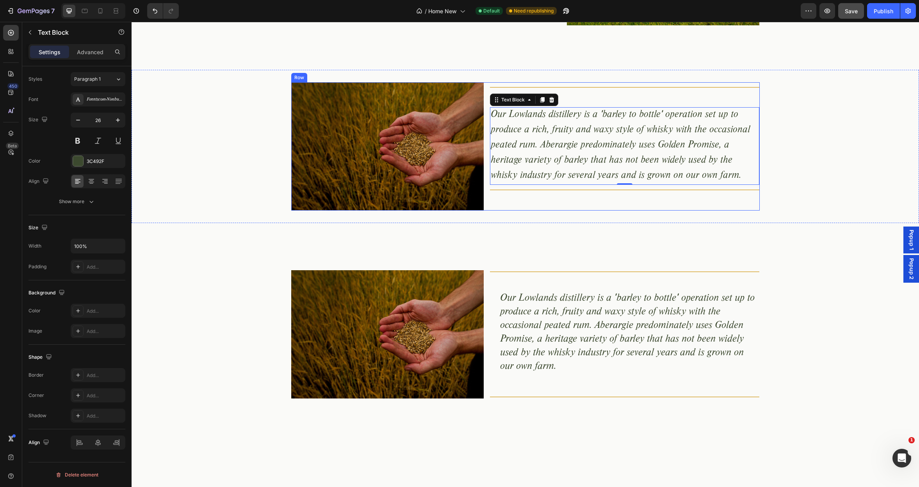
click at [590, 209] on div "Title Line Our Lowlands distillery is a 'barley to bottle' operation set up to …" at bounding box center [625, 146] width 270 height 128
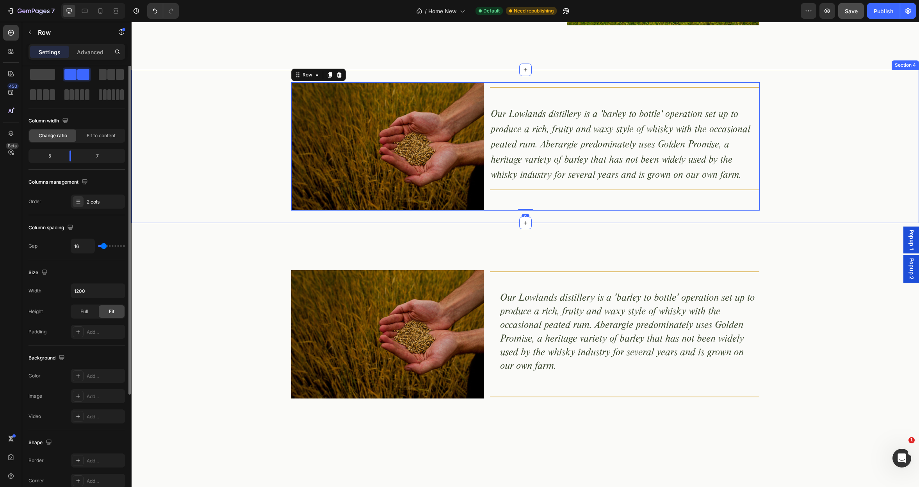
scroll to position [0, 0]
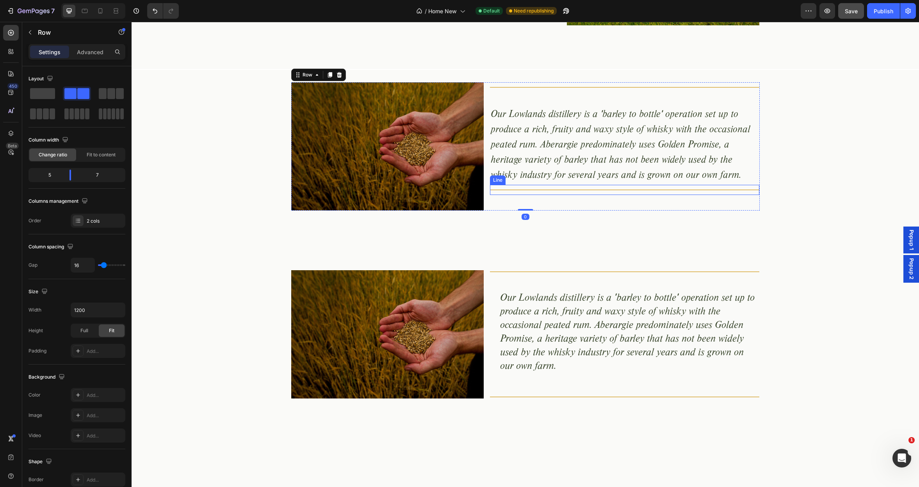
click at [624, 185] on div "Title Line" at bounding box center [625, 190] width 270 height 10
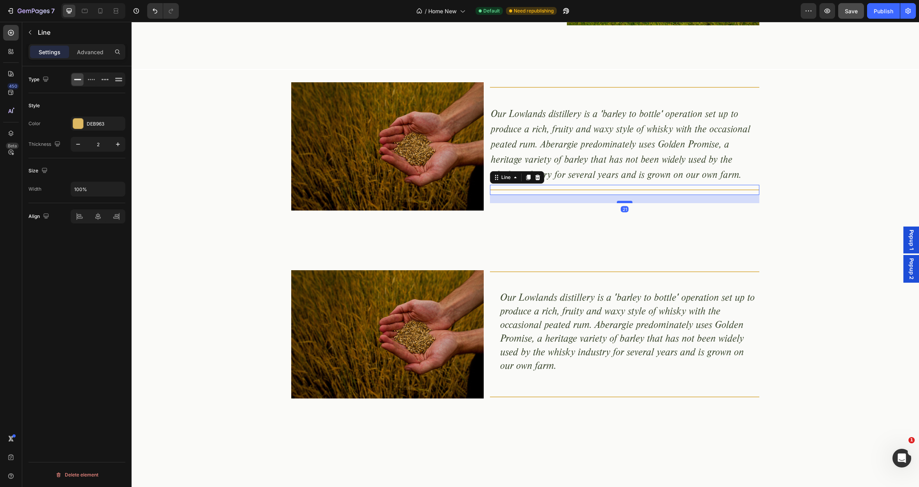
drag, startPoint x: 625, startPoint y: 194, endPoint x: 624, endPoint y: 202, distance: 8.2
click at [624, 202] on div at bounding box center [625, 202] width 16 height 2
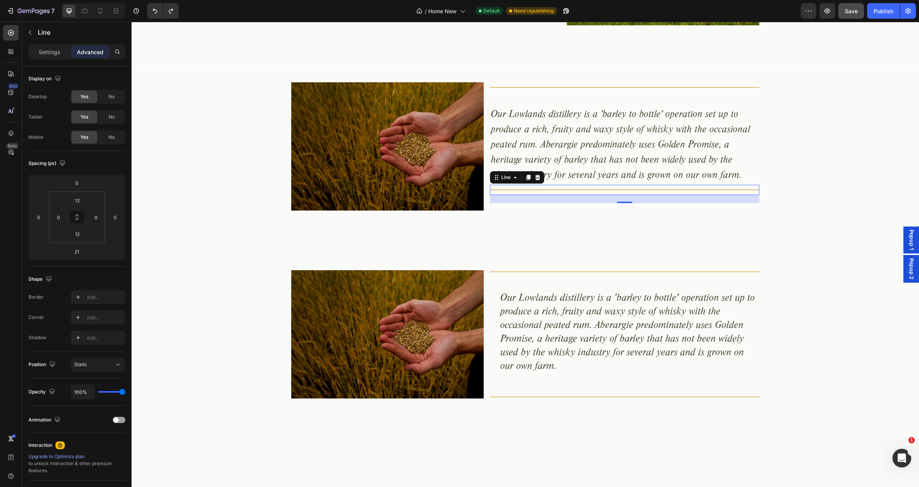
click at [620, 185] on div "Title Line 21" at bounding box center [625, 190] width 270 height 10
click at [620, 177] on p "Our Lowlands distillery is a 'barley to bottle' operation set up to produce a r…" at bounding box center [625, 146] width 268 height 76
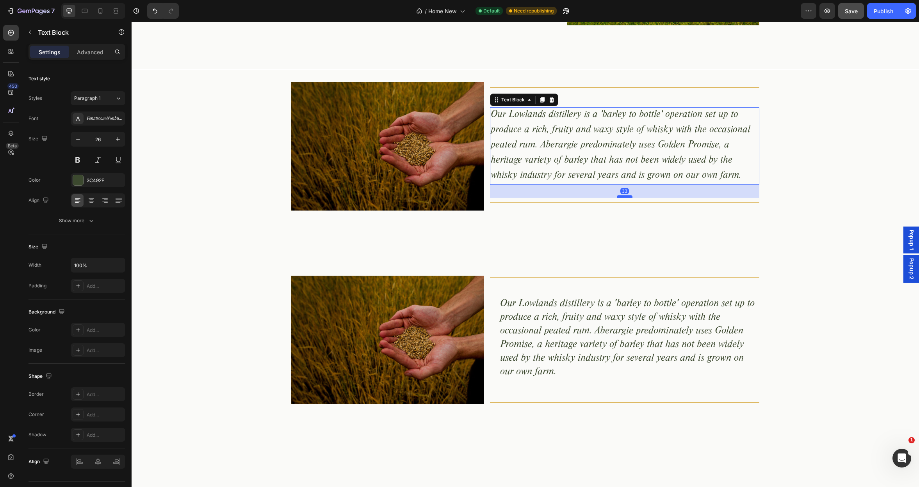
drag, startPoint x: 625, startPoint y: 184, endPoint x: 624, endPoint y: 197, distance: 12.9
click at [624, 197] on div at bounding box center [625, 197] width 16 height 2
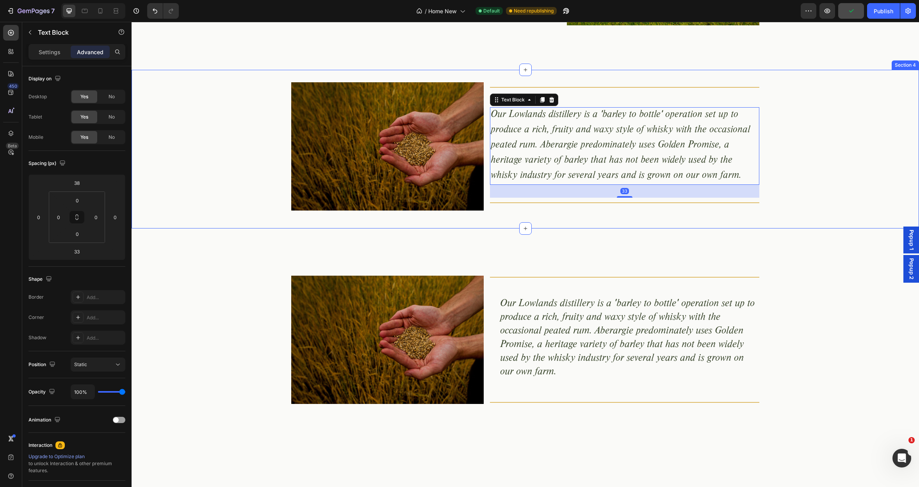
click at [217, 164] on div "Image Title Line Our Lowlands distillery is a 'barley to bottle' operation set …" at bounding box center [525, 149] width 787 height 134
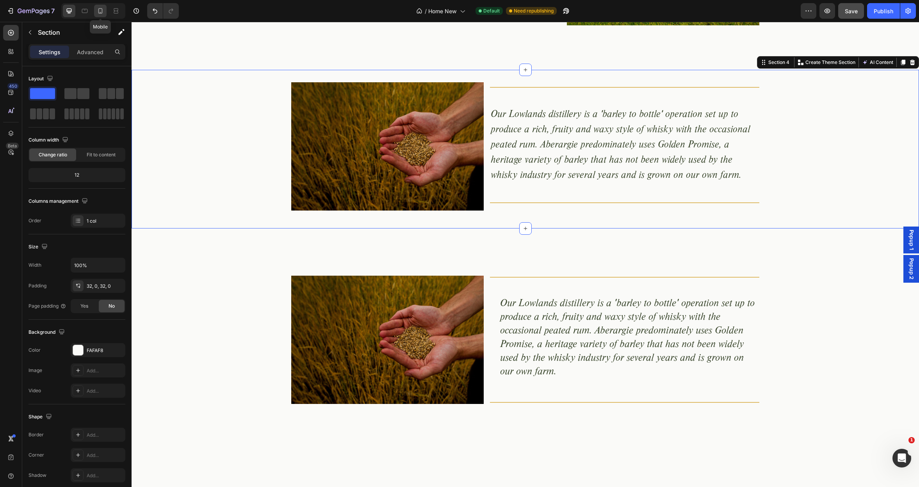
click at [98, 11] on icon at bounding box center [100, 11] width 8 height 8
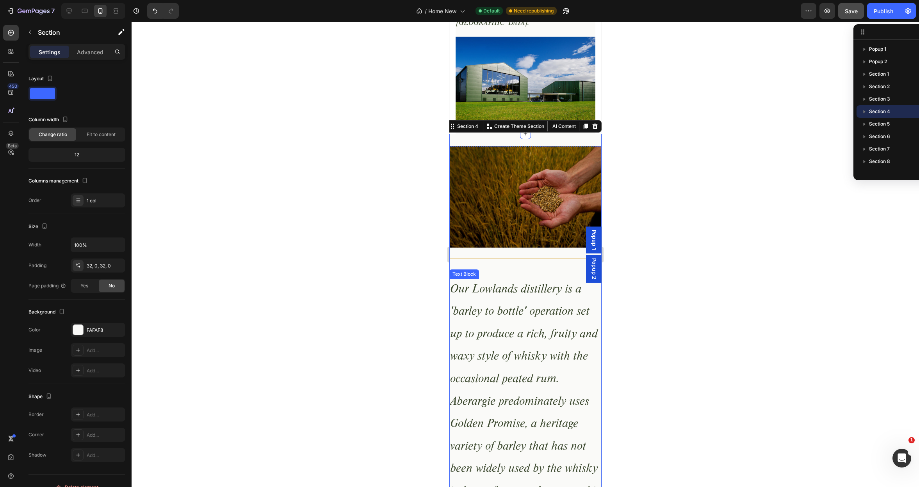
scroll to position [744, 0]
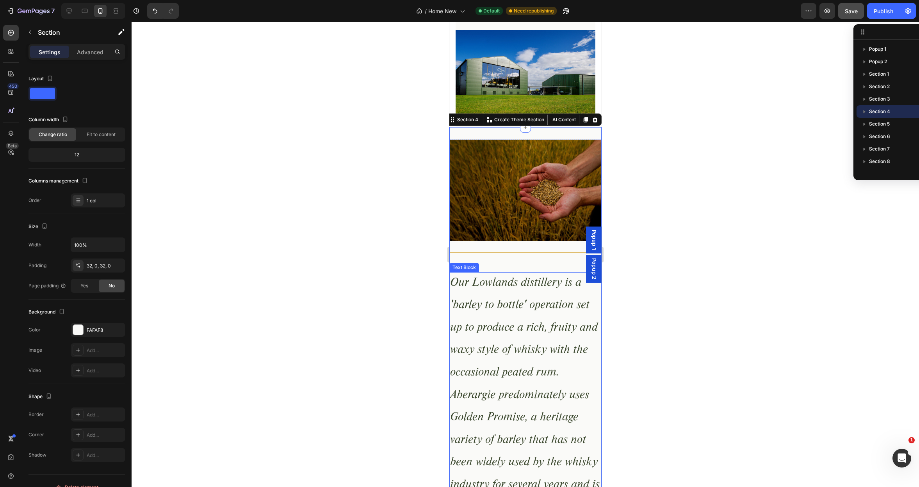
click at [507, 274] on p "Our Lowlands distillery is a 'barley to bottle' operation set up to produce a r…" at bounding box center [525, 396] width 151 height 247
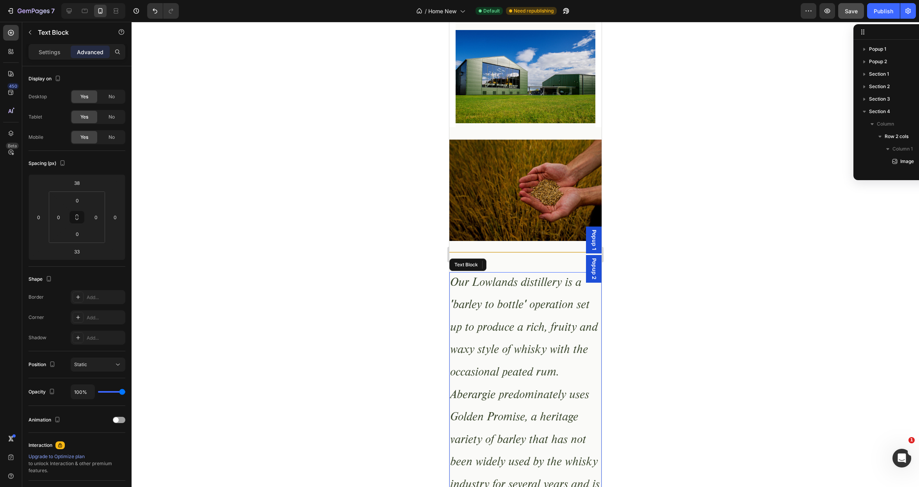
scroll to position [98, 0]
click at [53, 50] on p "Settings" at bounding box center [50, 52] width 22 height 8
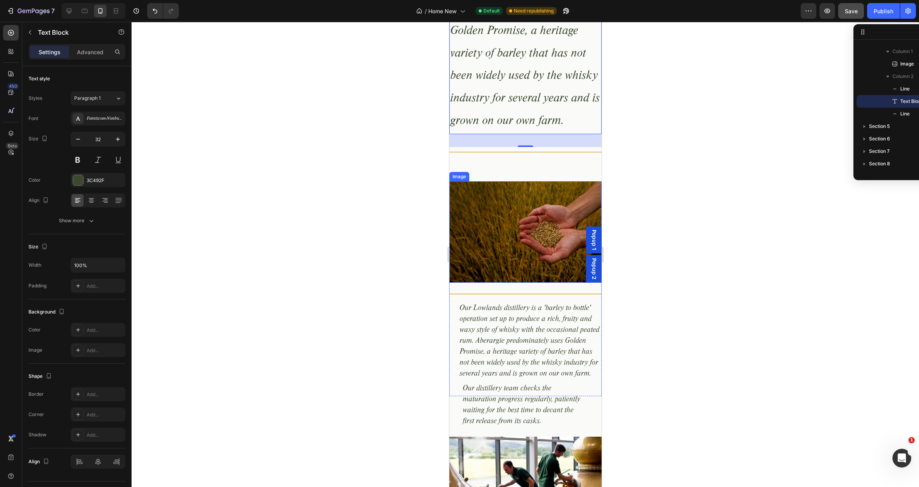
scroll to position [1131, 0]
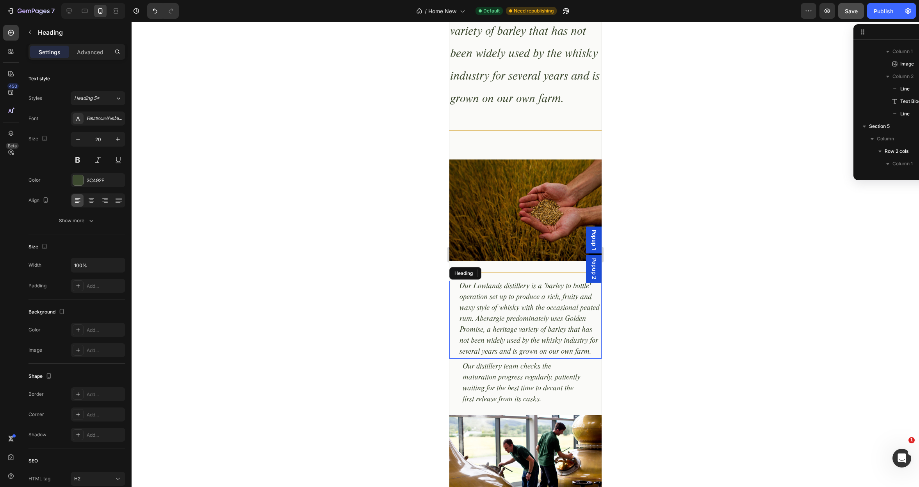
click at [496, 297] on h2 "Our Lowlands distillery is a 'barley to bottle' operation set up to produce a r…" at bounding box center [529, 320] width 143 height 78
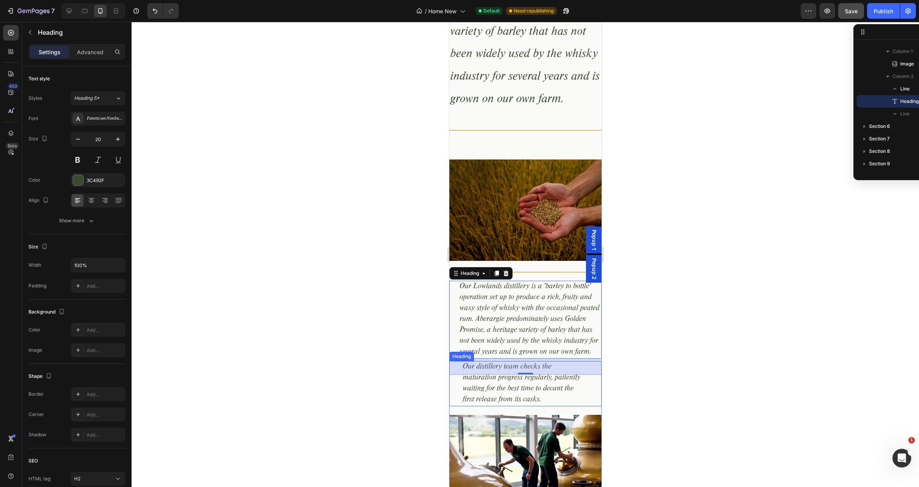
click at [483, 385] on h2 "Our distillery team checks the maturation progress regularly, patiently waiting…" at bounding box center [521, 383] width 121 height 45
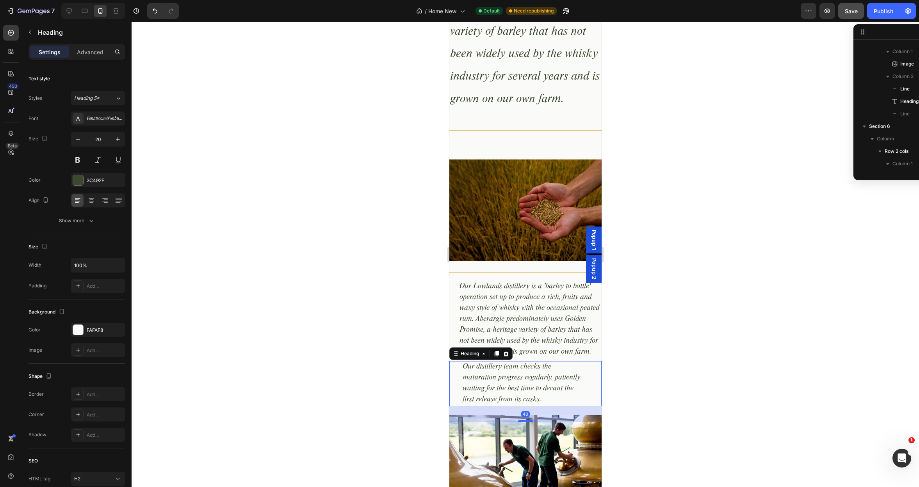
scroll to position [297, 0]
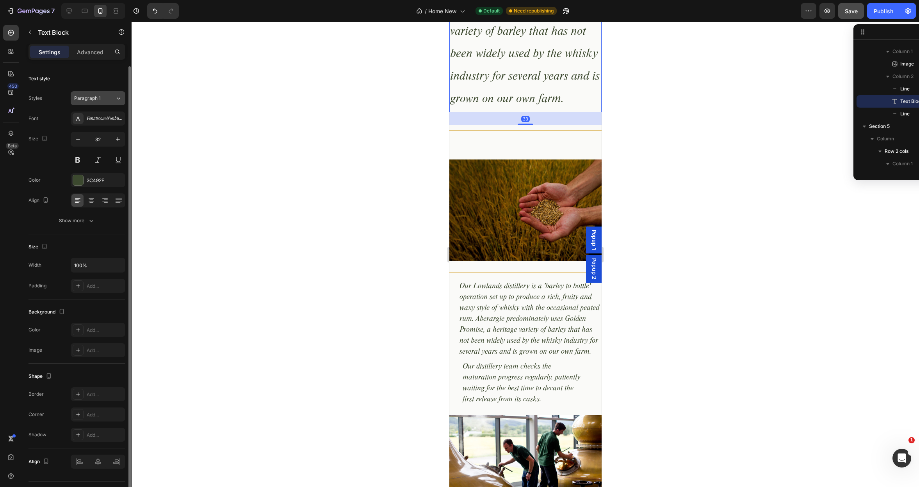
click at [99, 97] on span "Paragraph 1" at bounding box center [87, 98] width 27 height 7
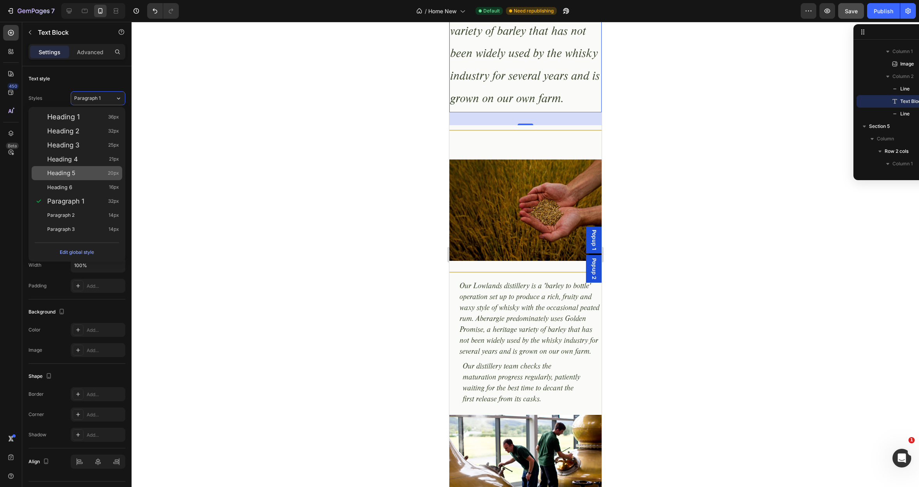
click at [79, 179] on div "Heading 5 20px" at bounding box center [77, 173] width 91 height 14
type input "20"
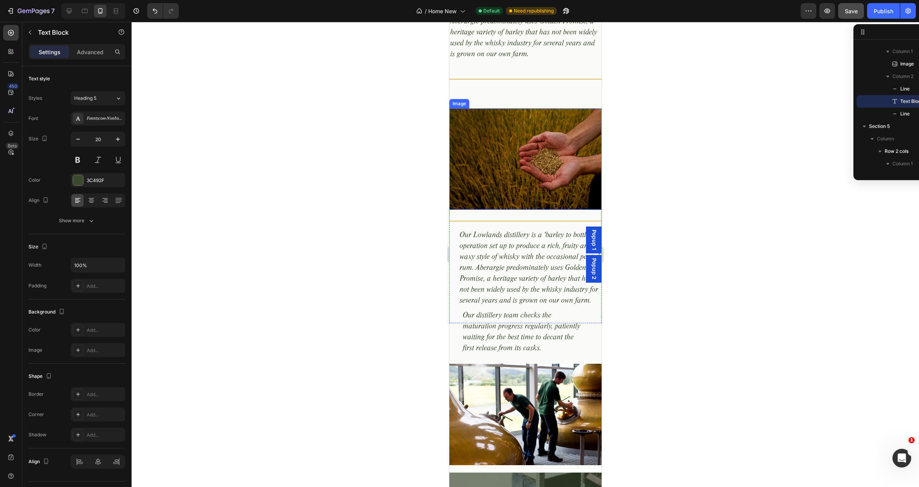
scroll to position [1014, 0]
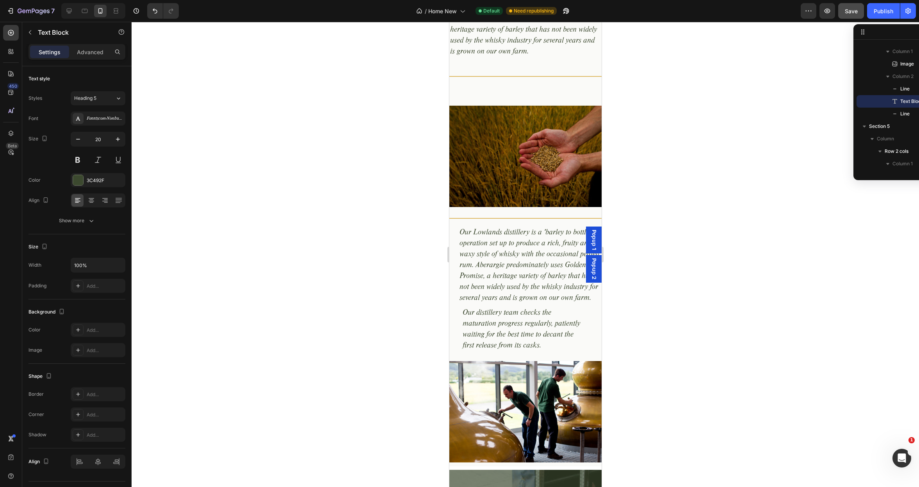
click at [352, 201] on div at bounding box center [525, 255] width 787 height 466
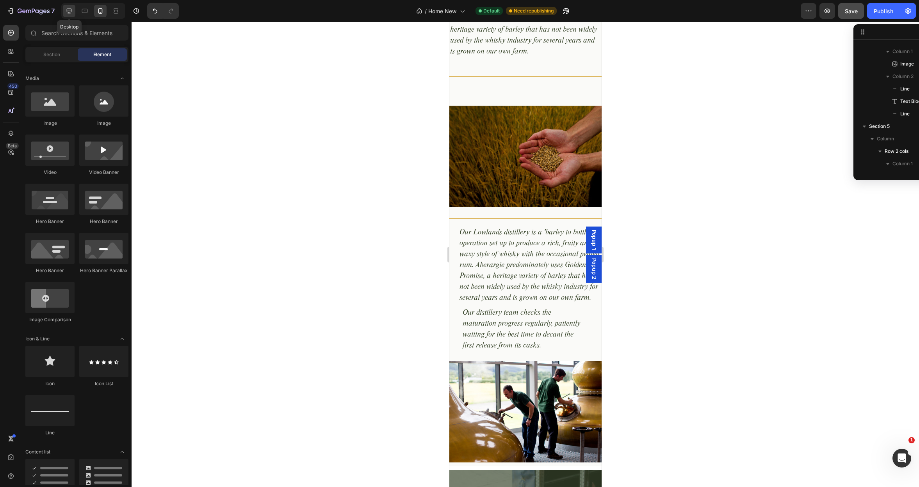
click at [70, 10] on icon at bounding box center [69, 11] width 8 height 8
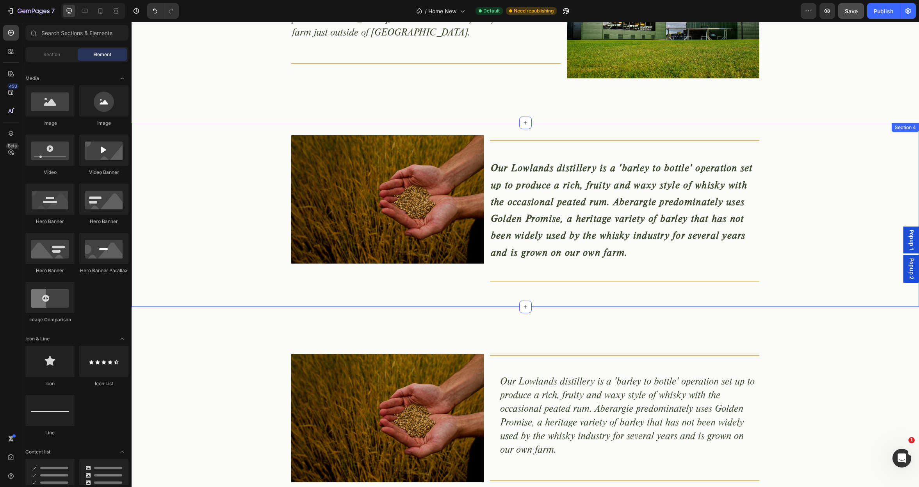
scroll to position [780, 0]
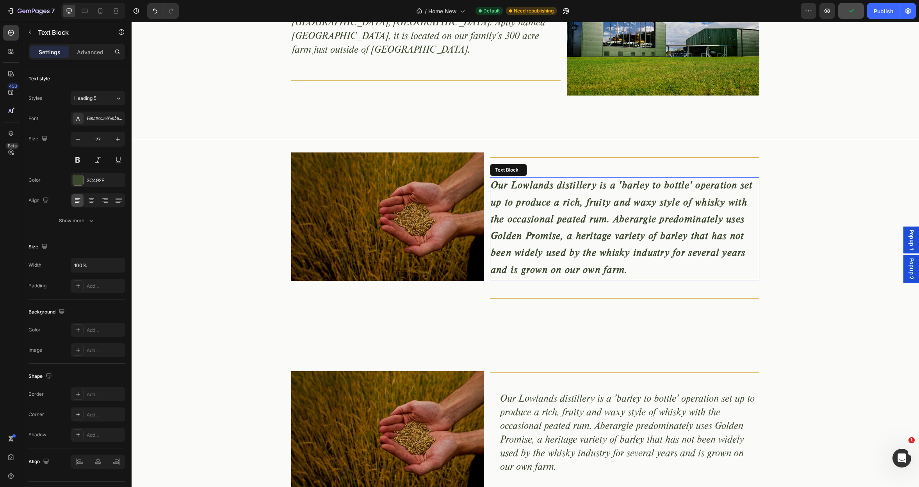
click at [521, 219] on p "Our Lowlands distillery is a 'barley to bottle' operation set up to produce a r…" at bounding box center [625, 228] width 268 height 101
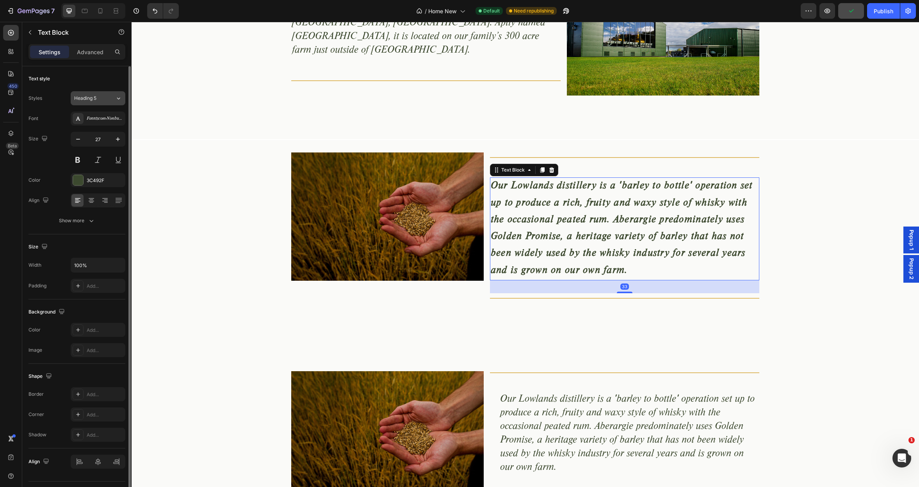
click at [108, 102] on button "Heading 5" at bounding box center [98, 98] width 55 height 14
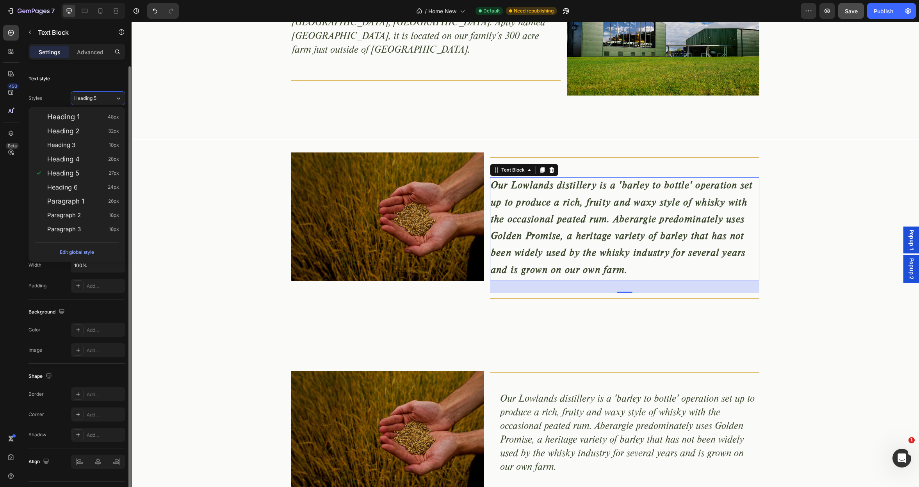
click at [108, 76] on div "Text style" at bounding box center [76, 79] width 97 height 12
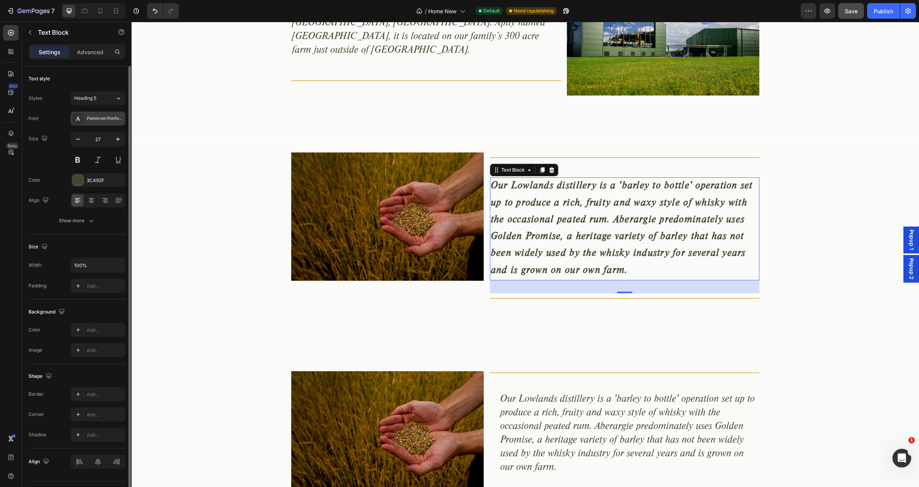
click at [110, 121] on div "Fonntscom-Nimbus-Rom-D-" at bounding box center [105, 119] width 37 height 7
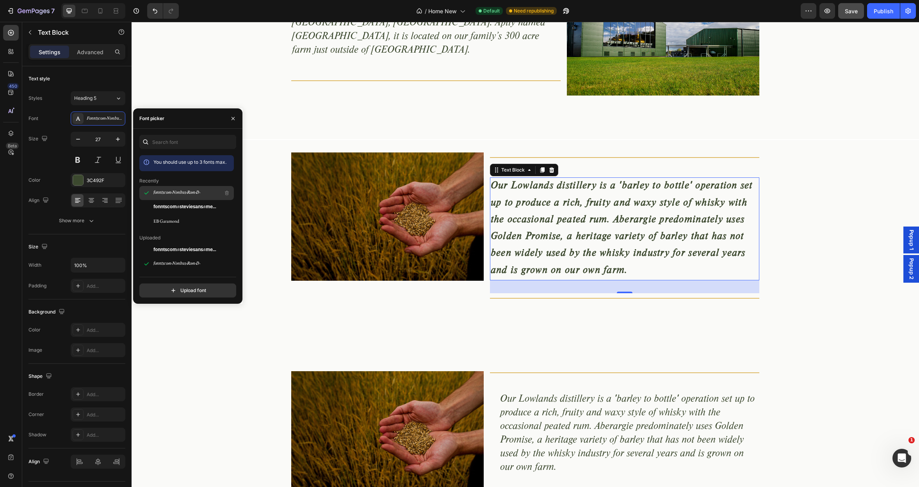
click at [160, 193] on span "fonntscom-Nimbus-Rom-D-" at bounding box center [176, 193] width 47 height 7
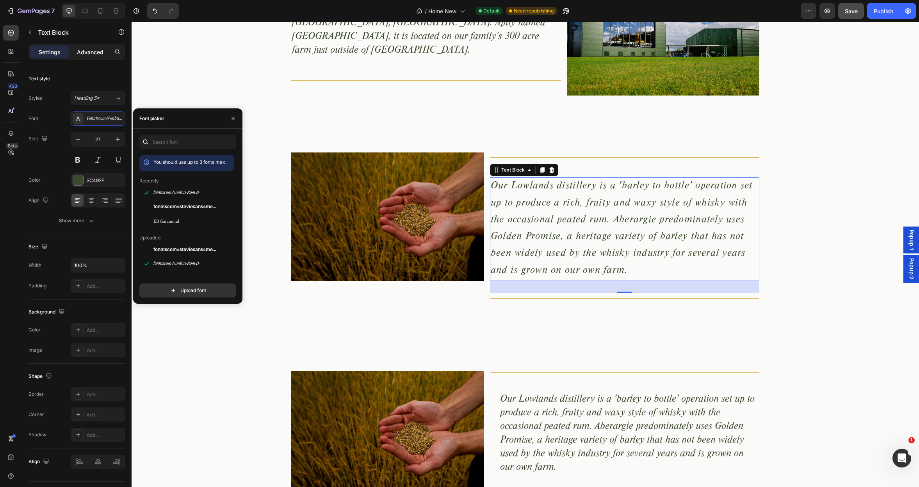
click at [91, 53] on p "Advanced" at bounding box center [90, 52] width 27 height 8
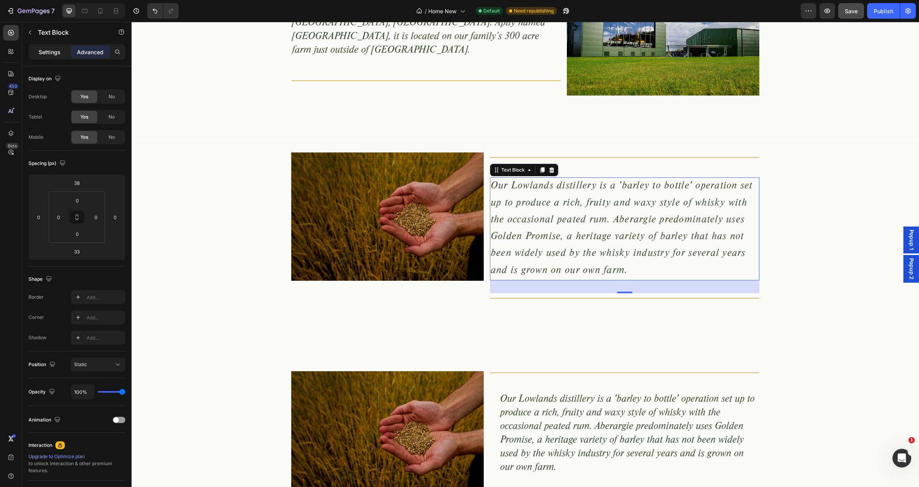
click at [56, 52] on p "Settings" at bounding box center [50, 52] width 22 height 8
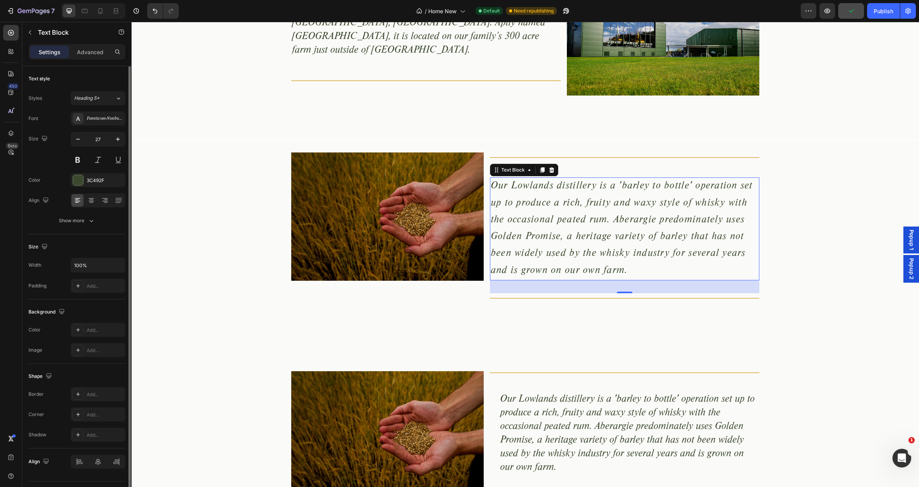
drag, startPoint x: 80, startPoint y: 220, endPoint x: 85, endPoint y: 228, distance: 10.1
click at [80, 220] on div "Show more" at bounding box center [77, 221] width 36 height 8
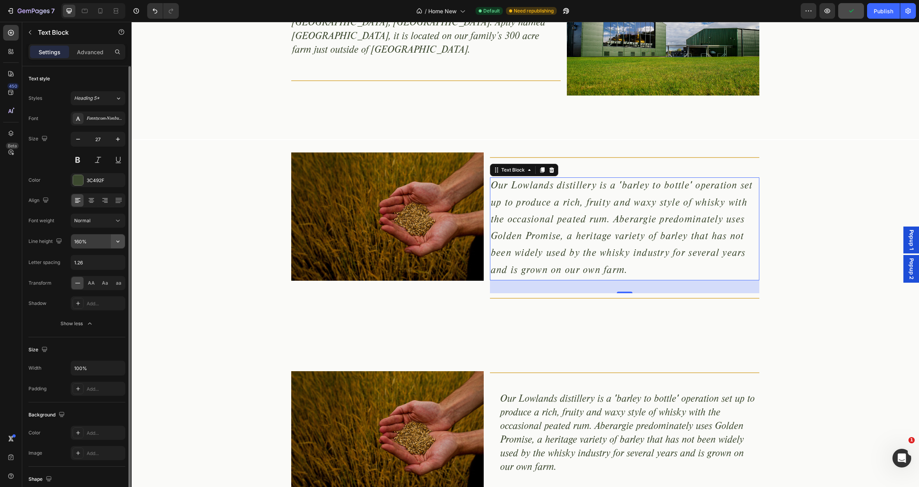
click at [117, 242] on icon "button" at bounding box center [118, 242] width 8 height 8
click at [93, 291] on p "130%" at bounding box center [96, 291] width 44 height 7
type input "130%"
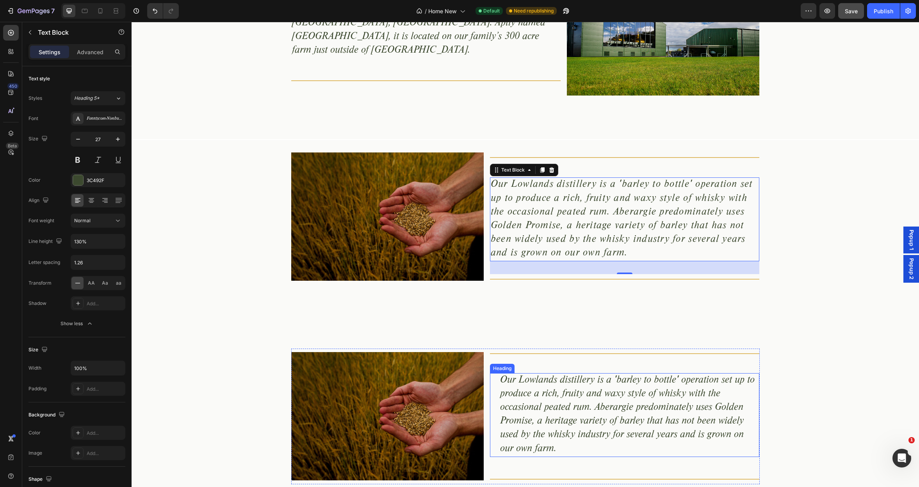
click at [533, 395] on h2 "Our Lowlands distillery is a 'barley to bottle' operation set up to produce a r…" at bounding box center [629, 416] width 260 height 84
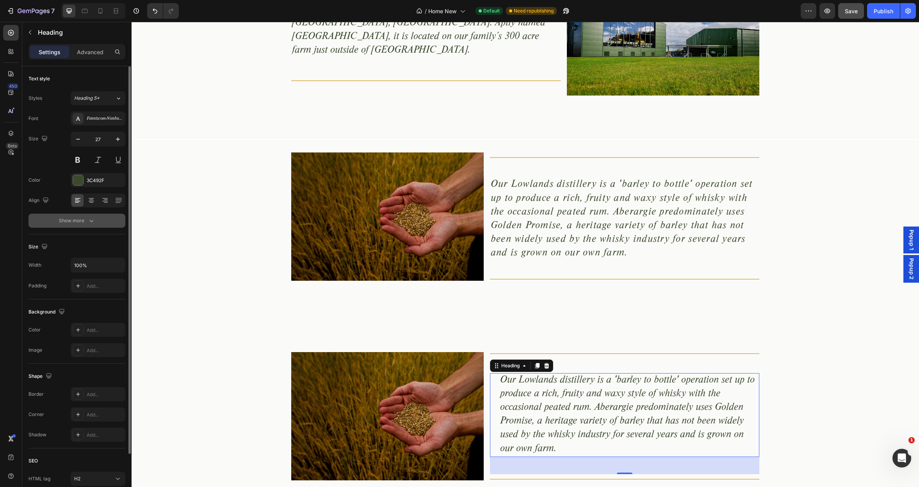
click at [76, 221] on div "Show more" at bounding box center [77, 221] width 36 height 8
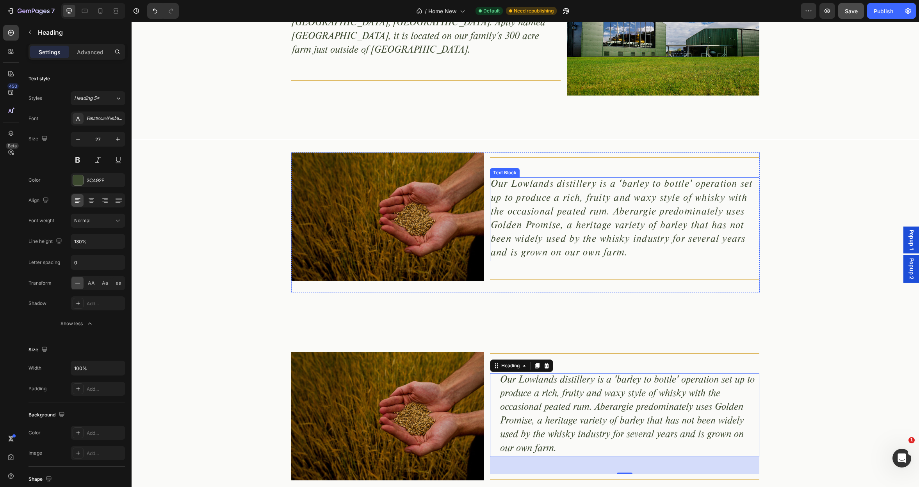
click at [552, 237] on p "Our Lowlands distillery is a 'barley to bottle' operation set up to produce a r…" at bounding box center [625, 219] width 268 height 82
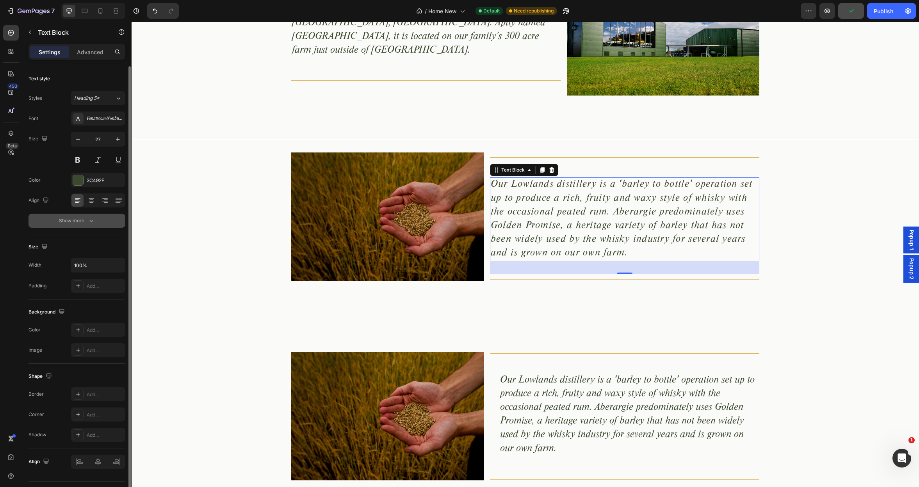
click at [77, 218] on div "Show more" at bounding box center [77, 221] width 36 height 8
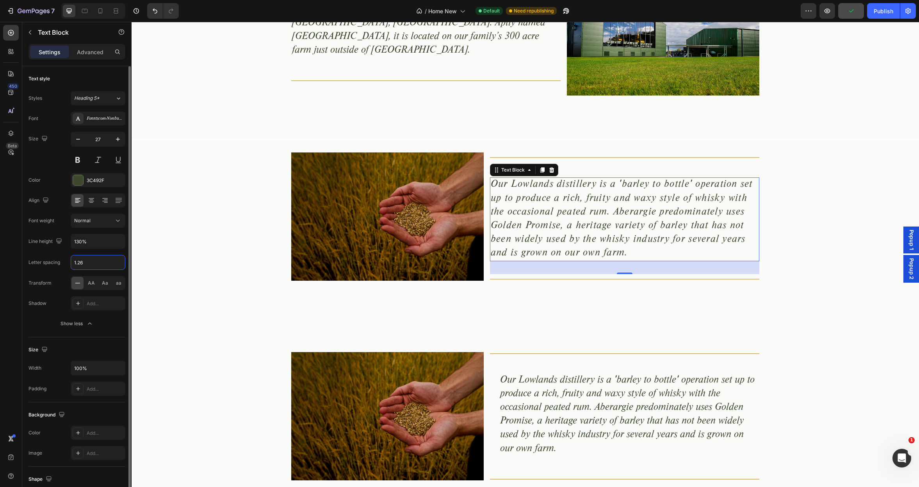
drag, startPoint x: 91, startPoint y: 263, endPoint x: 60, endPoint y: 262, distance: 31.2
click at [60, 262] on div "Letter spacing 1.26" at bounding box center [76, 262] width 97 height 15
type input "0"
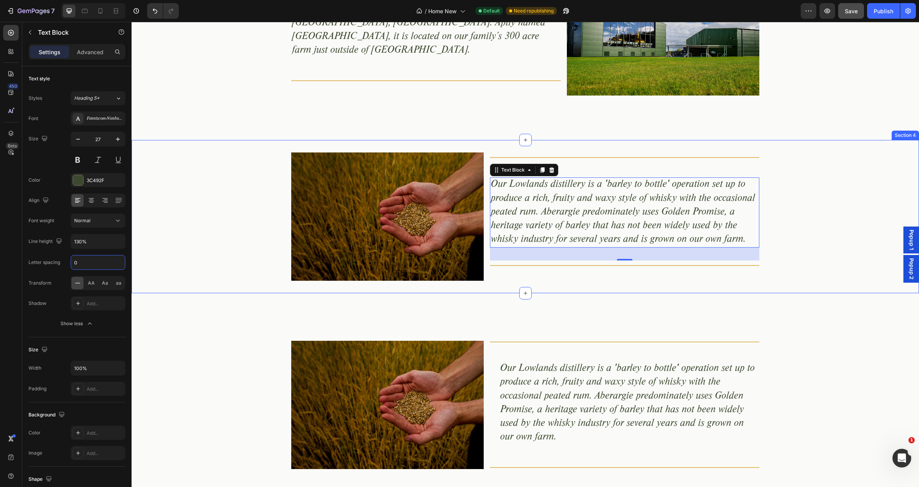
click at [248, 212] on div "Image Title Line Our Lowlands distillery is a 'barley to bottle' operation set …" at bounding box center [525, 217] width 787 height 128
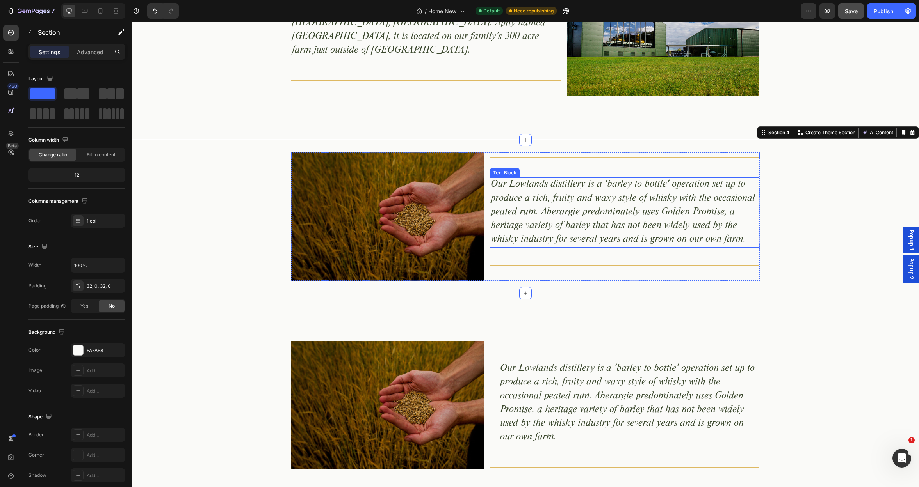
click at [574, 241] on p "Our Lowlands distillery is a 'barley to bottle' operation set up to produce a r…" at bounding box center [625, 212] width 268 height 68
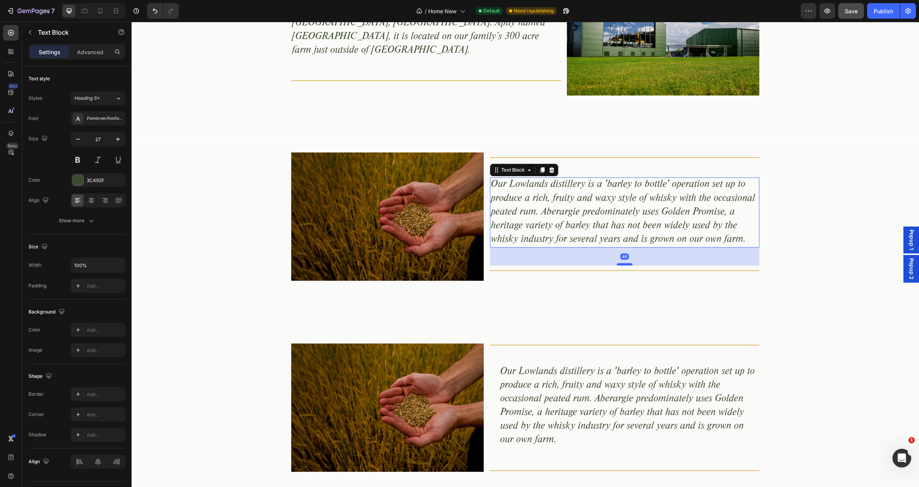
drag, startPoint x: 620, startPoint y: 260, endPoint x: 620, endPoint y: 265, distance: 5.1
click at [620, 265] on div at bounding box center [625, 264] width 16 height 2
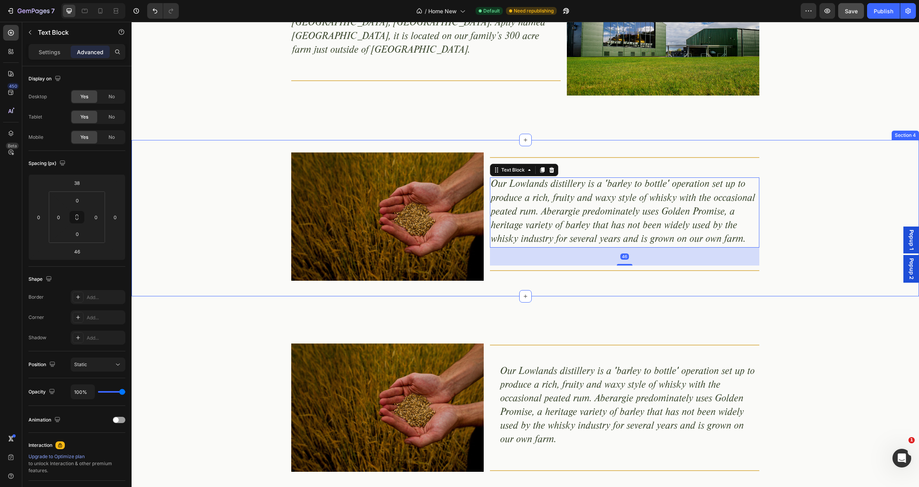
click at [240, 253] on div "Image Title Line Our Lowlands distillery is a 'barley to bottle' operation set …" at bounding box center [525, 218] width 787 height 131
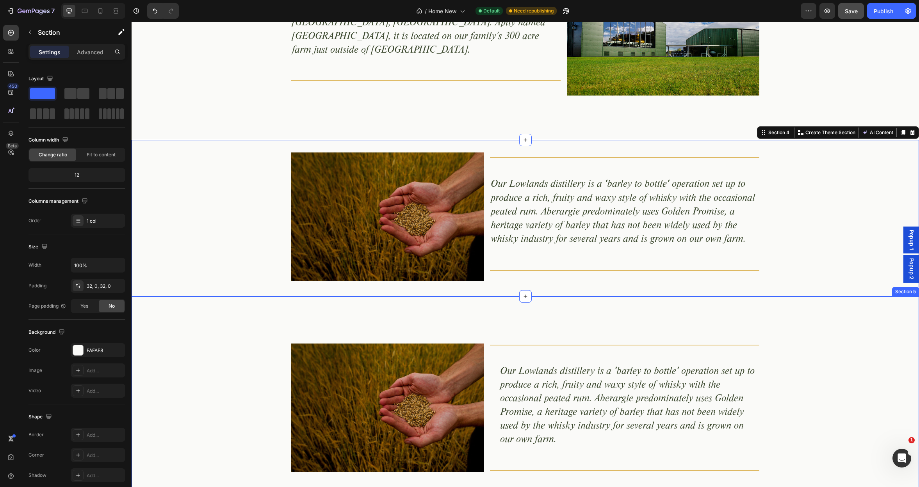
click at [588, 326] on div "Image Title Line Our Lowlands distillery is a 'barley to bottle' operation set …" at bounding box center [525, 408] width 787 height 223
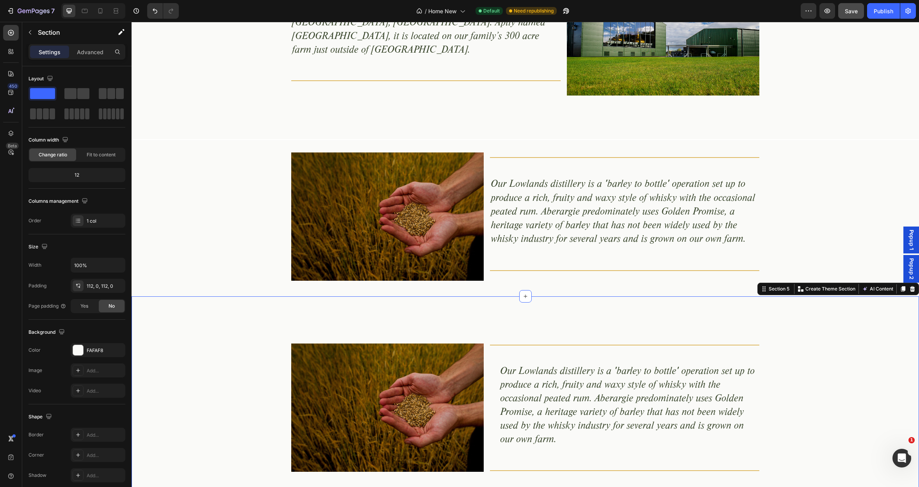
click at [873, 333] on div "Image Title Line Our Lowlands distillery is a 'barley to bottle' operation set …" at bounding box center [525, 408] width 787 height 223
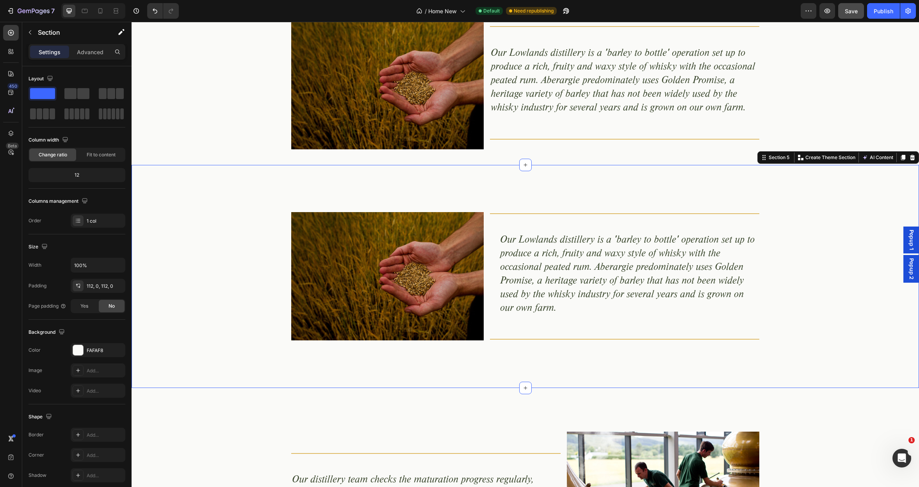
scroll to position [912, 0]
click at [851, 275] on div "Image Title Line Our Lowlands distillery is a 'barley to bottle' operation set …" at bounding box center [525, 276] width 787 height 136
click at [911, 158] on icon at bounding box center [912, 157] width 6 height 6
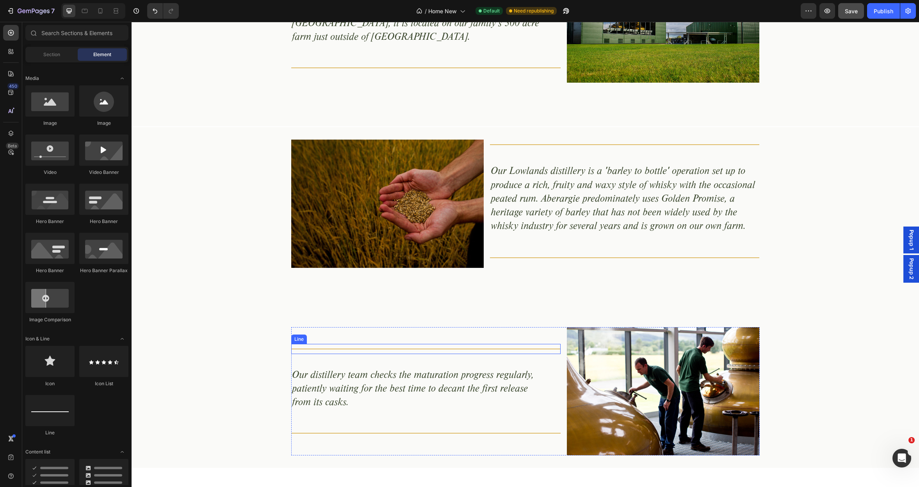
scroll to position [793, 0]
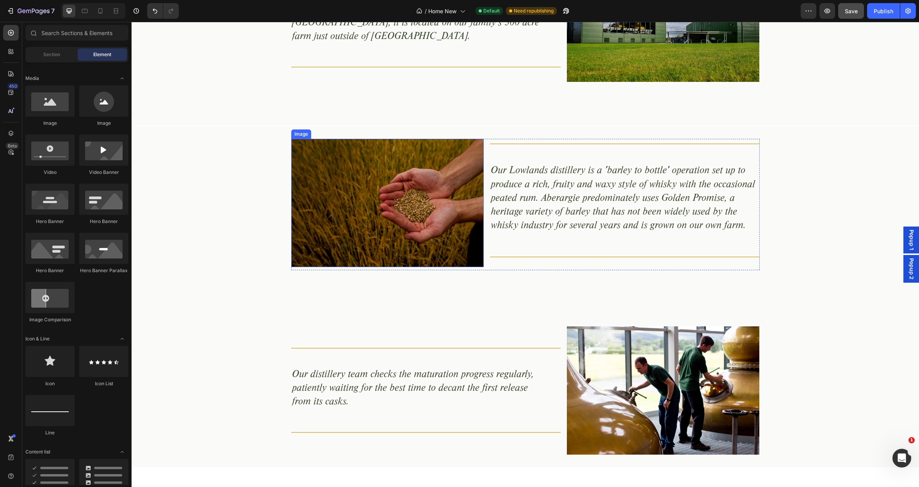
click at [373, 174] on img at bounding box center [387, 203] width 192 height 128
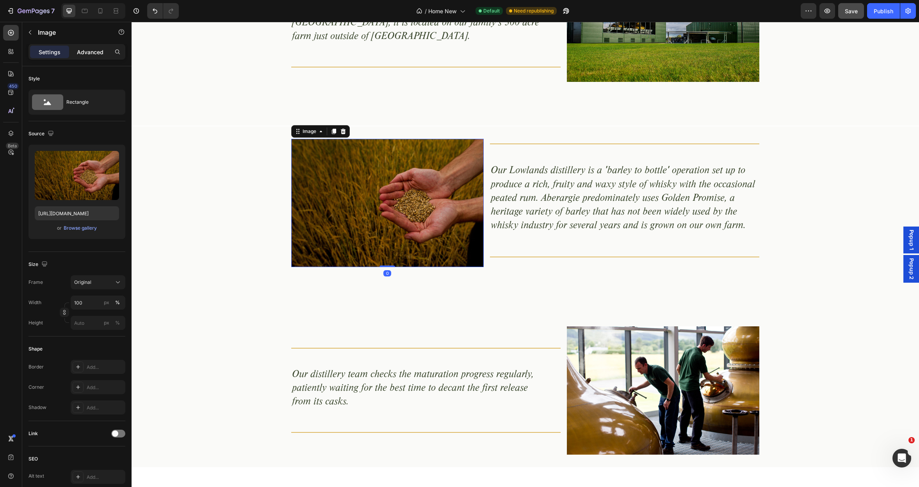
click at [91, 54] on p "Advanced" at bounding box center [90, 52] width 27 height 8
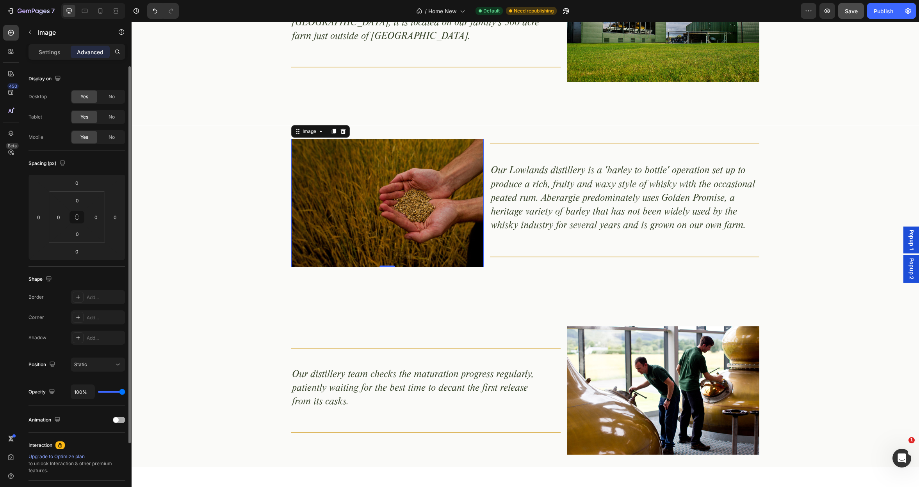
drag, startPoint x: 117, startPoint y: 420, endPoint x: 112, endPoint y: 421, distance: 5.6
click at [117, 420] on span at bounding box center [115, 420] width 5 height 5
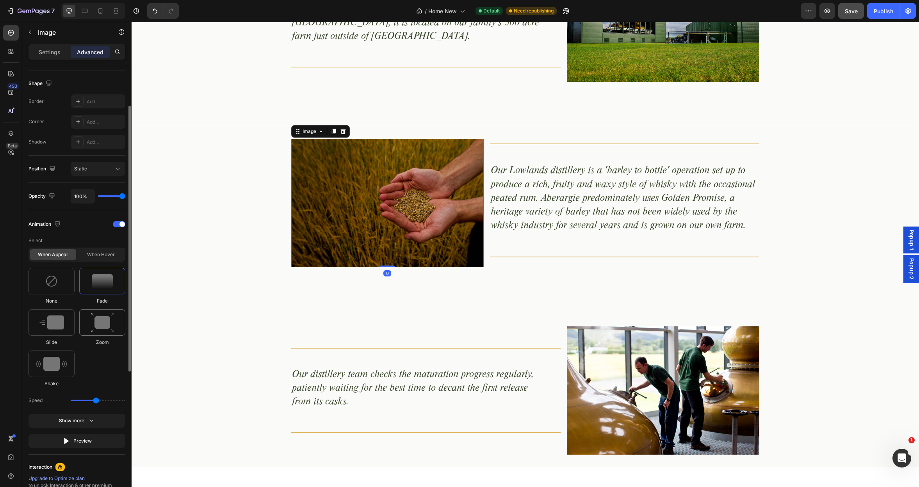
scroll to position [196, 0]
click at [53, 325] on img at bounding box center [51, 323] width 25 height 14
drag, startPoint x: 94, startPoint y: 443, endPoint x: 81, endPoint y: 442, distance: 12.9
type input "0.9"
click at [81, 442] on input "range" at bounding box center [98, 442] width 55 height 2
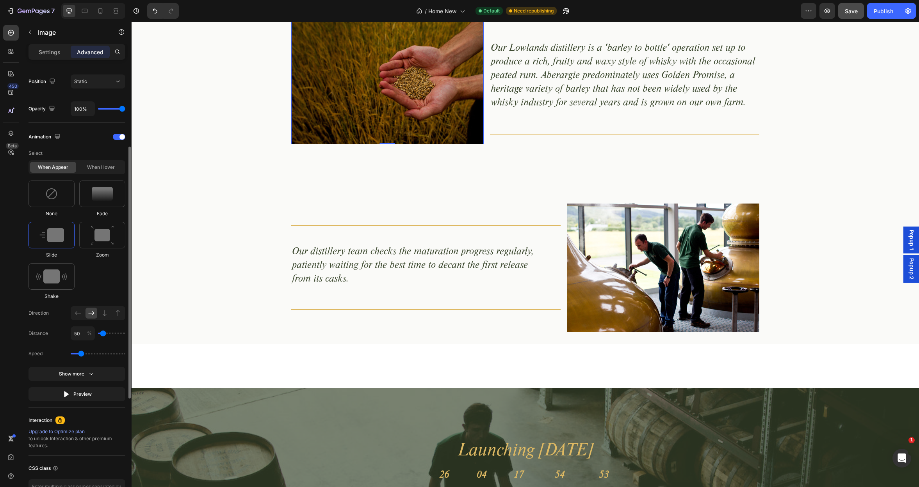
scroll to position [286, 0]
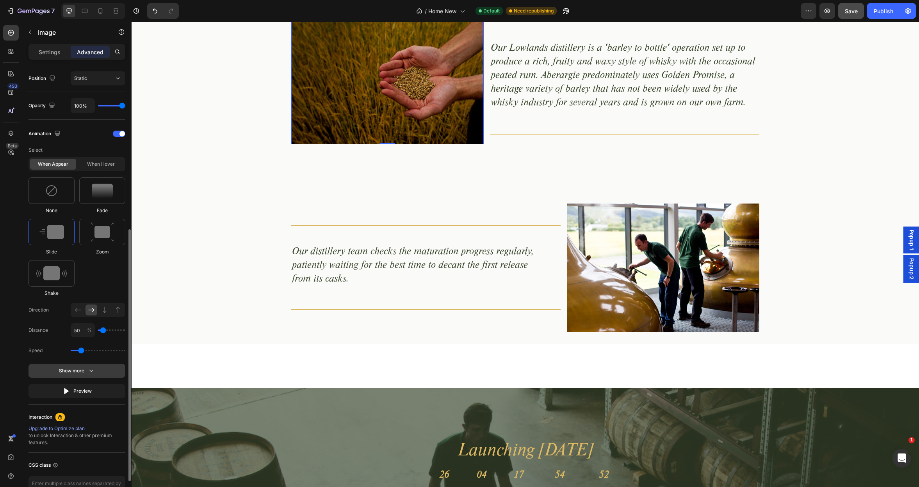
click at [88, 371] on icon "button" at bounding box center [91, 371] width 8 height 8
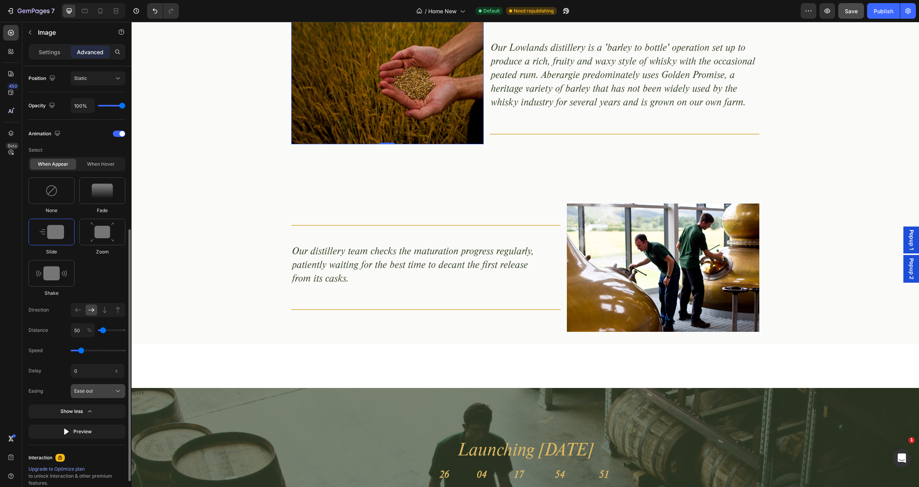
click at [91, 391] on span "Ease out" at bounding box center [83, 391] width 19 height 7
click at [92, 414] on div "Ease in out" at bounding box center [91, 410] width 62 height 14
click at [885, 12] on div "Publish" at bounding box center [883, 11] width 20 height 8
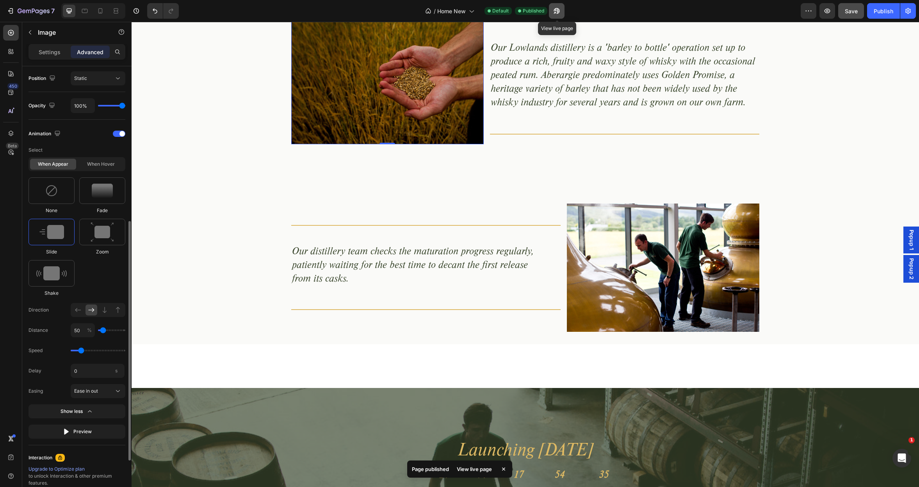
click at [557, 11] on icon "button" at bounding box center [557, 11] width 8 height 8
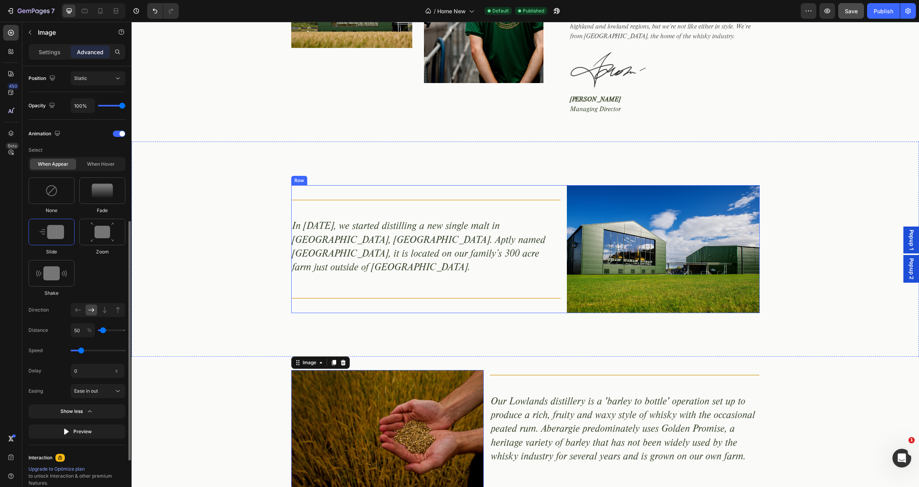
scroll to position [463, 0]
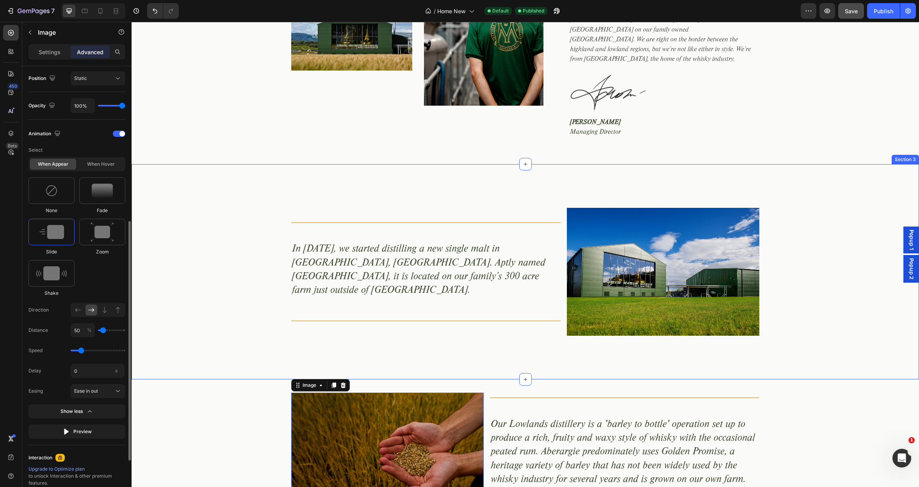
click at [223, 178] on div "Title Line In 2017, we started distilling a new single malt in Aberargie, Perth…" at bounding box center [525, 271] width 787 height 215
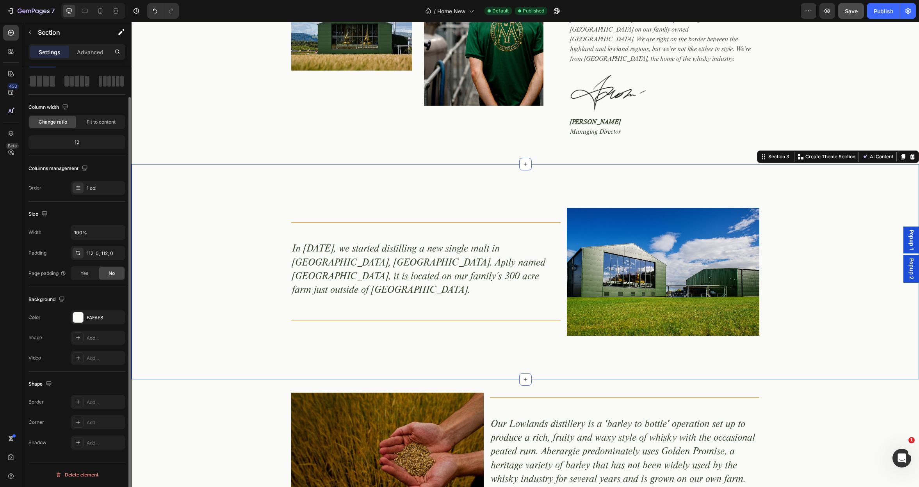
scroll to position [0, 0]
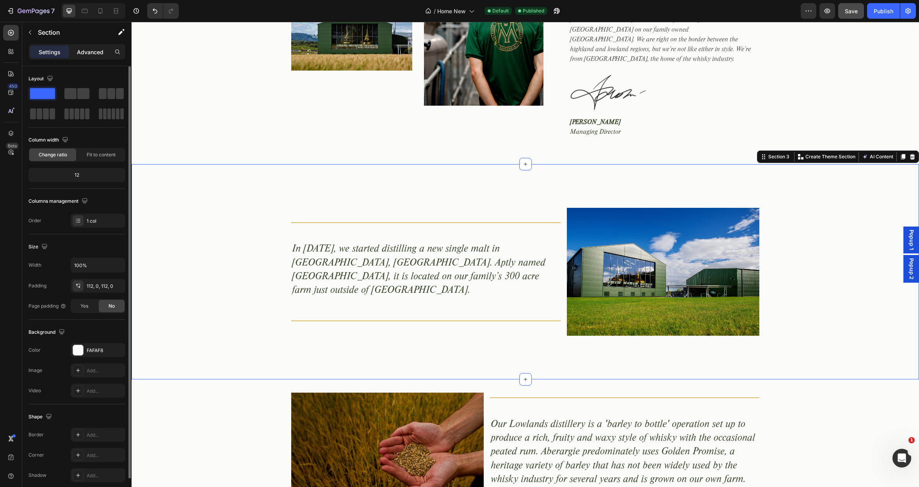
click at [92, 52] on p "Advanced" at bounding box center [90, 52] width 27 height 8
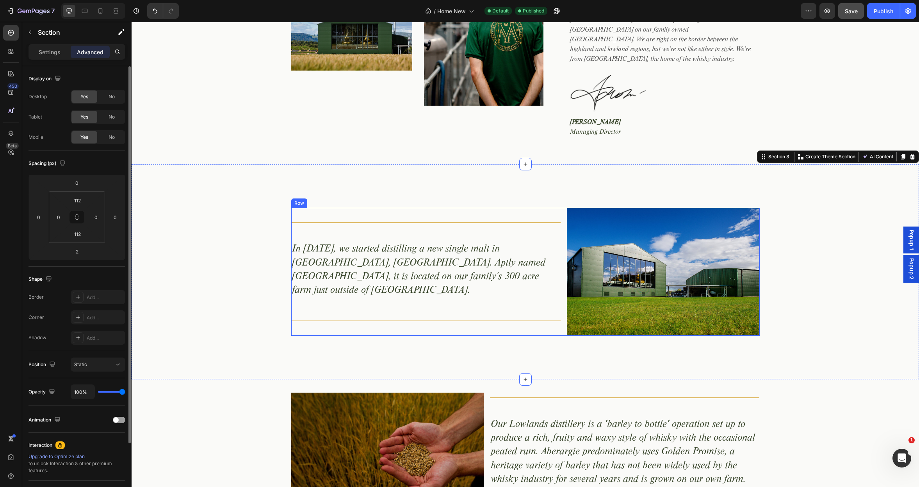
click at [358, 208] on div "Title Line In 2017, we started distilling a new single malt in Aberargie, Perth…" at bounding box center [426, 272] width 270 height 128
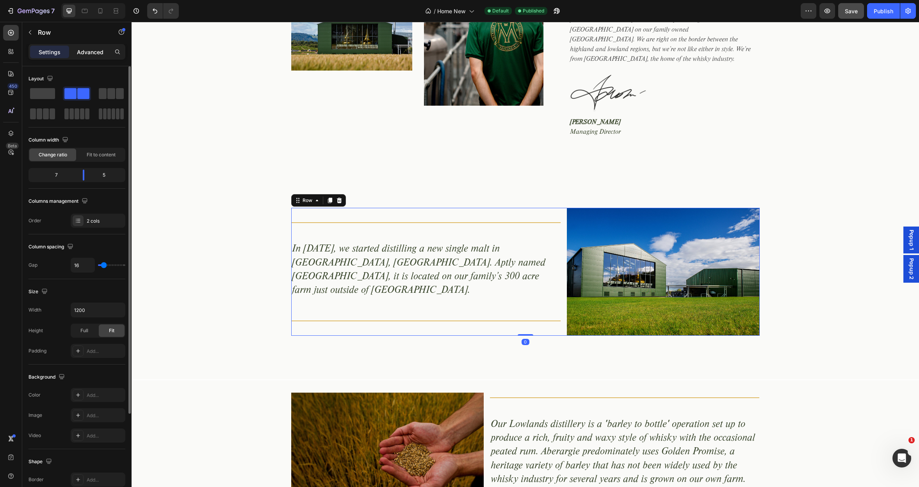
click at [82, 52] on p "Advanced" at bounding box center [90, 52] width 27 height 8
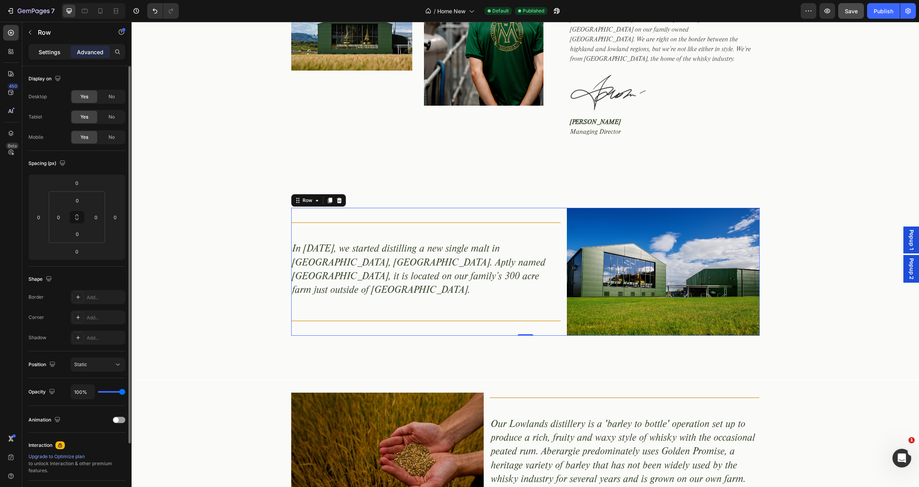
click at [46, 51] on p "Settings" at bounding box center [50, 52] width 22 height 8
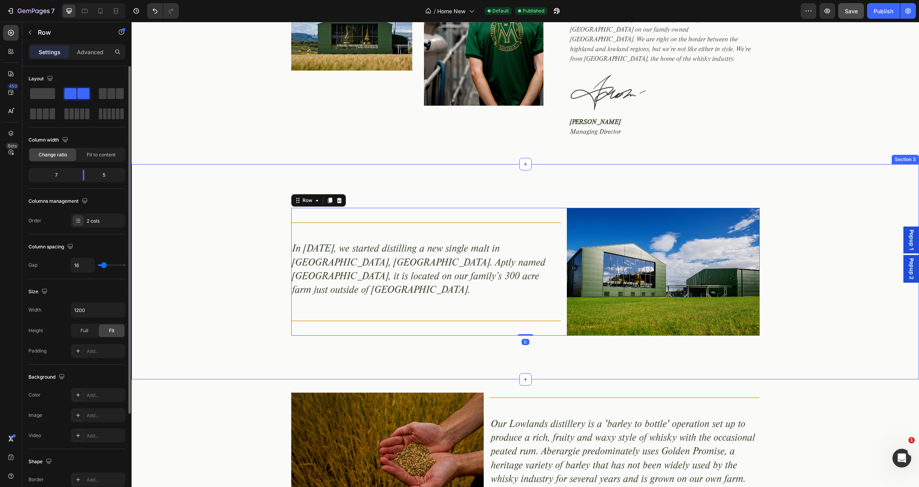
click at [231, 178] on div "Title Line In 2017, we started distilling a new single malt in Aberargie, Perth…" at bounding box center [525, 271] width 787 height 215
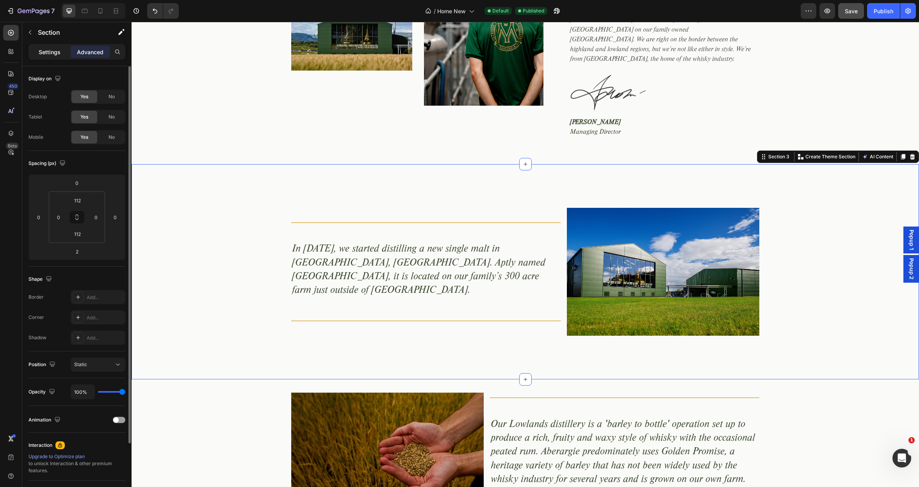
click at [43, 47] on div "Settings" at bounding box center [49, 52] width 39 height 12
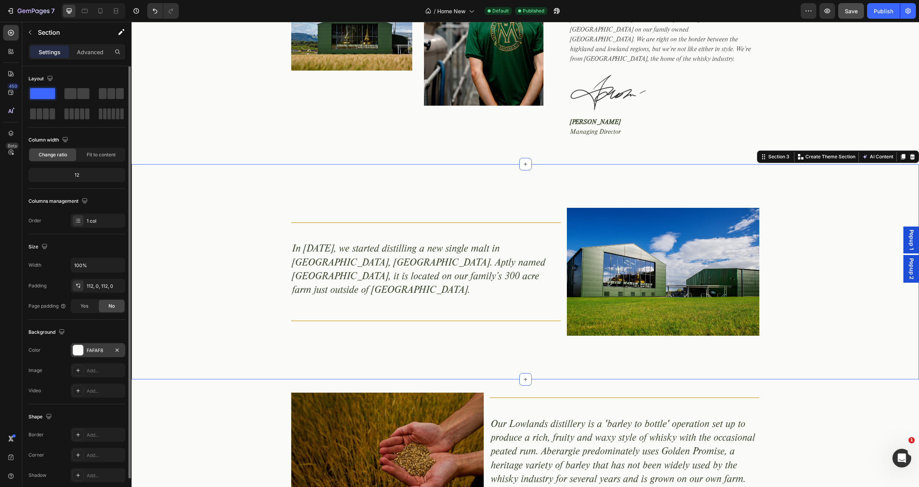
click at [108, 350] on div "FAFAF8" at bounding box center [98, 350] width 23 height 7
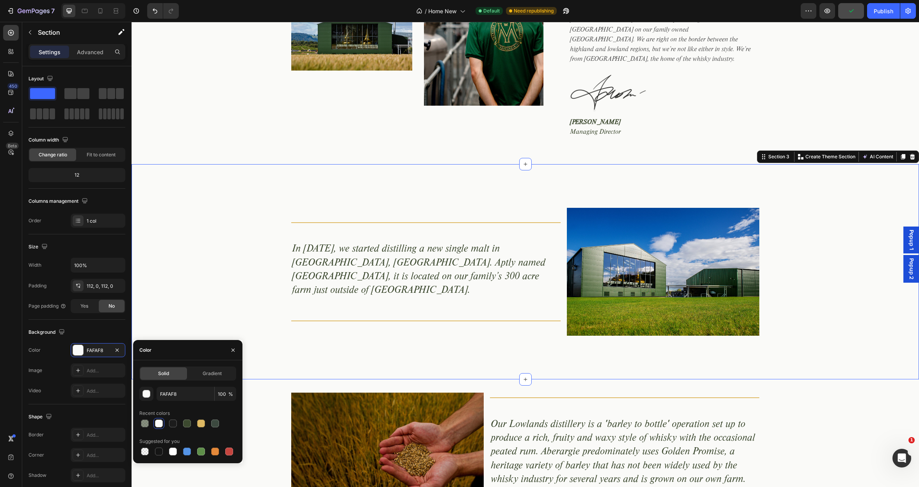
click at [241, 249] on div "Title Line In 2017, we started distilling a new single malt in Aberargie, Perth…" at bounding box center [525, 272] width 787 height 128
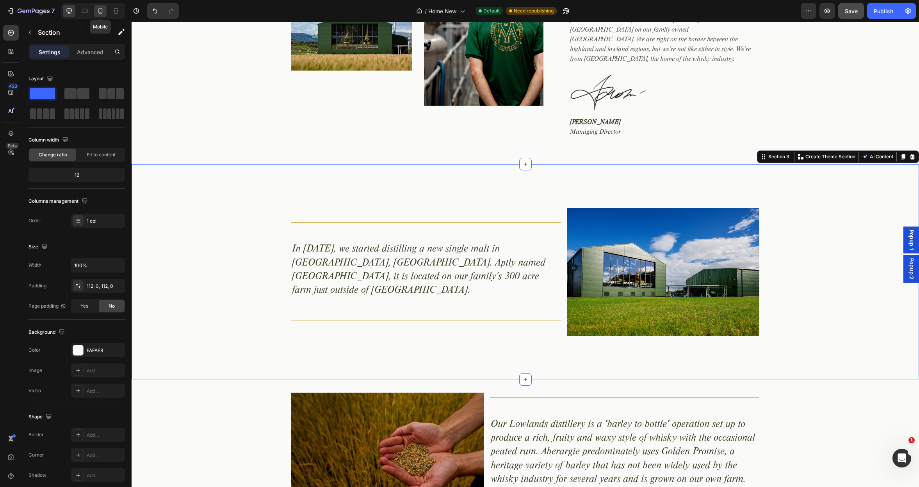
click at [100, 12] on icon at bounding box center [100, 10] width 4 height 5
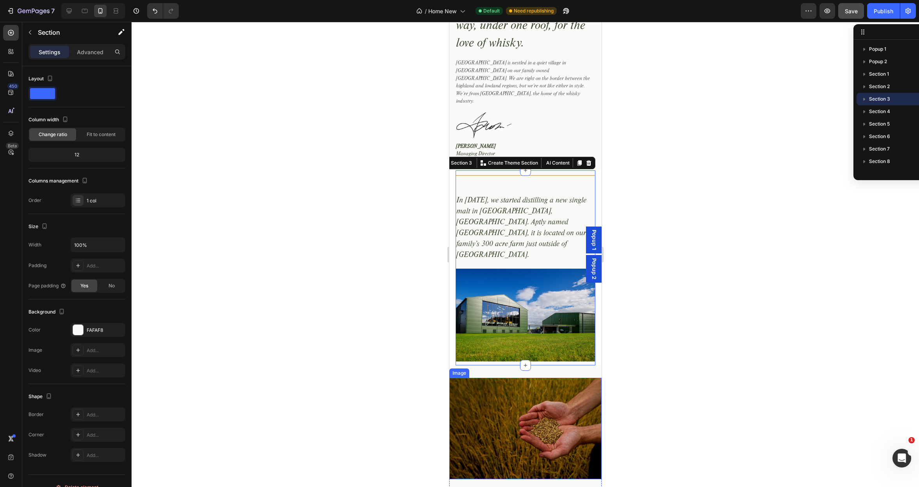
scroll to position [522, 0]
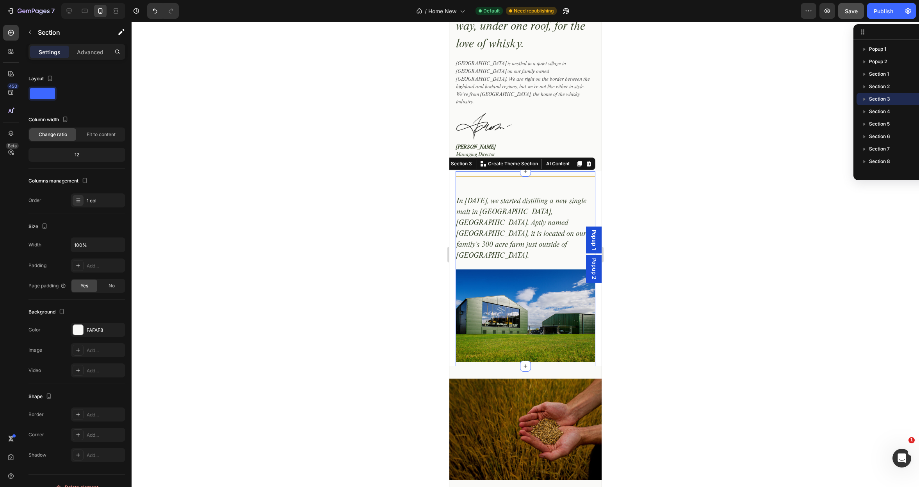
drag, startPoint x: 365, startPoint y: 213, endPoint x: 335, endPoint y: 208, distance: 30.5
click at [365, 213] on div at bounding box center [525, 255] width 787 height 466
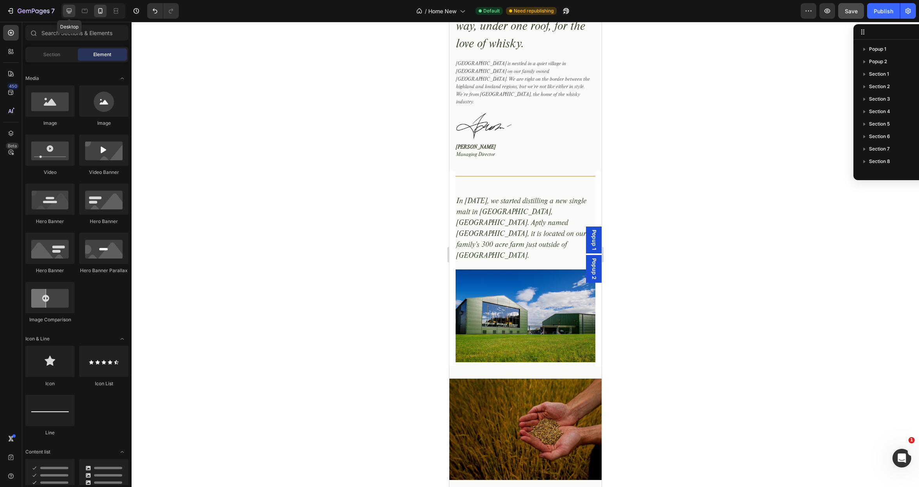
click at [72, 9] on icon at bounding box center [69, 11] width 8 height 8
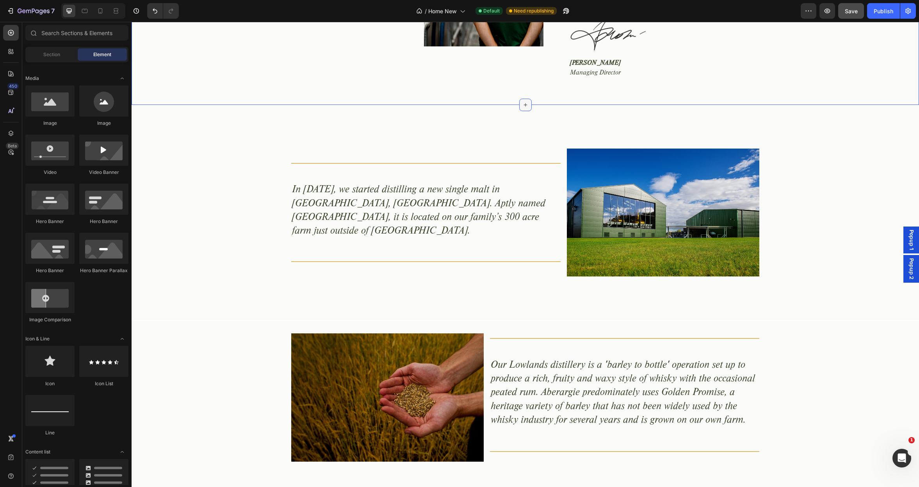
click at [526, 102] on icon at bounding box center [525, 105] width 6 height 6
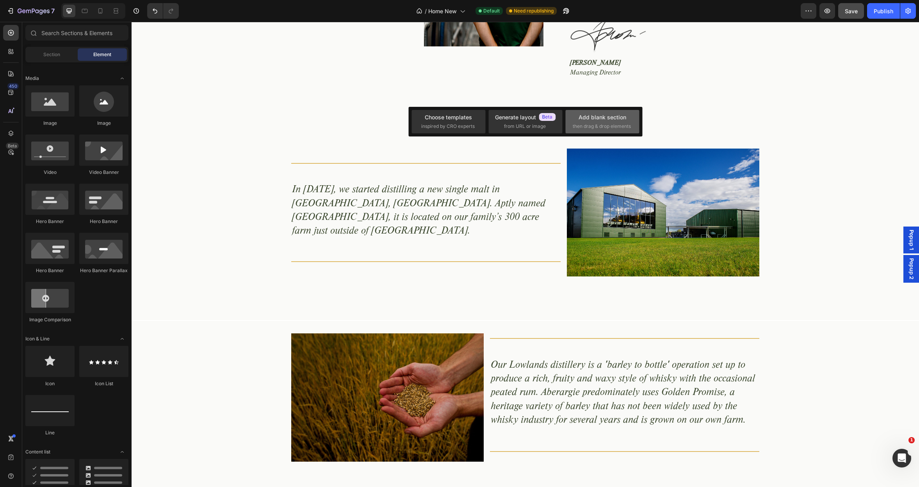
click at [585, 122] on div "Add blank section then drag & drop elements" at bounding box center [602, 121] width 59 height 17
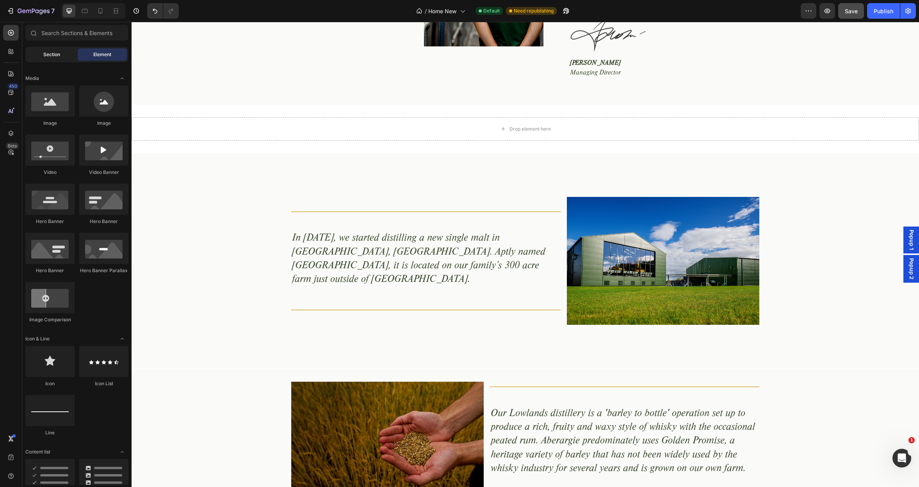
click at [61, 53] on div "Section" at bounding box center [51, 54] width 49 height 12
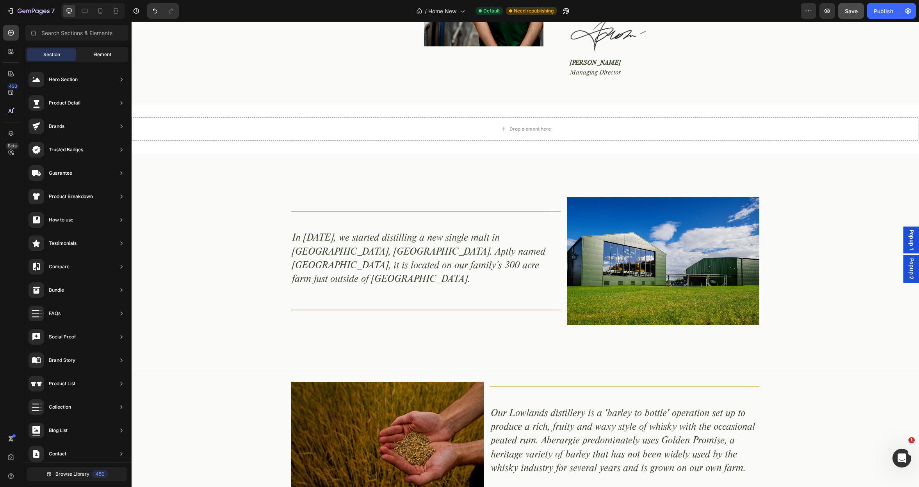
click at [97, 56] on span "Element" at bounding box center [102, 54] width 18 height 7
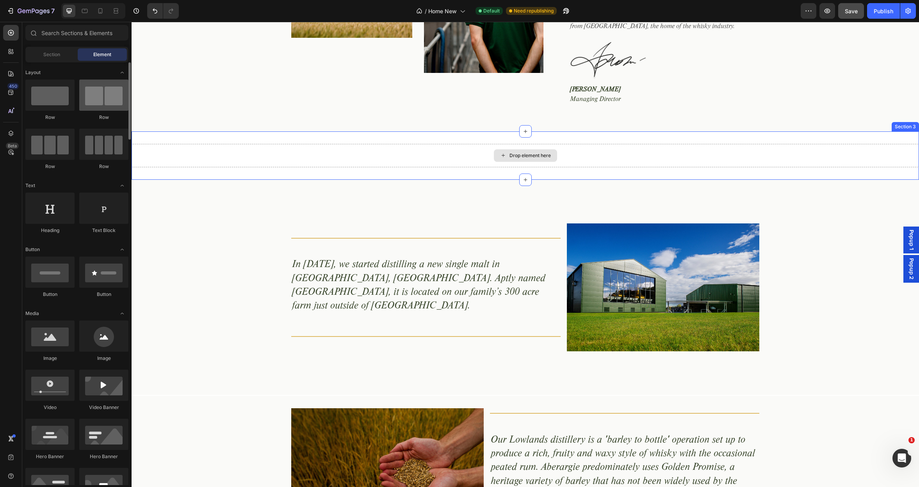
scroll to position [493, 0]
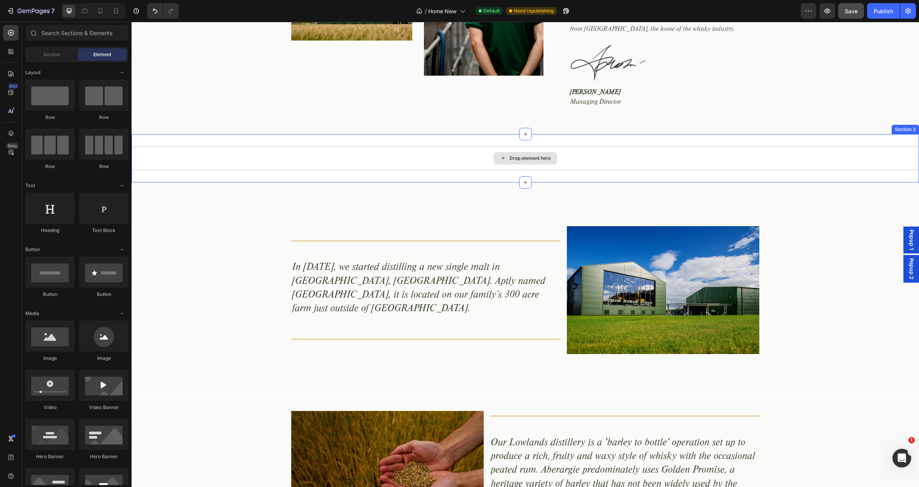
click at [300, 147] on div "Drop element here" at bounding box center [525, 158] width 787 height 23
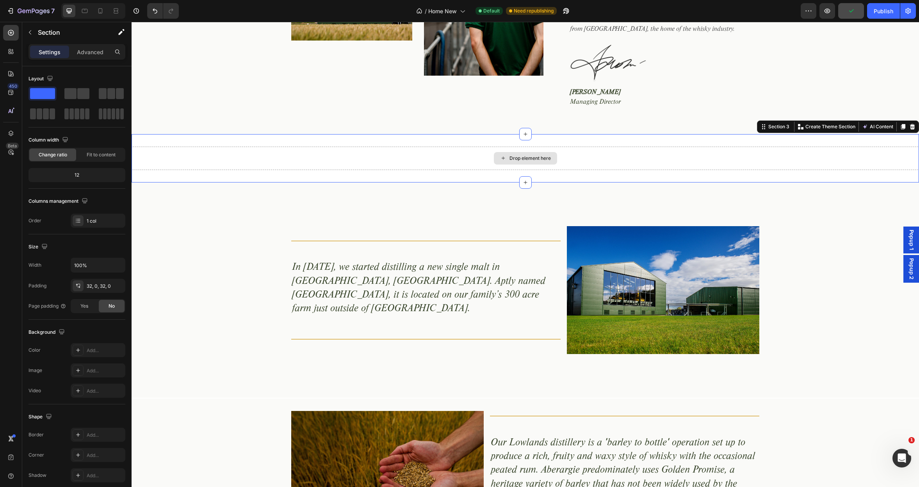
drag, startPoint x: 213, startPoint y: 115, endPoint x: 429, endPoint y: 143, distance: 218.0
click at [511, 155] on div "Drop element here" at bounding box center [529, 158] width 41 height 6
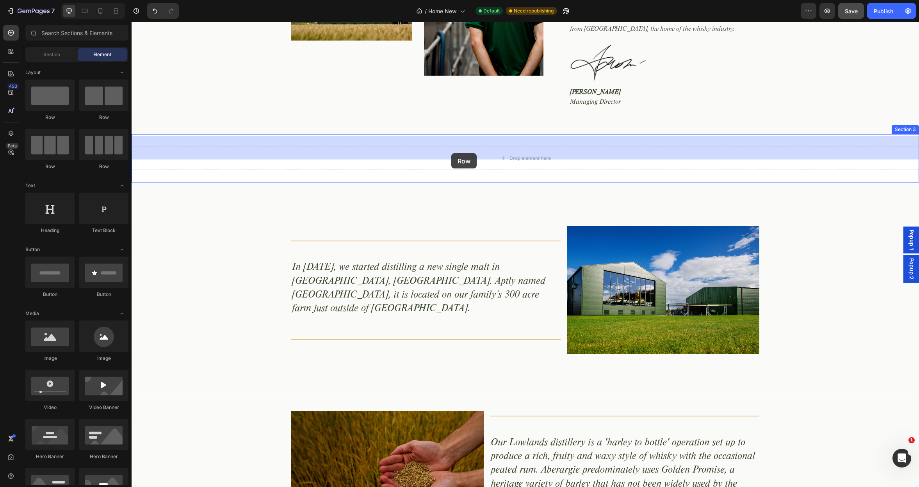
drag, startPoint x: 236, startPoint y: 123, endPoint x: 451, endPoint y: 153, distance: 217.2
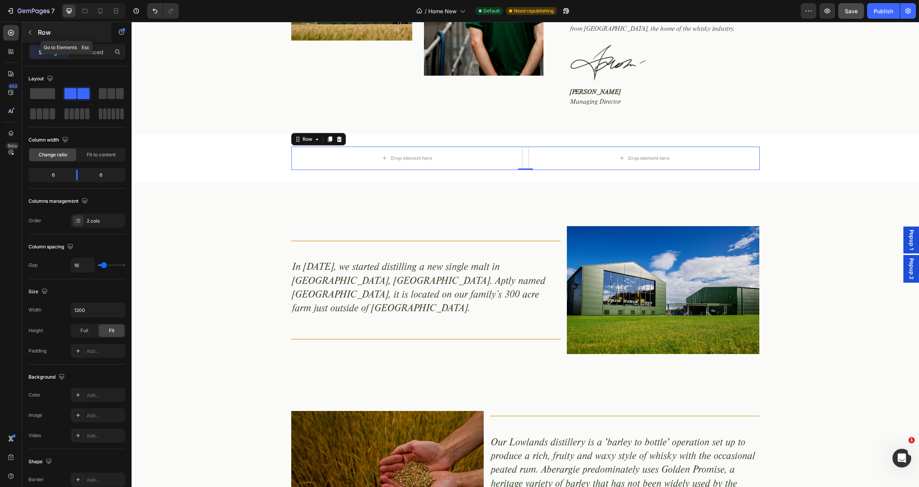
click at [39, 32] on p "Row" at bounding box center [71, 32] width 66 height 9
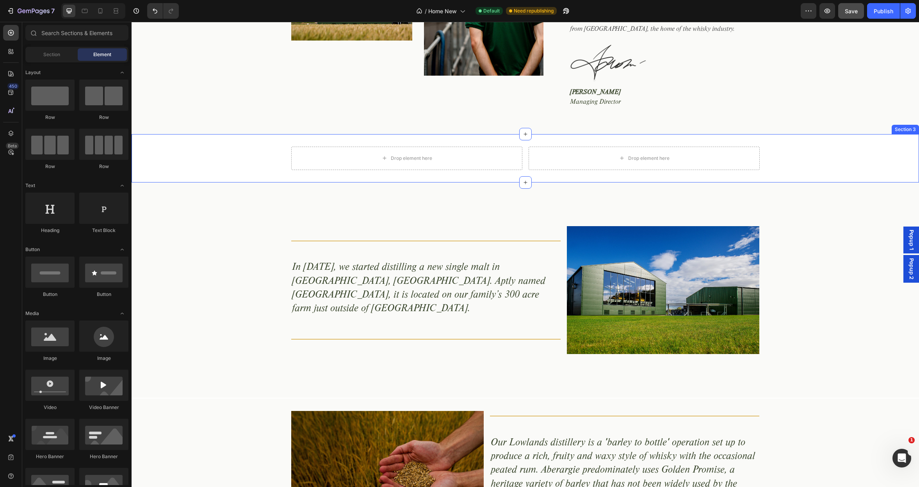
scroll to position [491, 0]
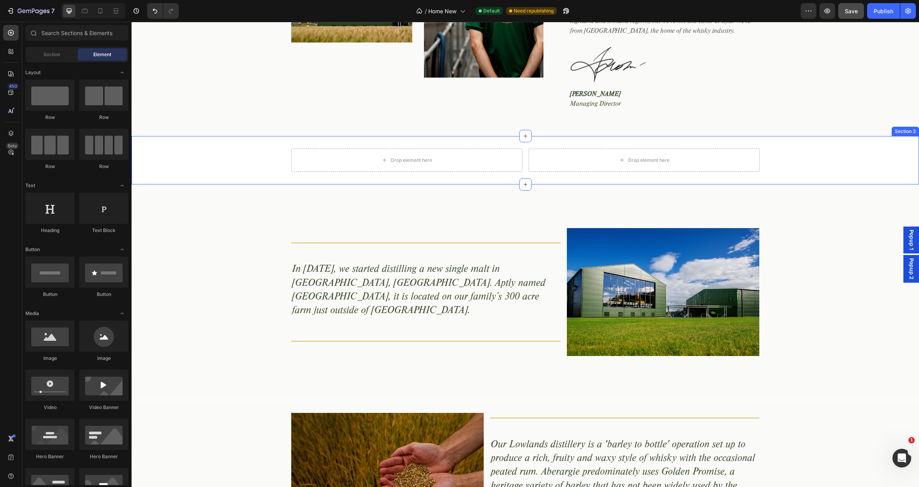
click at [189, 149] on div "Drop element here Drop element here Row" at bounding box center [525, 160] width 787 height 23
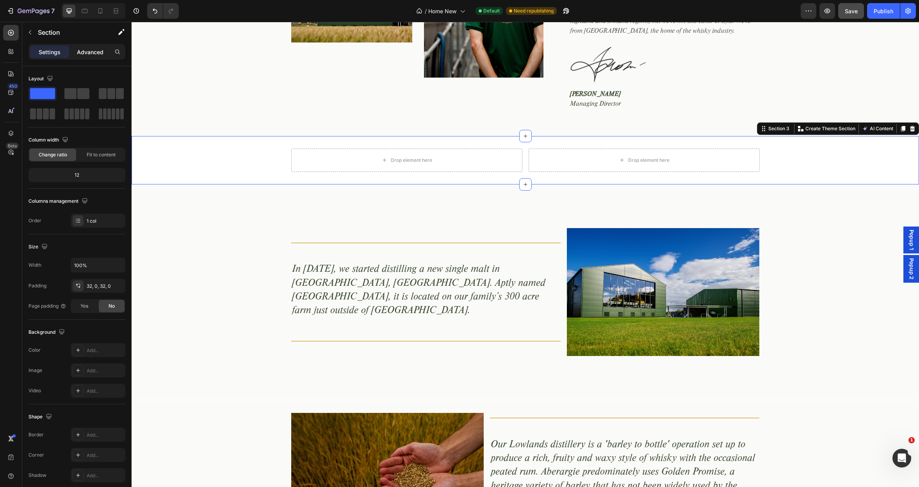
click at [83, 54] on p "Advanced" at bounding box center [90, 52] width 27 height 8
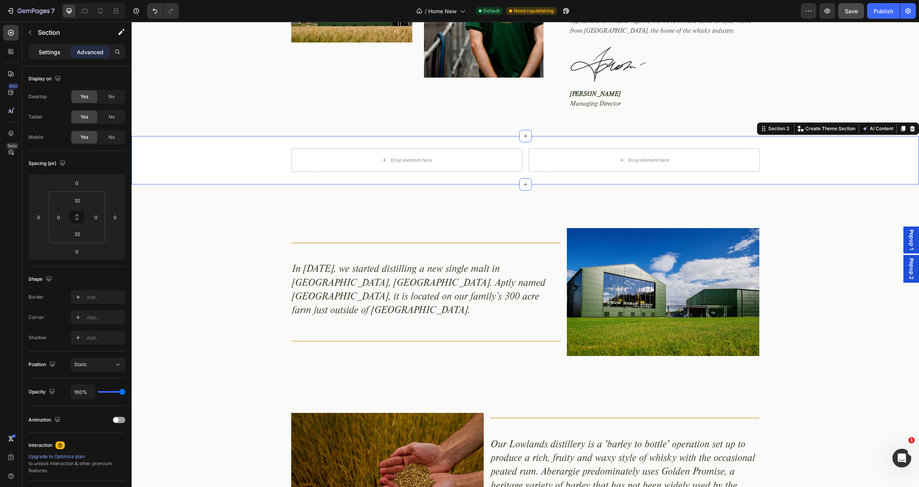
click at [49, 52] on p "Settings" at bounding box center [50, 52] width 22 height 8
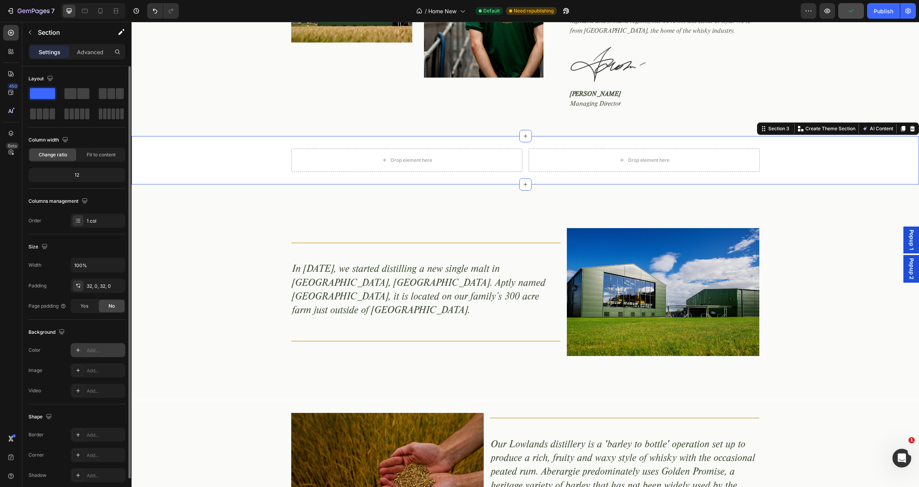
click at [105, 352] on div "Add..." at bounding box center [105, 350] width 37 height 7
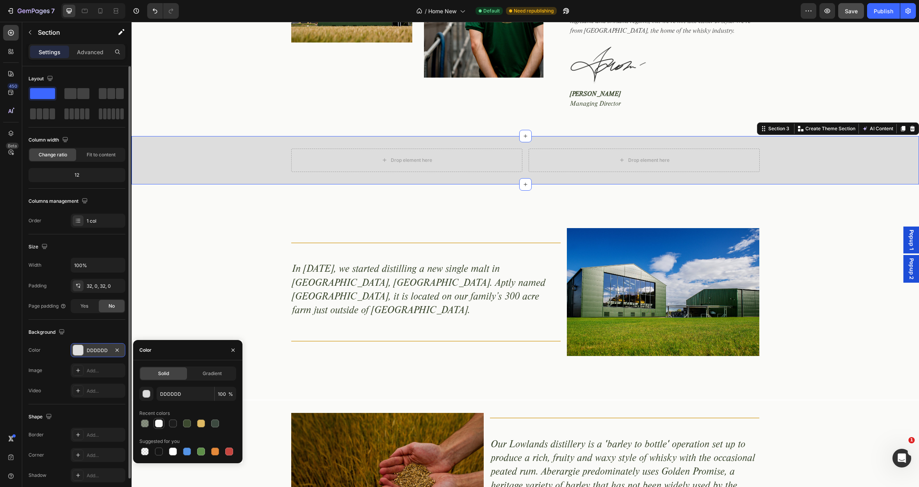
click at [162, 425] on div at bounding box center [159, 424] width 8 height 8
type input "FAFAF8"
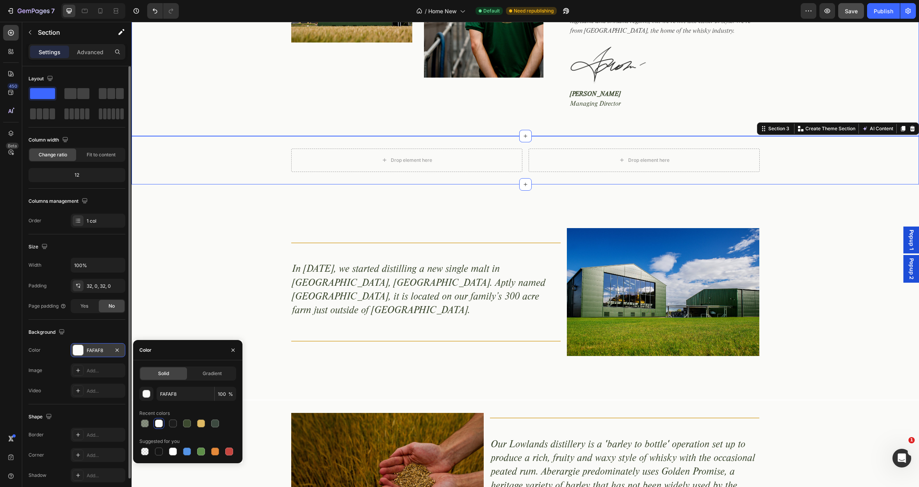
click at [176, 102] on div "Image Image Row Title Line Welcome to Aberargie Text Block All in good time, in…" at bounding box center [525, 20] width 776 height 205
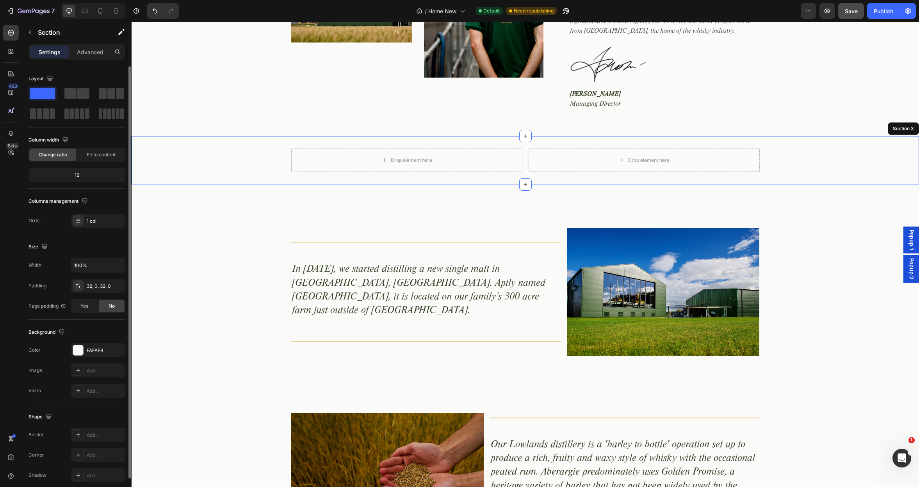
click at [222, 149] on div "Drop element here Drop element here Row" at bounding box center [525, 160] width 787 height 23
click at [29, 30] on icon "button" at bounding box center [30, 32] width 6 height 6
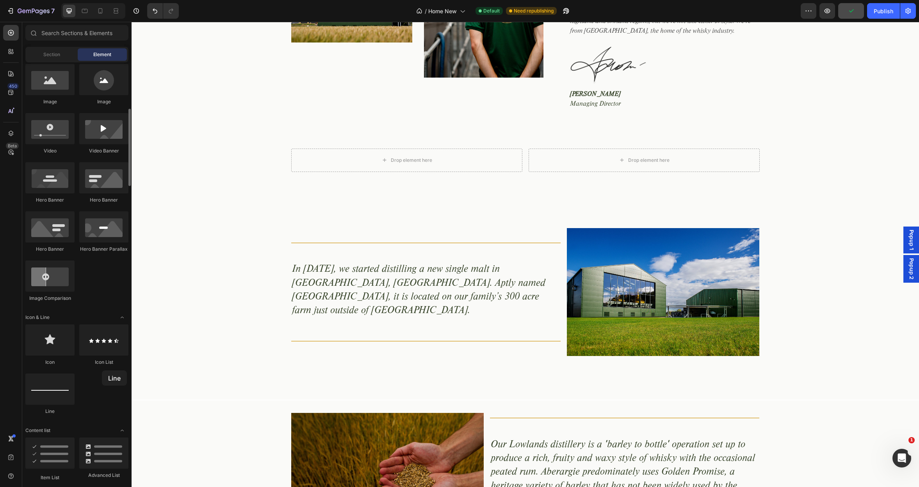
scroll to position [256, 0]
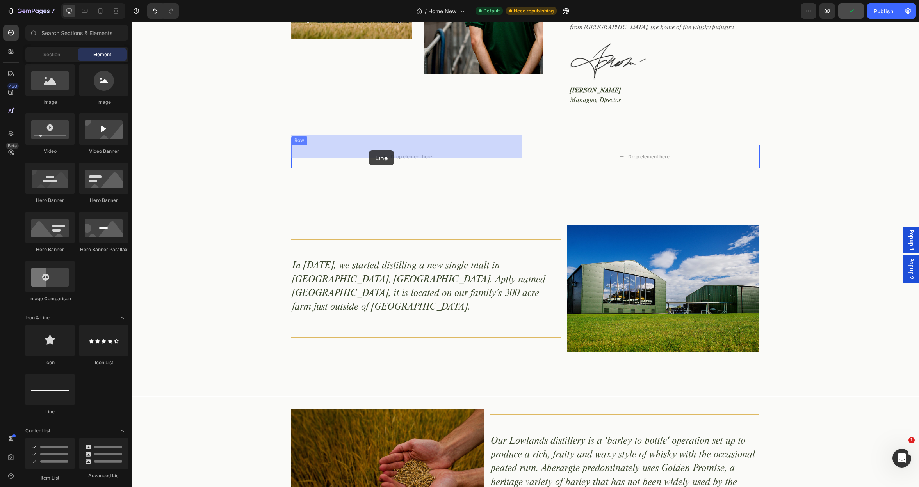
drag, startPoint x: 191, startPoint y: 411, endPoint x: 369, endPoint y: 150, distance: 315.8
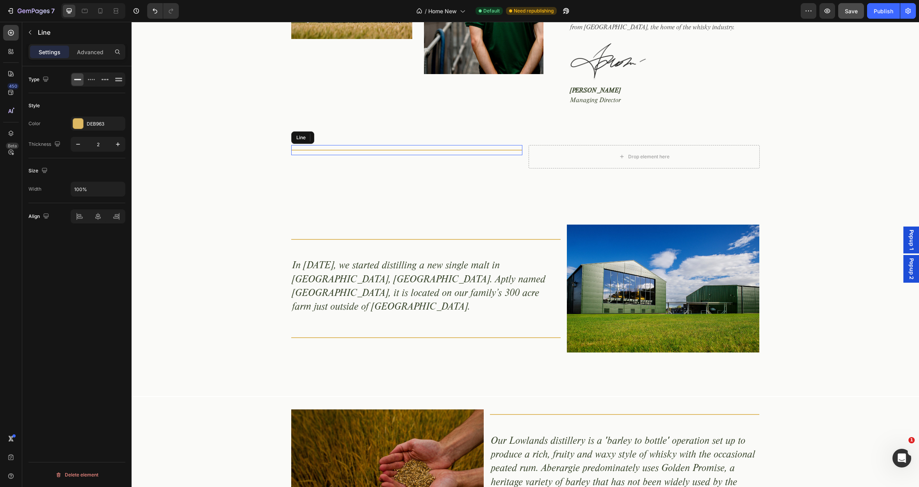
scroll to position [497, 0]
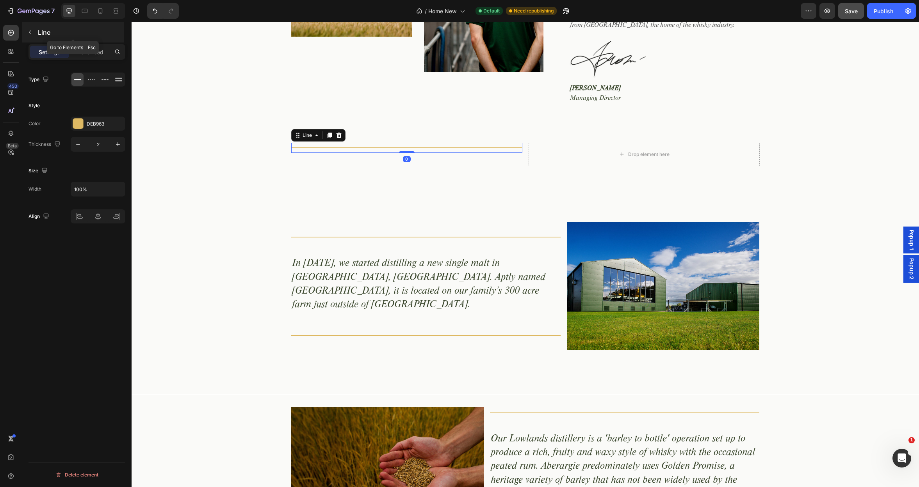
click at [29, 32] on icon "button" at bounding box center [30, 32] width 6 height 6
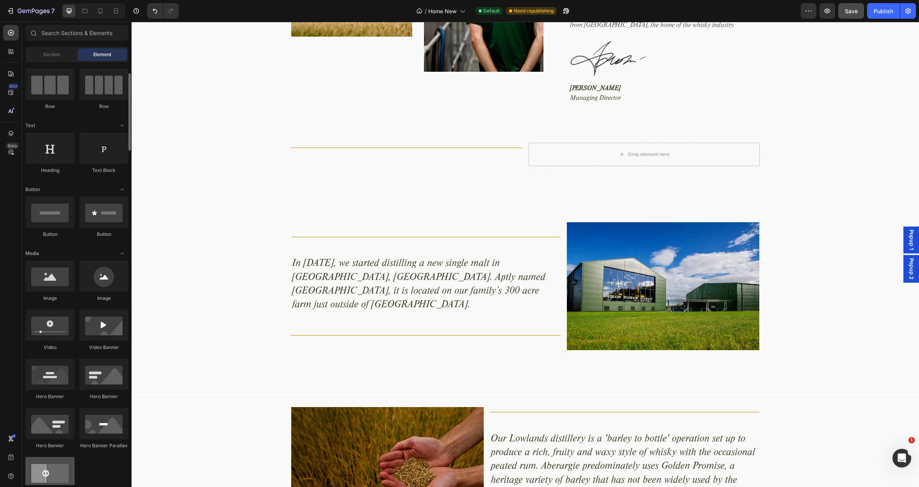
scroll to position [0, 0]
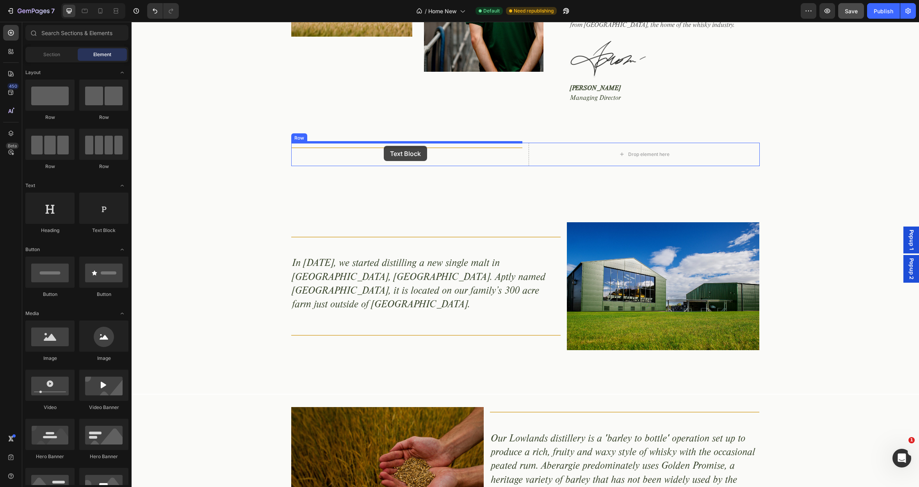
drag, startPoint x: 227, startPoint y: 235, endPoint x: 384, endPoint y: 146, distance: 180.6
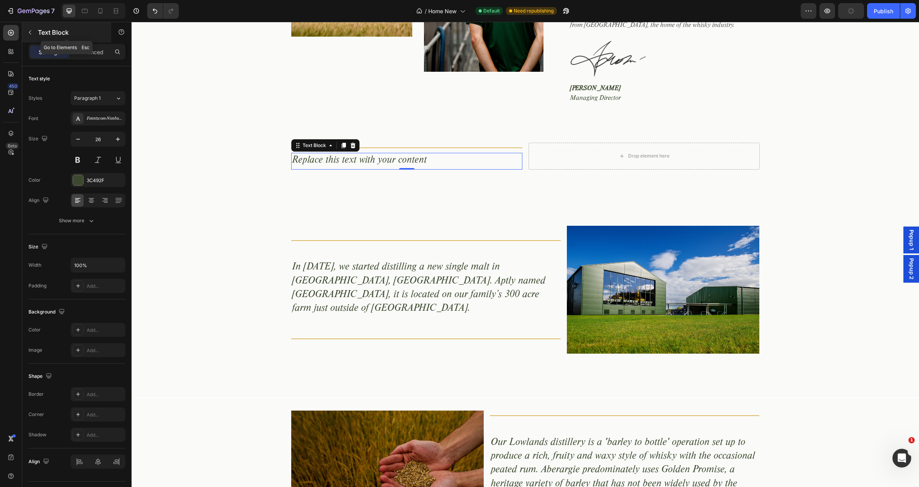
click at [34, 32] on button "button" at bounding box center [30, 32] width 12 height 12
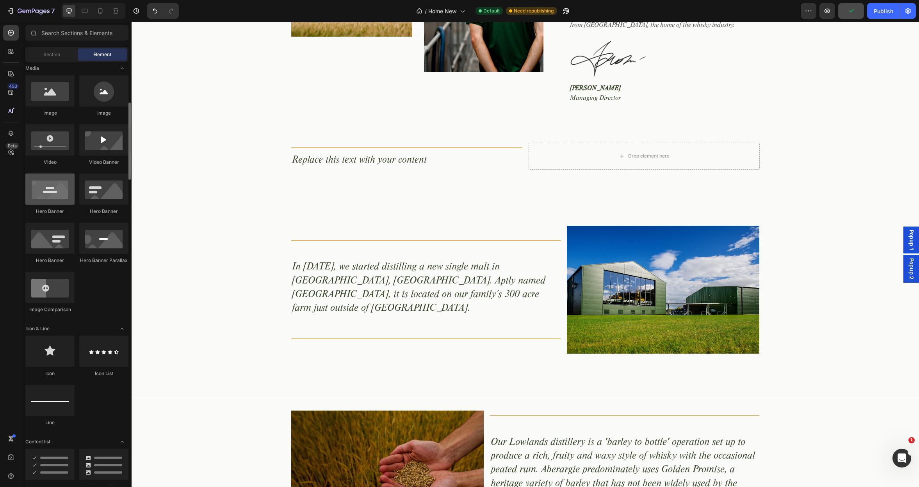
scroll to position [246, 0]
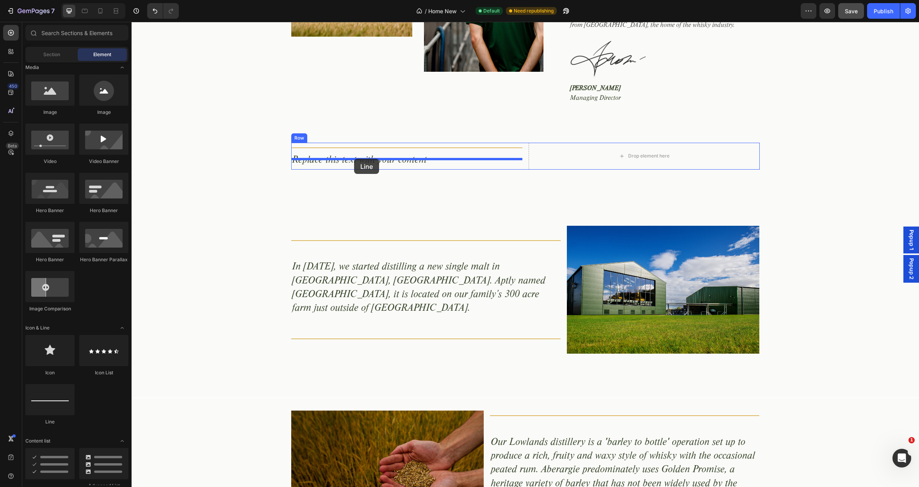
drag, startPoint x: 186, startPoint y: 423, endPoint x: 355, endPoint y: 161, distance: 312.6
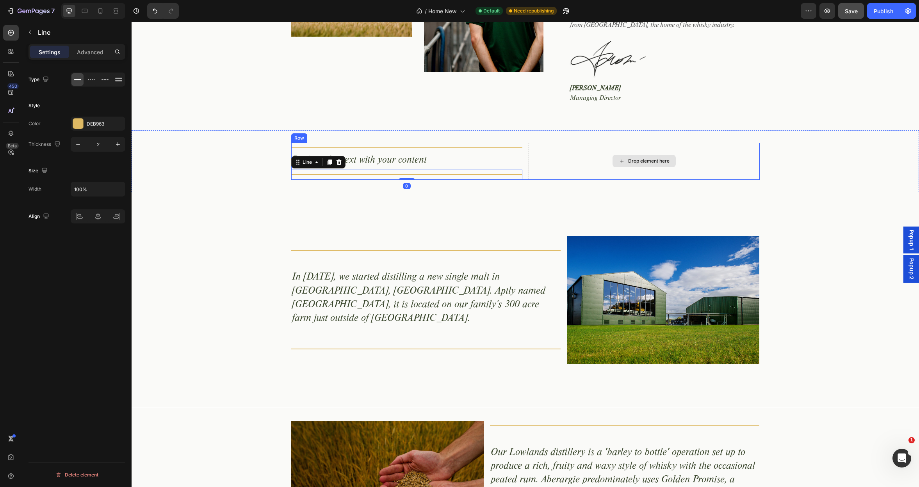
click at [592, 155] on div "Drop element here" at bounding box center [643, 161] width 231 height 37
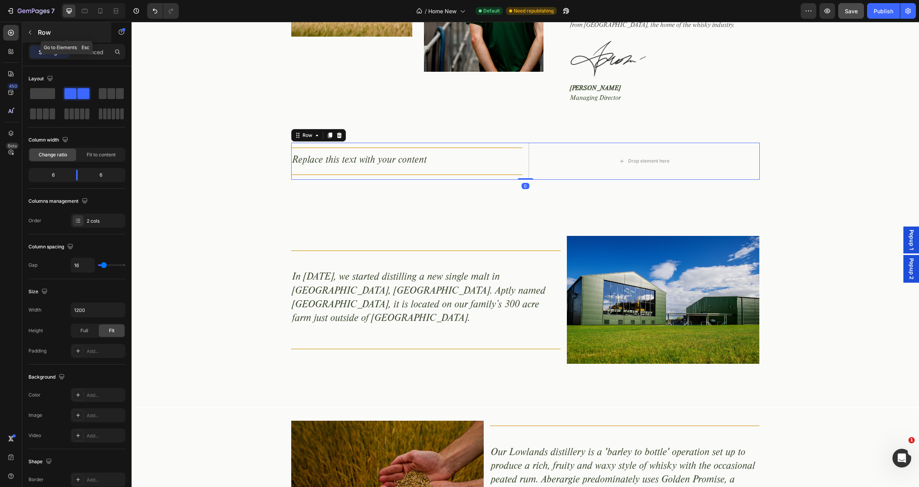
click at [31, 30] on icon "button" at bounding box center [30, 32] width 2 height 4
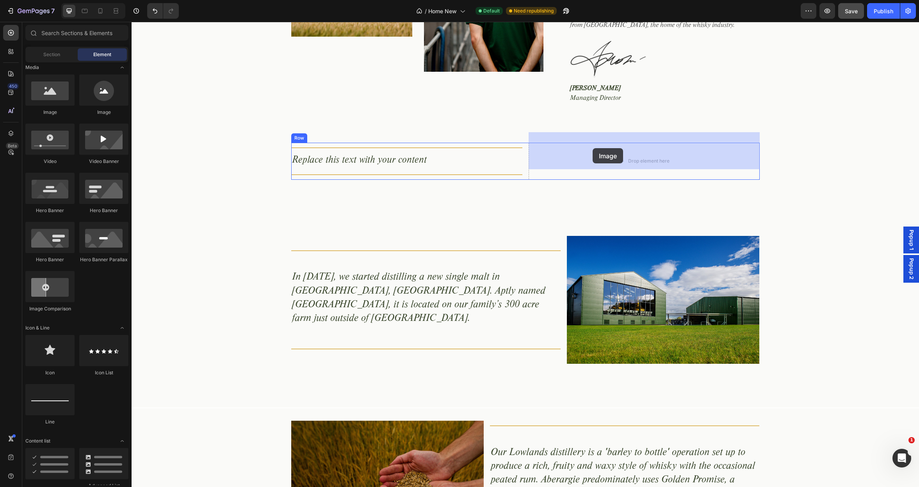
drag, startPoint x: 225, startPoint y: 124, endPoint x: 592, endPoint y: 148, distance: 368.1
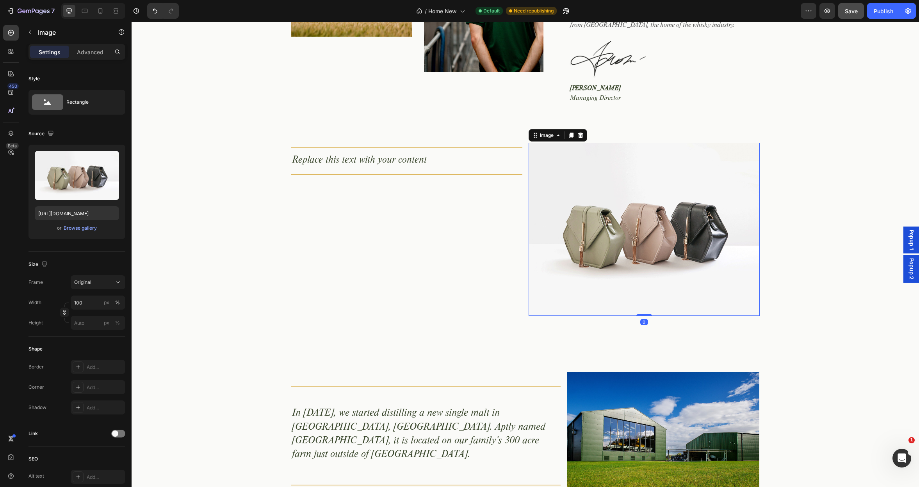
click at [587, 187] on img at bounding box center [643, 229] width 231 height 173
click at [76, 229] on div "Browse gallery" at bounding box center [80, 228] width 33 height 7
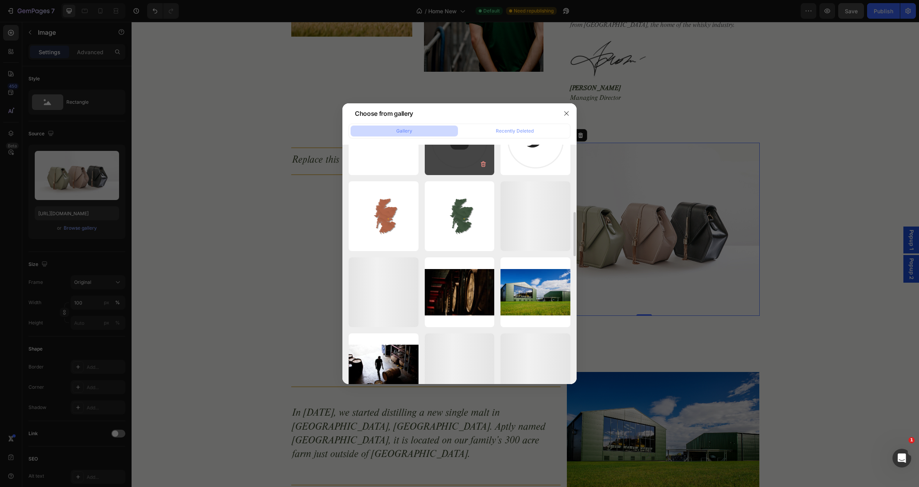
scroll to position [760, 0]
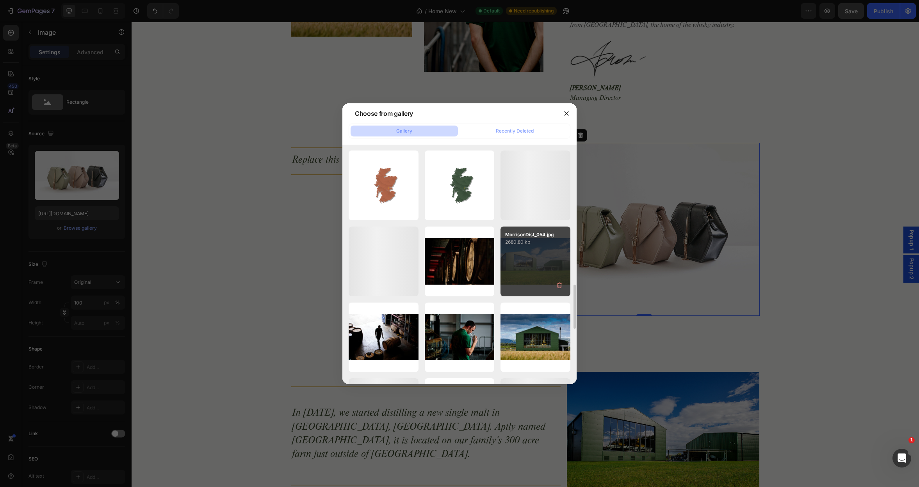
click at [524, 259] on div "MorrisonDist_054.jpg 2680.80 kb" at bounding box center [535, 262] width 70 height 70
type input "https://cdn.shopify.com/s/files/1/0981/0172/3400/files/gempages_579512807838450…"
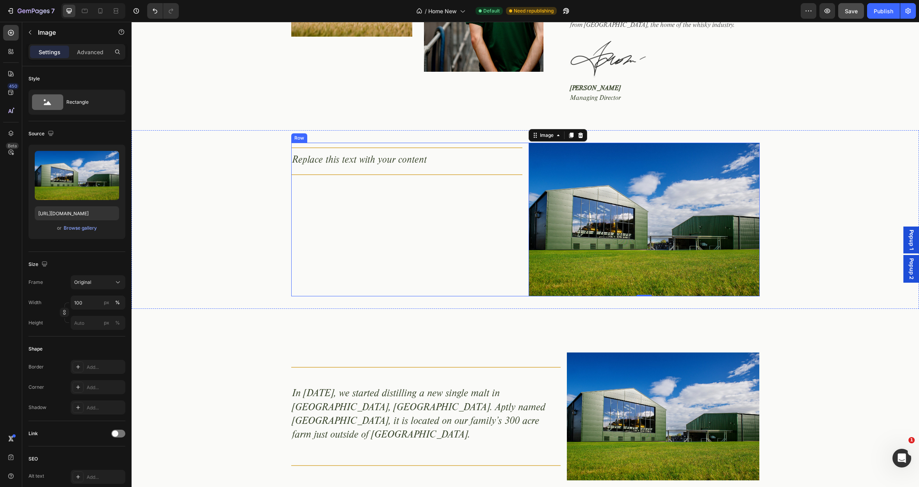
click at [327, 211] on div "Title Line Replace this text with your content Text Block Title Line" at bounding box center [406, 220] width 231 height 154
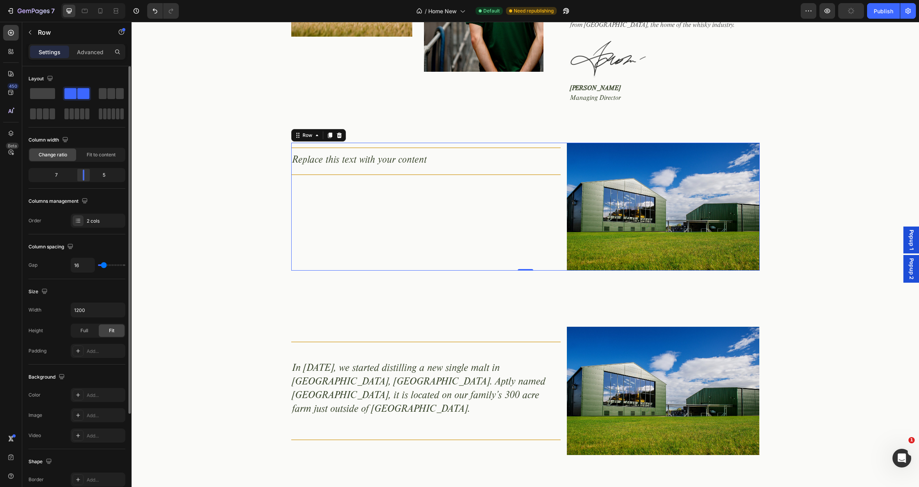
drag, startPoint x: 76, startPoint y: 176, endPoint x: 86, endPoint y: 177, distance: 10.5
click at [86, 177] on div at bounding box center [83, 175] width 14 height 11
click at [329, 171] on div "Title Line Replace this text with your content Text Block Title Line" at bounding box center [426, 207] width 270 height 128
click at [93, 52] on p "Advanced" at bounding box center [90, 52] width 27 height 8
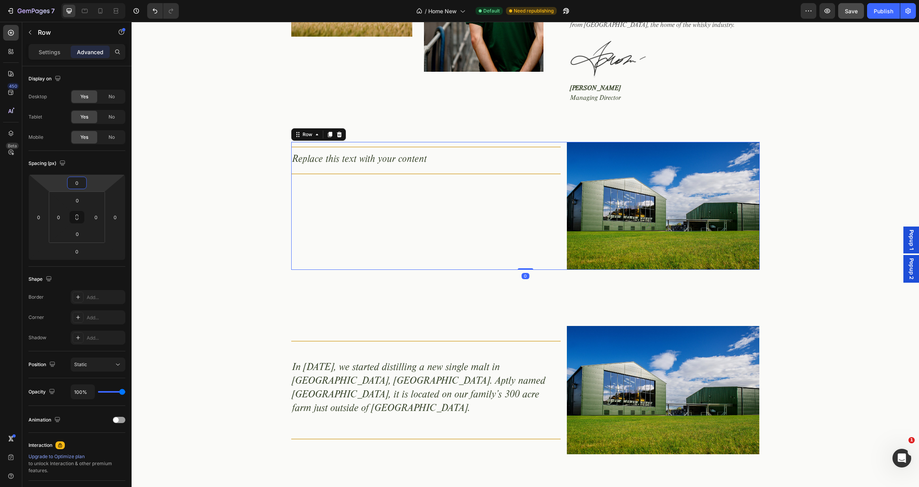
type input "2"
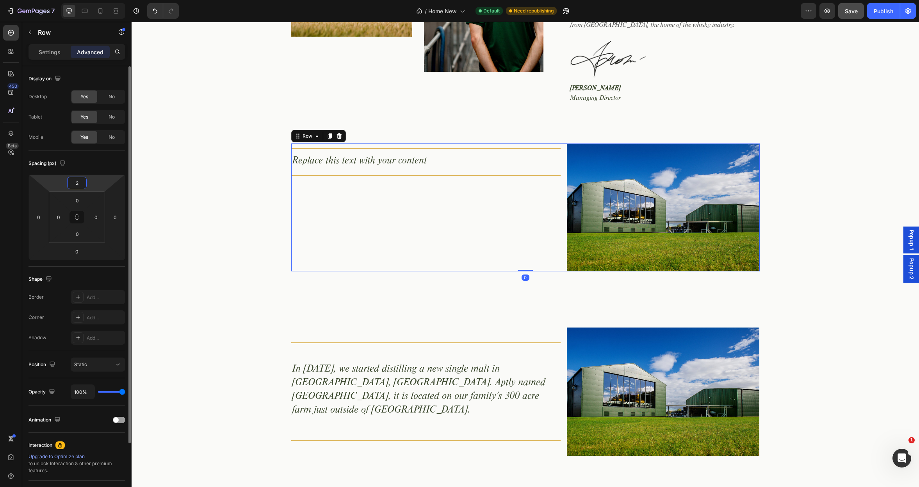
drag, startPoint x: 91, startPoint y: 187, endPoint x: 103, endPoint y: 190, distance: 12.0
click at [91, 0] on html "7 Version history / Home New Default Need republishing Preview Save Publish 450…" at bounding box center [459, 0] width 919 height 0
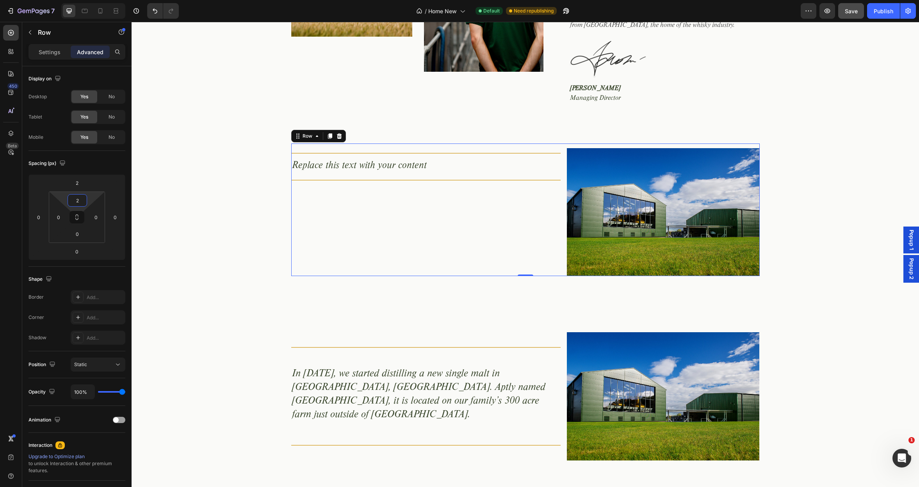
type input "0"
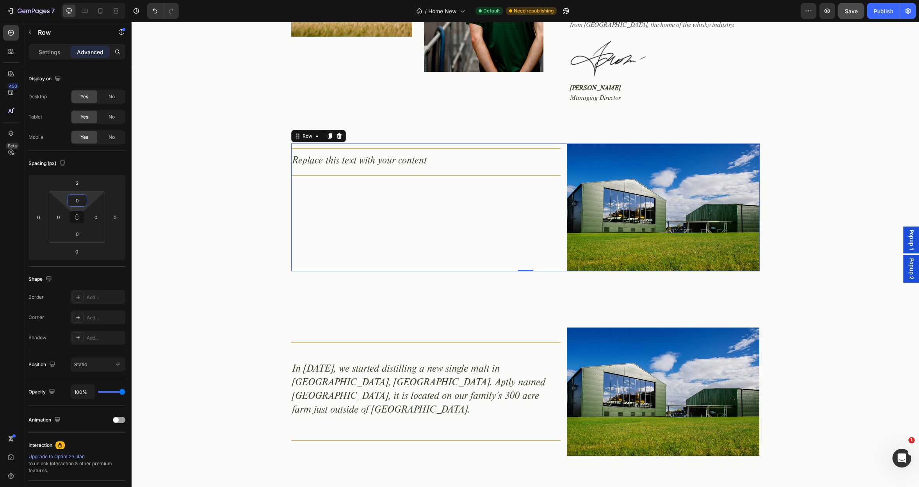
click at [88, 0] on html "7 Version history / Home New Default Need republishing Preview Save Publish 450…" at bounding box center [459, 0] width 919 height 0
click at [352, 154] on div "Replace this text with your content" at bounding box center [426, 162] width 270 height 17
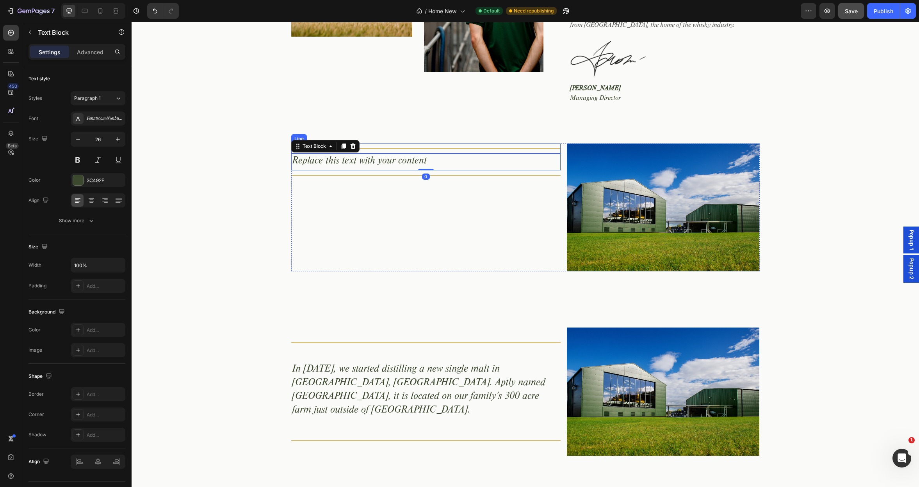
click at [390, 148] on div at bounding box center [426, 148] width 270 height 1
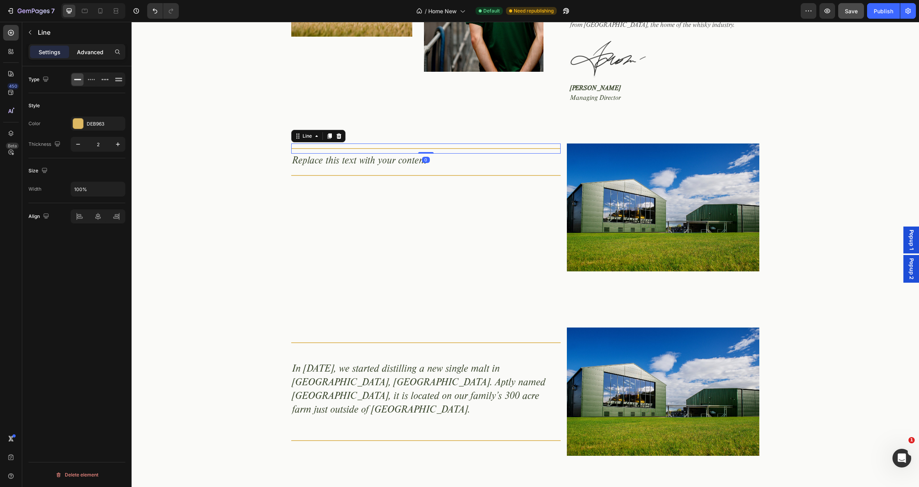
click at [92, 52] on p "Advanced" at bounding box center [90, 52] width 27 height 8
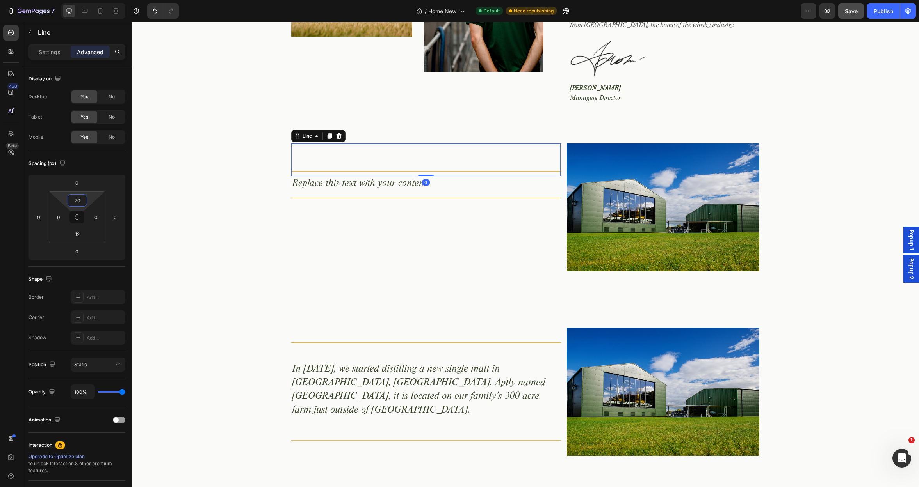
type input "68"
drag, startPoint x: 89, startPoint y: 196, endPoint x: 87, endPoint y: 185, distance: 10.7
click at [87, 0] on html "7 Version history / Home New Default Need republishing Preview Save Publish 450…" at bounding box center [459, 0] width 919 height 0
click at [322, 192] on div "Title Line" at bounding box center [426, 197] width 270 height 10
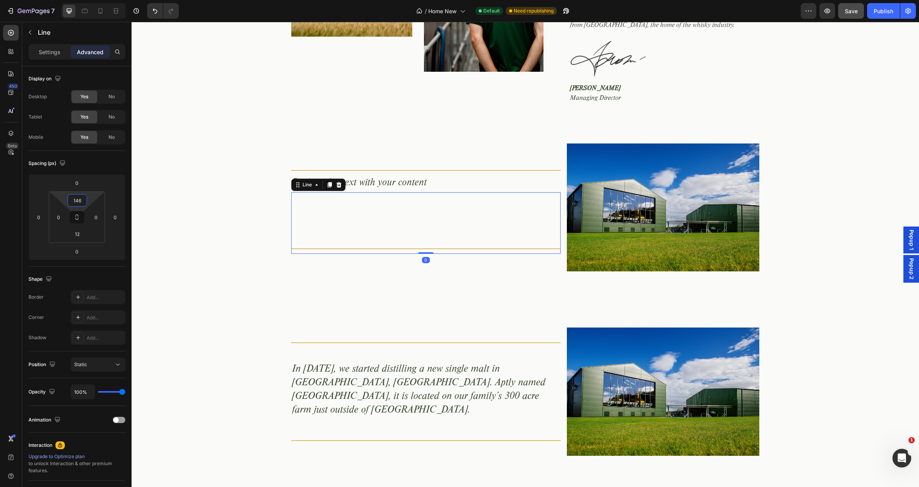
type input "148"
drag, startPoint x: 89, startPoint y: 196, endPoint x: 91, endPoint y: 167, distance: 29.7
click at [91, 0] on html "7 Version history / Home New Default Need republishing Preview Save Publish 450…" at bounding box center [459, 0] width 919 height 0
click at [348, 374] on h2 "In [DATE], we started distilling a new single malt in [GEOGRAPHIC_DATA], [GEOGR…" at bounding box center [426, 391] width 270 height 56
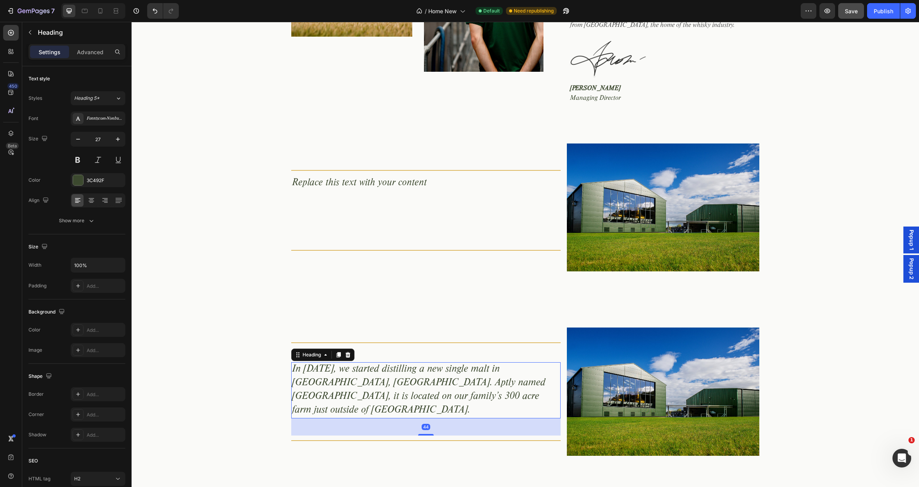
click at [378, 374] on h2 "In [DATE], we started distilling a new single malt in [GEOGRAPHIC_DATA], [GEOGR…" at bounding box center [426, 391] width 270 height 56
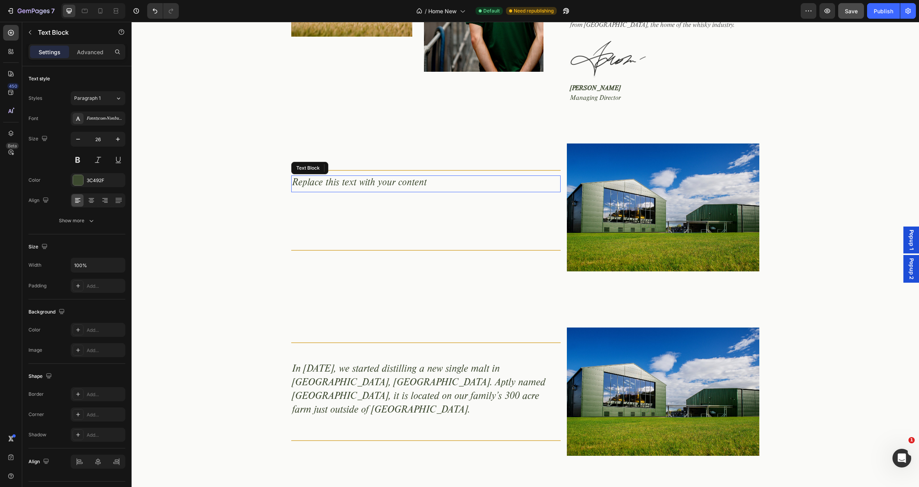
click at [359, 176] on div "Replace this text with your content" at bounding box center [426, 184] width 270 height 17
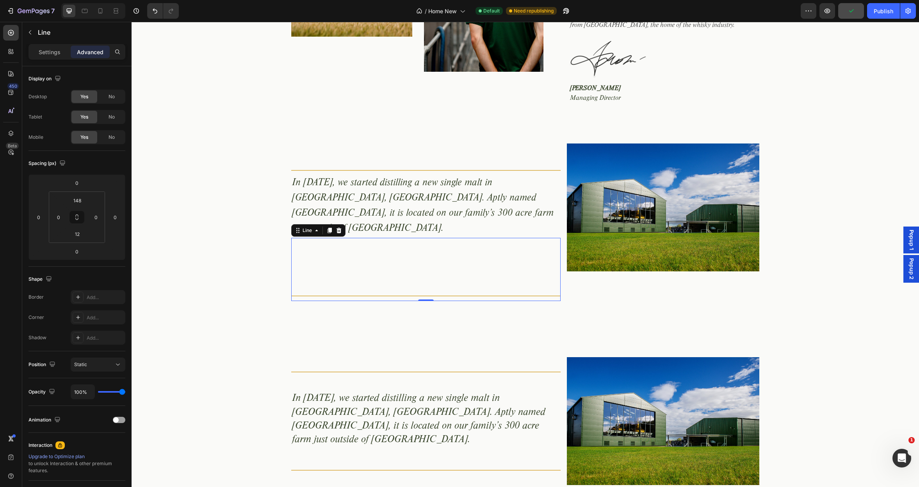
click at [319, 238] on div "Title Line 0" at bounding box center [426, 269] width 270 height 63
click at [424, 266] on div "Title Line 0" at bounding box center [426, 269] width 270 height 63
drag, startPoint x: 427, startPoint y: 237, endPoint x: 426, endPoint y: 214, distance: 23.5
click at [427, 238] on div "Title Line 0" at bounding box center [426, 269] width 270 height 63
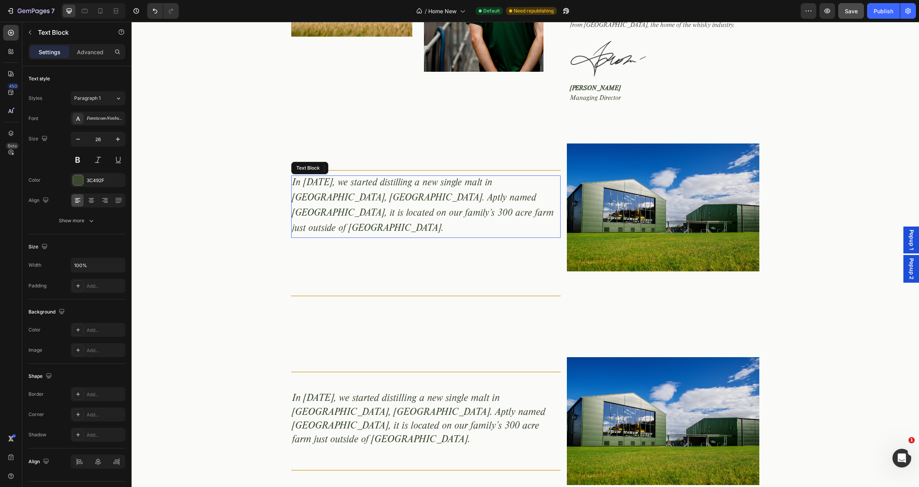
click at [425, 205] on p "In [DATE], we started distilling a new single malt in [GEOGRAPHIC_DATA], [GEOGR…" at bounding box center [426, 206] width 268 height 61
click at [427, 242] on div "Title Line" at bounding box center [426, 269] width 270 height 63
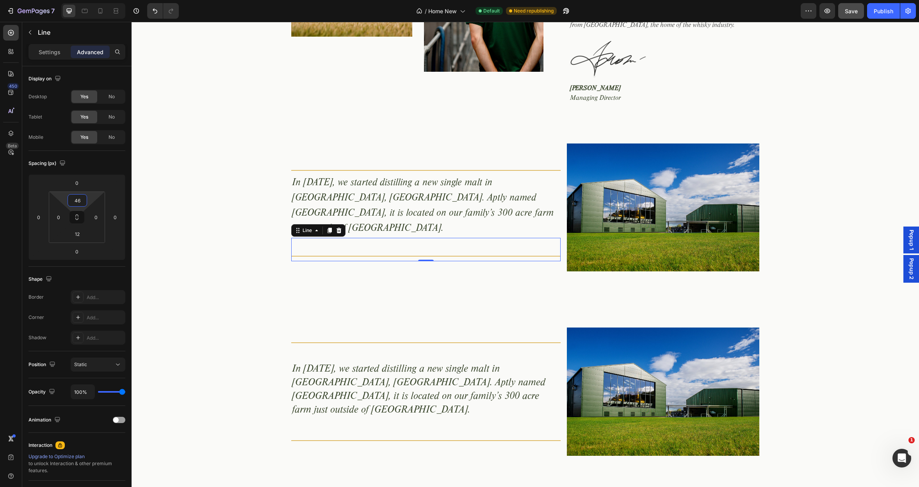
type input "48"
drag, startPoint x: 96, startPoint y: 199, endPoint x: 87, endPoint y: 216, distance: 19.4
click at [87, 0] on html "7 Version history / Home New Default Need republishing Preview Save Publish 450…" at bounding box center [459, 0] width 919 height 0
click at [190, 172] on div "Title Line In 2017, we started distilling a new single malt in Aberargie, Perth…" at bounding box center [525, 207] width 787 height 129
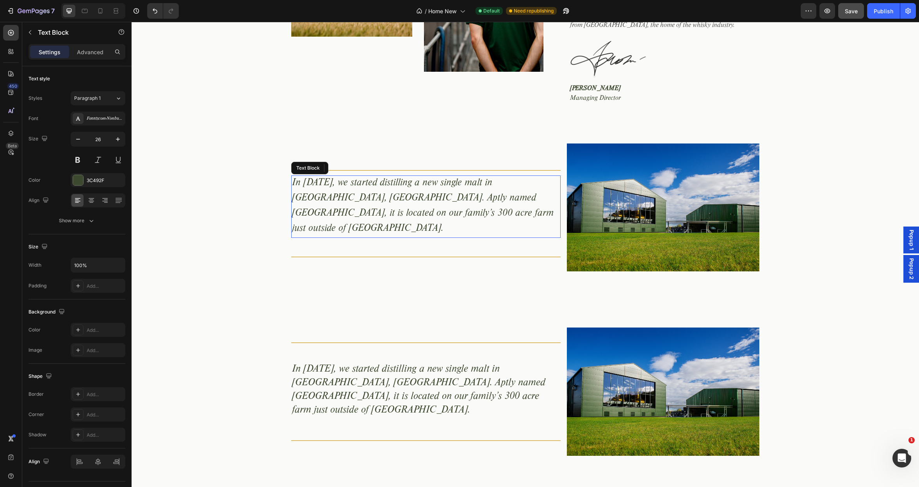
click at [350, 190] on p "In [DATE], we started distilling a new single malt in [GEOGRAPHIC_DATA], [GEOGR…" at bounding box center [426, 206] width 268 height 61
click at [411, 162] on div "Title Line" at bounding box center [426, 160] width 270 height 32
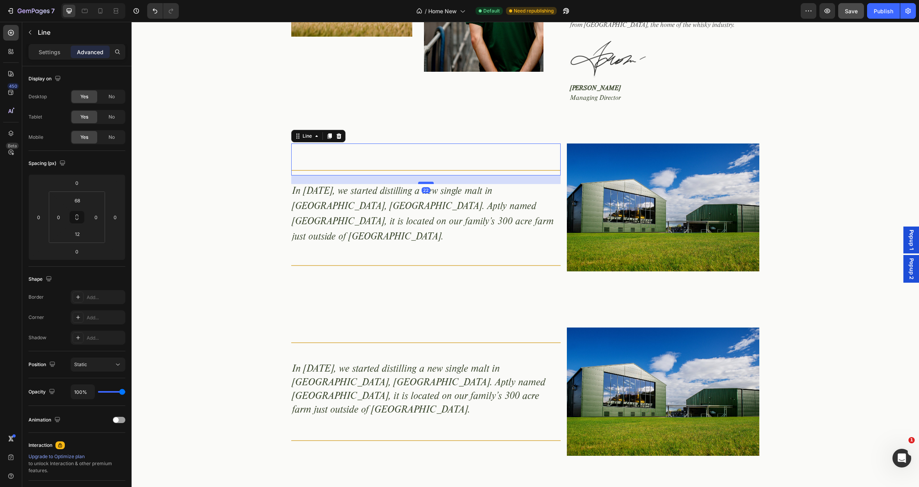
drag, startPoint x: 425, startPoint y: 164, endPoint x: 425, endPoint y: 172, distance: 8.6
click at [425, 182] on div at bounding box center [426, 183] width 16 height 2
type input "22"
drag, startPoint x: 203, startPoint y: 196, endPoint x: 190, endPoint y: 192, distance: 12.6
click at [203, 195] on div "Title Line 22 In 2017, we started distilling a new single malt in Aberargie, Pe…" at bounding box center [525, 207] width 787 height 129
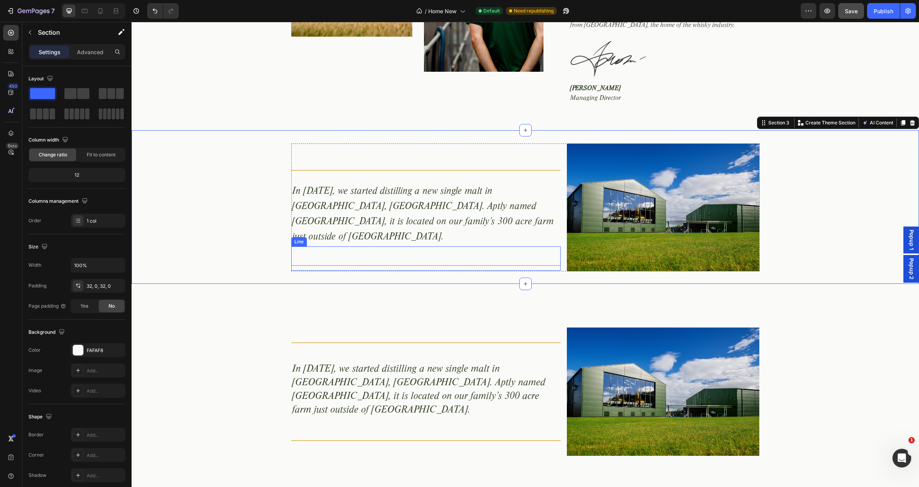
click at [398, 247] on div "Title Line" at bounding box center [426, 259] width 270 height 24
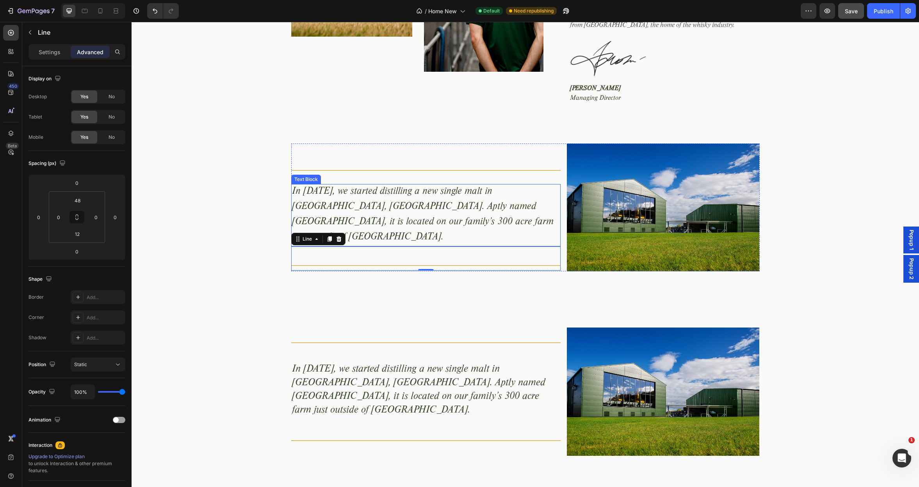
click at [423, 213] on p "In [DATE], we started distilling a new single malt in [GEOGRAPHIC_DATA], [GEOGR…" at bounding box center [426, 215] width 268 height 61
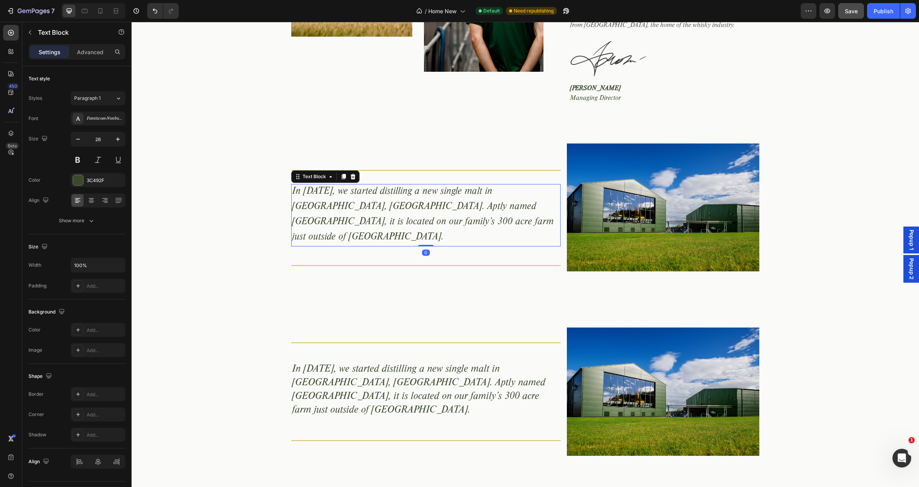
click at [428, 217] on div "In 2017, we started distilling a new single malt in Aberargie, Perthshire. Aptl…" at bounding box center [426, 215] width 270 height 62
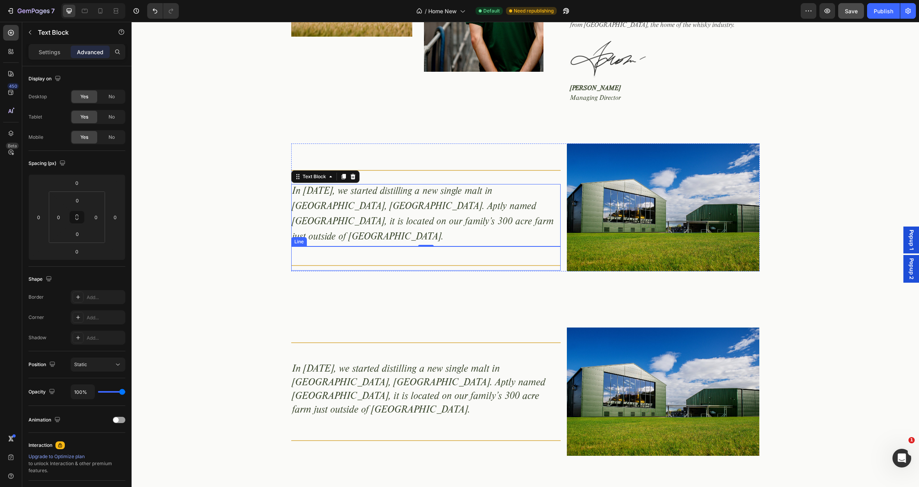
click at [300, 247] on div "Title Line" at bounding box center [426, 259] width 270 height 24
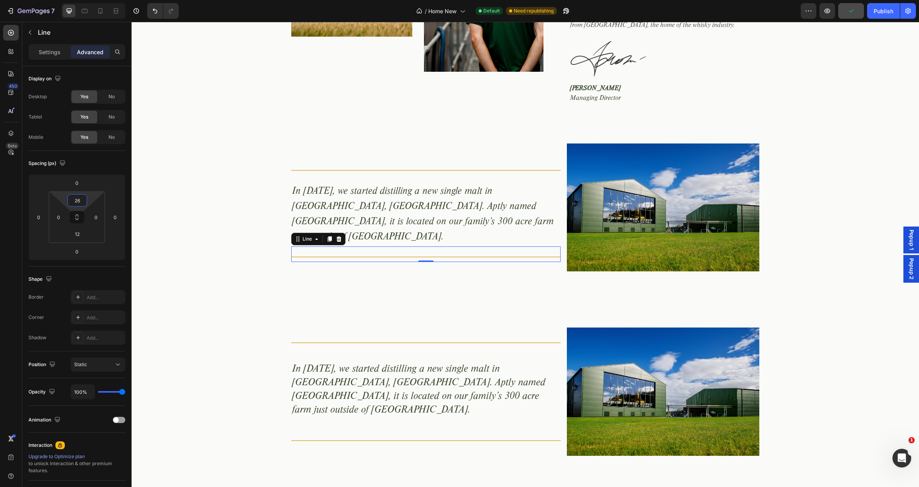
type input "24"
drag, startPoint x: 90, startPoint y: 197, endPoint x: 89, endPoint y: 201, distance: 4.6
click at [89, 0] on html "7 Version history / Home New Default Need republishing Preview Save Publish 450…" at bounding box center [459, 0] width 919 height 0
click at [235, 197] on div "Title Line In 2017, we started distilling a new single malt in Aberargie, Perth…" at bounding box center [525, 207] width 787 height 129
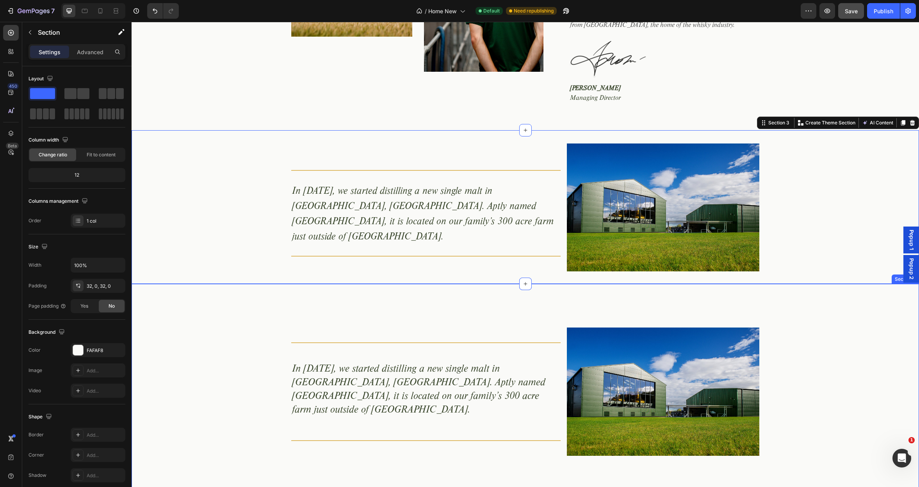
click at [817, 328] on div "Title Line In 2017, we started distilling a new single malt in Aberargie, Perth…" at bounding box center [525, 392] width 787 height 128
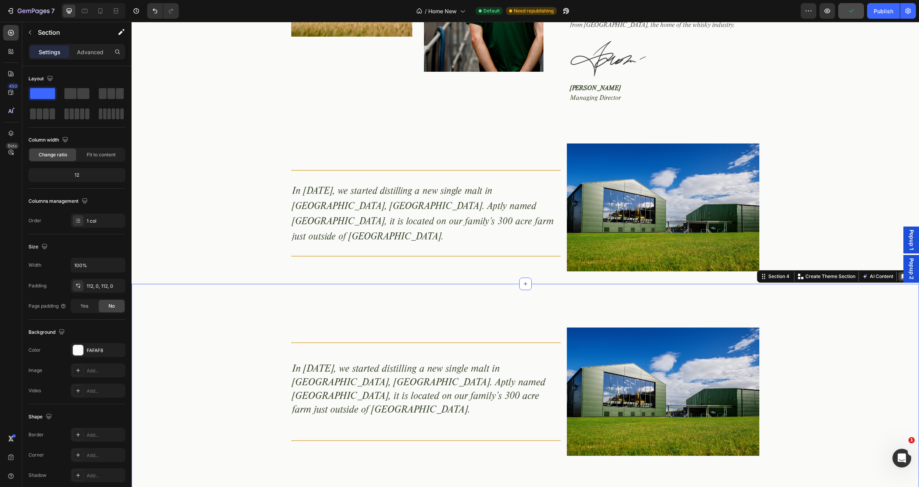
click at [902, 274] on icon at bounding box center [903, 277] width 6 height 6
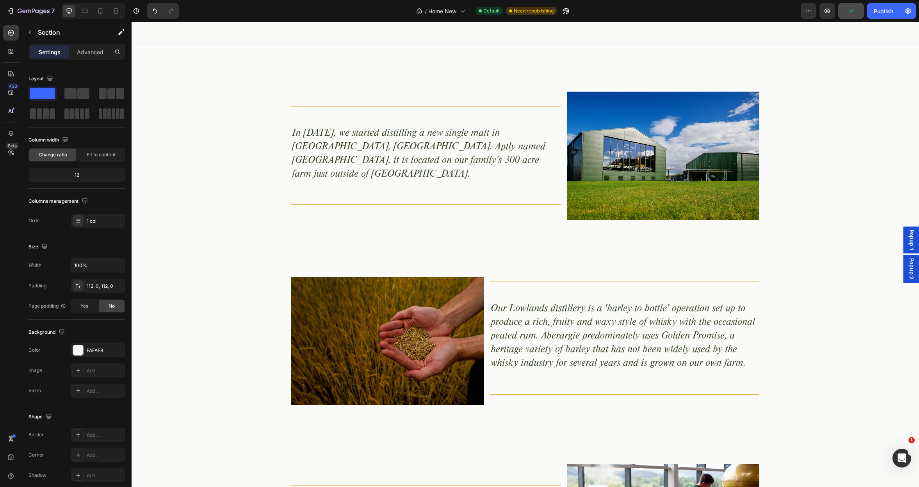
scroll to position [854, 0]
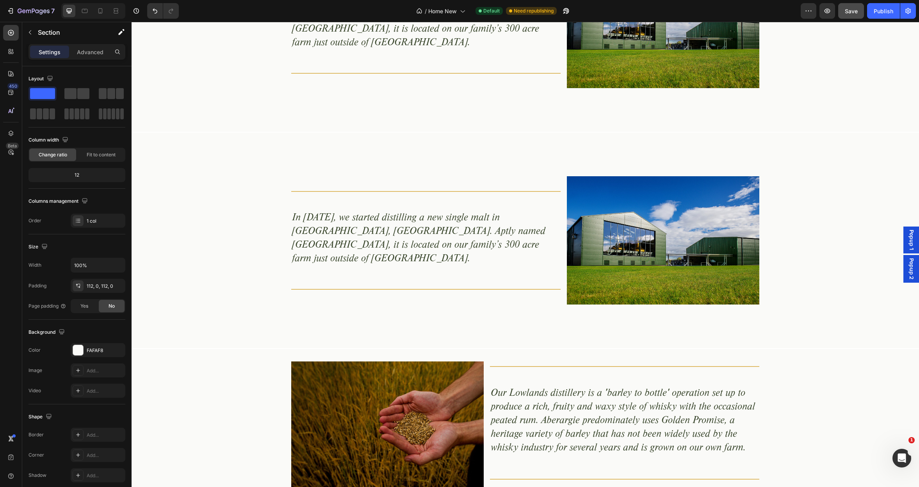
click at [873, 205] on div "Title Line In 2017, we started distilling a new single malt in Aberargie, Perth…" at bounding box center [525, 240] width 787 height 128
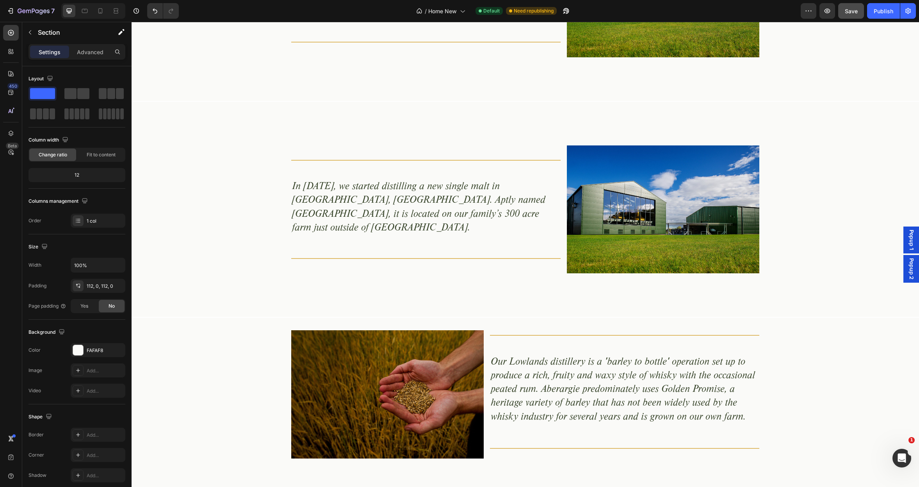
scroll to position [861, 0]
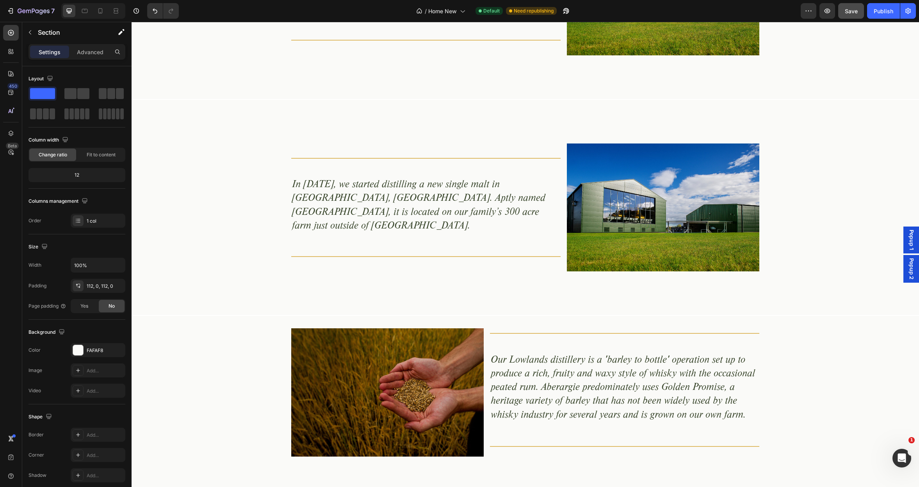
click at [818, 173] on div "Title Line In 2017, we started distilling a new single malt in Aberargie, Perth…" at bounding box center [525, 208] width 787 height 128
click at [846, 10] on span "Save" at bounding box center [851, 11] width 13 height 7
click at [102, 9] on icon at bounding box center [100, 10] width 4 height 5
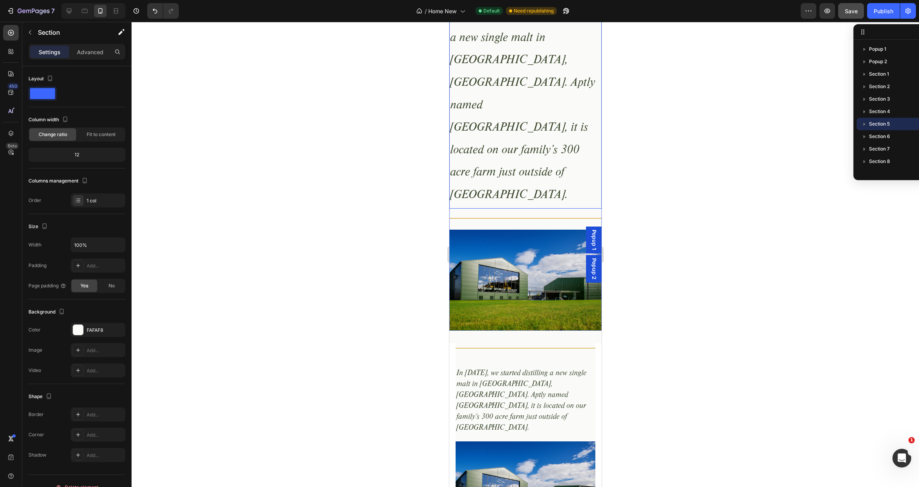
scroll to position [836, 0]
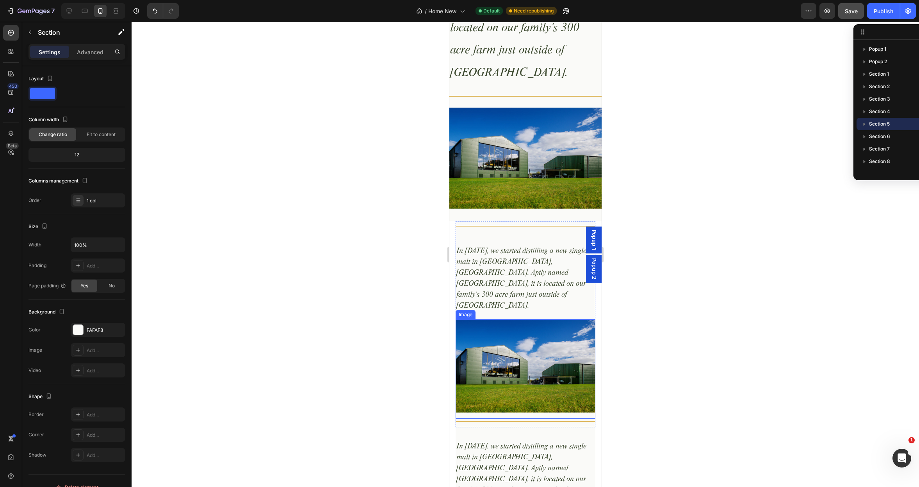
click at [503, 320] on img at bounding box center [525, 366] width 140 height 93
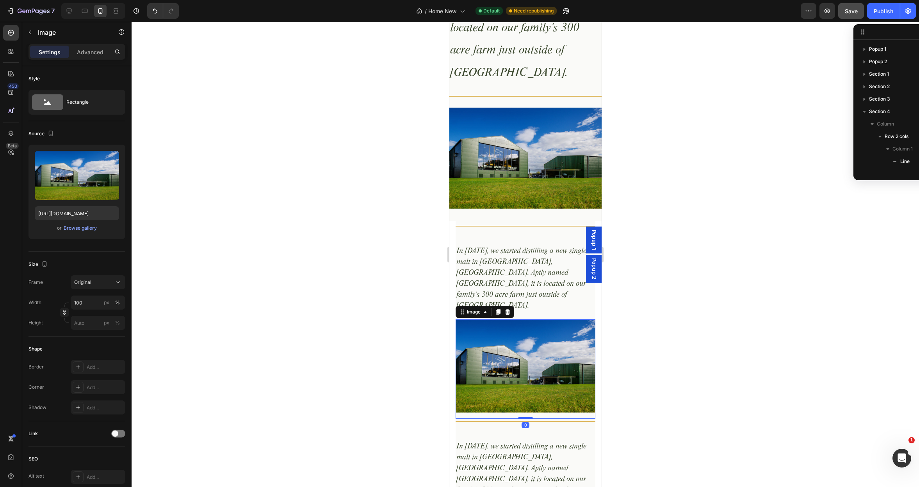
scroll to position [110, 0]
click at [507, 310] on icon at bounding box center [507, 312] width 5 height 5
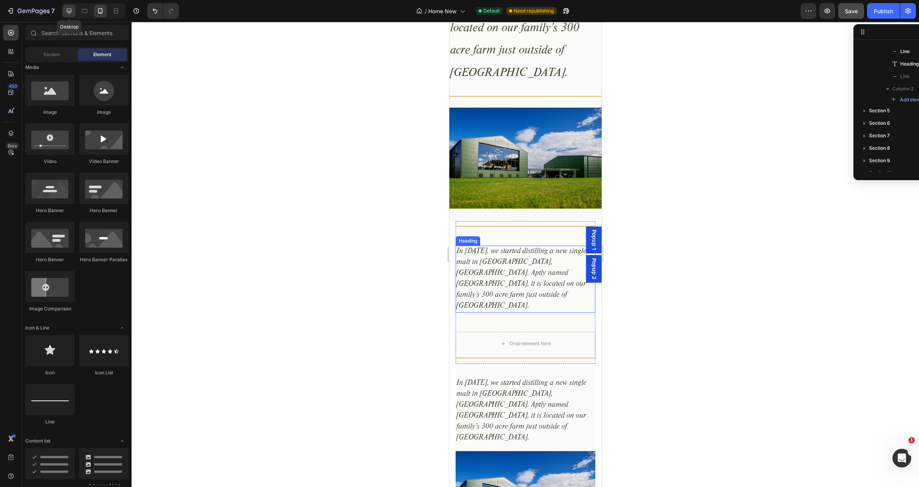
click at [70, 11] on icon at bounding box center [69, 11] width 5 height 5
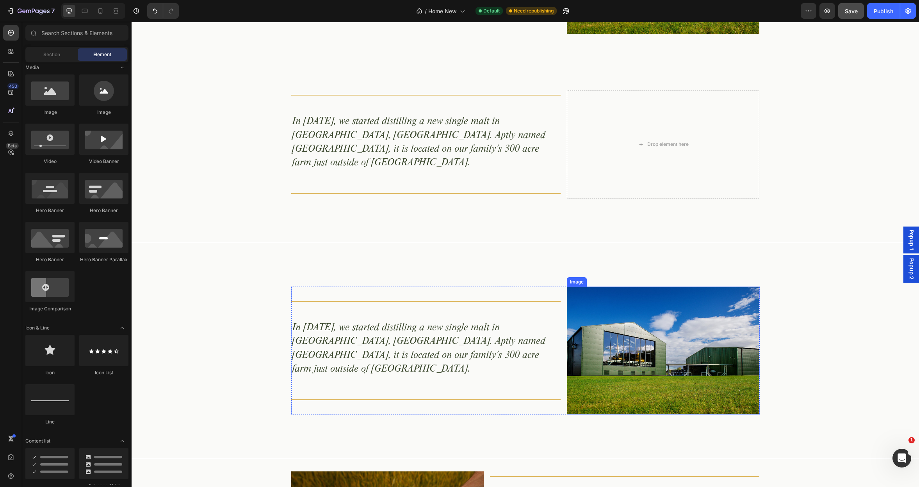
scroll to position [850, 0]
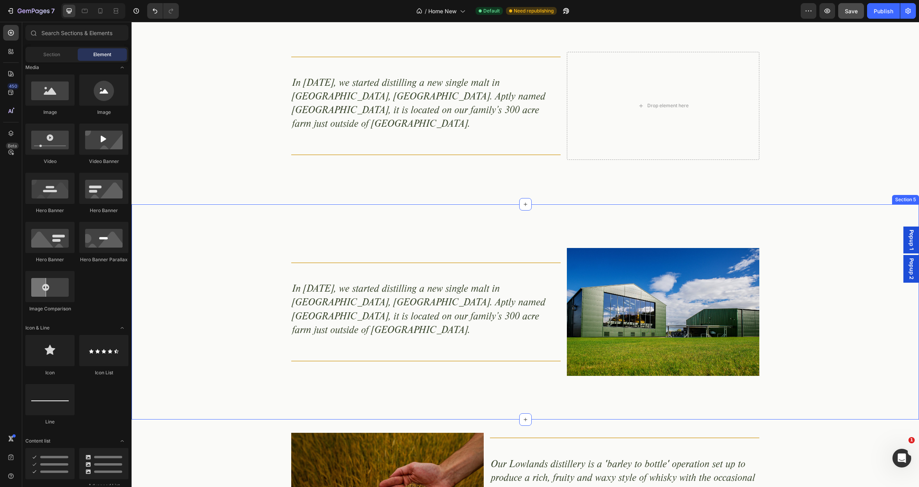
click at [800, 207] on div "Title Line In 2017, we started distilling a new single malt in Aberargie, Perth…" at bounding box center [525, 312] width 787 height 215
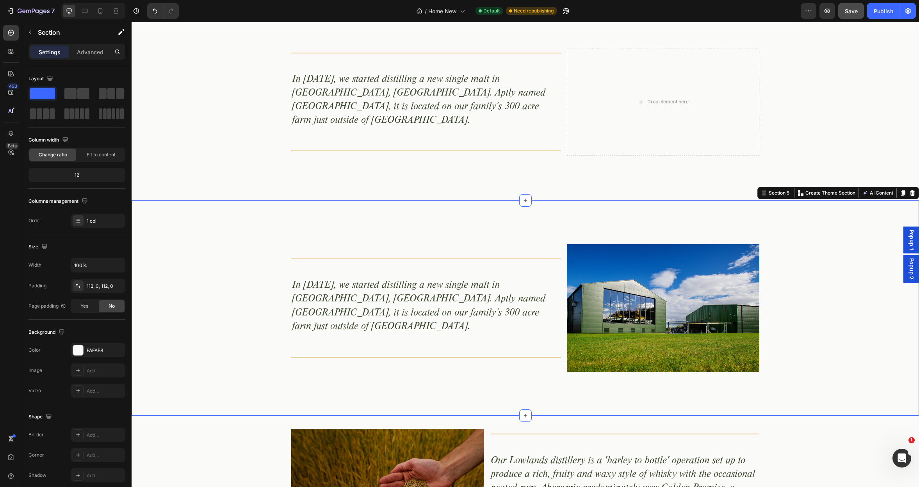
scroll to position [855, 0]
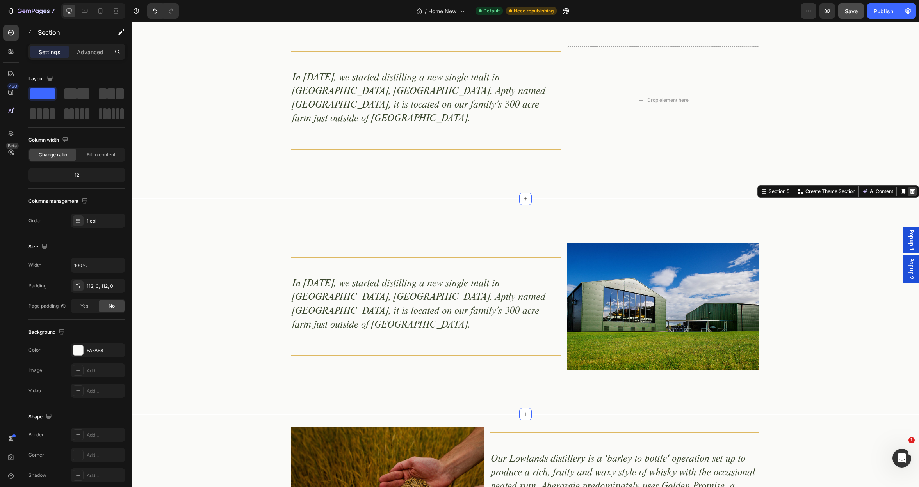
click at [913, 189] on icon at bounding box center [912, 192] width 6 height 6
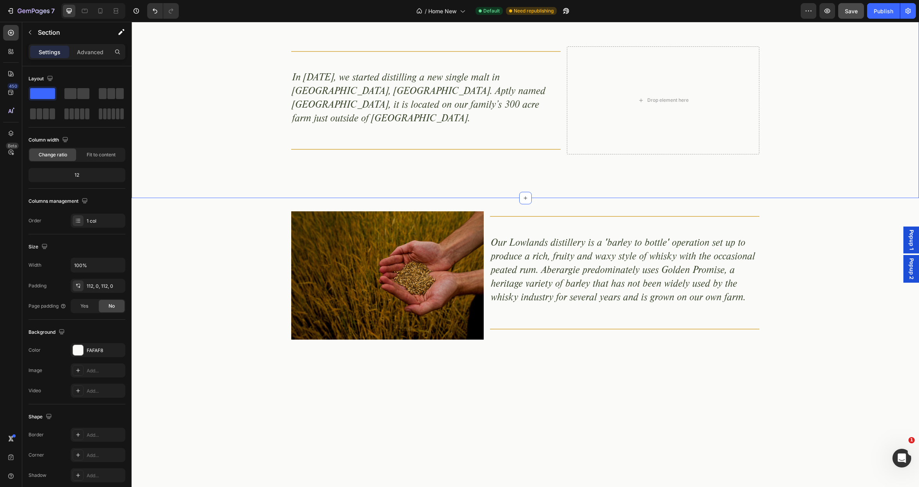
click at [829, 105] on div "Title Line In 2017, we started distilling a new single malt in Aberargie, Perth…" at bounding box center [525, 100] width 787 height 108
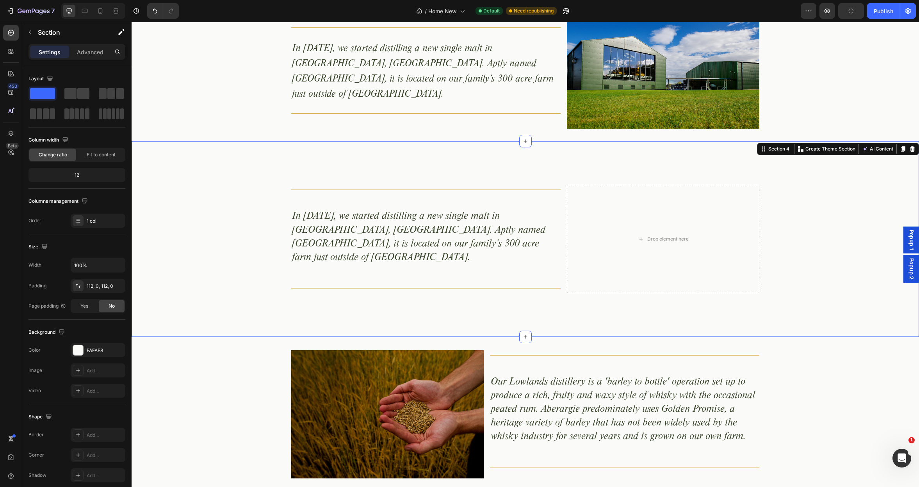
scroll to position [715, 0]
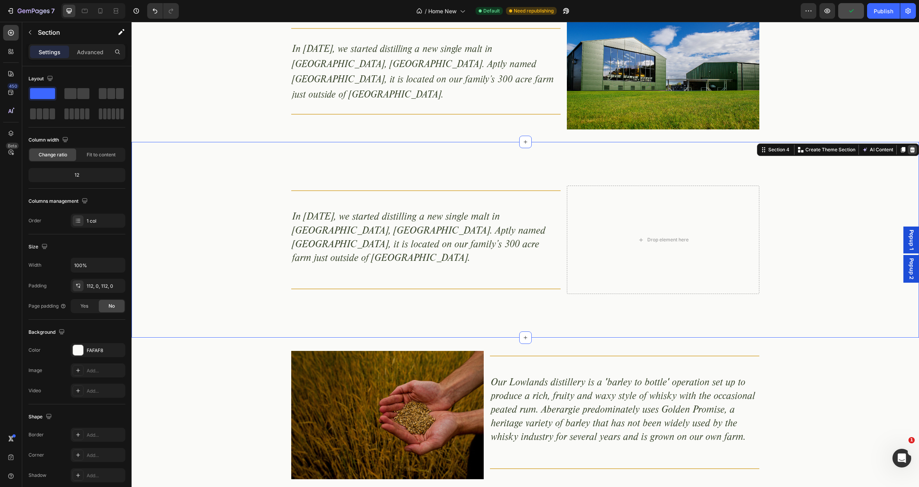
click at [913, 150] on icon at bounding box center [912, 150] width 6 height 6
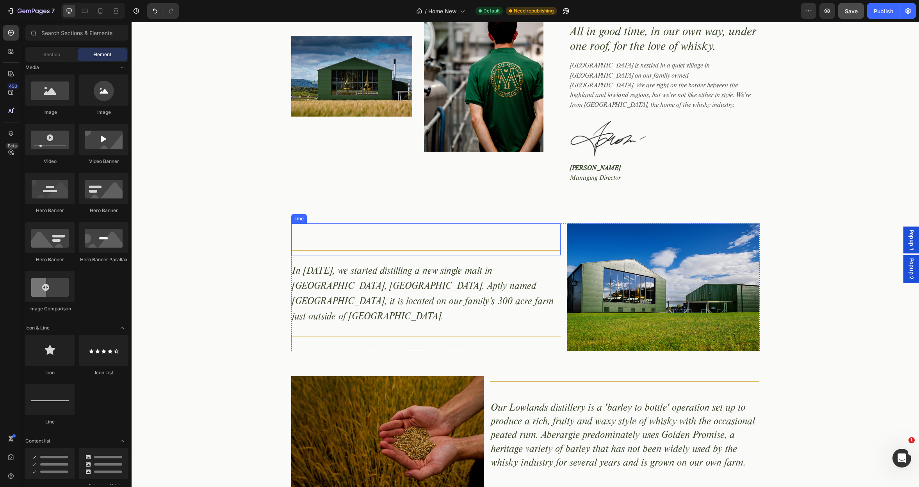
scroll to position [416, 0]
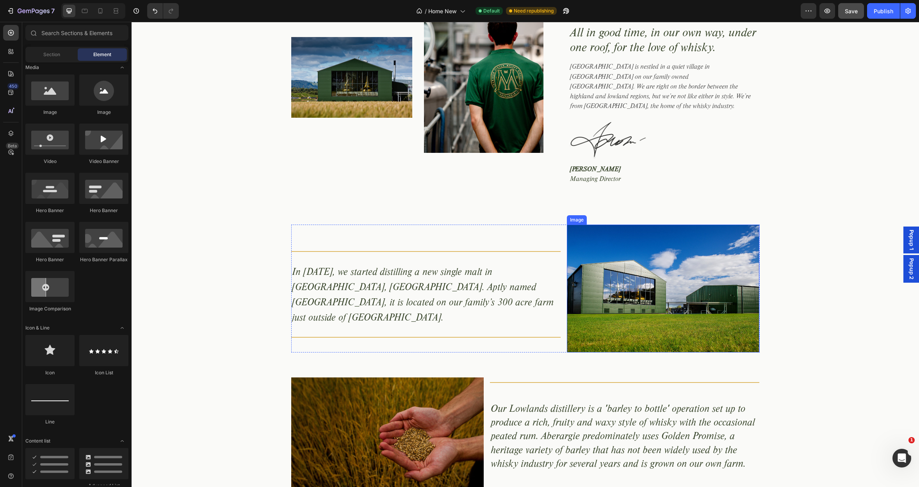
click at [623, 239] on img at bounding box center [663, 289] width 192 height 128
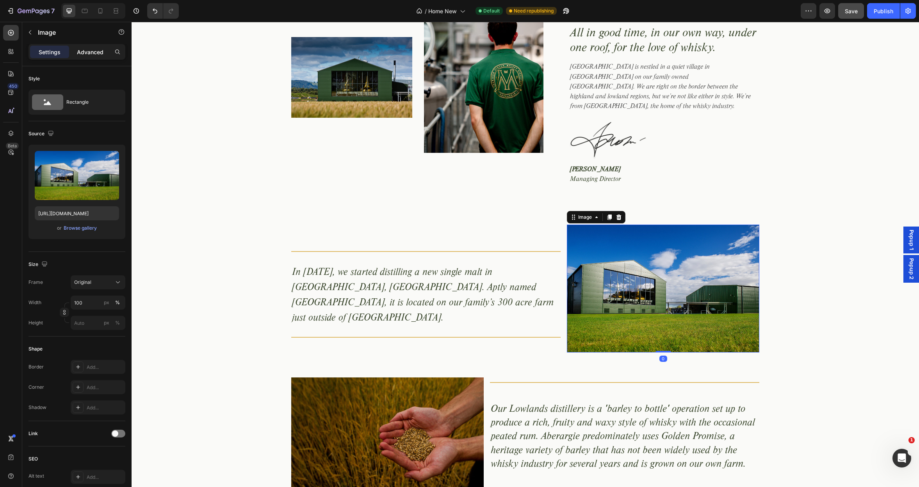
click at [95, 53] on p "Advanced" at bounding box center [90, 52] width 27 height 8
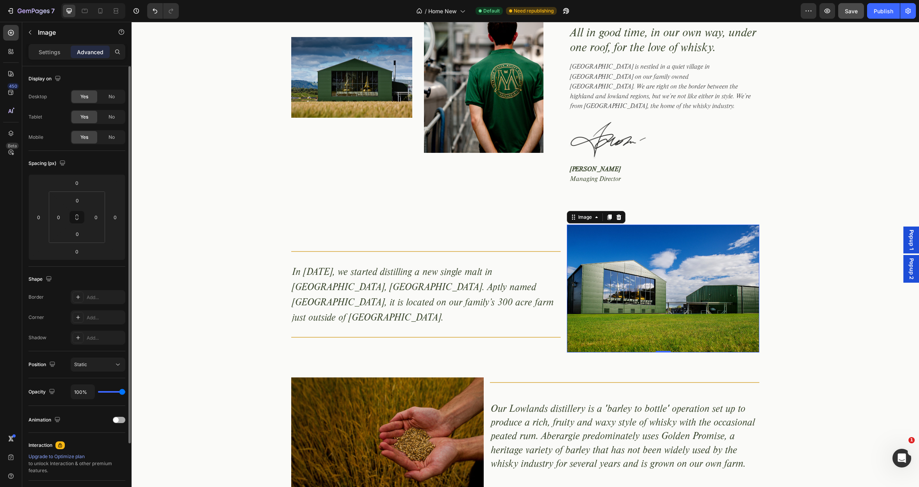
click at [117, 419] on span at bounding box center [115, 420] width 5 height 5
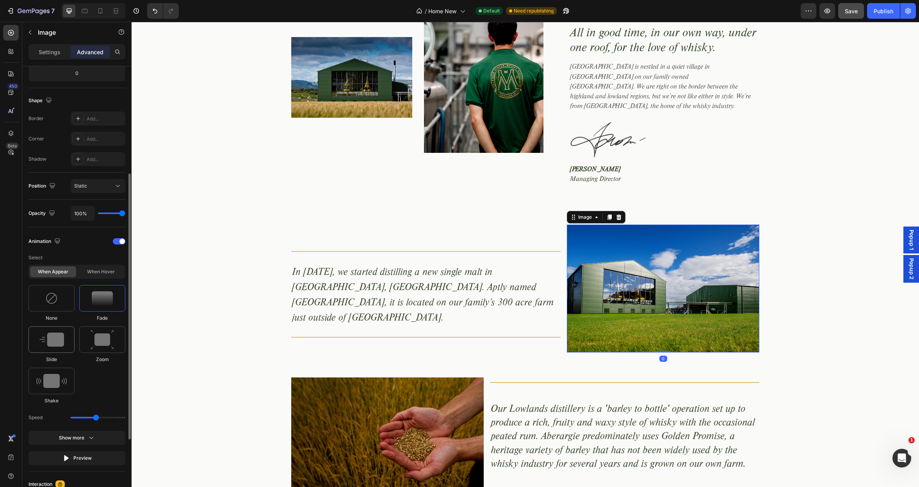
scroll to position [180, 0]
click at [58, 343] on img at bounding box center [51, 339] width 25 height 14
click at [78, 416] on icon at bounding box center [78, 417] width 8 height 8
drag, startPoint x: 96, startPoint y: 458, endPoint x: 82, endPoint y: 458, distance: 14.1
type input "0.9"
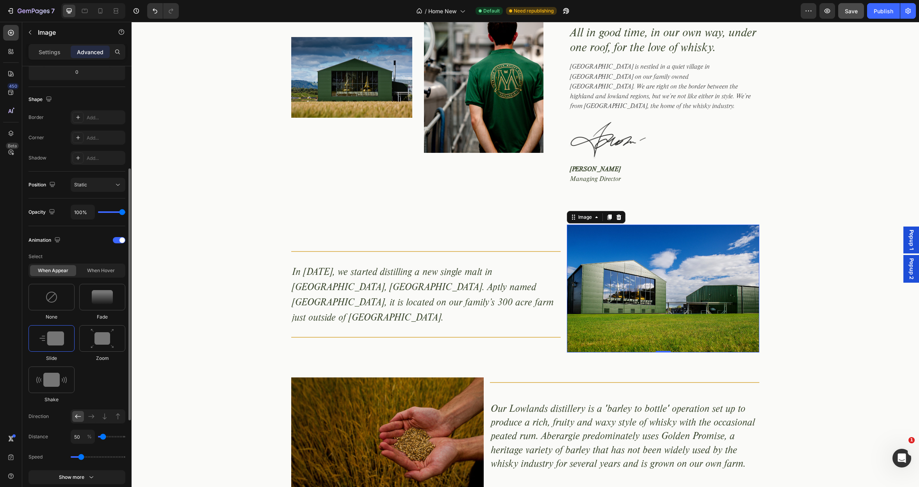
click at [80, 458] on input "range" at bounding box center [98, 458] width 55 height 2
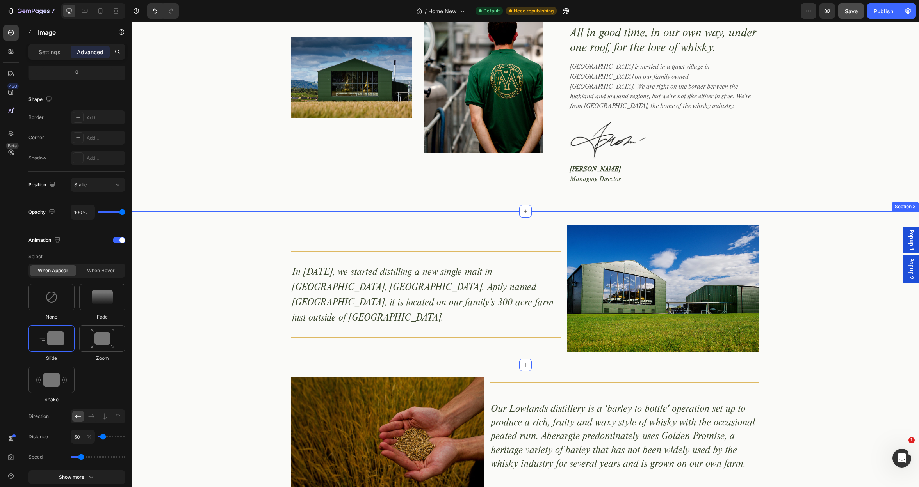
click at [261, 254] on div "Title Line In 2017, we started distilling a new single malt in Aberargie, Perth…" at bounding box center [525, 288] width 787 height 129
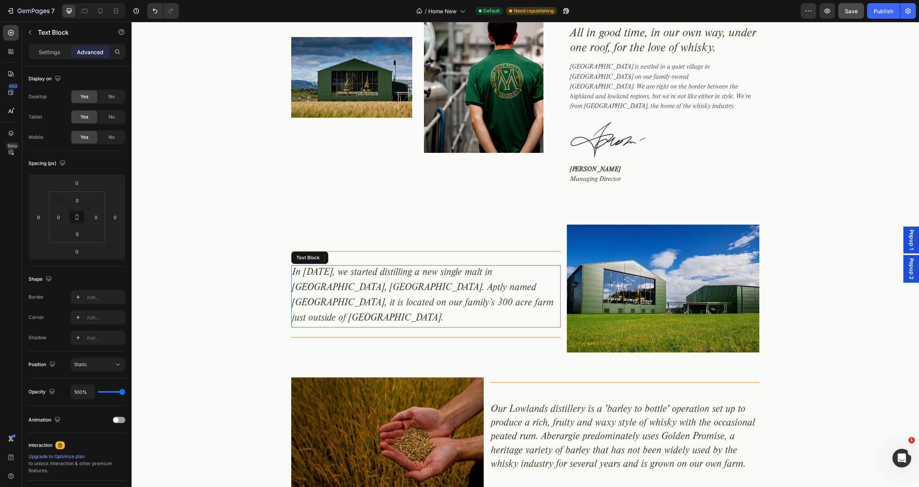
click at [317, 268] on p "In [DATE], we started distilling a new single malt in [GEOGRAPHIC_DATA], [GEOGR…" at bounding box center [426, 296] width 268 height 61
click at [49, 51] on p "Settings" at bounding box center [50, 52] width 22 height 8
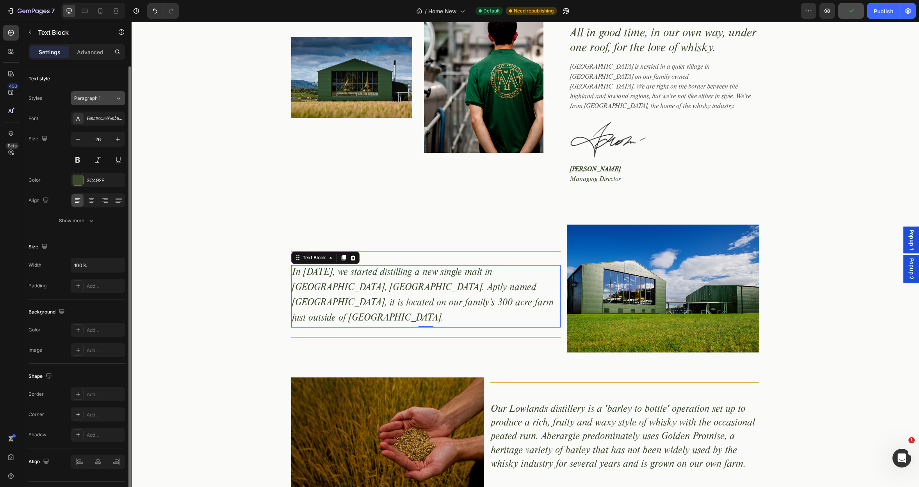
click at [104, 98] on div "Paragraph 1" at bounding box center [90, 98] width 32 height 7
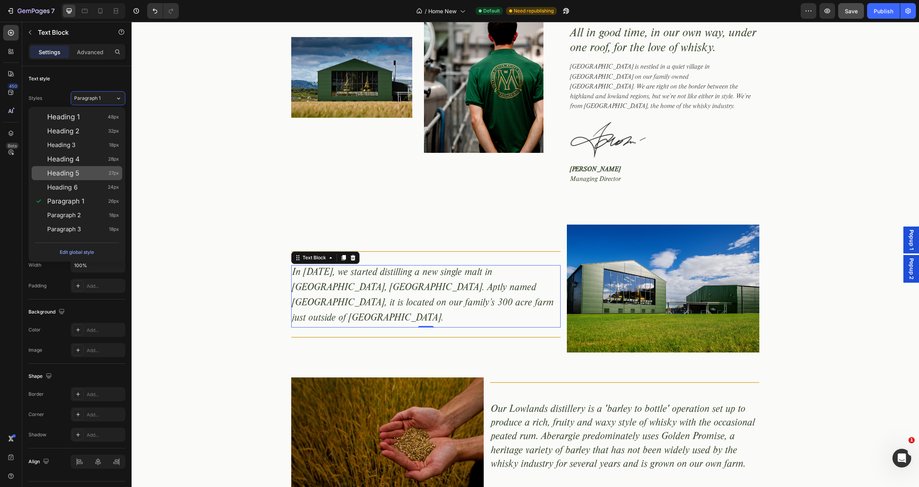
click at [100, 175] on div "Heading 5 27px" at bounding box center [83, 173] width 72 height 8
type input "27"
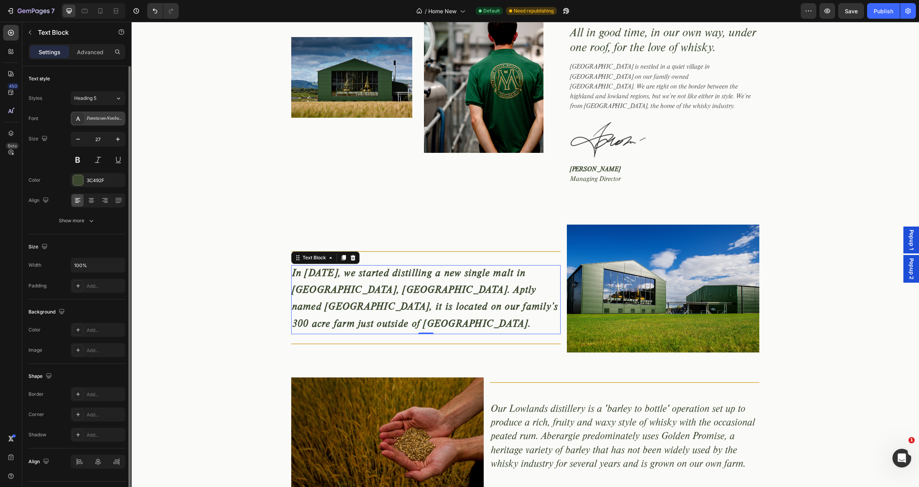
click at [104, 119] on div "Fonntscom-Nimbus-Rom-D-" at bounding box center [105, 119] width 37 height 7
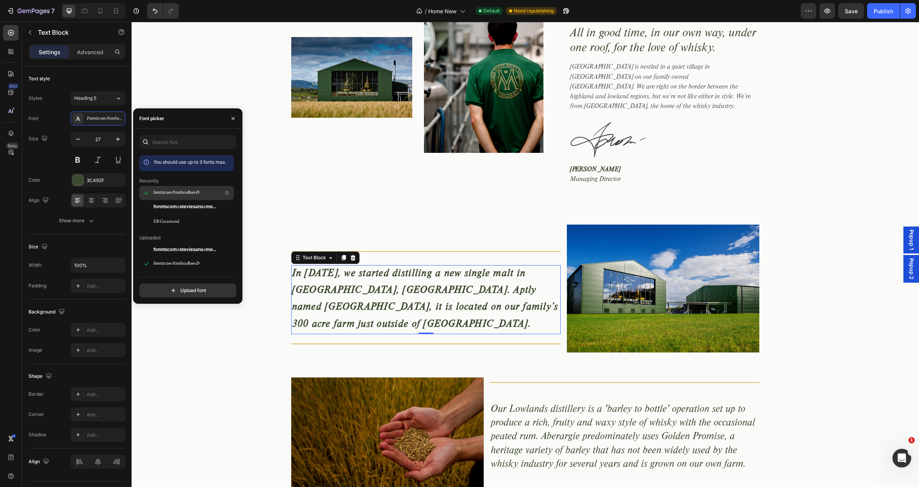
click at [160, 192] on span "fonntscom-Nimbus-Rom-D-" at bounding box center [176, 193] width 47 height 7
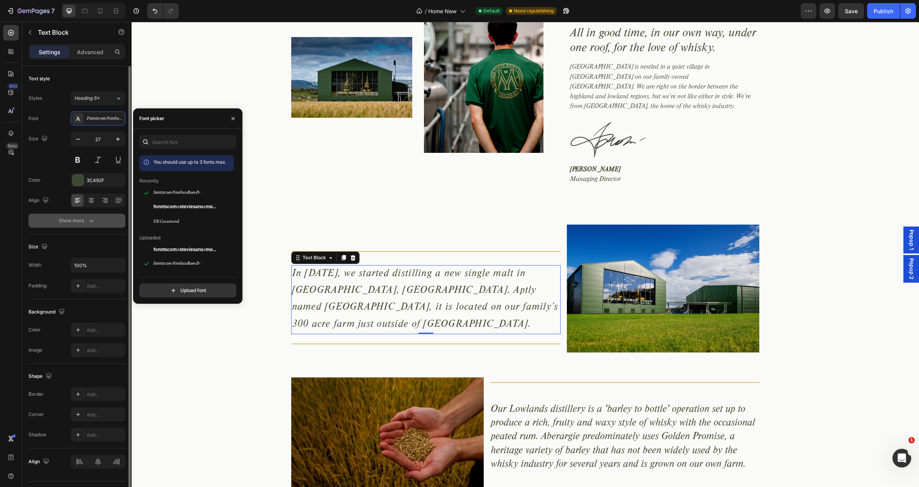
click at [89, 220] on icon "button" at bounding box center [91, 221] width 8 height 8
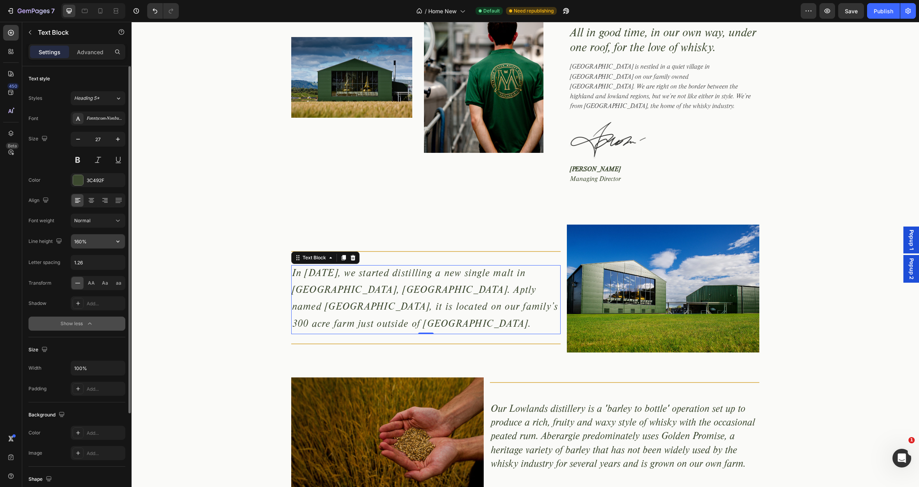
click at [96, 243] on input "160%" at bounding box center [98, 242] width 54 height 14
click at [117, 242] on icon "button" at bounding box center [118, 242] width 8 height 8
click at [92, 289] on p "130%" at bounding box center [96, 290] width 44 height 7
type input "130%"
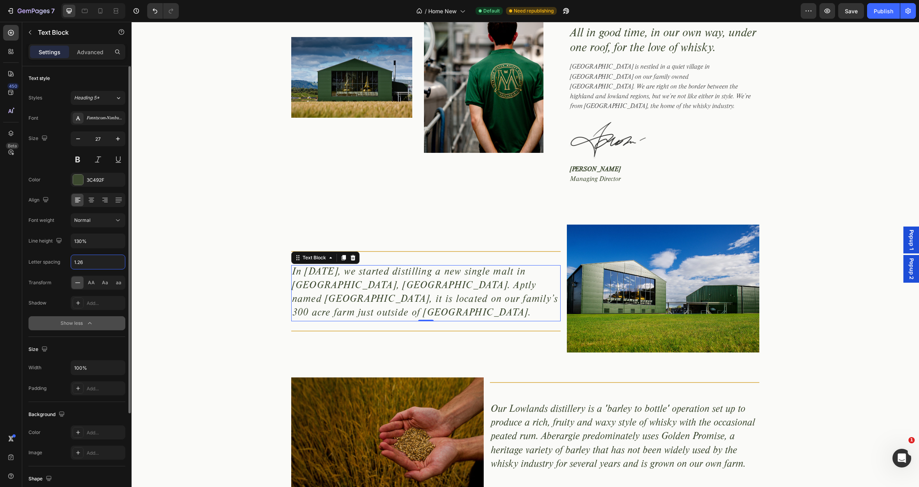
drag, startPoint x: 95, startPoint y: 259, endPoint x: 64, endPoint y: 260, distance: 31.7
click at [64, 260] on div "Letter spacing 1.26" at bounding box center [76, 262] width 97 height 15
click at [81, 261] on input "1.26" at bounding box center [98, 262] width 54 height 14
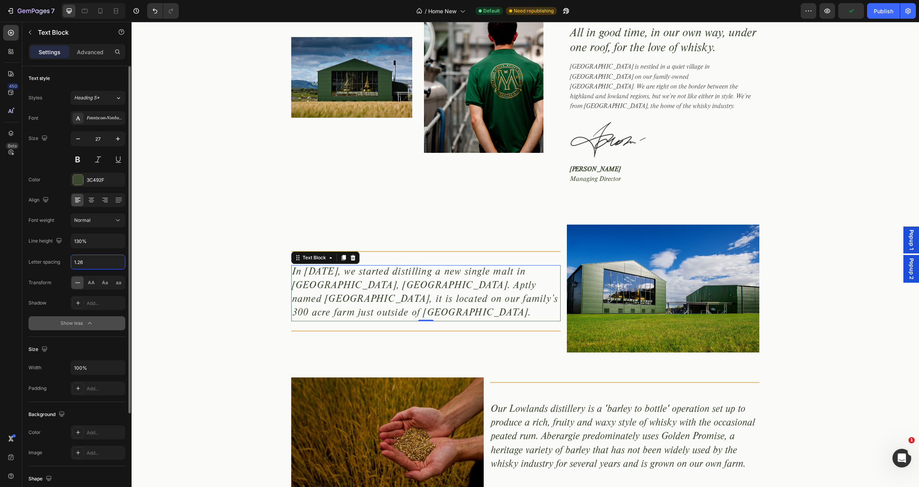
type input "0"
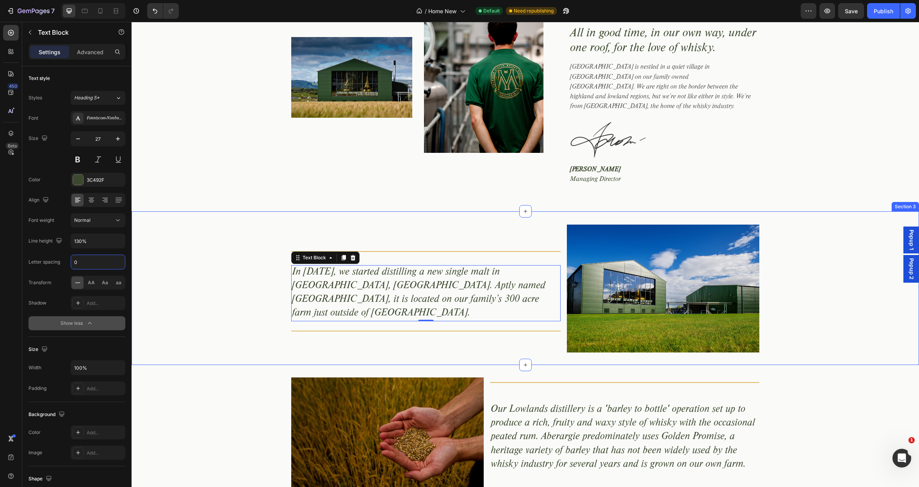
click at [224, 259] on div "Title Line In [DATE], we started distilling a new single malt in [GEOGRAPHIC_DA…" at bounding box center [525, 288] width 787 height 129
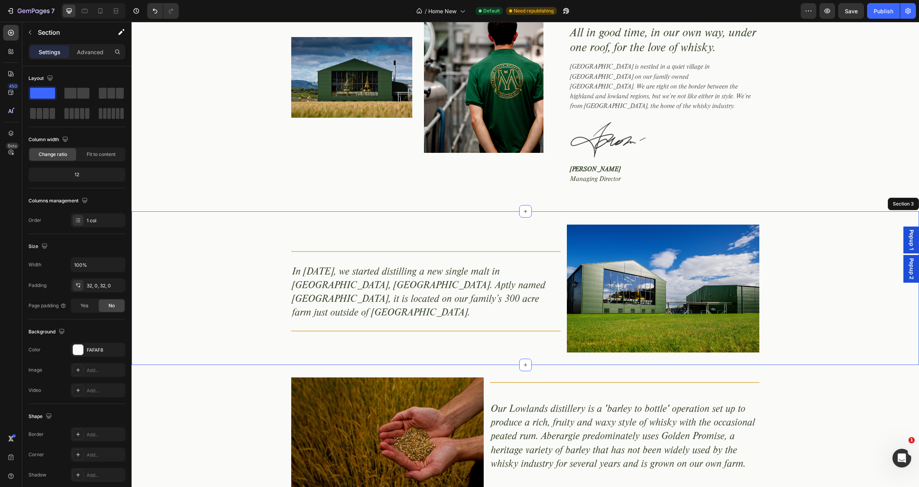
scroll to position [0, 0]
click at [100, 11] on icon at bounding box center [100, 11] width 8 height 8
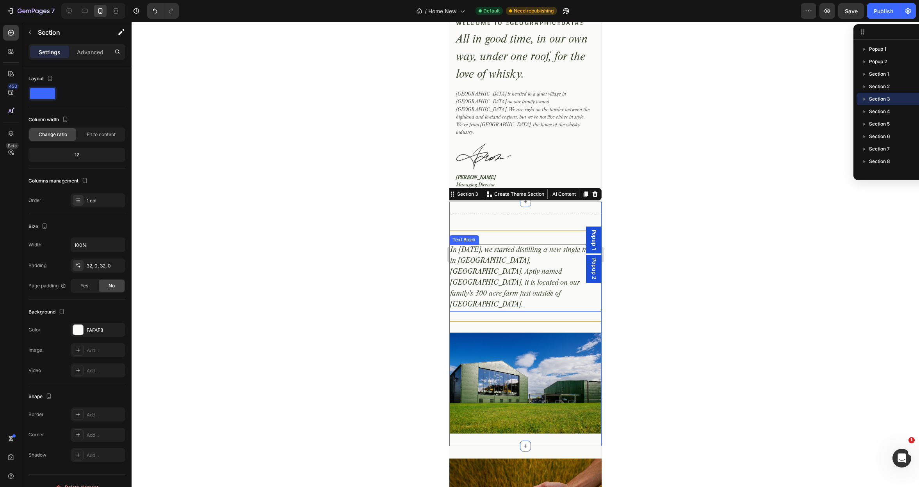
scroll to position [487, 0]
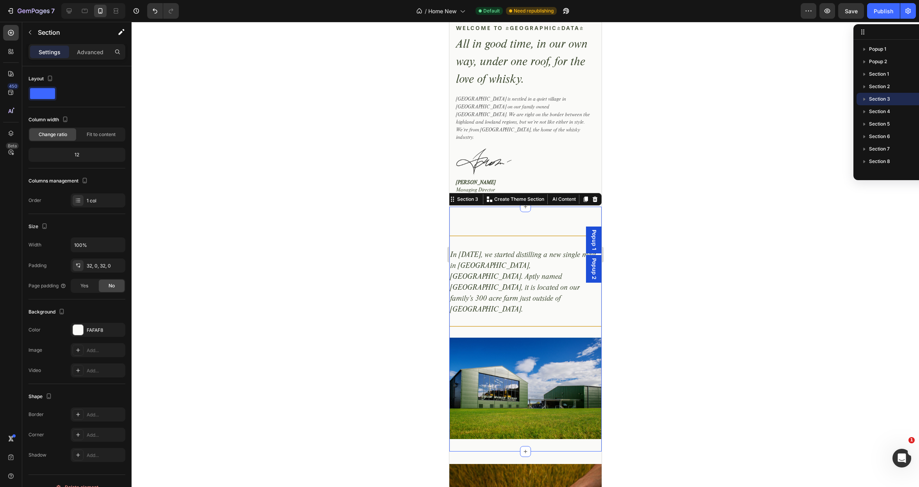
click at [308, 223] on div at bounding box center [525, 255] width 787 height 466
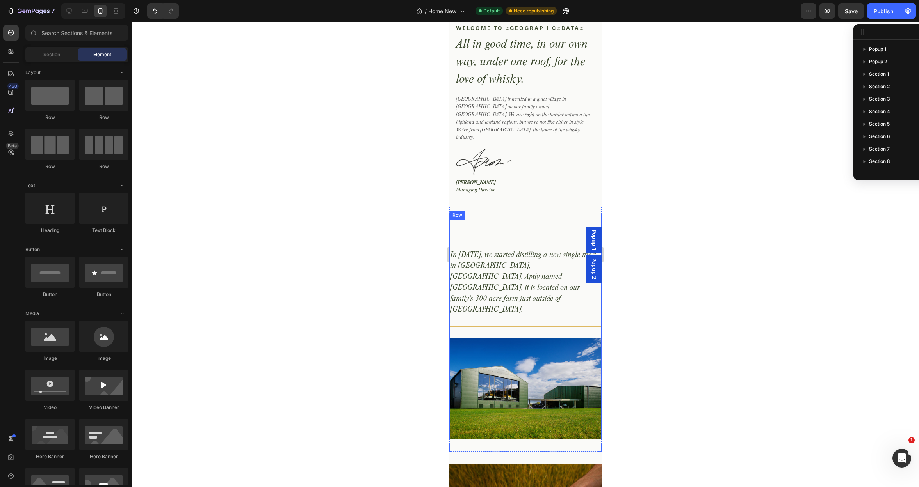
scroll to position [486, 0]
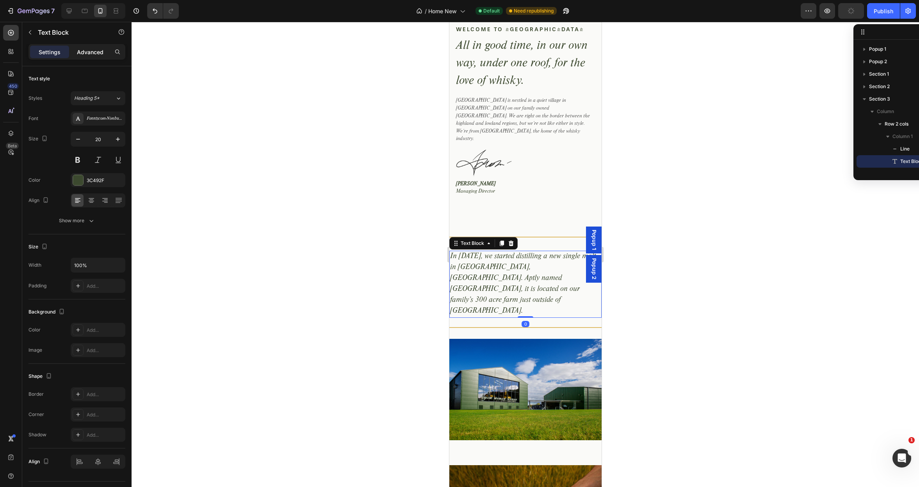
click at [99, 51] on p "Advanced" at bounding box center [90, 52] width 27 height 8
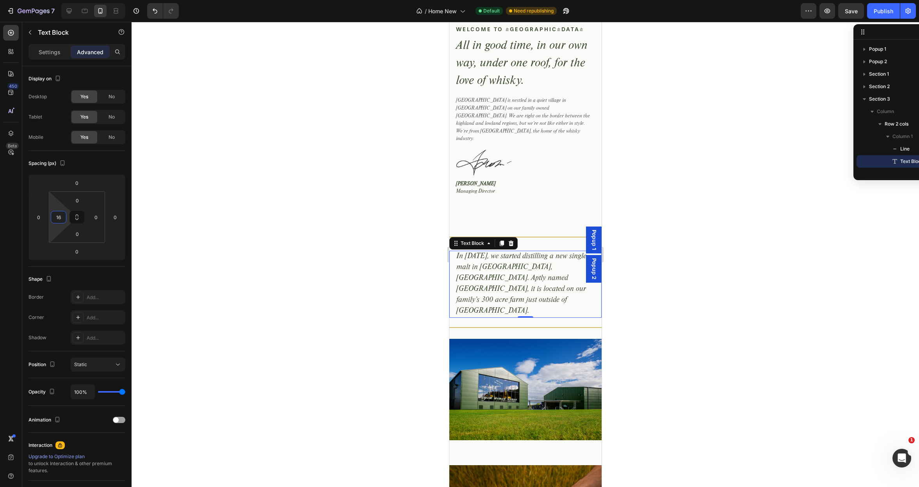
type input "18"
drag, startPoint x: 56, startPoint y: 210, endPoint x: -25, endPoint y: 207, distance: 81.6
click at [0, 0] on html "7 Version history / Home New Default Need republishing Preview Save Publish 450…" at bounding box center [459, 0] width 919 height 0
type input "22"
drag, startPoint x: 110, startPoint y: 208, endPoint x: 52, endPoint y: 204, distance: 57.9
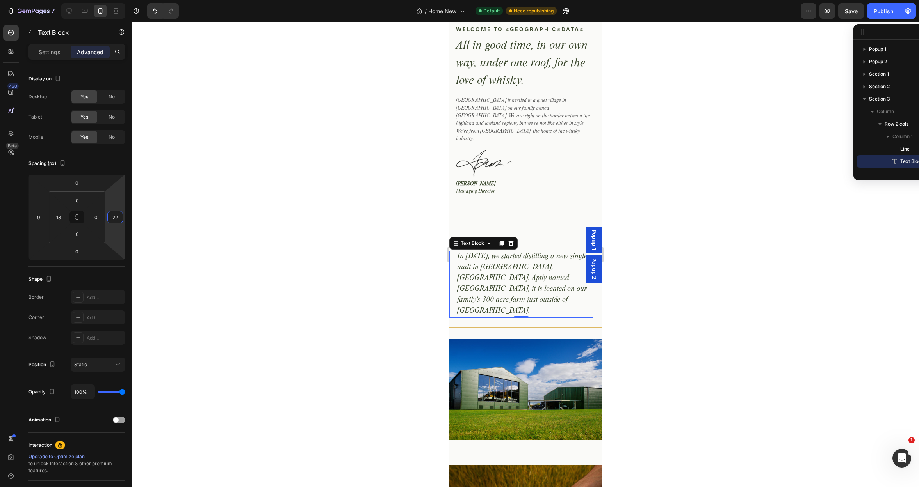
click at [52, 0] on html "7 Version history / Home New Default Need republishing Preview Save Publish 450…" at bounding box center [459, 0] width 919 height 0
click at [366, 209] on div at bounding box center [525, 255] width 787 height 466
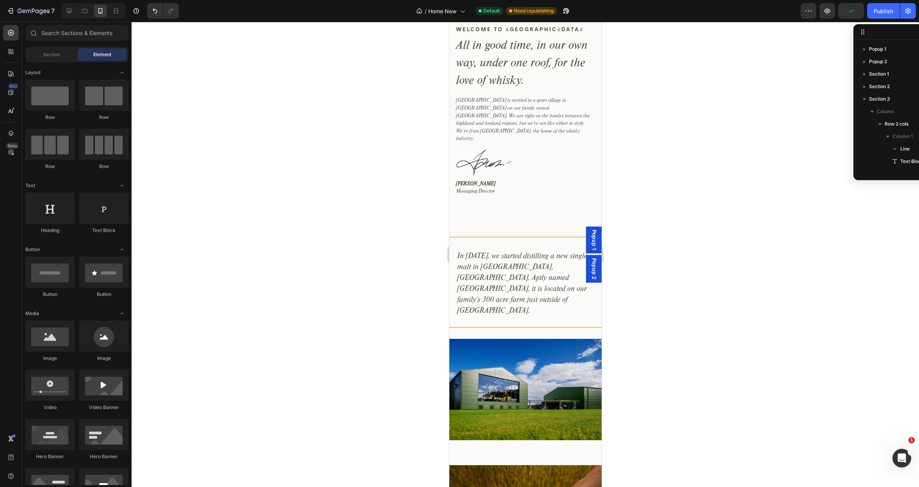
click at [657, 253] on div at bounding box center [525, 255] width 787 height 466
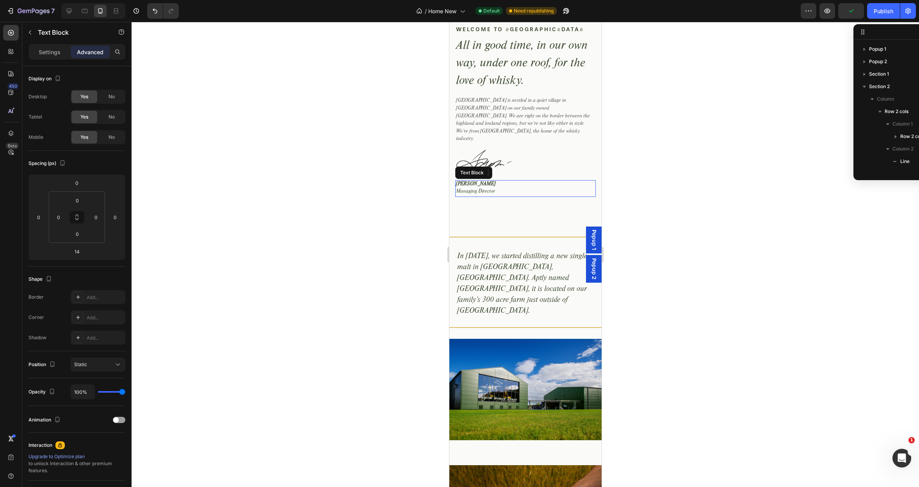
click at [563, 181] on p "[PERSON_NAME]" at bounding box center [524, 185] width 139 height 8
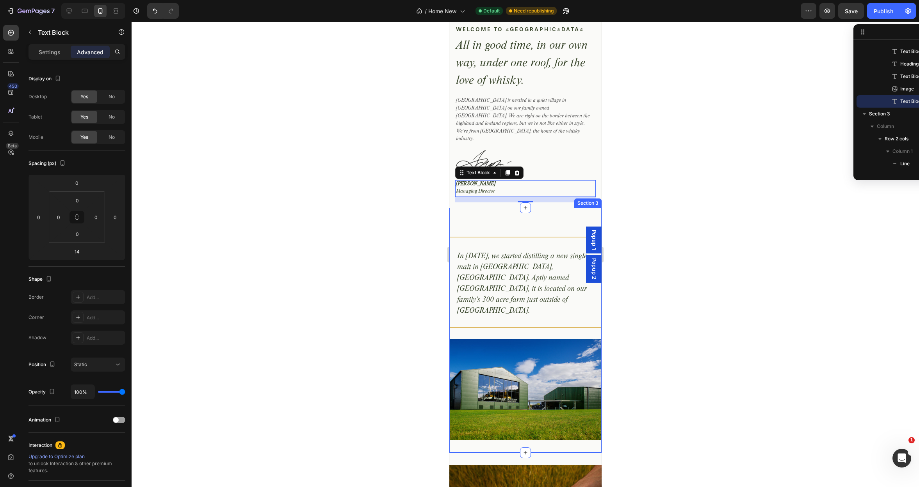
click at [565, 208] on div "Title Line In [DATE], we started distilling a new single malt in [GEOGRAPHIC_DA…" at bounding box center [525, 330] width 152 height 245
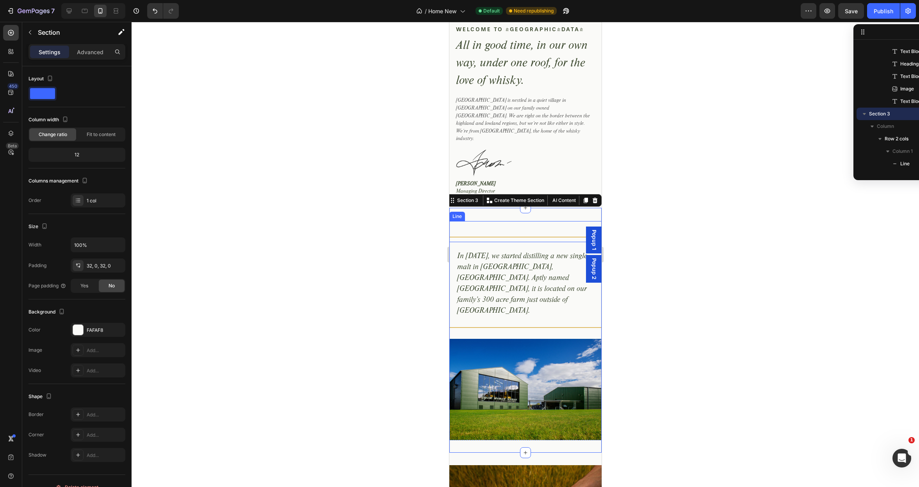
click at [663, 233] on div at bounding box center [525, 255] width 787 height 466
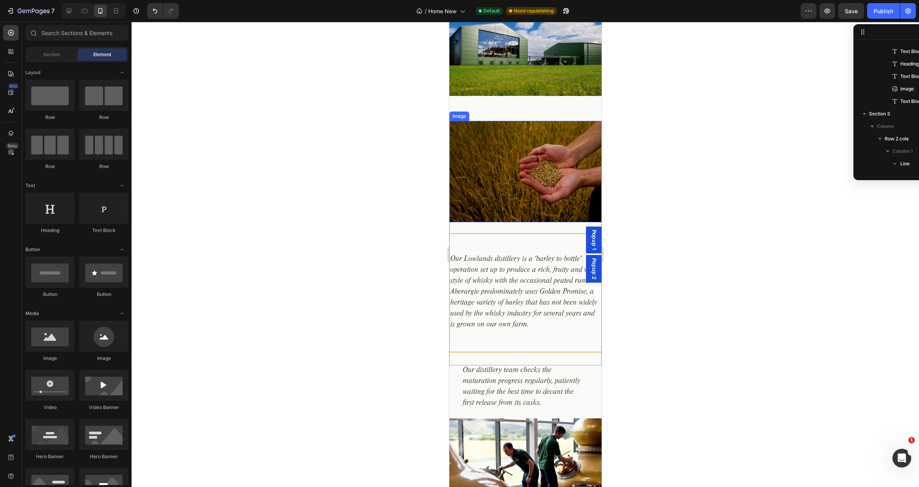
scroll to position [816, 0]
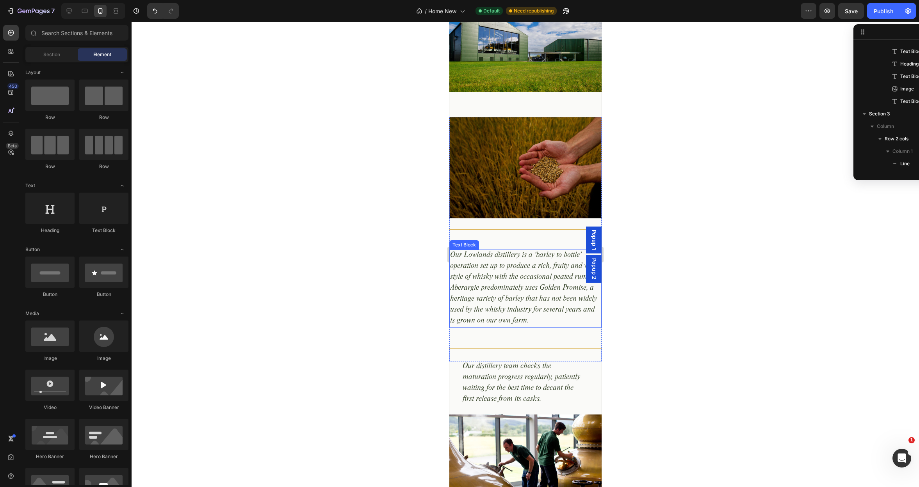
click at [532, 251] on p "Our Lowlands distillery is a 'barley to bottle' operation set up to produce a r…" at bounding box center [525, 289] width 151 height 76
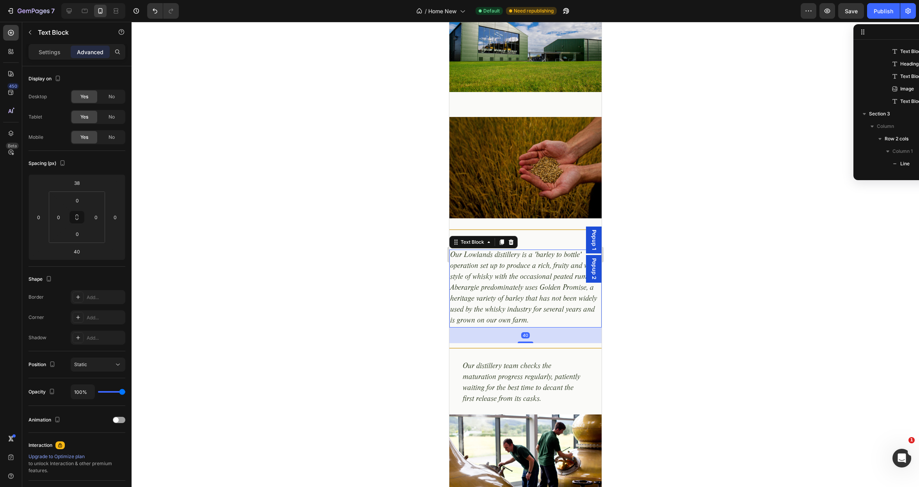
scroll to position [335, 0]
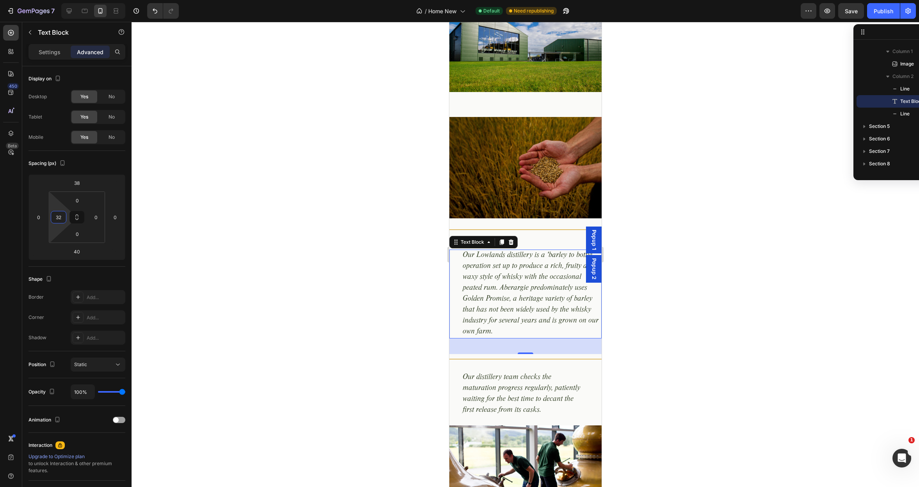
type input "30"
drag, startPoint x: 56, startPoint y: 208, endPoint x: 53, endPoint y: 201, distance: 7.7
click at [53, 0] on html "7 Version history / Home New Default Need republishing Preview Save Publish 450…" at bounding box center [459, 0] width 919 height 0
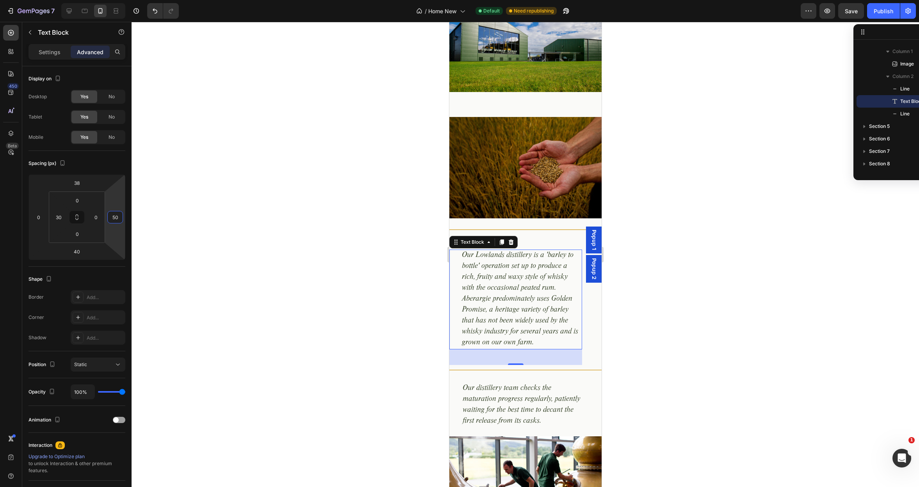
type input "52"
drag, startPoint x: 110, startPoint y: 200, endPoint x: 111, endPoint y: 191, distance: 9.4
click at [111, 0] on html "7 Version history / Home New Default Need republishing Preview Save Publish 450…" at bounding box center [459, 0] width 919 height 0
type input "48"
click at [60, 0] on html "7 Version history / Home New Default Need republishing Preview Save Publish 450…" at bounding box center [459, 0] width 919 height 0
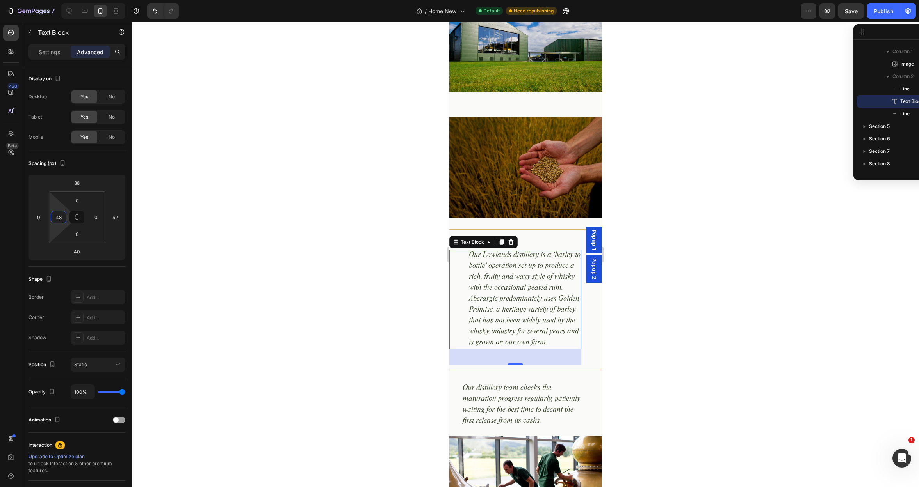
click at [280, 285] on div at bounding box center [525, 255] width 787 height 466
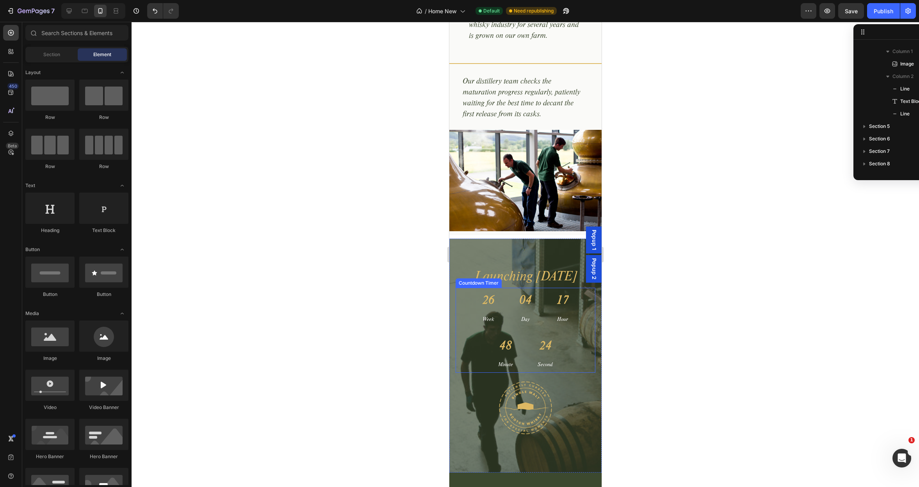
scroll to position [1104, 0]
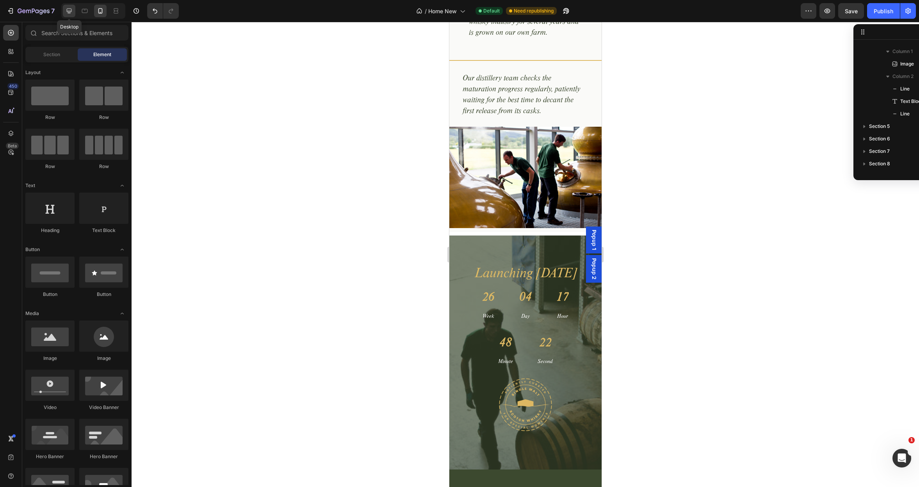
click at [69, 8] on icon at bounding box center [69, 11] width 8 height 8
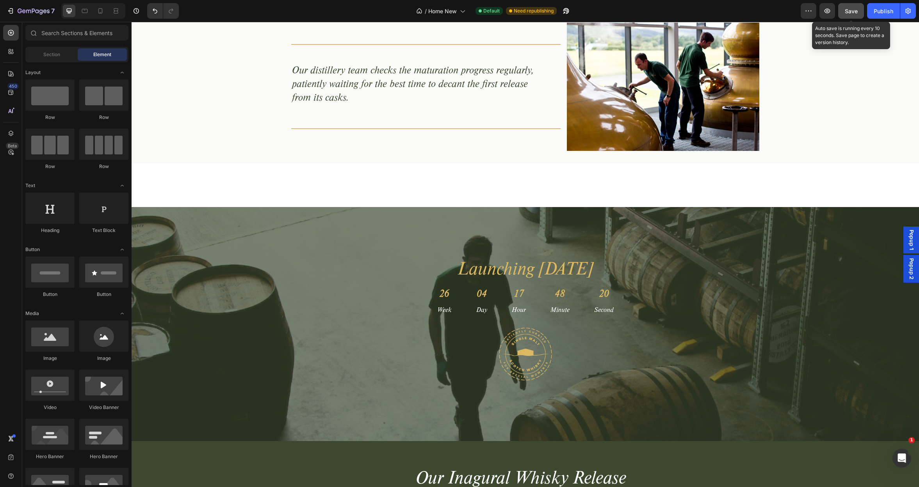
click at [850, 12] on span "Save" at bounding box center [851, 11] width 13 height 7
click at [886, 8] on div "Publish" at bounding box center [883, 11] width 20 height 8
click at [561, 11] on button "button" at bounding box center [557, 11] width 16 height 16
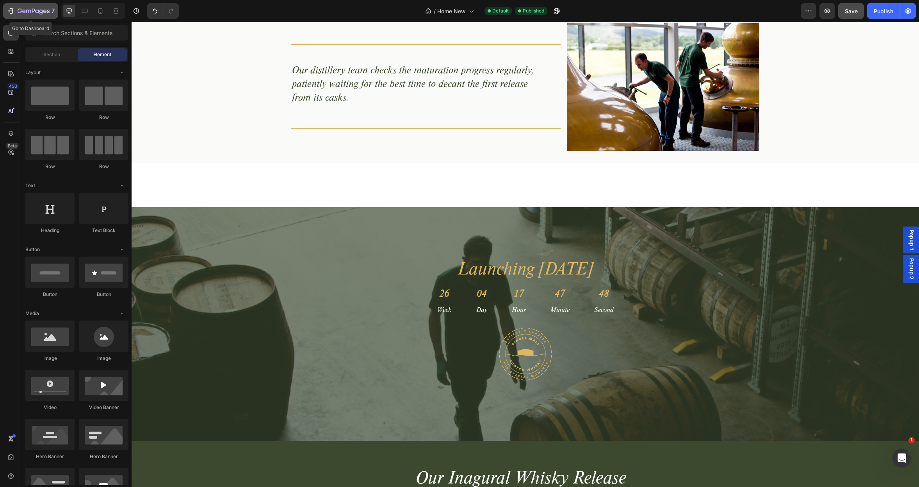
click at [22, 9] on icon "button" at bounding box center [34, 11] width 32 height 7
